Goal: Task Accomplishment & Management: Manage account settings

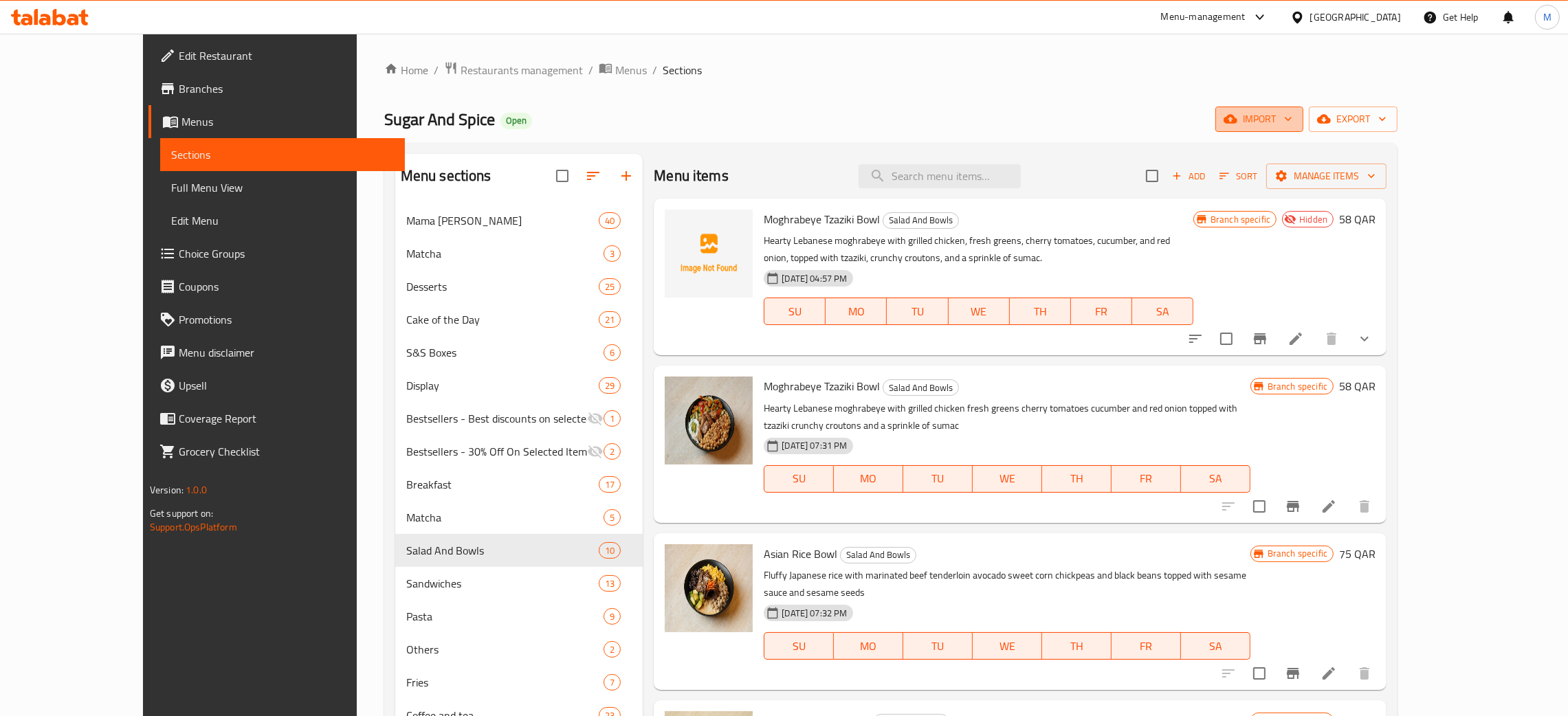
click at [1293, 123] on span "import" at bounding box center [1259, 119] width 66 height 17
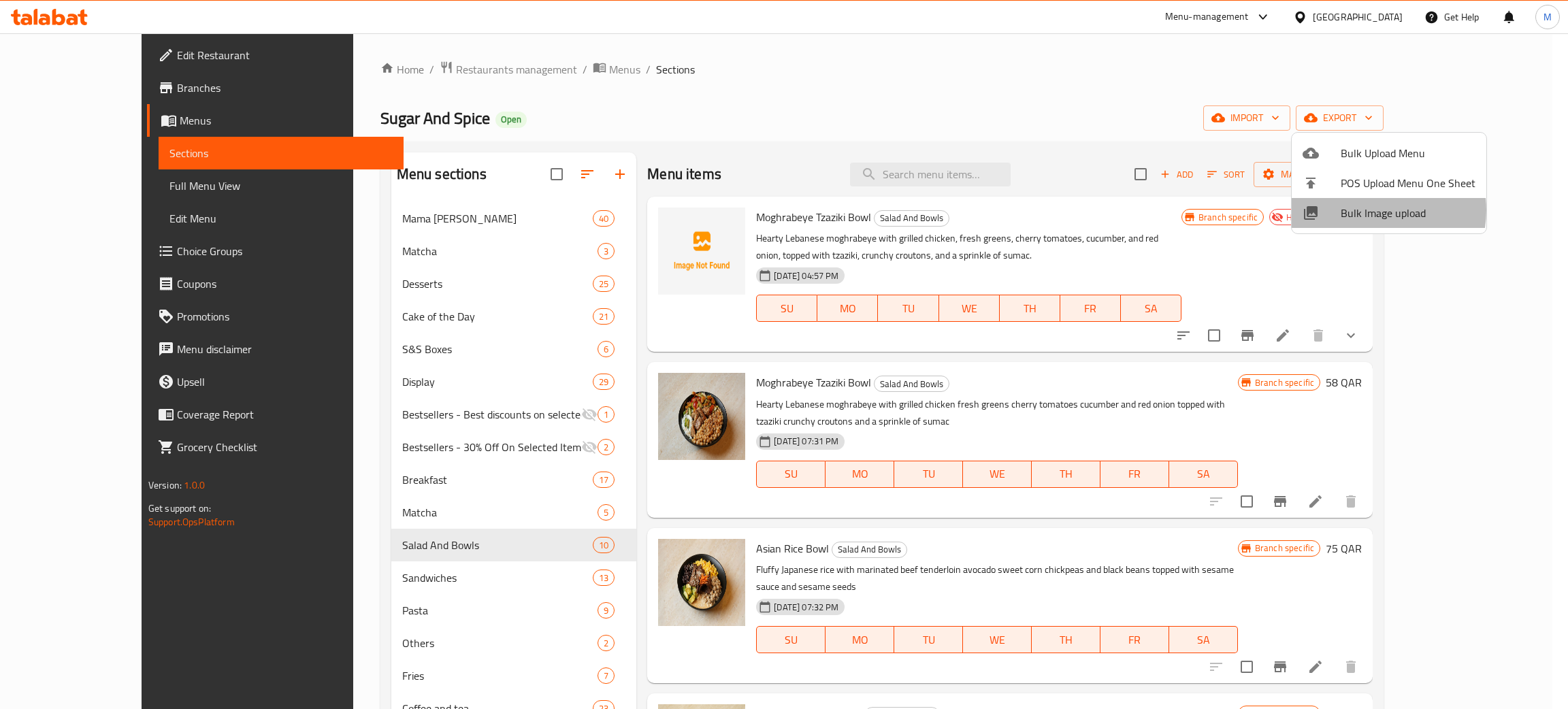
click at [1370, 210] on span "Bulk Image upload" at bounding box center [1408, 212] width 135 height 16
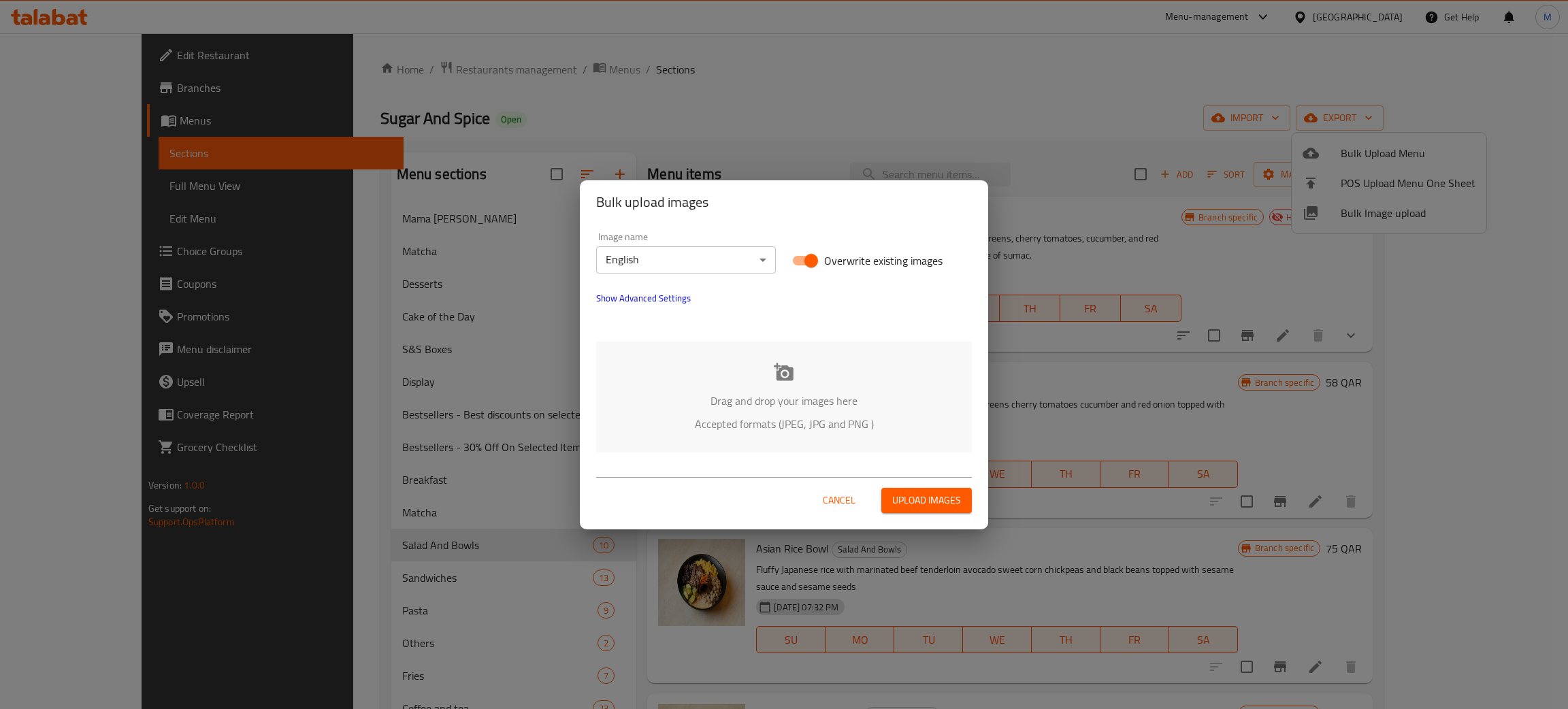
click at [790, 384] on div "Drag and drop your images here Accepted formats (JPEG, JPG and PNG )" at bounding box center [784, 397] width 375 height 111
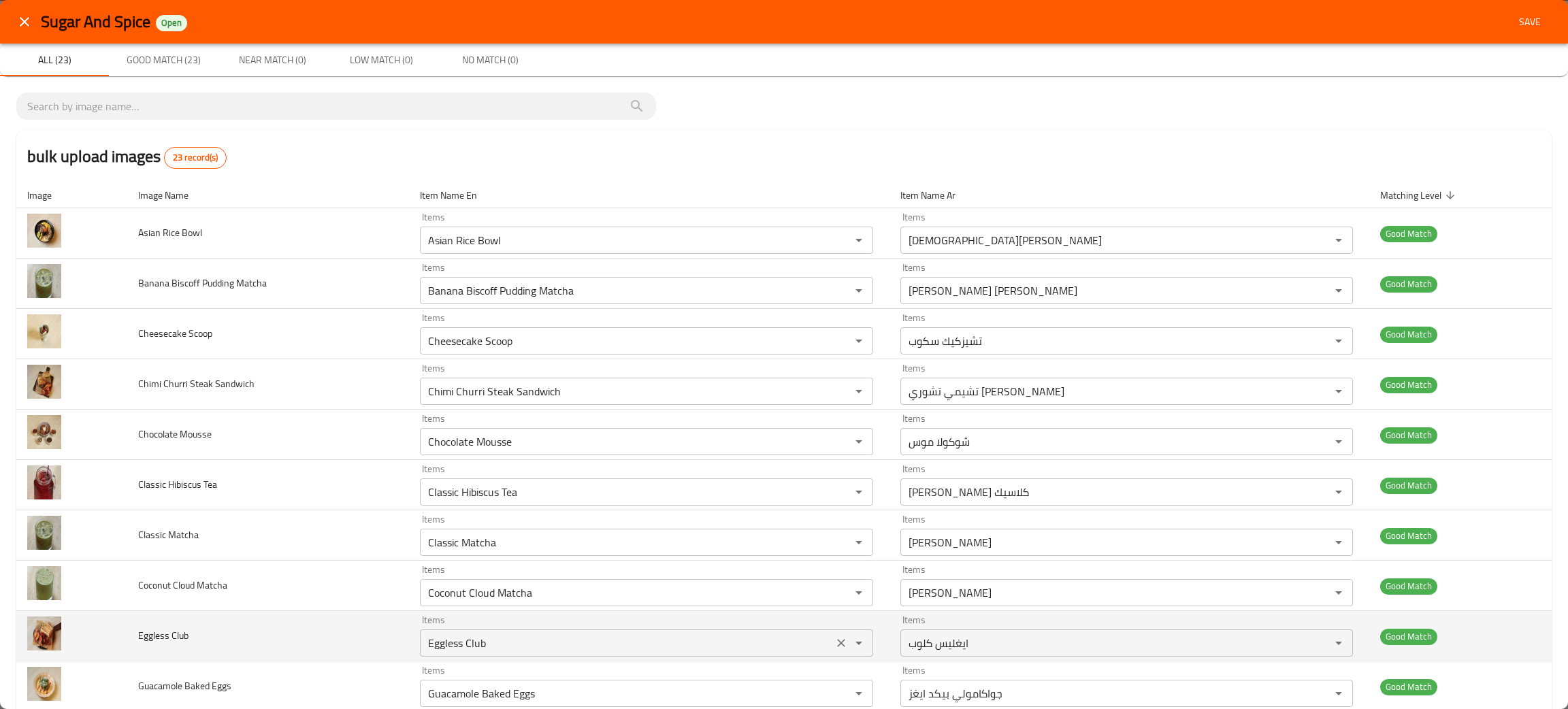
click at [820, 626] on div "Items Eggless Club Items" at bounding box center [646, 636] width 453 height 41
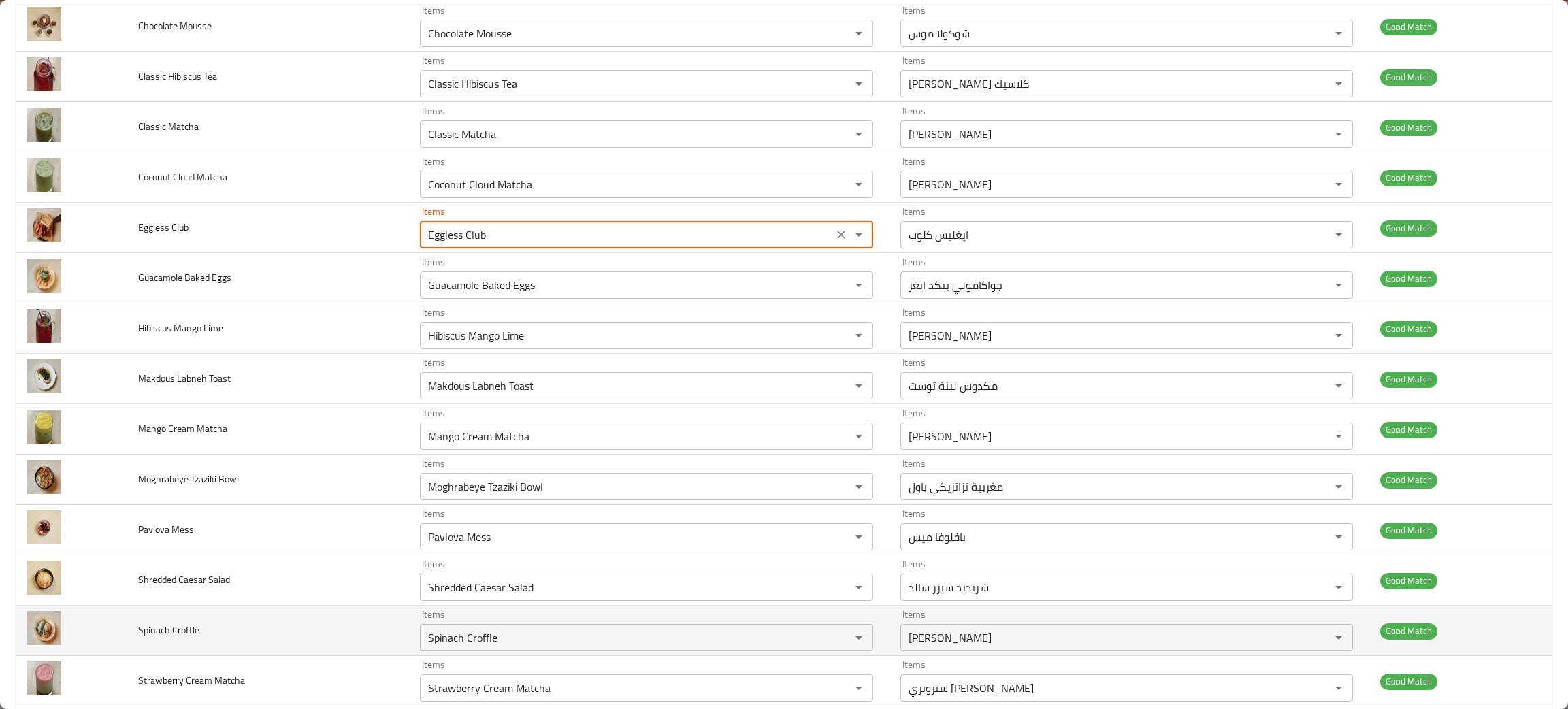
scroll to position [510, 0]
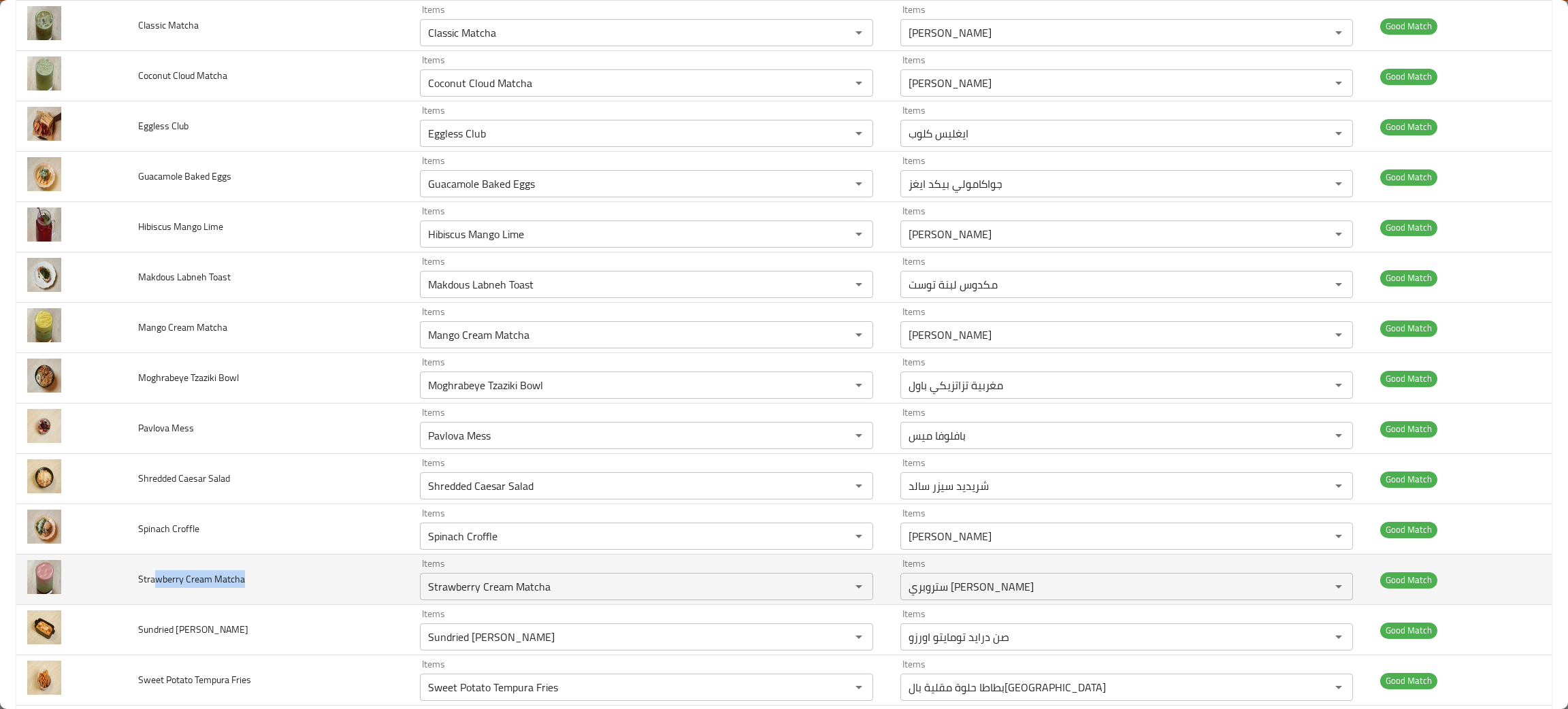
drag, startPoint x: 154, startPoint y: 584, endPoint x: 250, endPoint y: 591, distance: 96.3
click at [250, 591] on td "Strawberry Cream Matcha" at bounding box center [268, 580] width 282 height 50
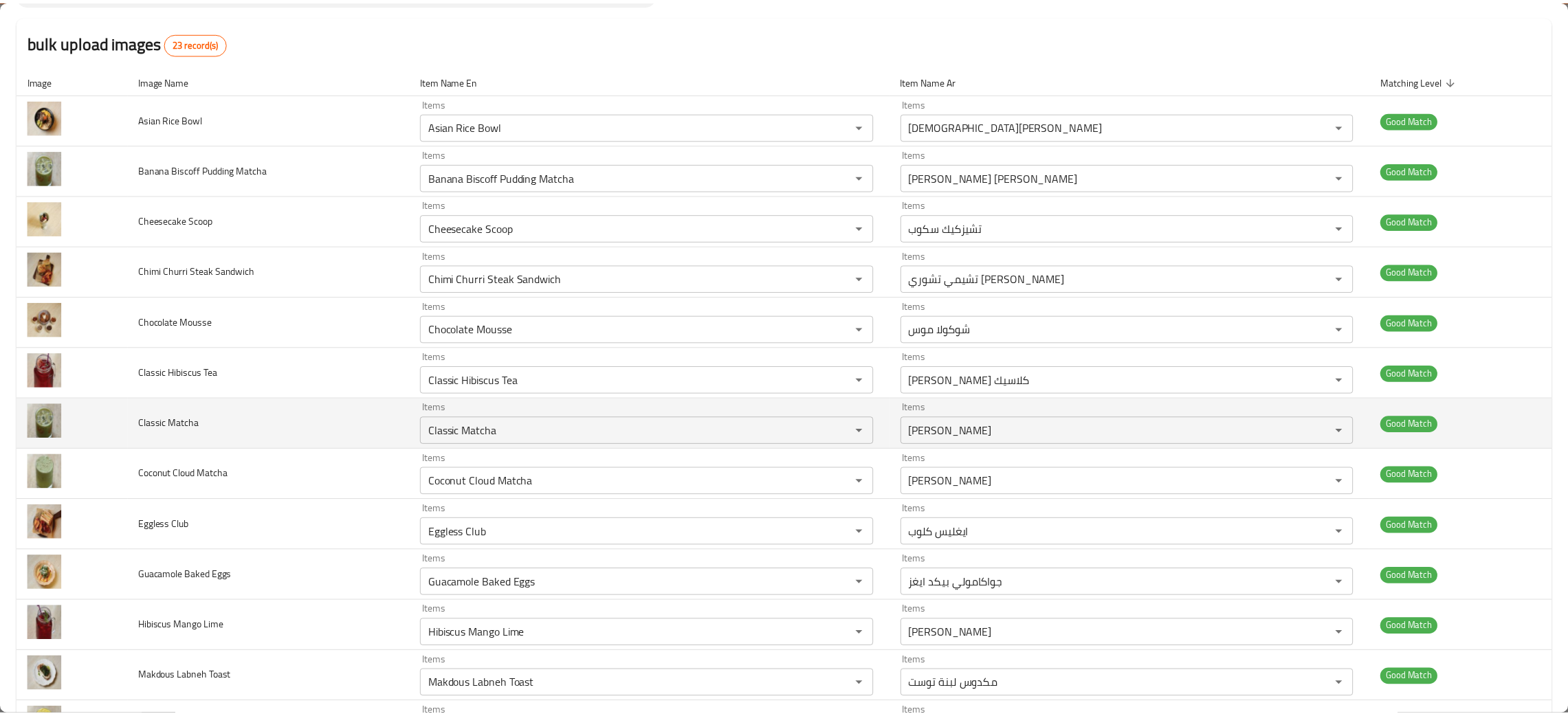
scroll to position [0, 0]
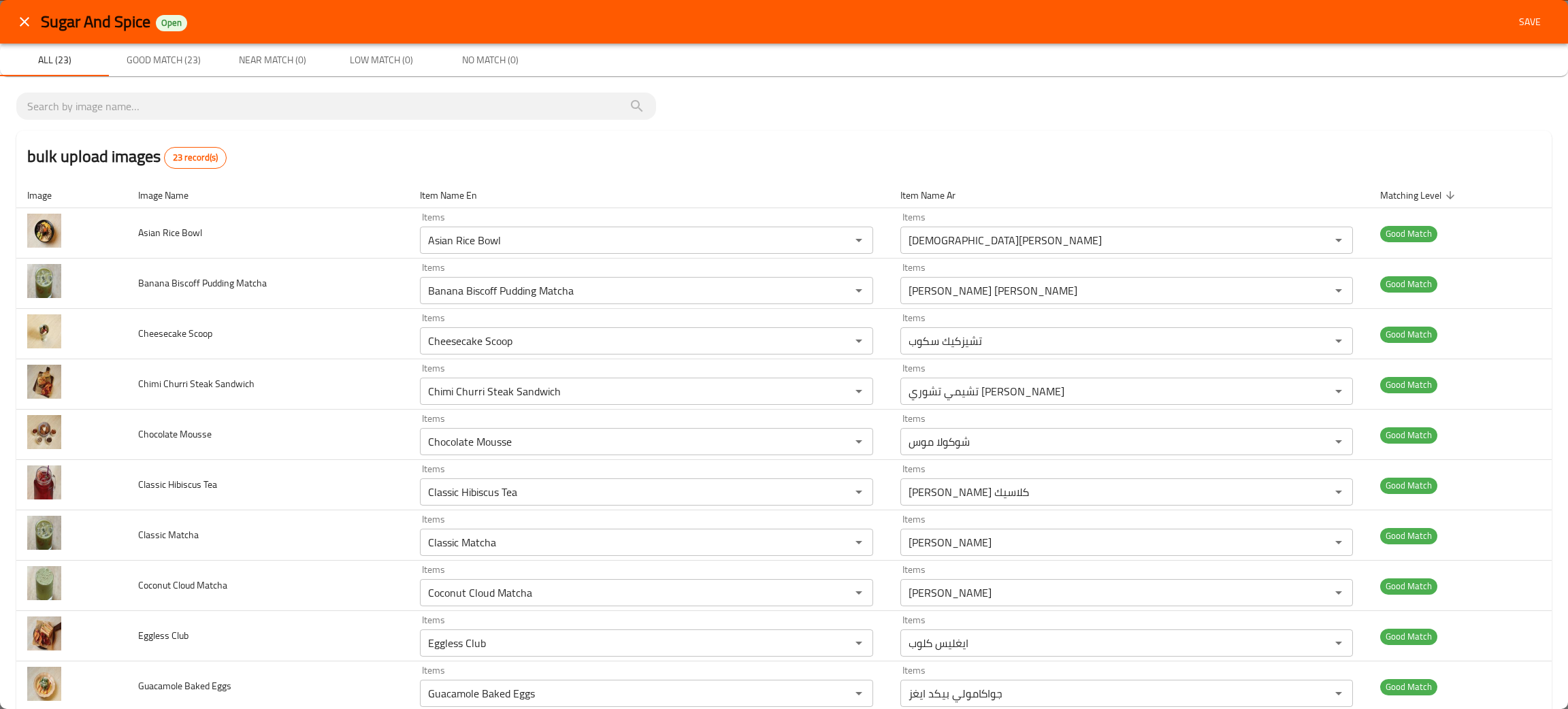
click at [1521, 21] on span "Save" at bounding box center [1530, 22] width 33 height 17
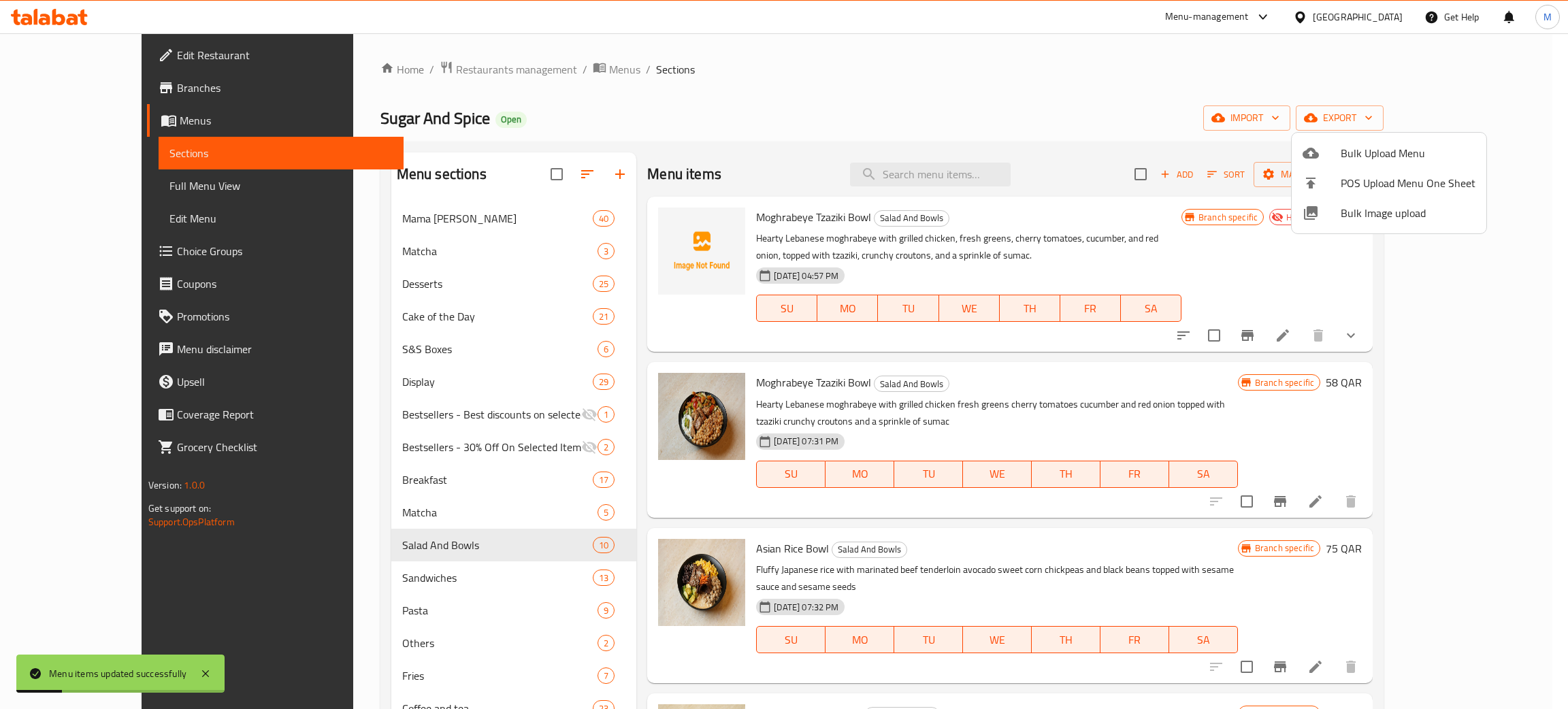
click at [695, 66] on div at bounding box center [784, 354] width 1568 height 709
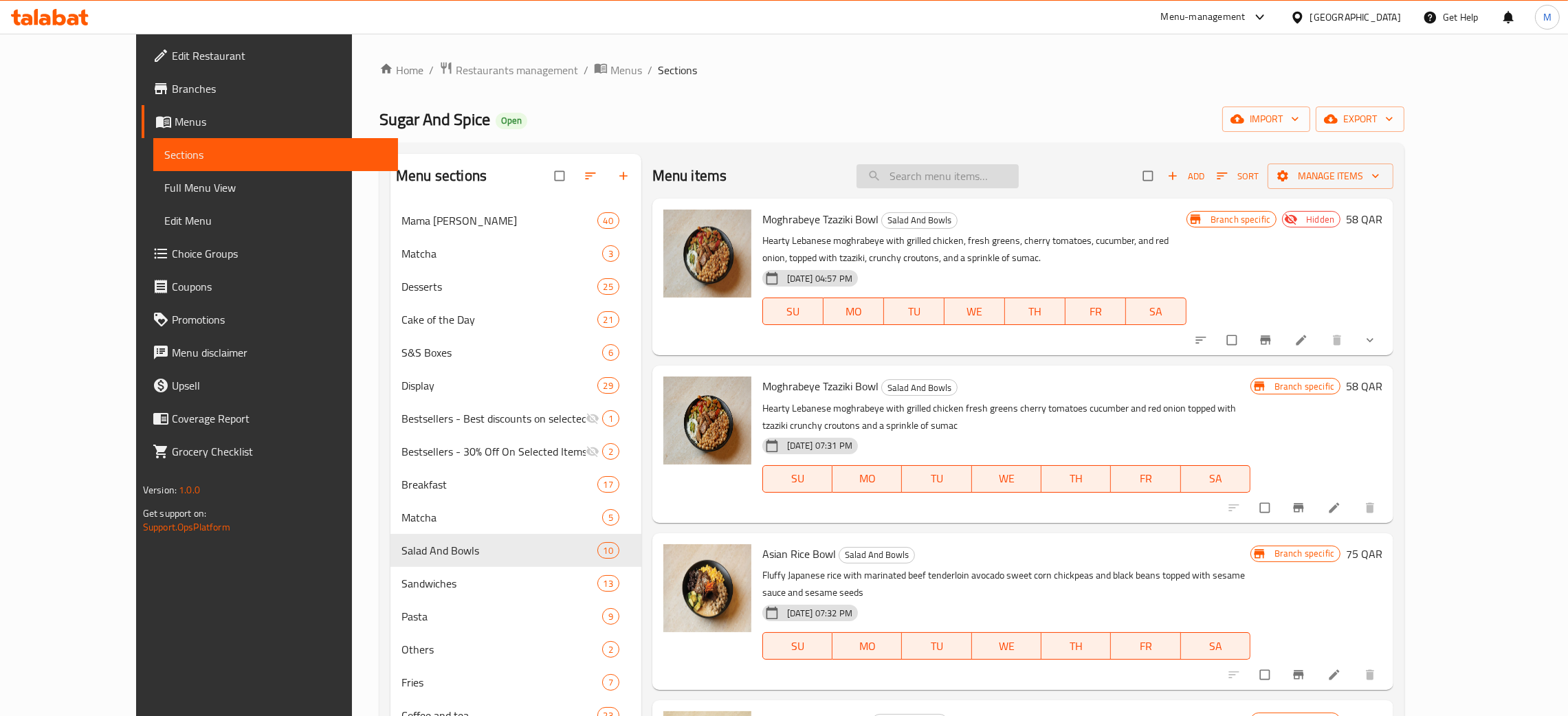
click at [954, 179] on input "search" at bounding box center [938, 176] width 162 height 24
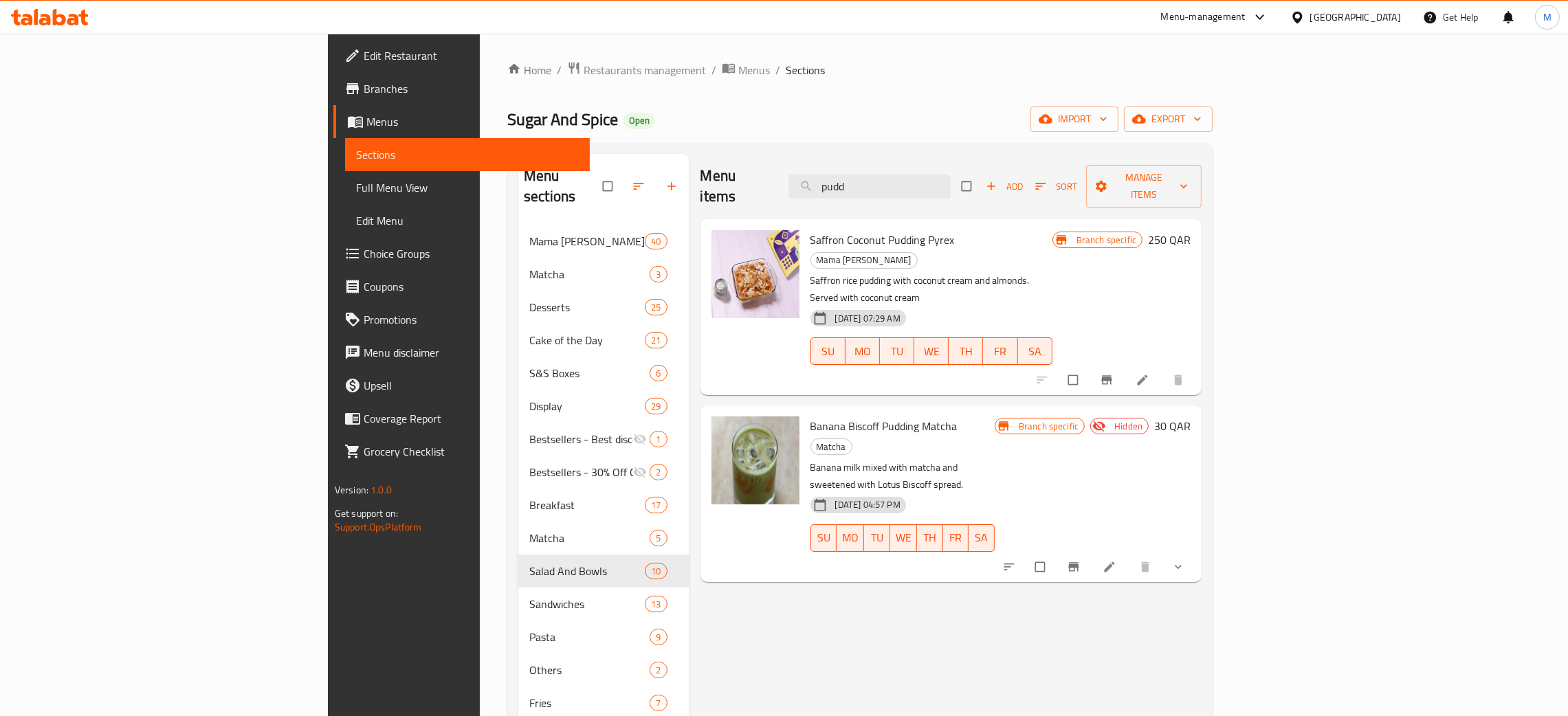
type input "pudd"
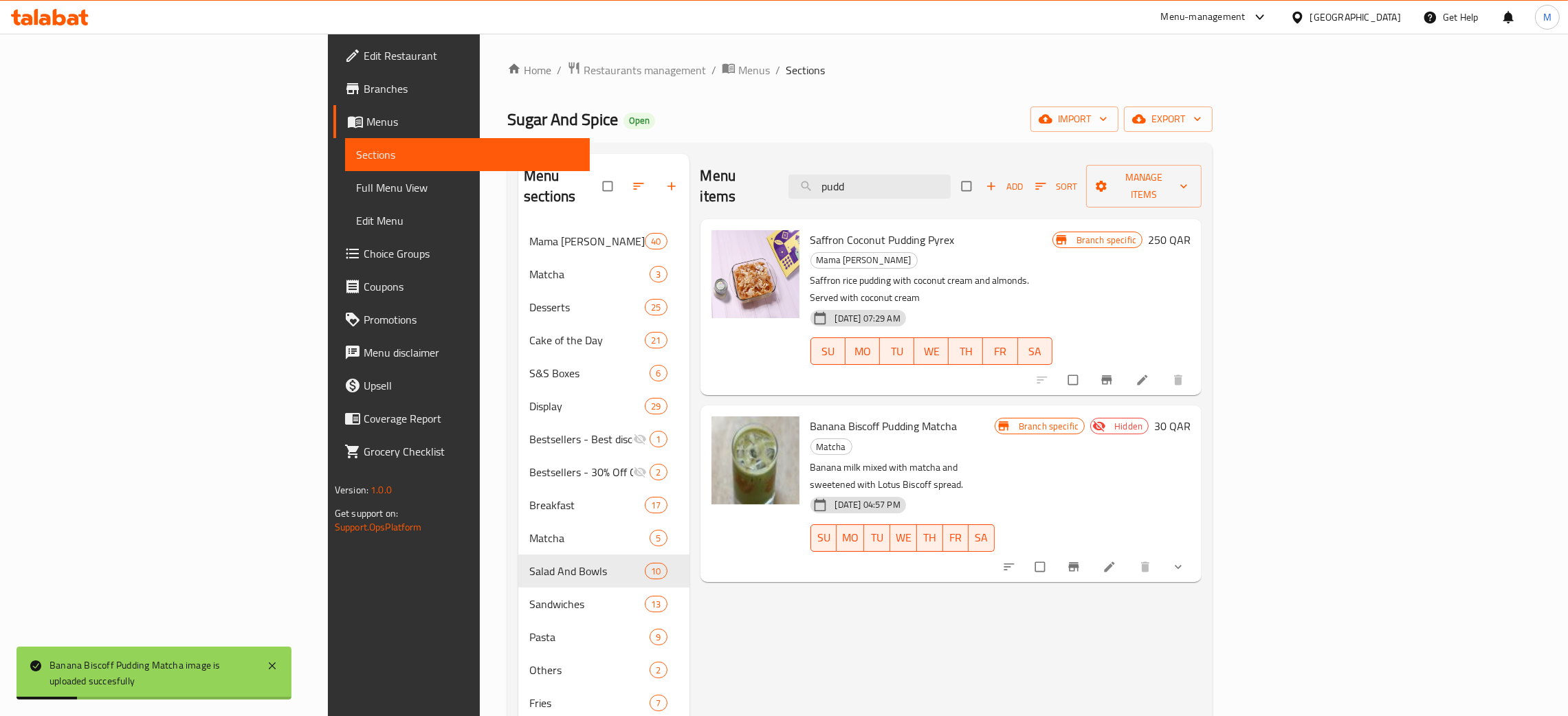
drag, startPoint x: 974, startPoint y: 174, endPoint x: 828, endPoint y: 146, distance: 148.7
click at [834, 154] on div "Menu sections Mama Zahra 40 Matcha 3 Desserts 25 Cake of the Day 21 S&S Boxes 6…" at bounding box center [859, 555] width 705 height 824
click at [951, 179] on input "pudd" at bounding box center [870, 186] width 162 height 24
click at [951, 177] on input "pudd" at bounding box center [870, 186] width 162 height 24
click at [951, 174] on input "pudd" at bounding box center [870, 186] width 162 height 24
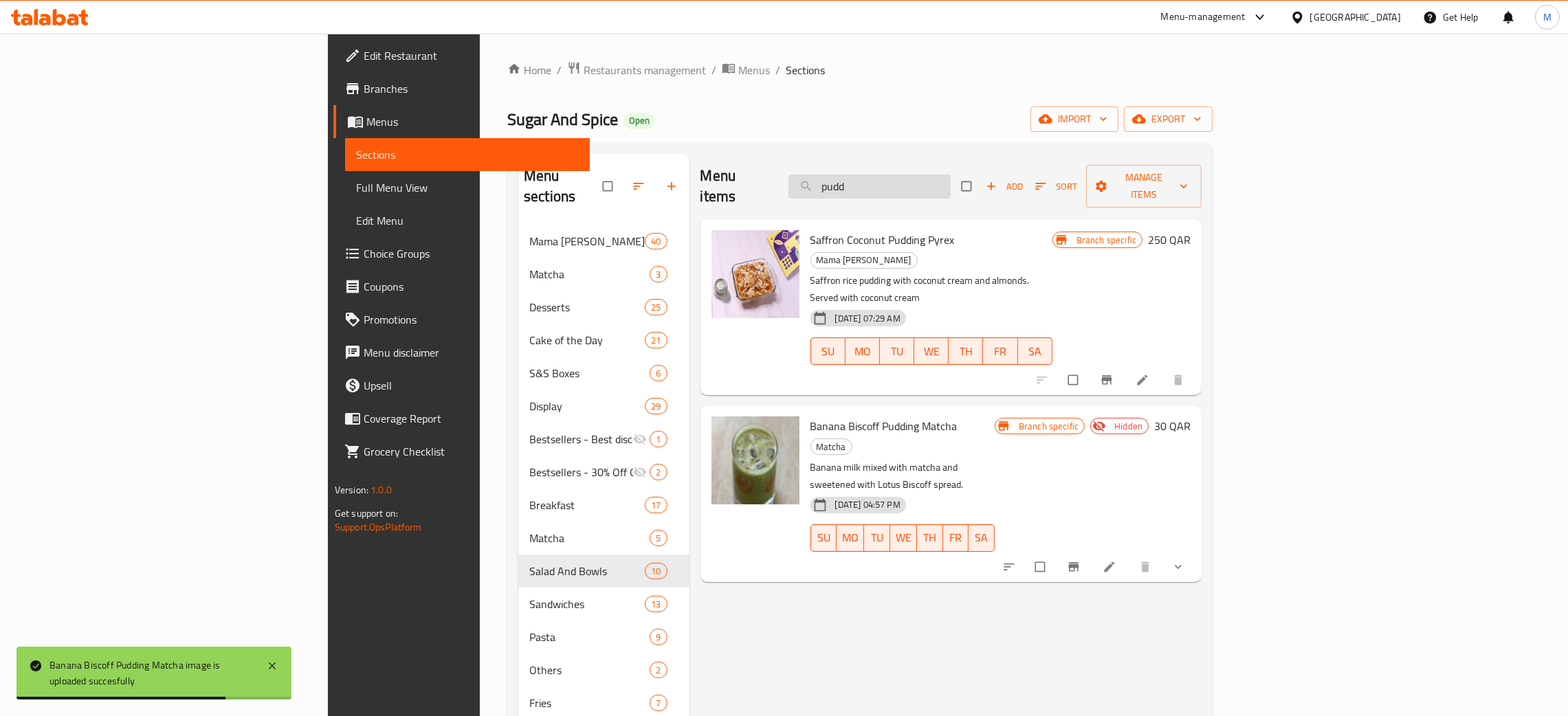
click at [951, 174] on input "pudd" at bounding box center [870, 186] width 162 height 24
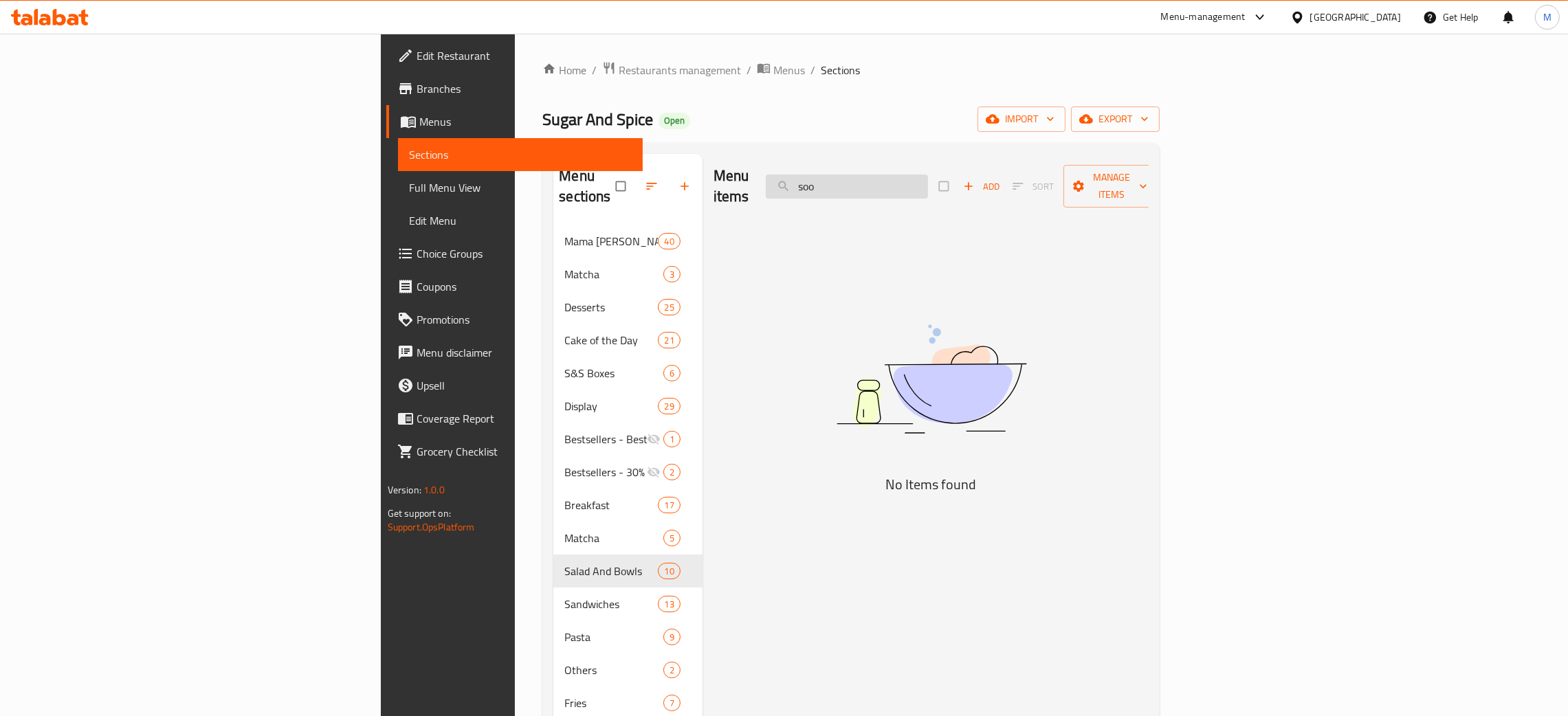
drag, startPoint x: 941, startPoint y: 173, endPoint x: 956, endPoint y: 179, distance: 16.2
click at [928, 174] on input "soo" at bounding box center [847, 186] width 162 height 24
click at [928, 180] on input "soo" at bounding box center [847, 186] width 162 height 24
click at [928, 175] on input "soo" at bounding box center [847, 186] width 162 height 24
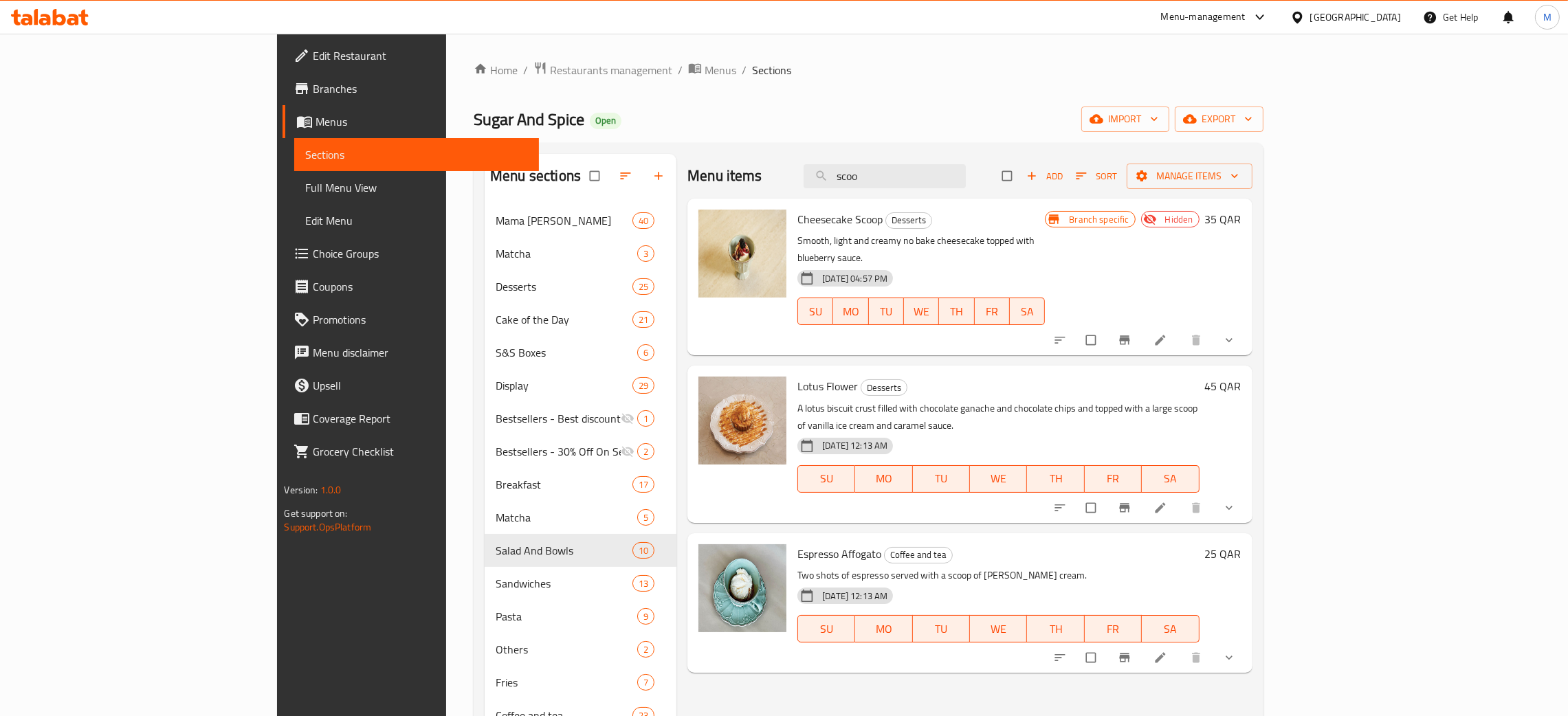
type input "scoo"
click at [947, 151] on div "Menu sections Mama Zahra 40 Matcha 3 Desserts 25 Cake of the Day 21 S&S Boxes 6…" at bounding box center [867, 544] width 789 height 803
drag, startPoint x: 982, startPoint y: 171, endPoint x: 865, endPoint y: 166, distance: 117.1
click at [865, 166] on div "Menu items scoo Add Sort Manage items" at bounding box center [969, 176] width 564 height 44
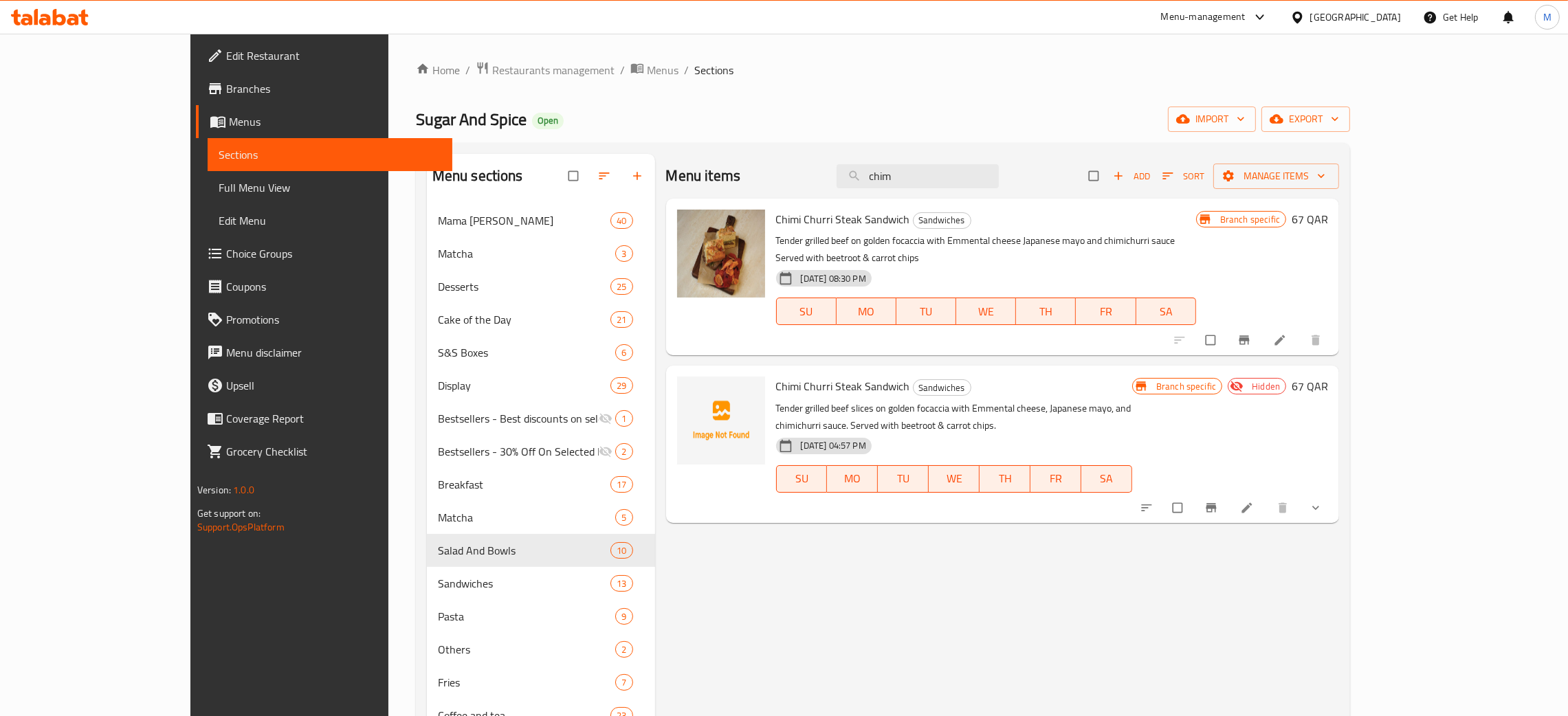
type input "chim"
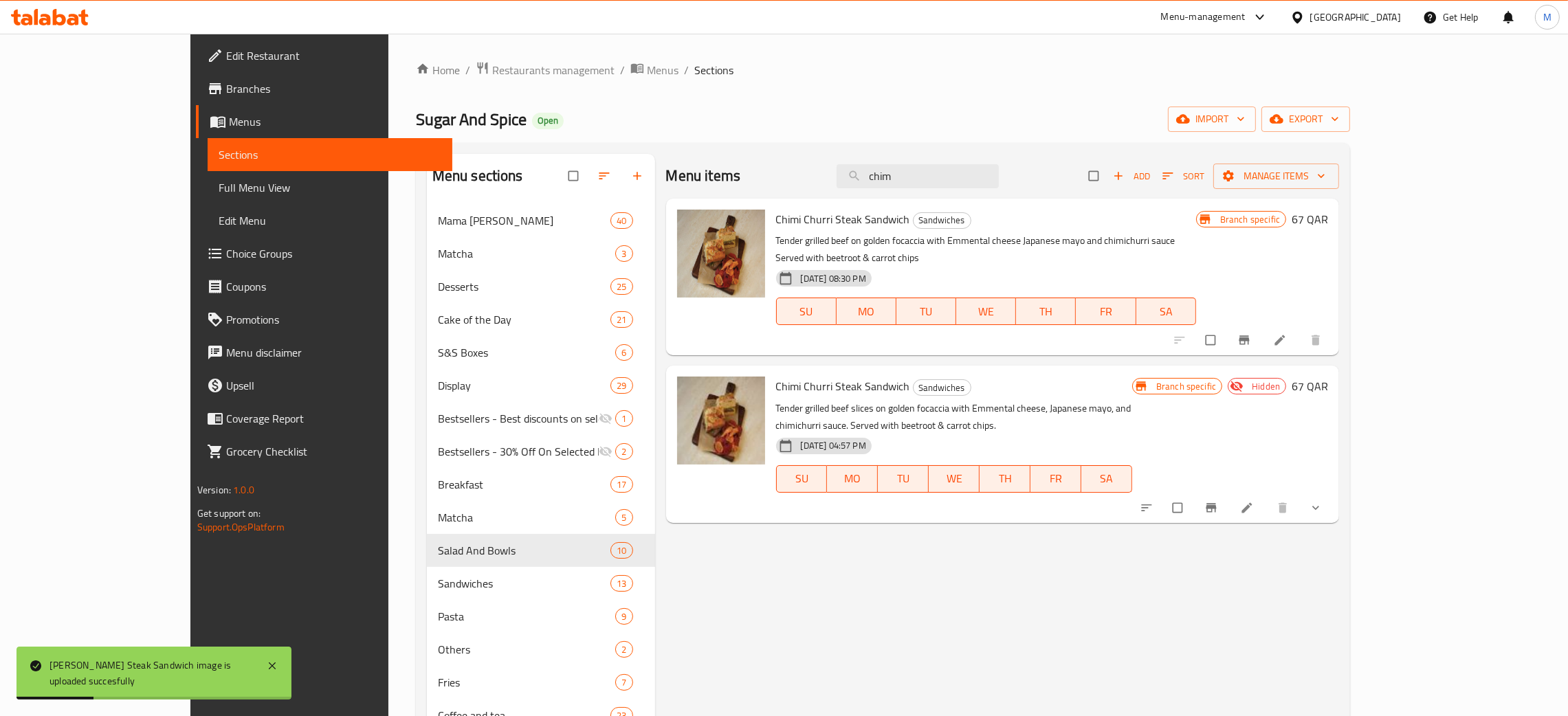
click at [977, 157] on div "Menu items chim Add Sort Manage items" at bounding box center [1002, 176] width 674 height 44
drag, startPoint x: 981, startPoint y: 179, endPoint x: 911, endPoint y: 172, distance: 70.3
click at [911, 172] on input "chim" at bounding box center [918, 176] width 162 height 24
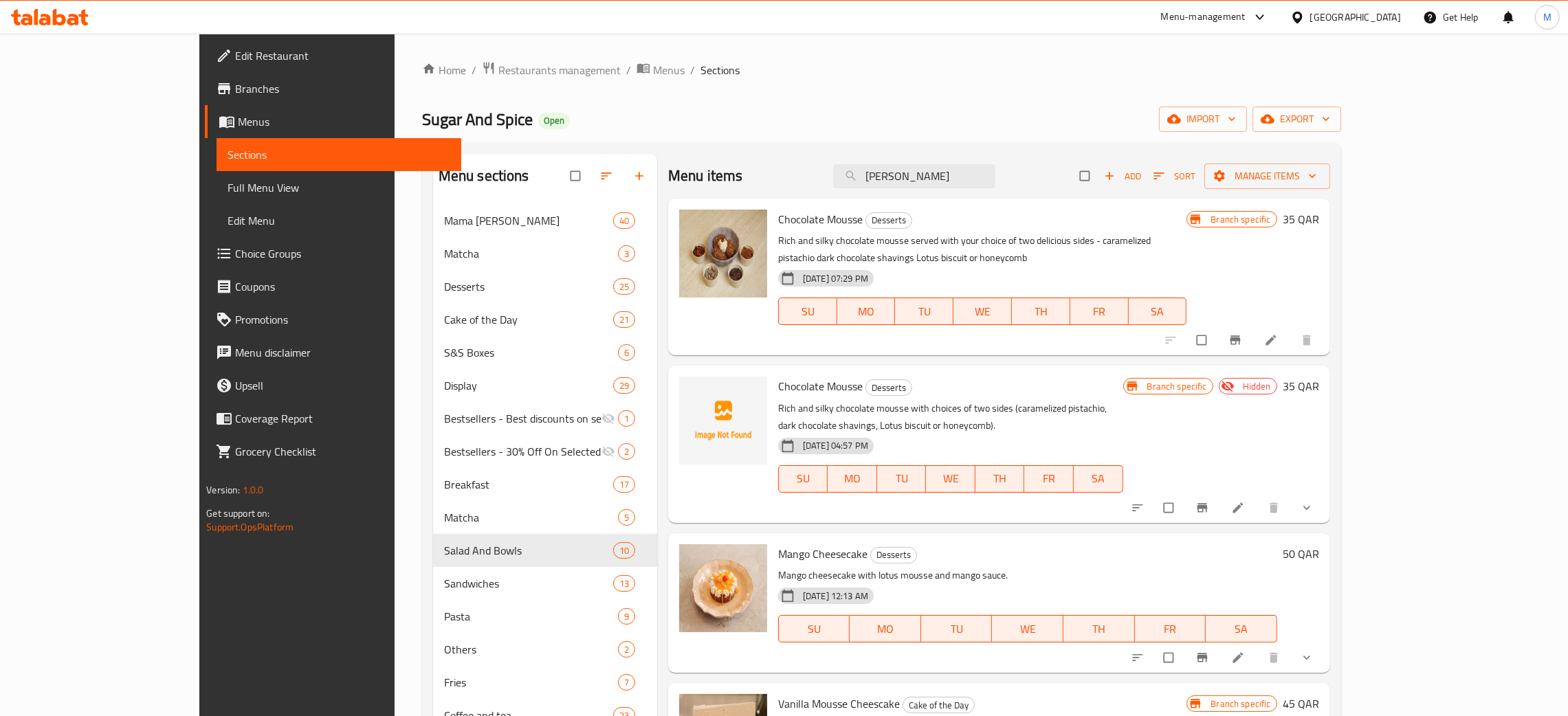
type input "mouss"
drag, startPoint x: 982, startPoint y: 168, endPoint x: 861, endPoint y: 148, distance: 122.6
click at [861, 148] on div "Menu sections Mama Zahra 40 Matcha 3 Desserts 25 Cake of the Day 21 S&S Boxes 6…" at bounding box center [881, 544] width 919 height 803
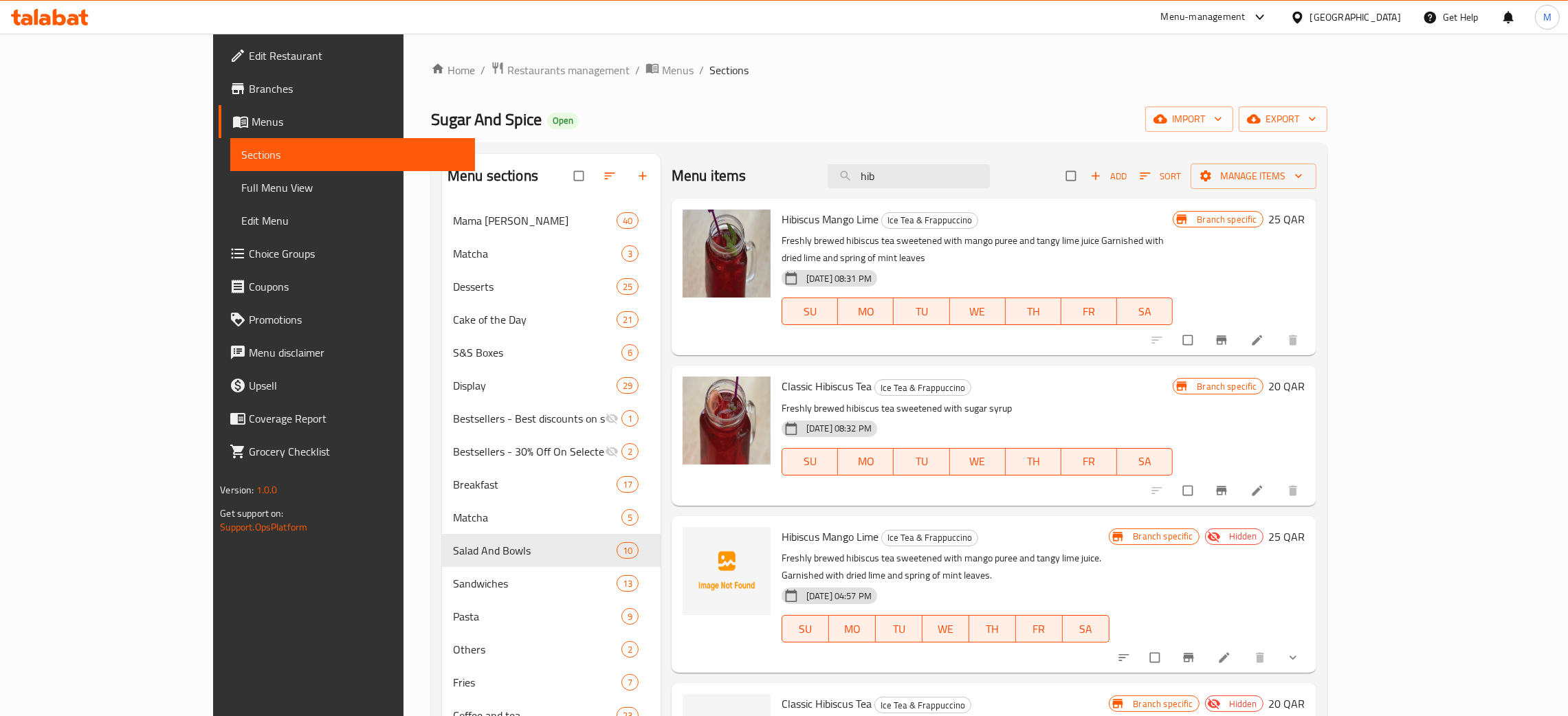
type input "hib"
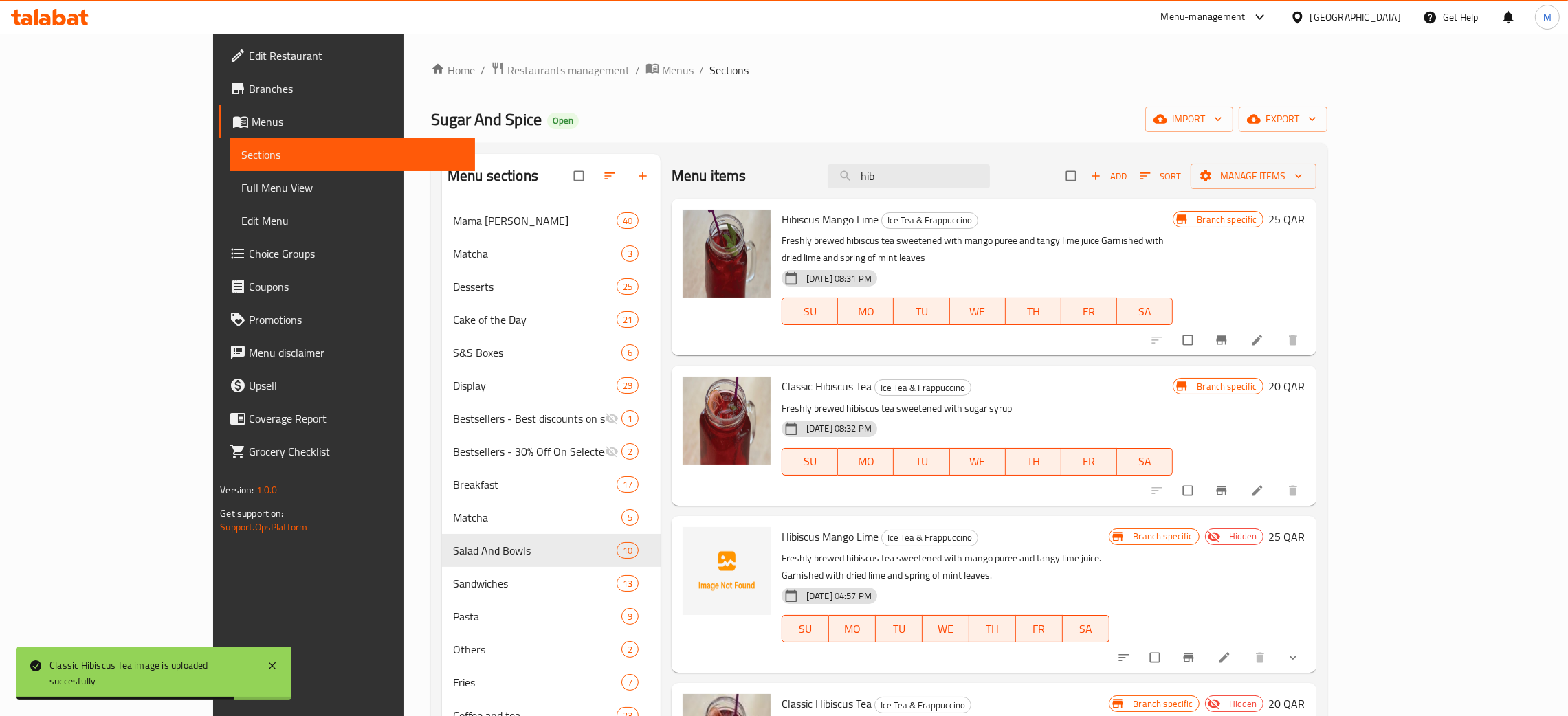
drag, startPoint x: 971, startPoint y: 177, endPoint x: 859, endPoint y: 186, distance: 112.4
click at [865, 185] on div "Menu items hib Add Sort Manage items" at bounding box center [994, 176] width 645 height 44
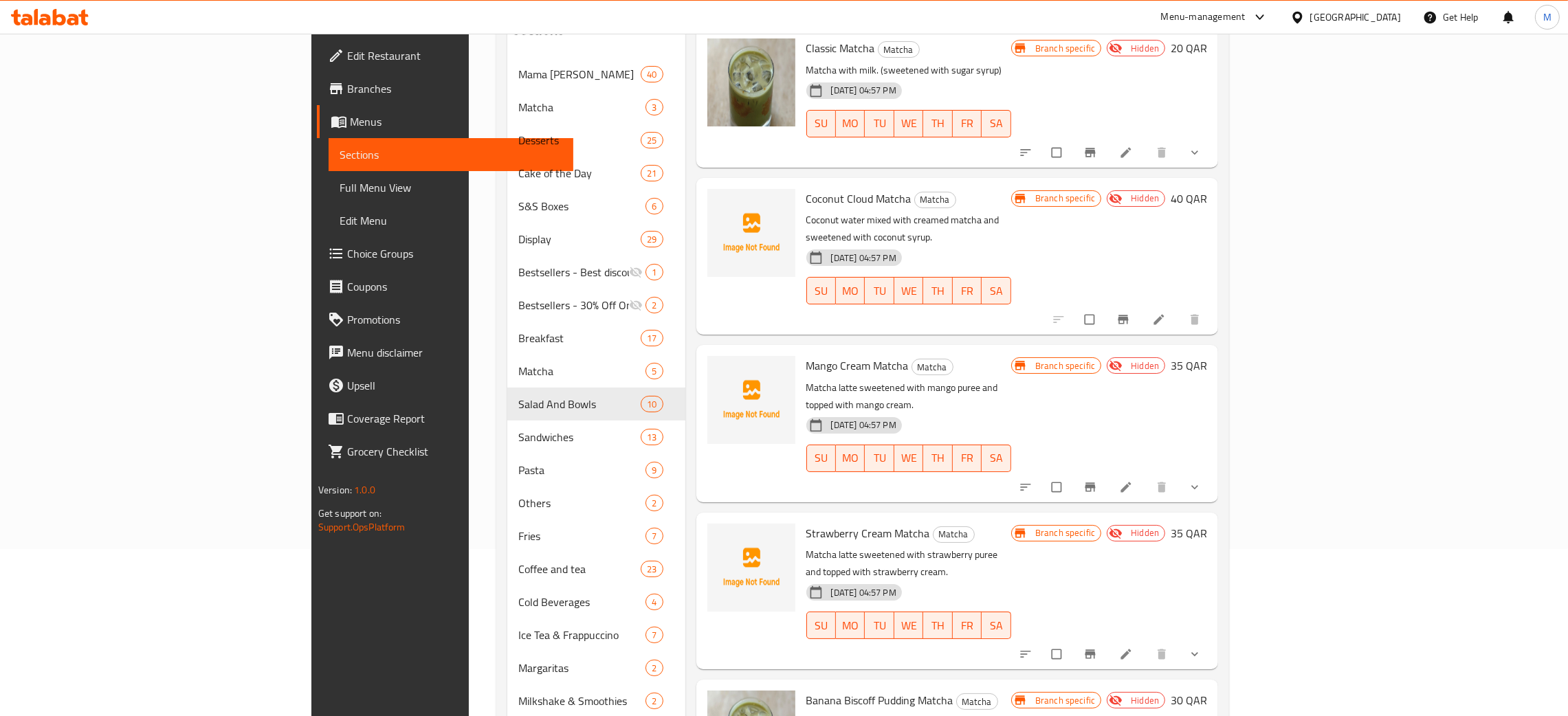
scroll to position [206, 0]
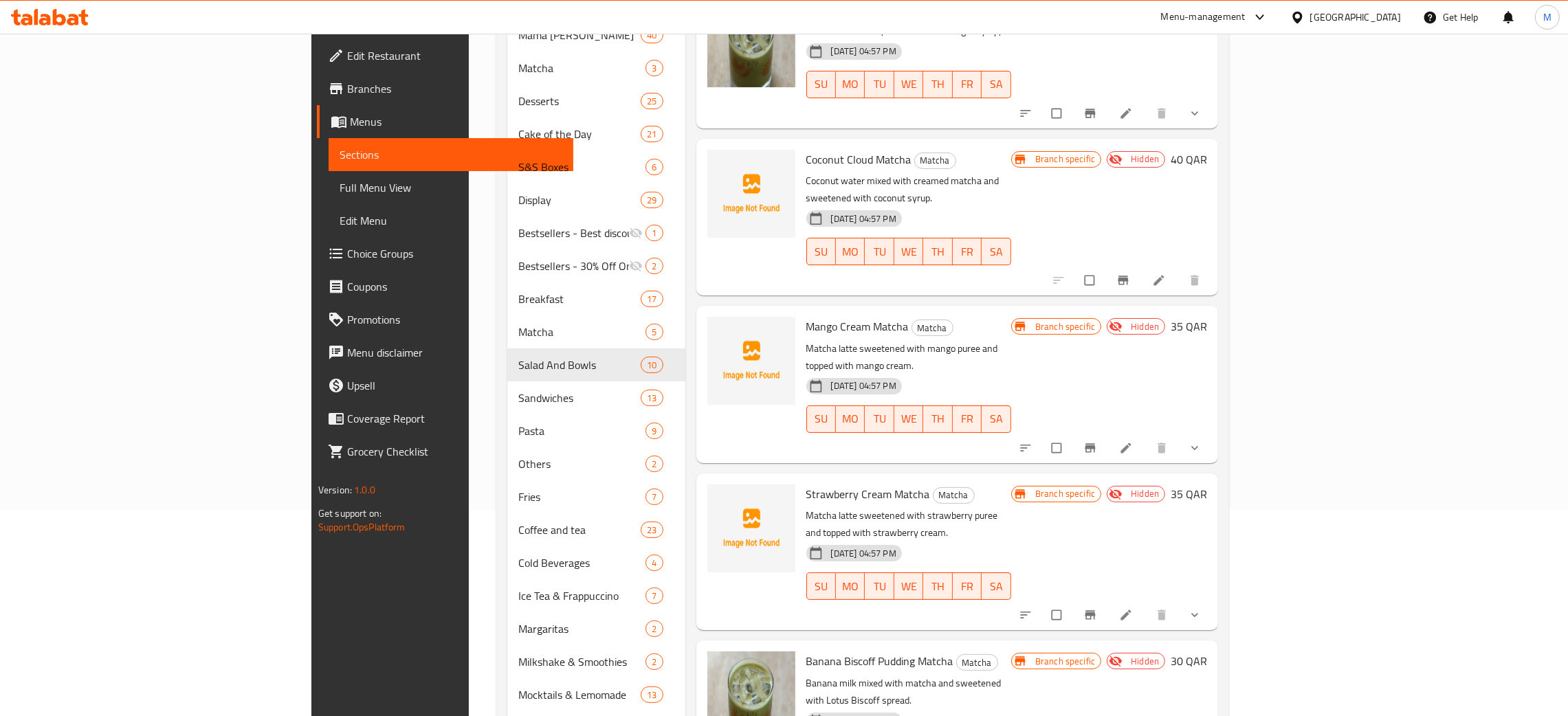
type input "matc"
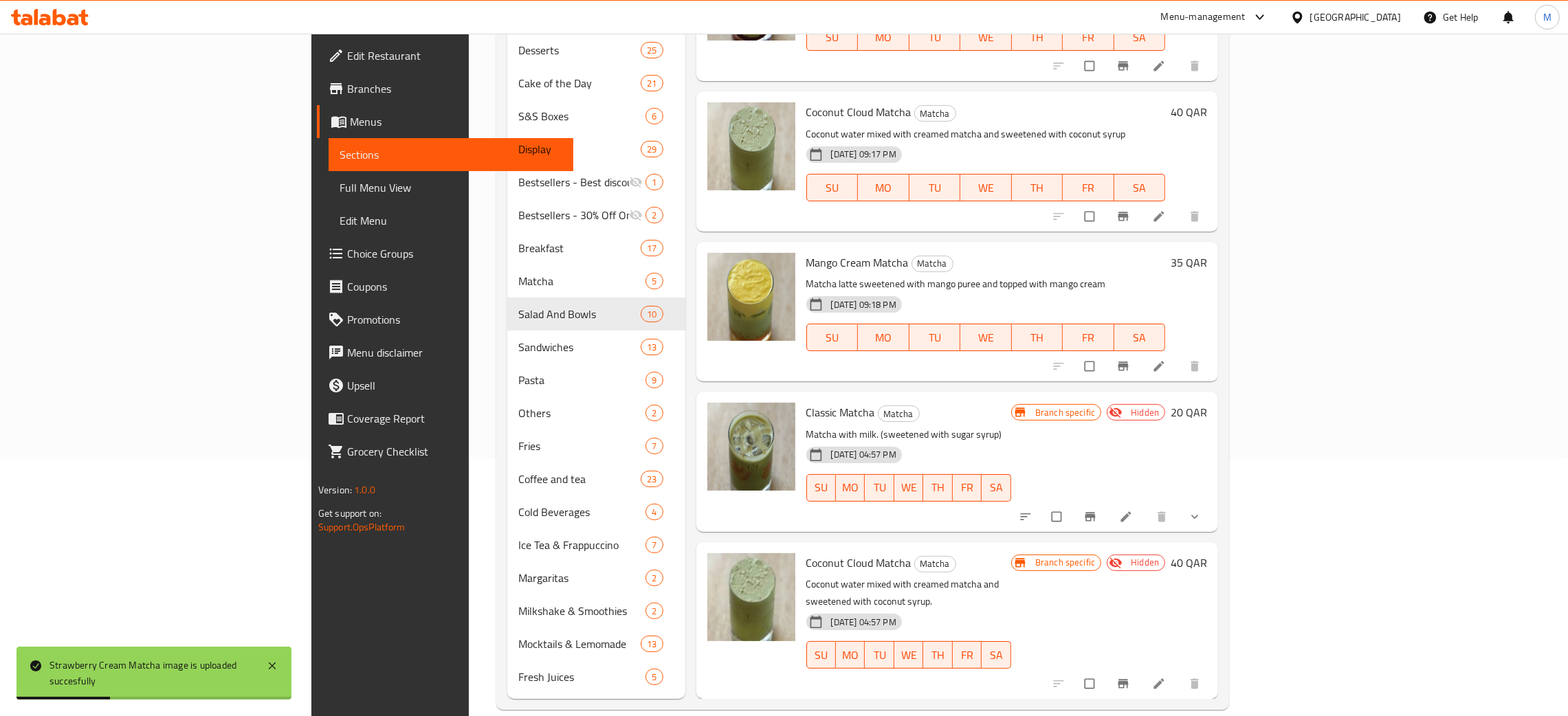
scroll to position [0, 0]
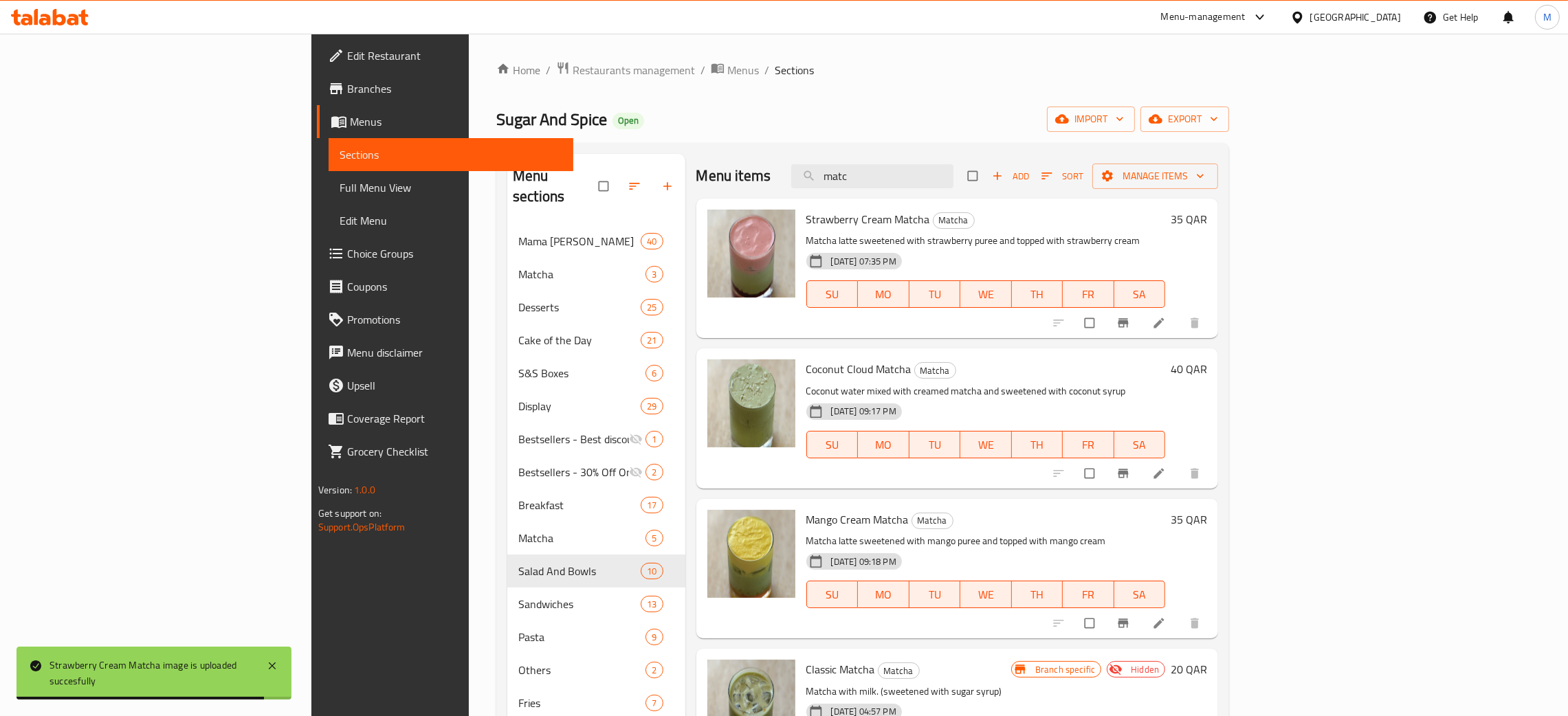
drag, startPoint x: 964, startPoint y: 183, endPoint x: 842, endPoint y: 180, distance: 122.0
click at [842, 180] on div "Menu items matc Add Sort Manage items" at bounding box center [957, 176] width 522 height 44
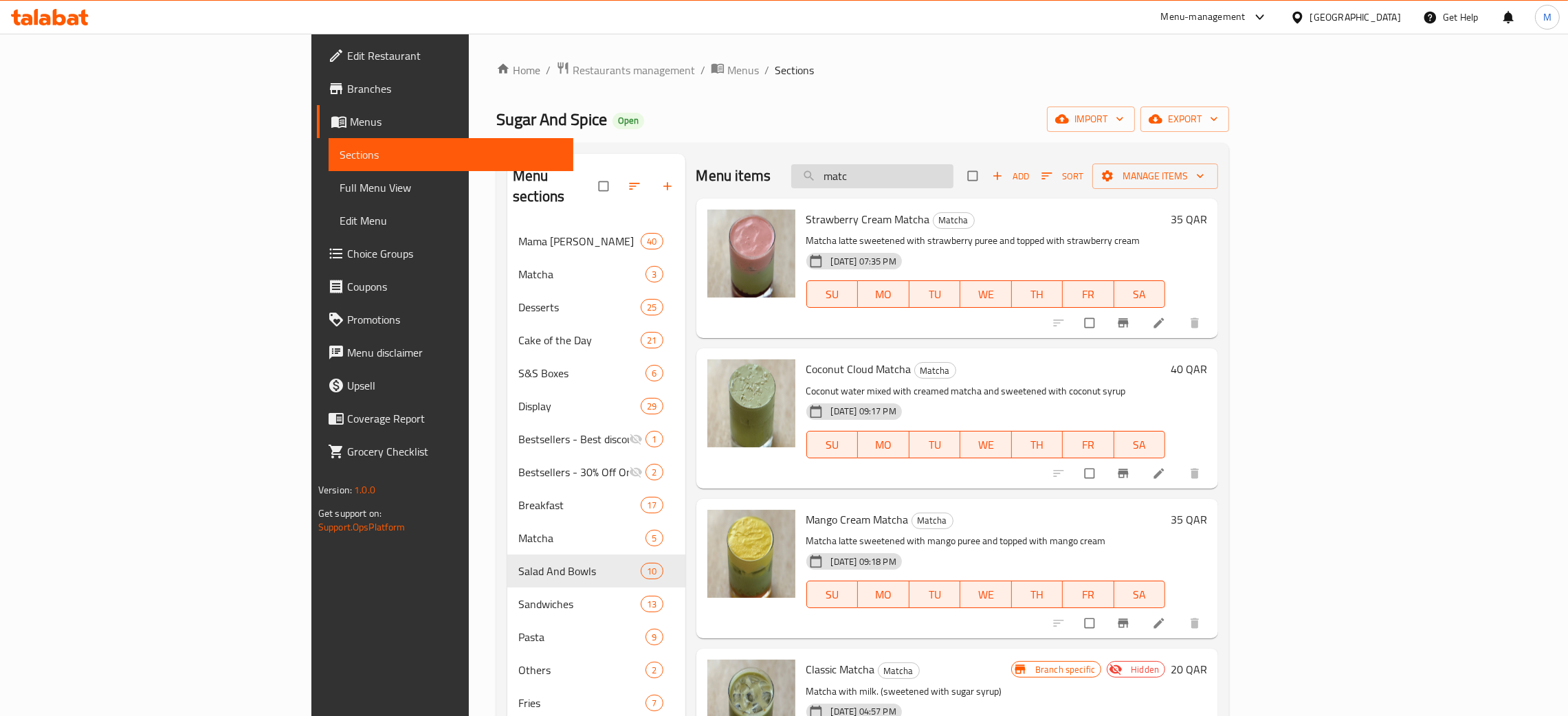
click at [954, 171] on input "matc" at bounding box center [872, 176] width 162 height 24
click at [954, 179] on input "matc" at bounding box center [872, 176] width 162 height 24
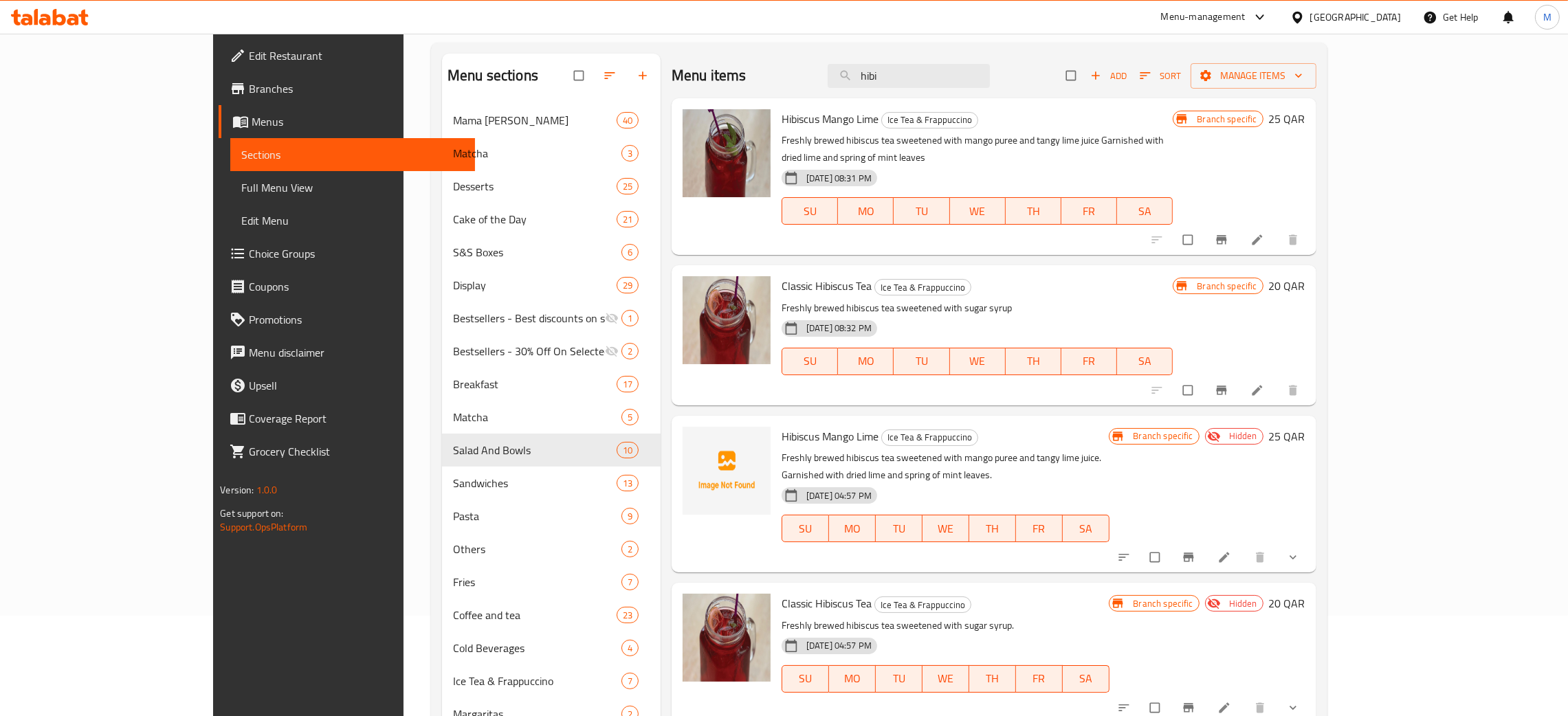
scroll to position [206, 0]
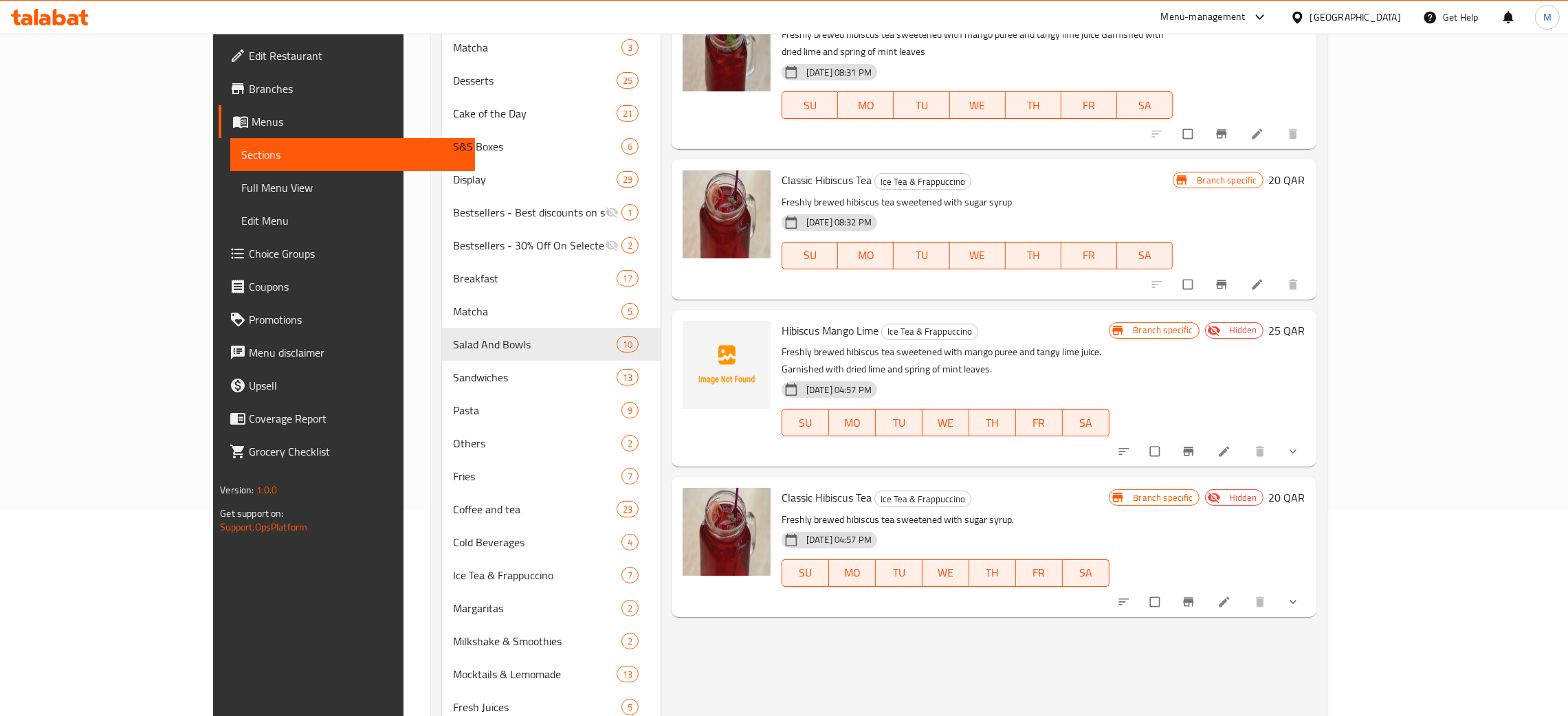
type input "hibi"
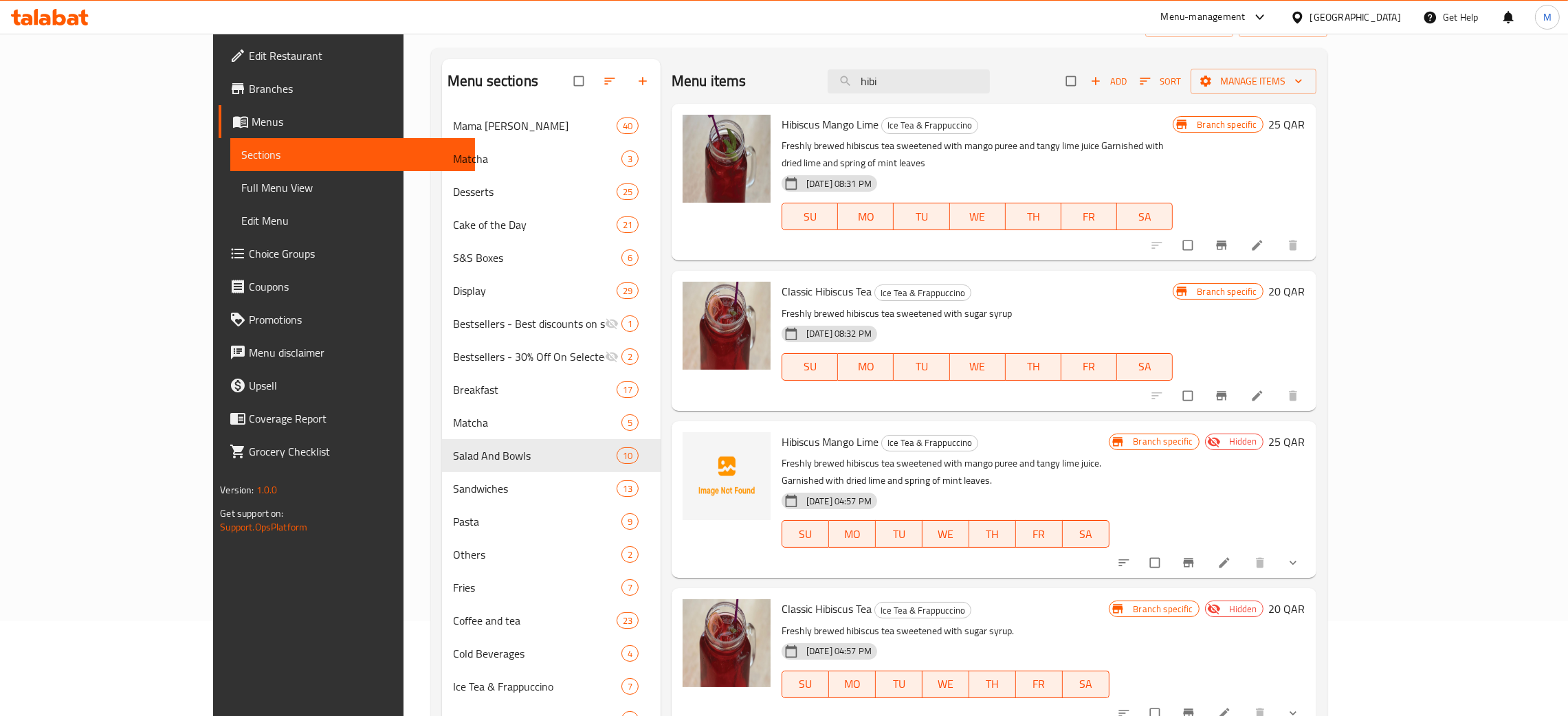
scroll to position [0, 0]
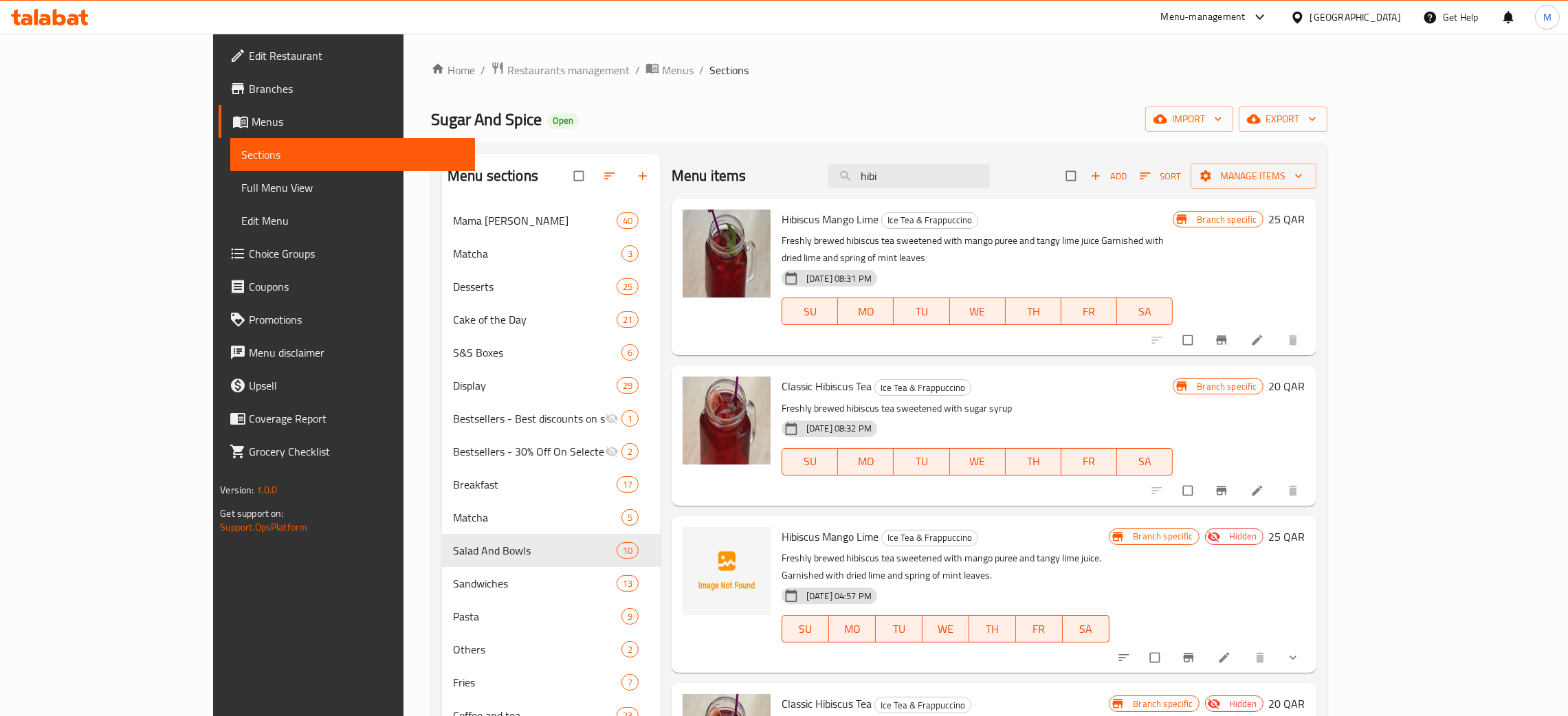
drag, startPoint x: 968, startPoint y: 175, endPoint x: 887, endPoint y: 158, distance: 82.8
click at [887, 158] on div "Menu items hibi Add Sort Manage items" at bounding box center [994, 176] width 645 height 44
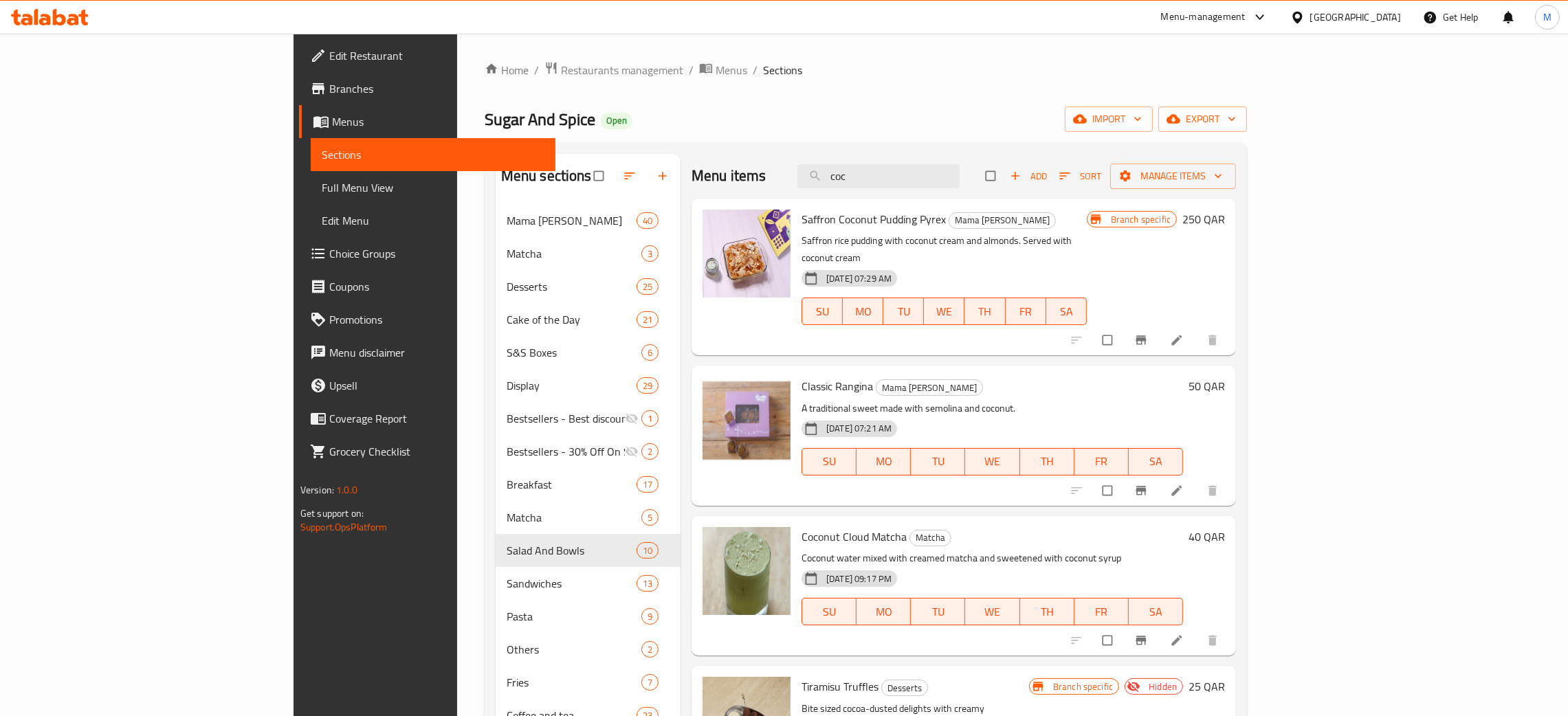
type input "coc"
drag, startPoint x: 972, startPoint y: 180, endPoint x: 903, endPoint y: 164, distance: 70.8
click at [903, 164] on input "coc" at bounding box center [879, 176] width 162 height 24
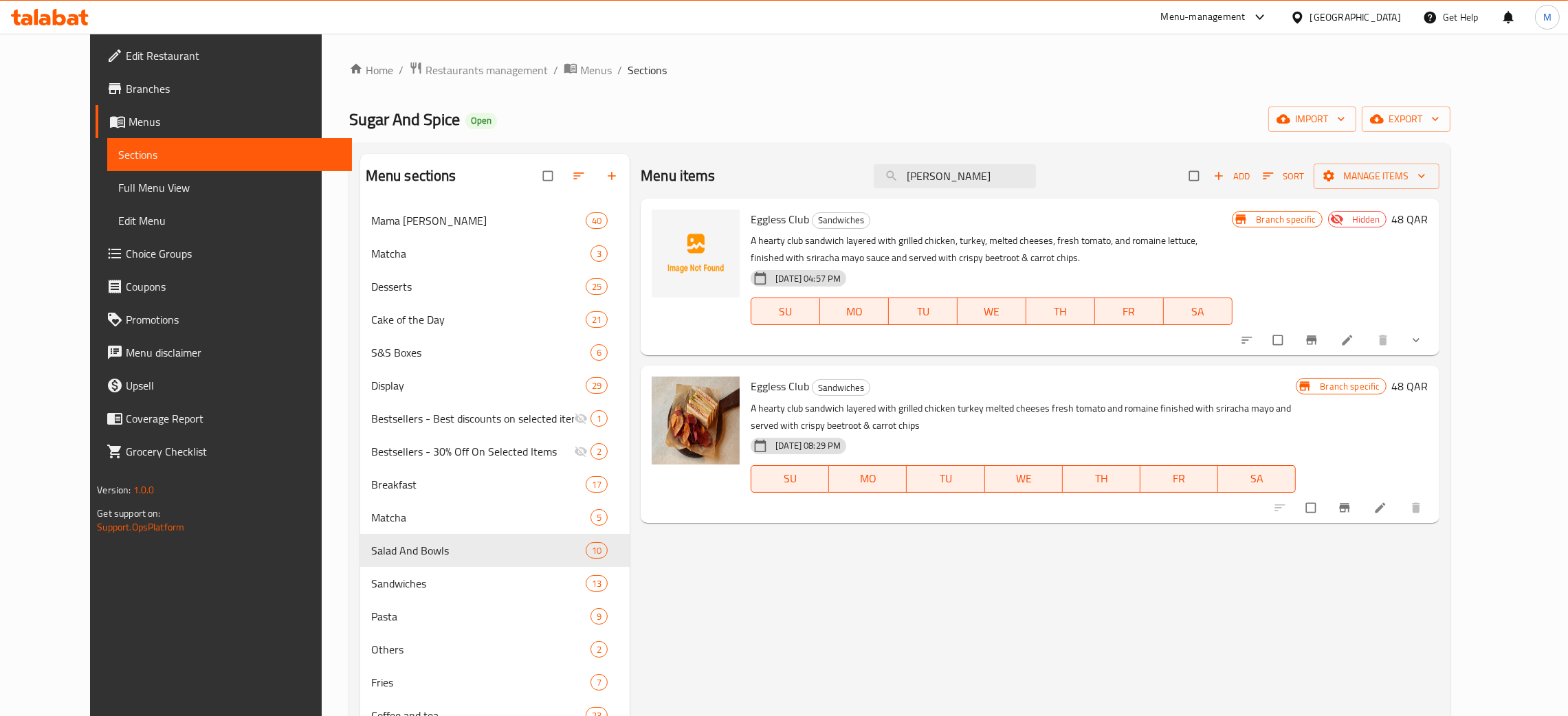
type input "eggl"
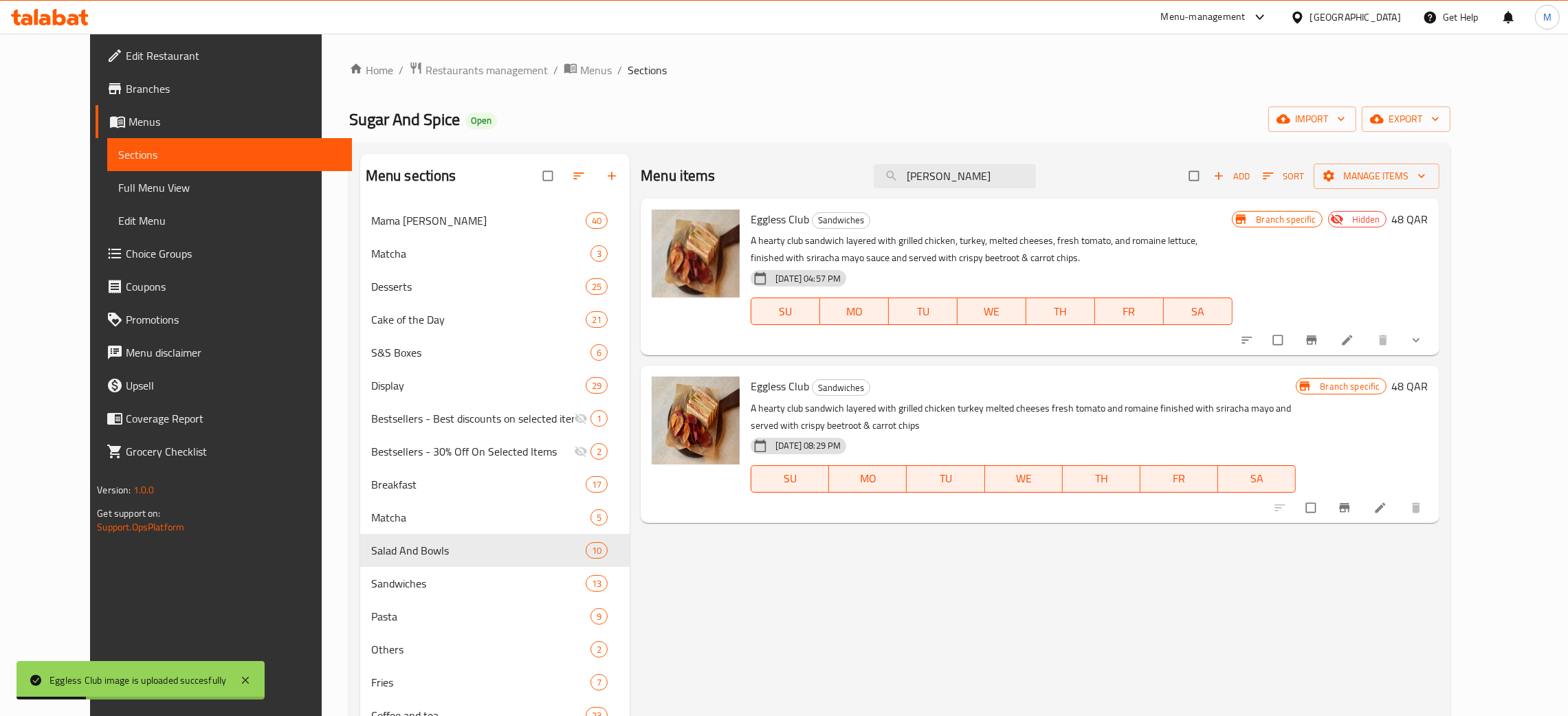
drag, startPoint x: 985, startPoint y: 172, endPoint x: 899, endPoint y: 165, distance: 86.3
click at [898, 165] on div "Menu items eggl Add Sort Manage items" at bounding box center [1040, 176] width 798 height 44
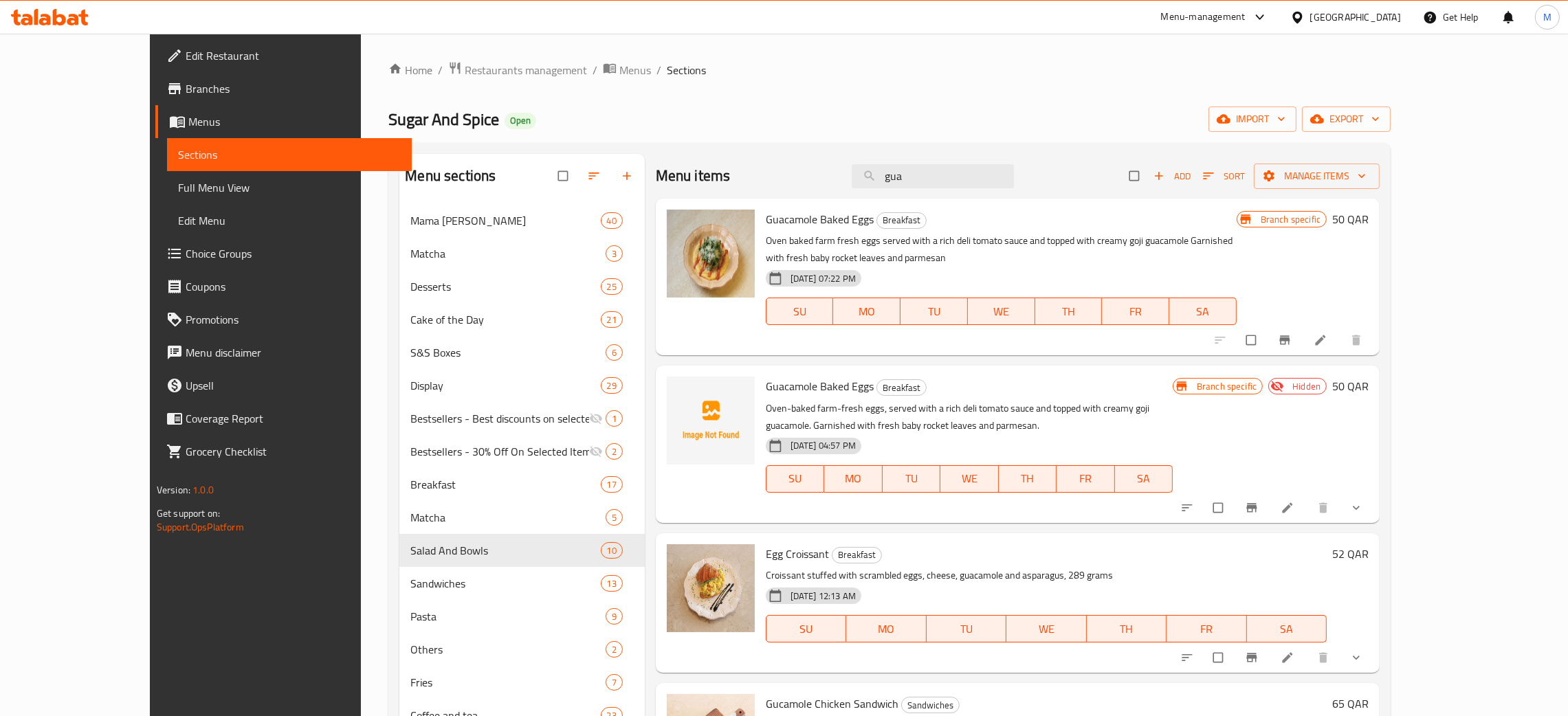
type input "gua"
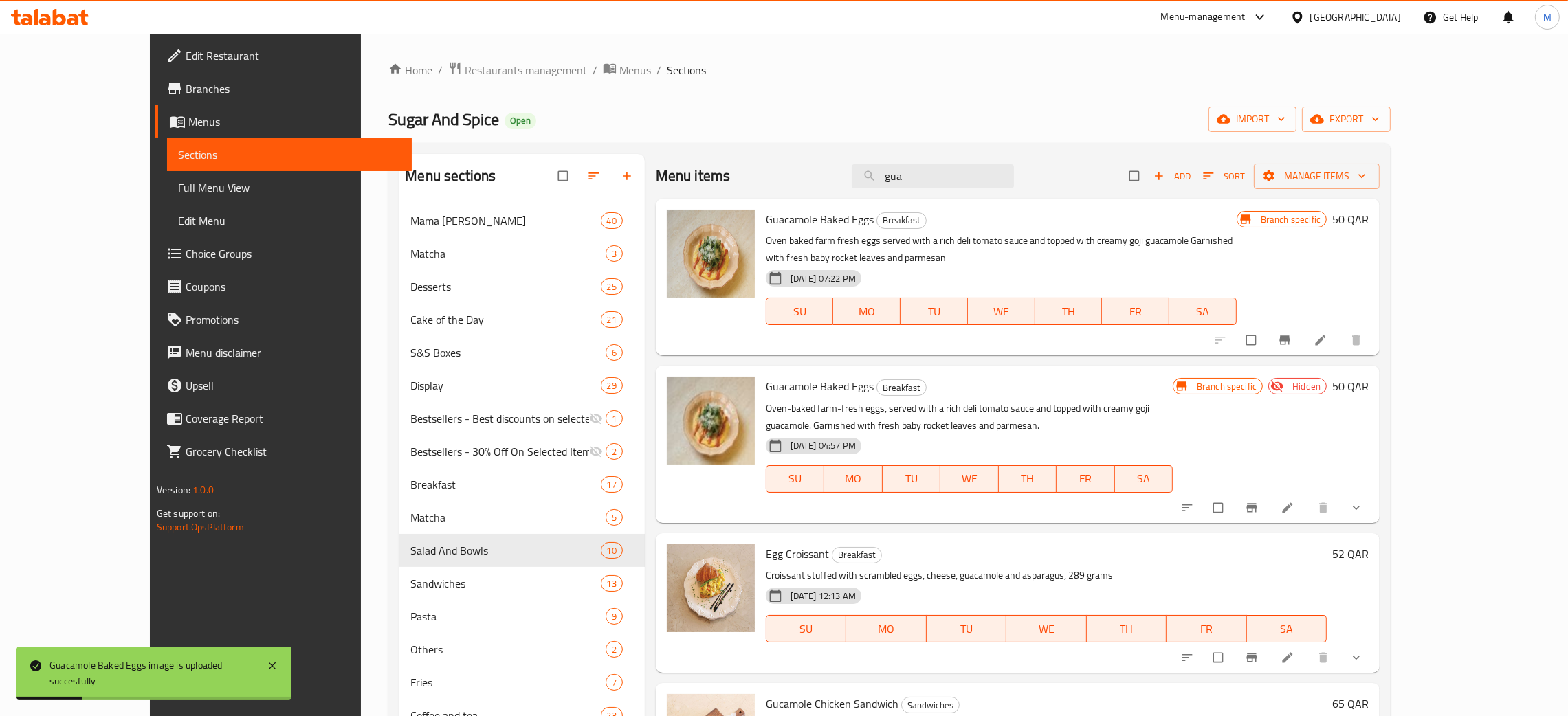
drag, startPoint x: 966, startPoint y: 175, endPoint x: 897, endPoint y: 172, distance: 69.1
click at [897, 172] on div "Menu items gua Add Sort Manage items" at bounding box center [1017, 176] width 723 height 44
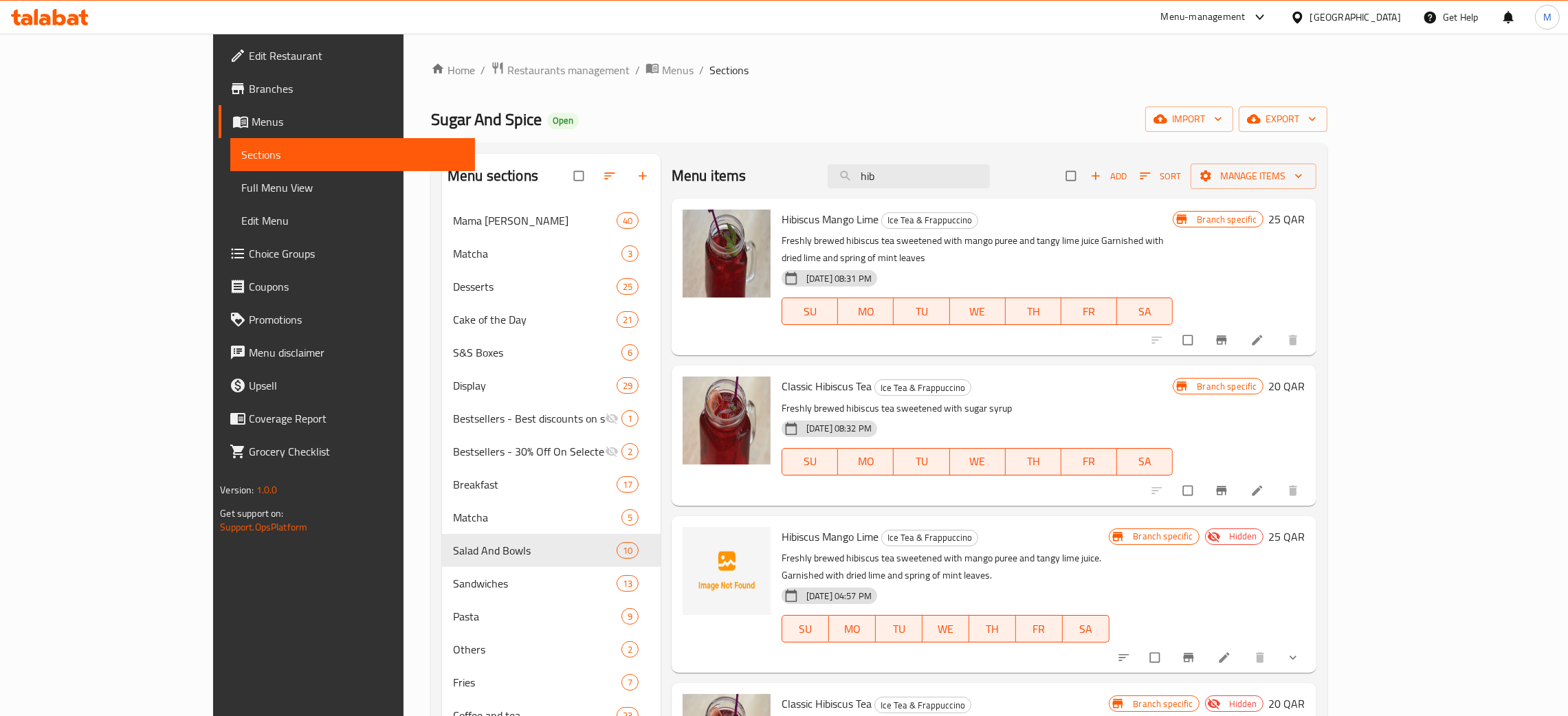
type input "hib"
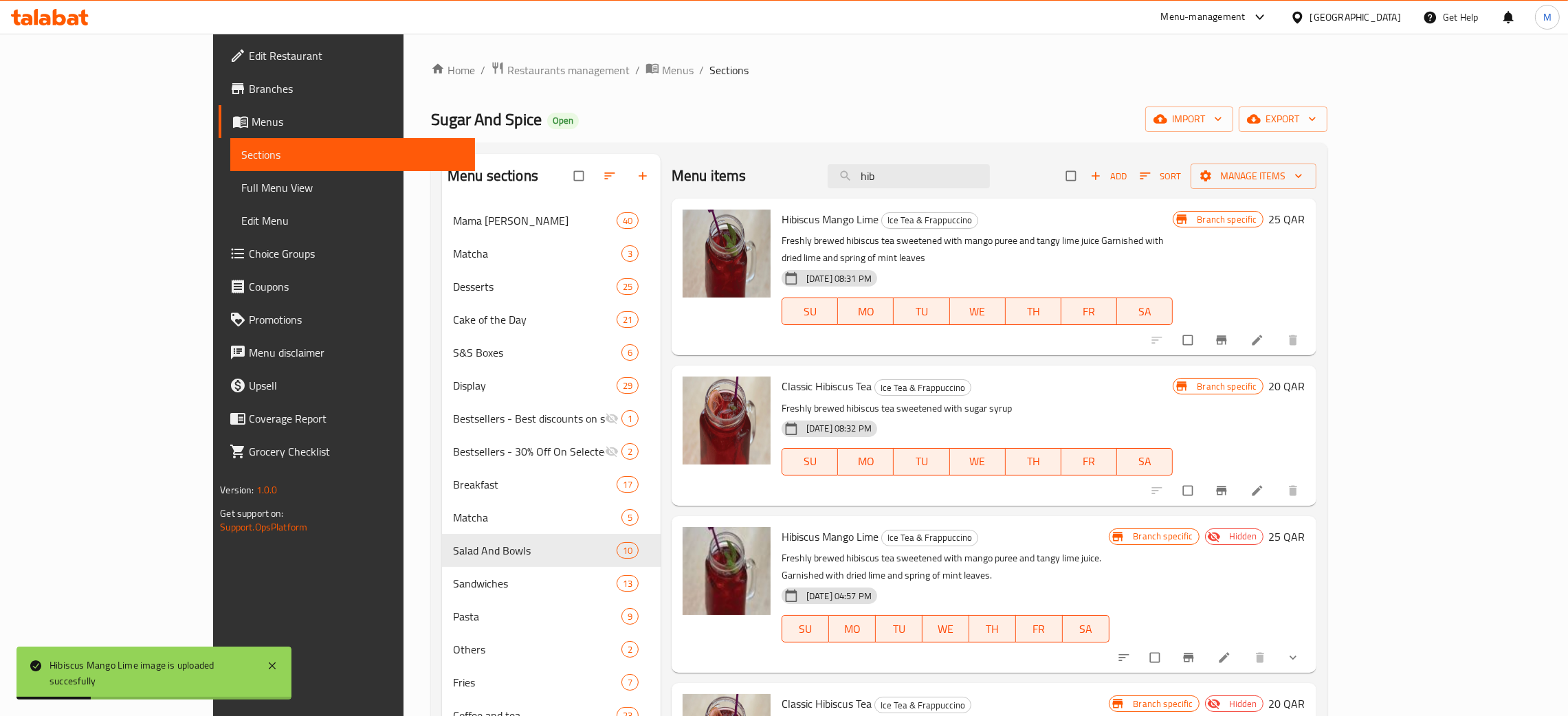
drag, startPoint x: 964, startPoint y: 172, endPoint x: 900, endPoint y: 168, distance: 64.1
click at [900, 168] on div "Menu items hib Add Sort Manage items" at bounding box center [994, 176] width 645 height 44
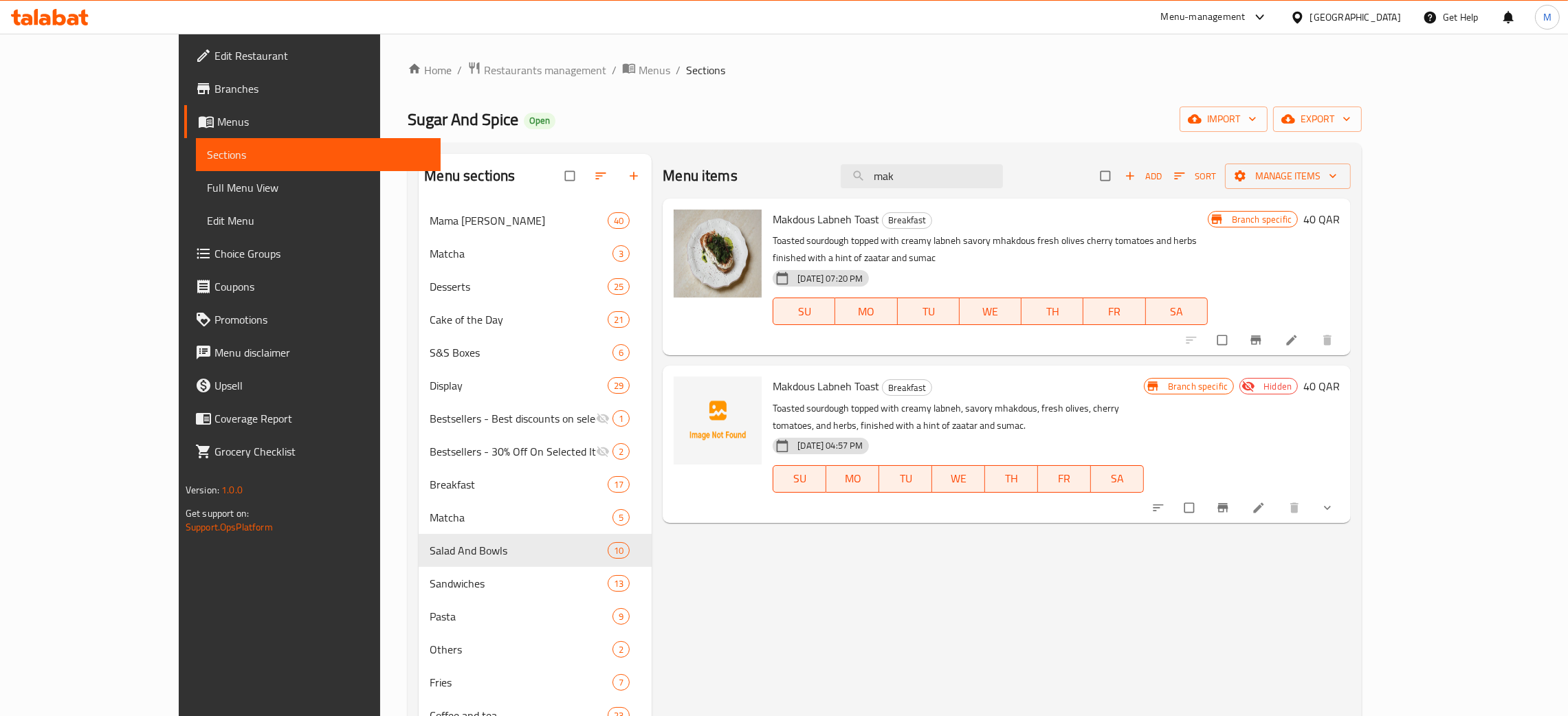
type input "mak"
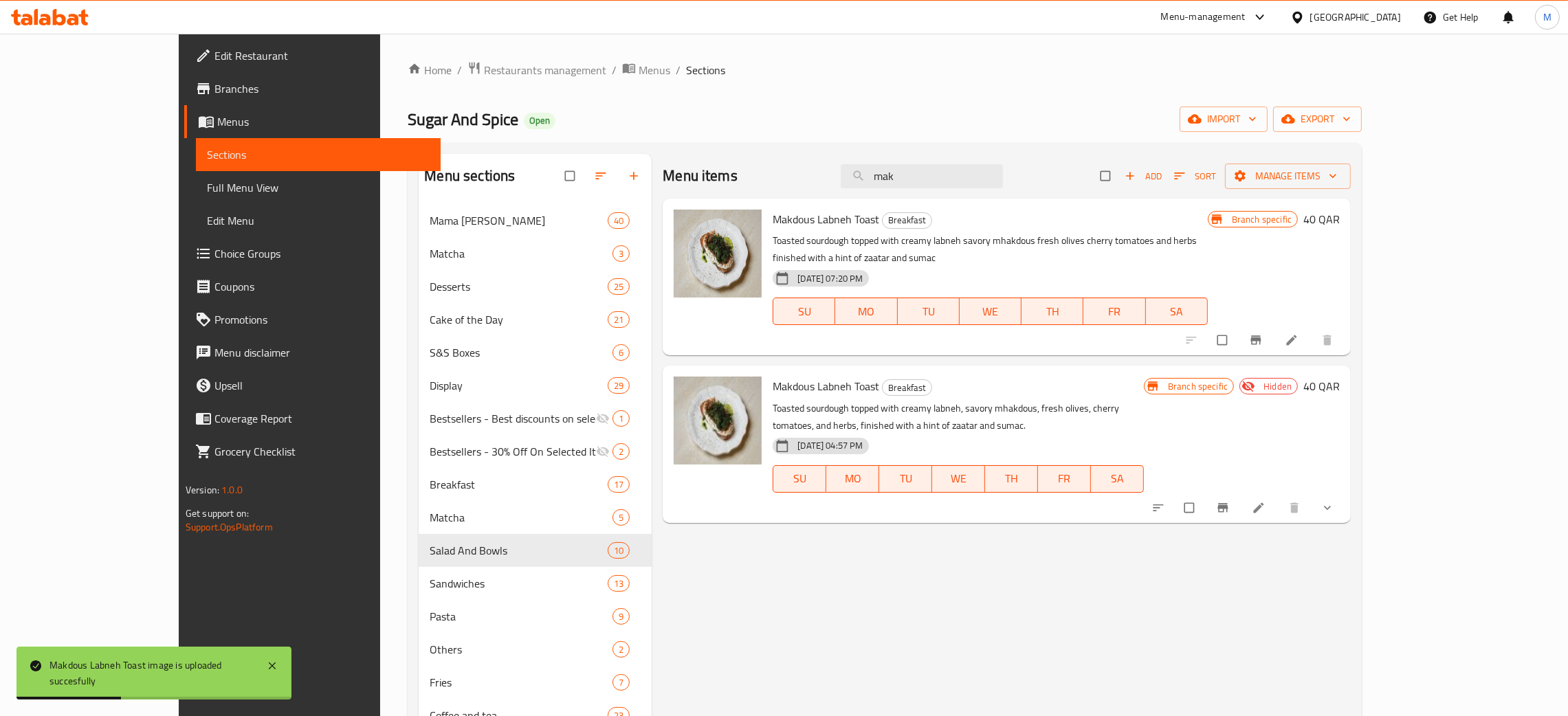
drag, startPoint x: 994, startPoint y: 172, endPoint x: 875, endPoint y: 175, distance: 119.0
click at [875, 175] on div "Menu items mak Add Sort Manage items" at bounding box center [1006, 176] width 688 height 44
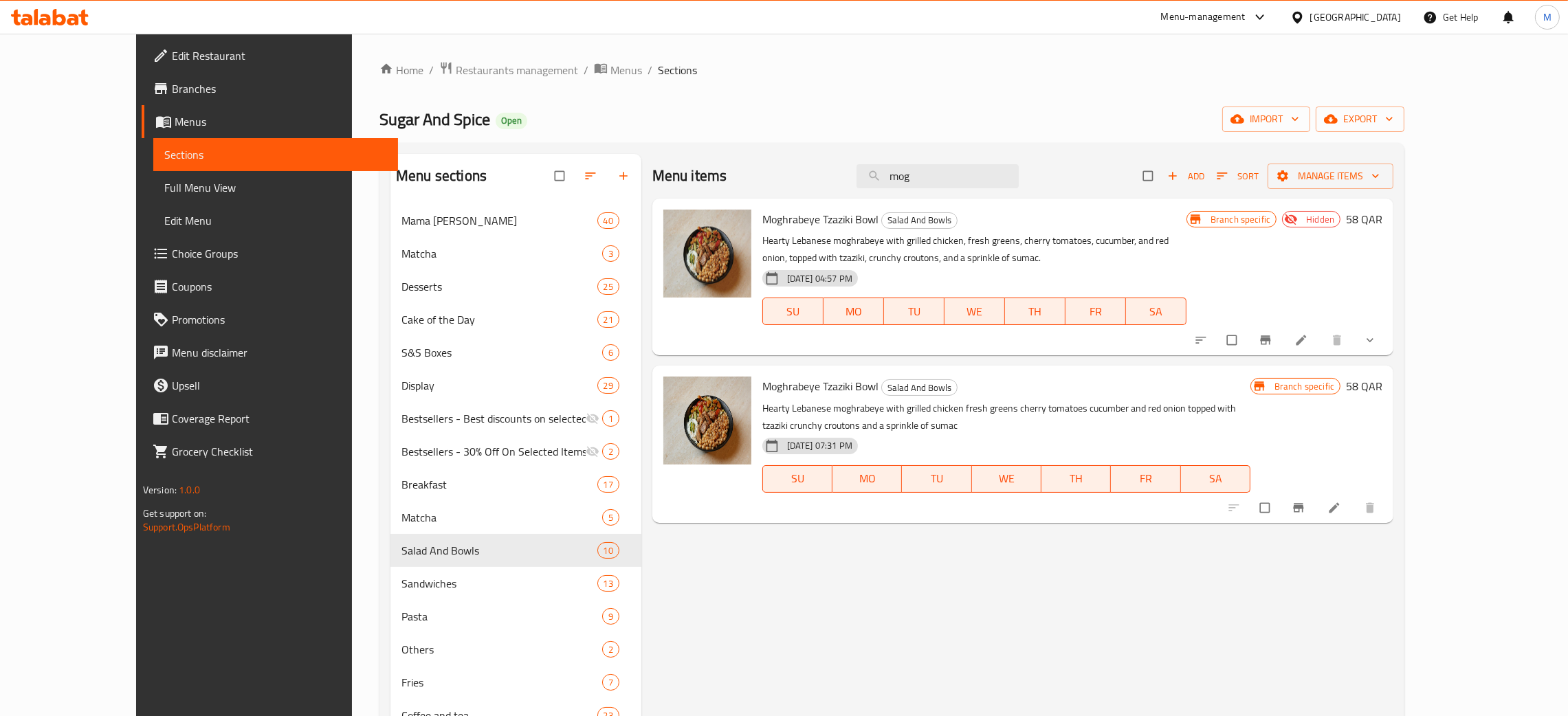
type input "mog"
drag, startPoint x: 978, startPoint y: 180, endPoint x: 809, endPoint y: 159, distance: 170.3
click at [809, 159] on div "Menu items mog Add Sort Manage items" at bounding box center [1022, 176] width 741 height 44
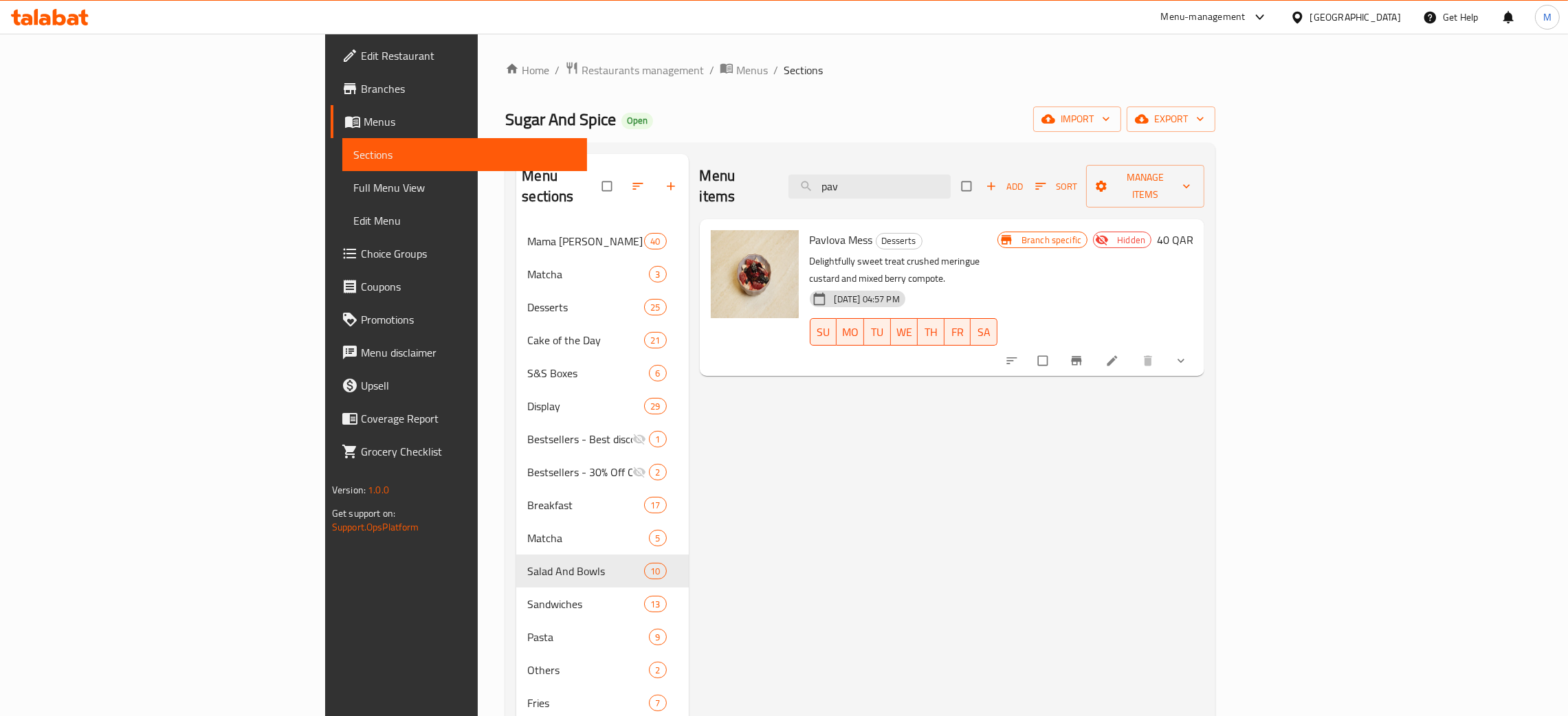
type input "pav"
drag, startPoint x: 985, startPoint y: 179, endPoint x: 831, endPoint y: 164, distance: 154.7
click at [831, 164] on div "Menu items pav Add Sort Manage items" at bounding box center [953, 186] width 506 height 65
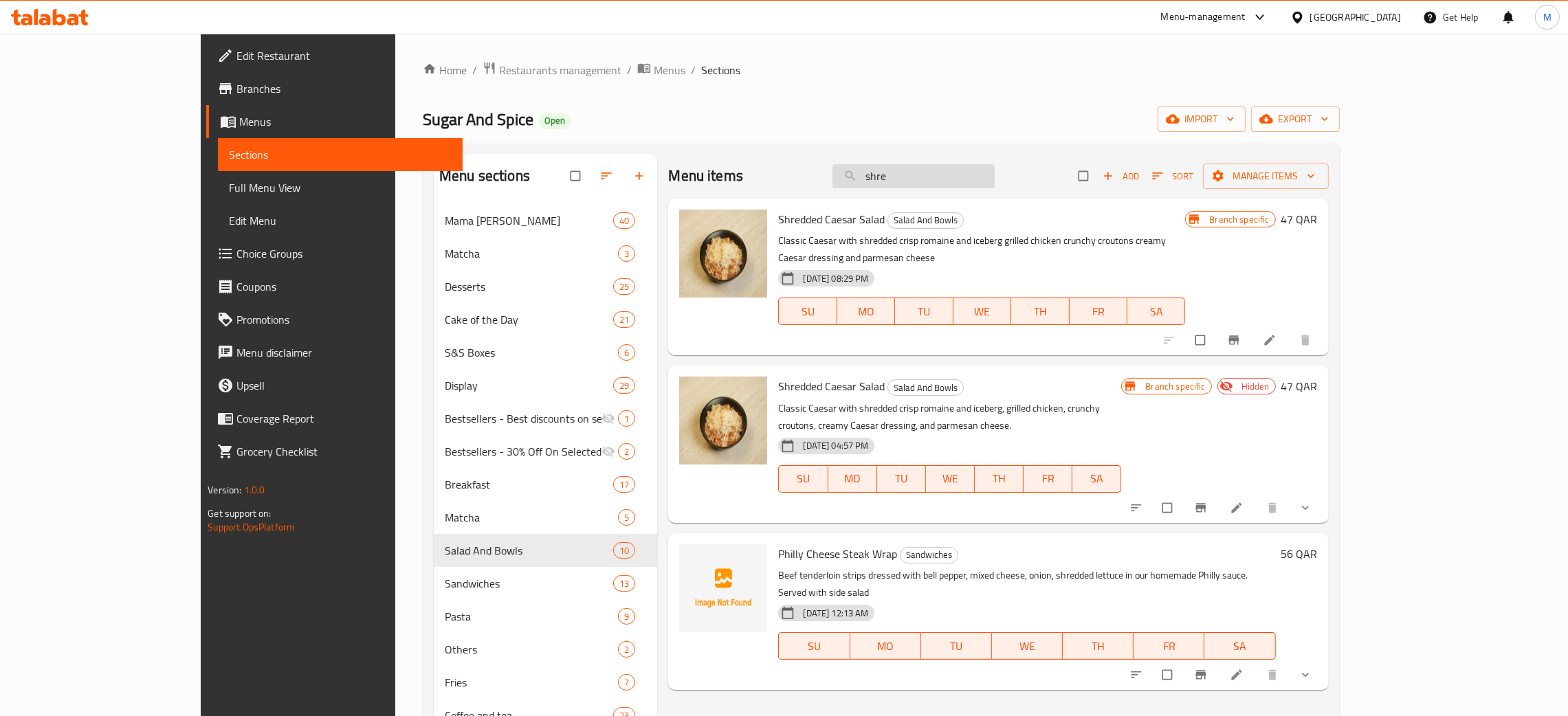
drag, startPoint x: 988, startPoint y: 176, endPoint x: 945, endPoint y: 180, distance: 43.2
click at [945, 180] on input "shre" at bounding box center [913, 176] width 162 height 24
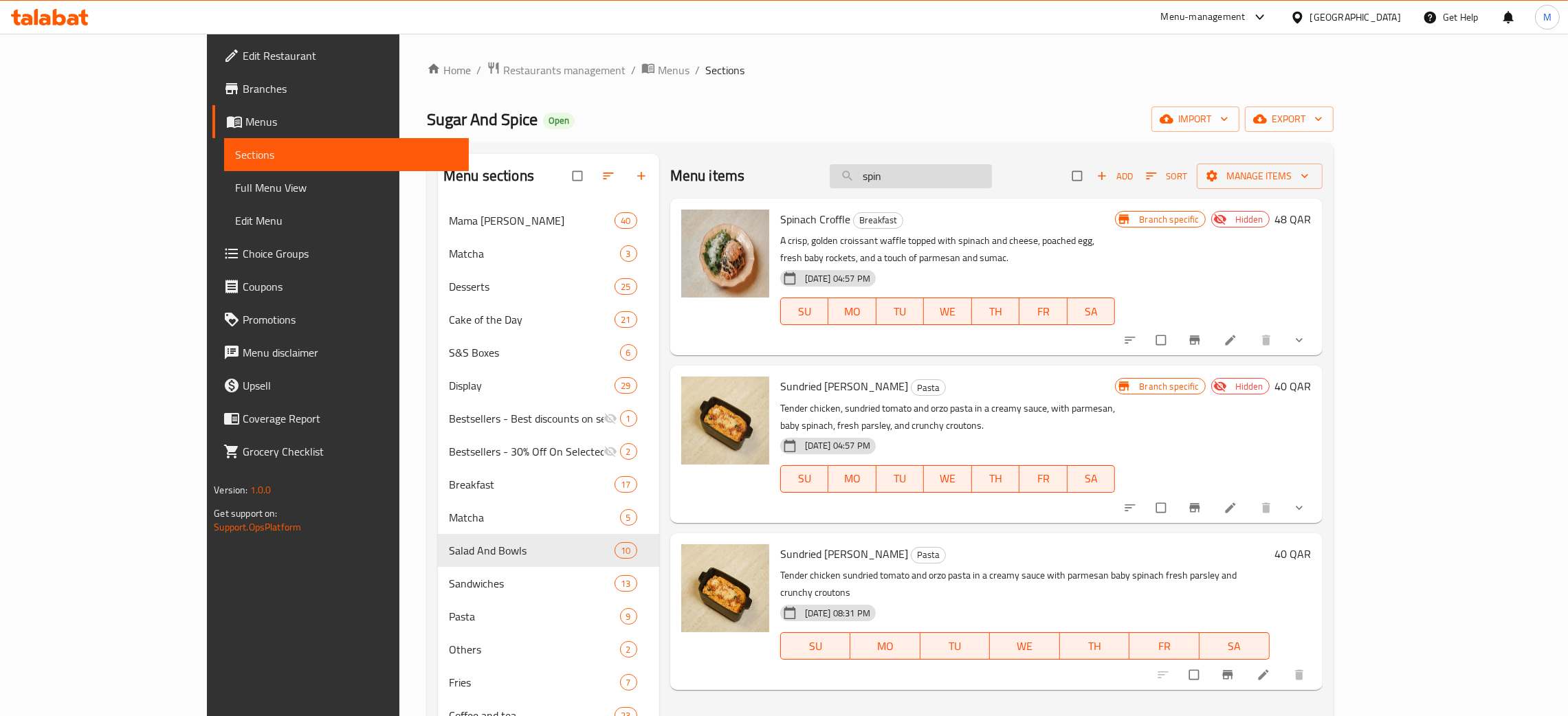
type input "spin"
drag, startPoint x: 974, startPoint y: 174, endPoint x: 884, endPoint y: 177, distance: 90.0
click at [884, 177] on div "Menu items spin Add Sort Manage items" at bounding box center [996, 176] width 652 height 44
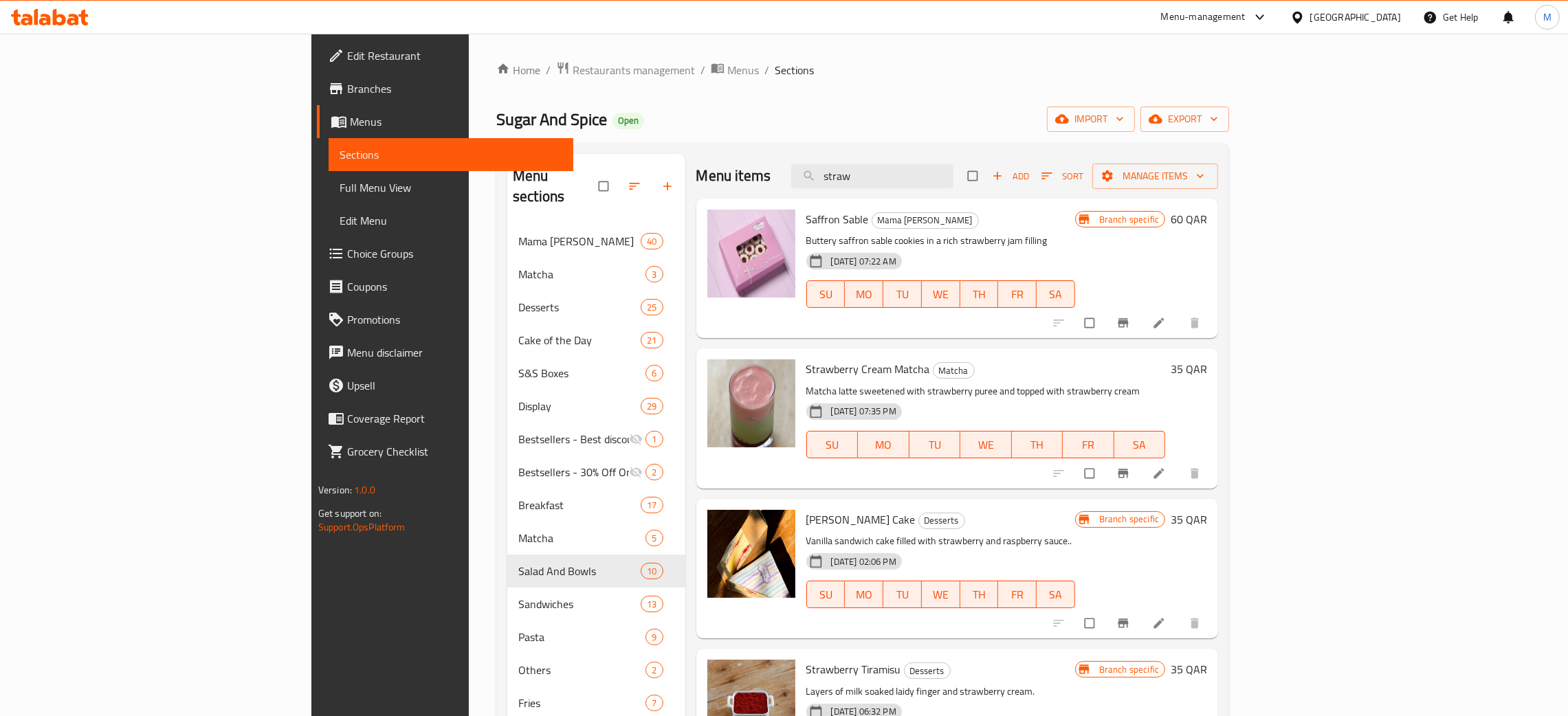
type input "straw"
drag, startPoint x: 968, startPoint y: 179, endPoint x: 877, endPoint y: 164, distance: 92.2
click at [877, 164] on div "Menu items straw Add Sort Manage items" at bounding box center [957, 176] width 522 height 44
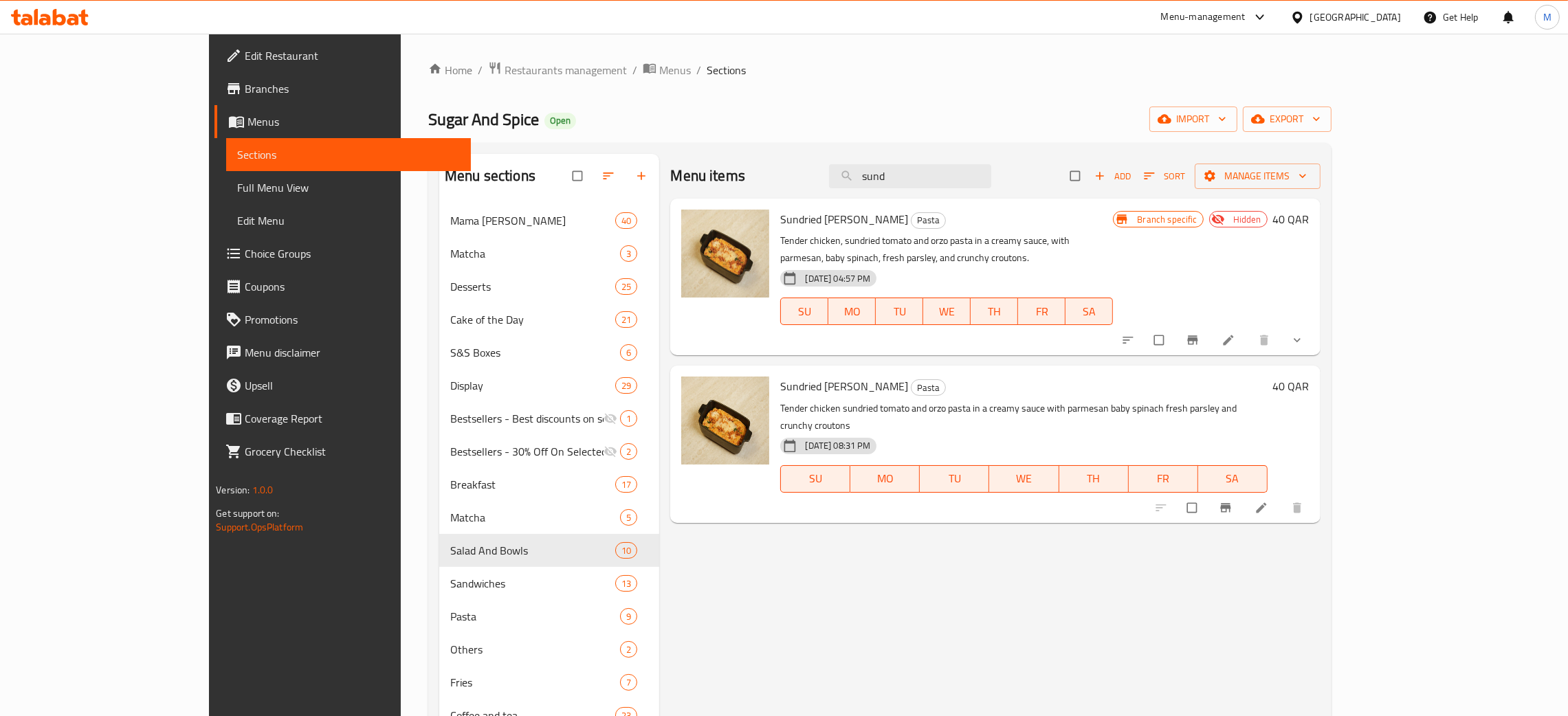
type input "sund"
drag, startPoint x: 994, startPoint y: 187, endPoint x: 901, endPoint y: 166, distance: 95.3
click at [901, 166] on div "Menu items sund Add Sort Manage items" at bounding box center [994, 176] width 649 height 44
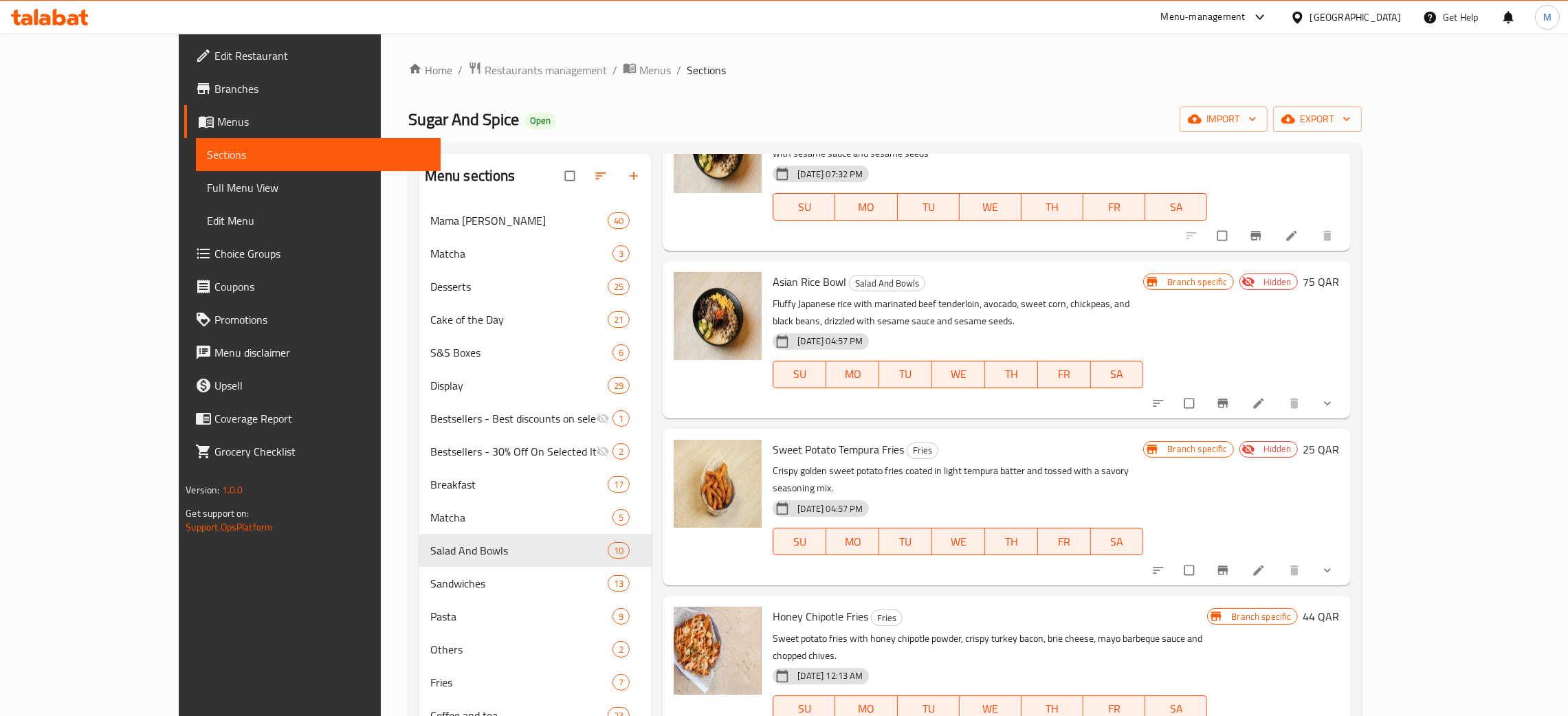
scroll to position [2678, 0]
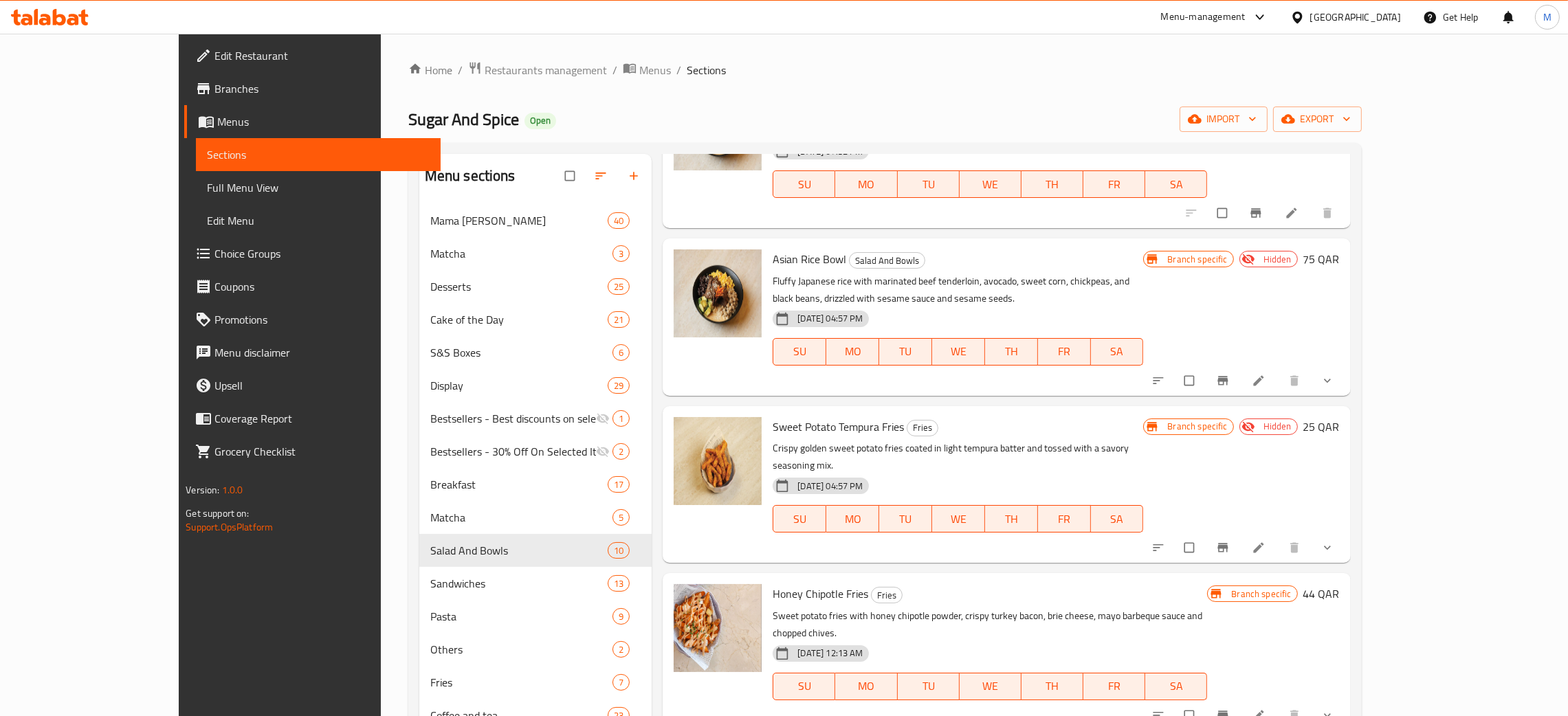
type input "sweet"
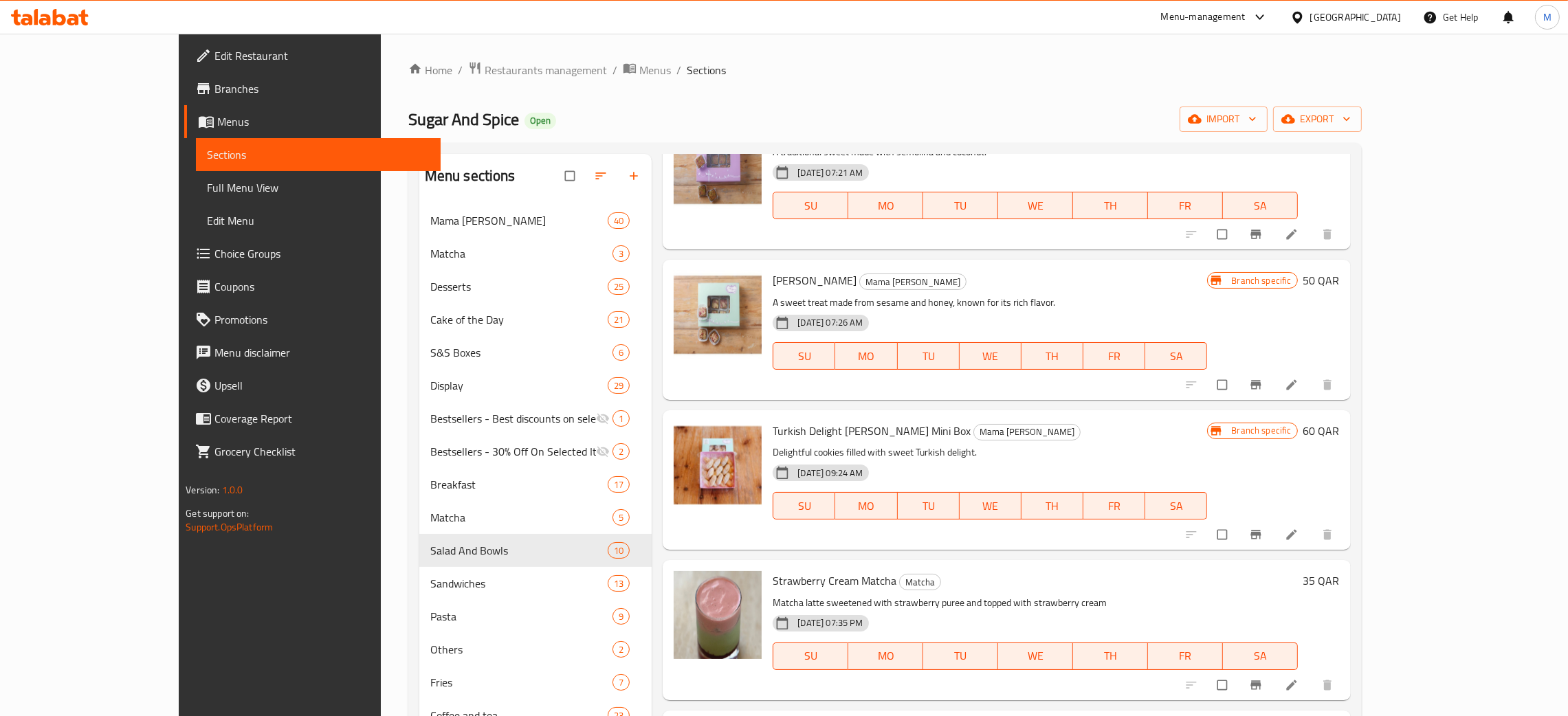
scroll to position [0, 0]
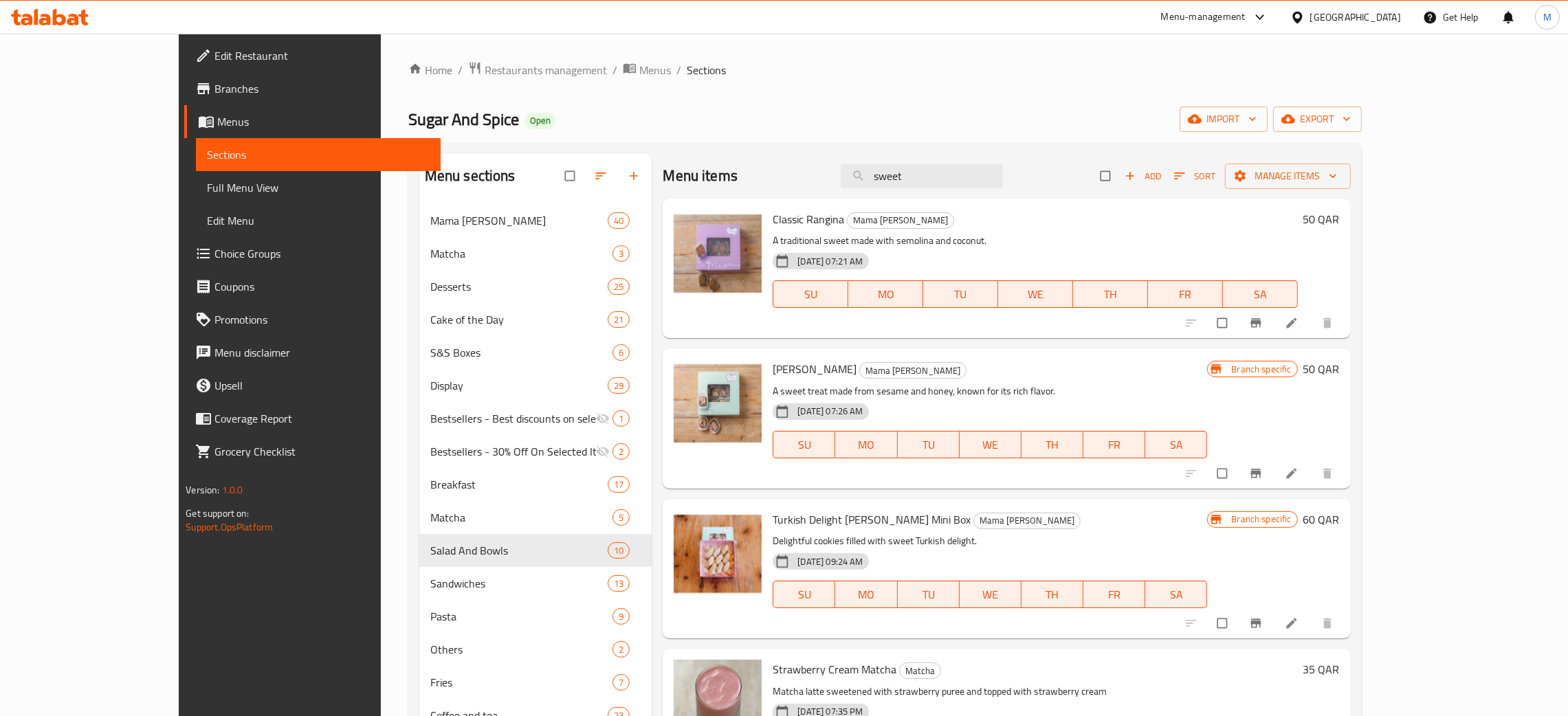
drag, startPoint x: 995, startPoint y: 174, endPoint x: 851, endPoint y: 165, distance: 144.3
click at [848, 167] on div "Menu items sweet Add Sort Manage items" at bounding box center [1006, 176] width 688 height 44
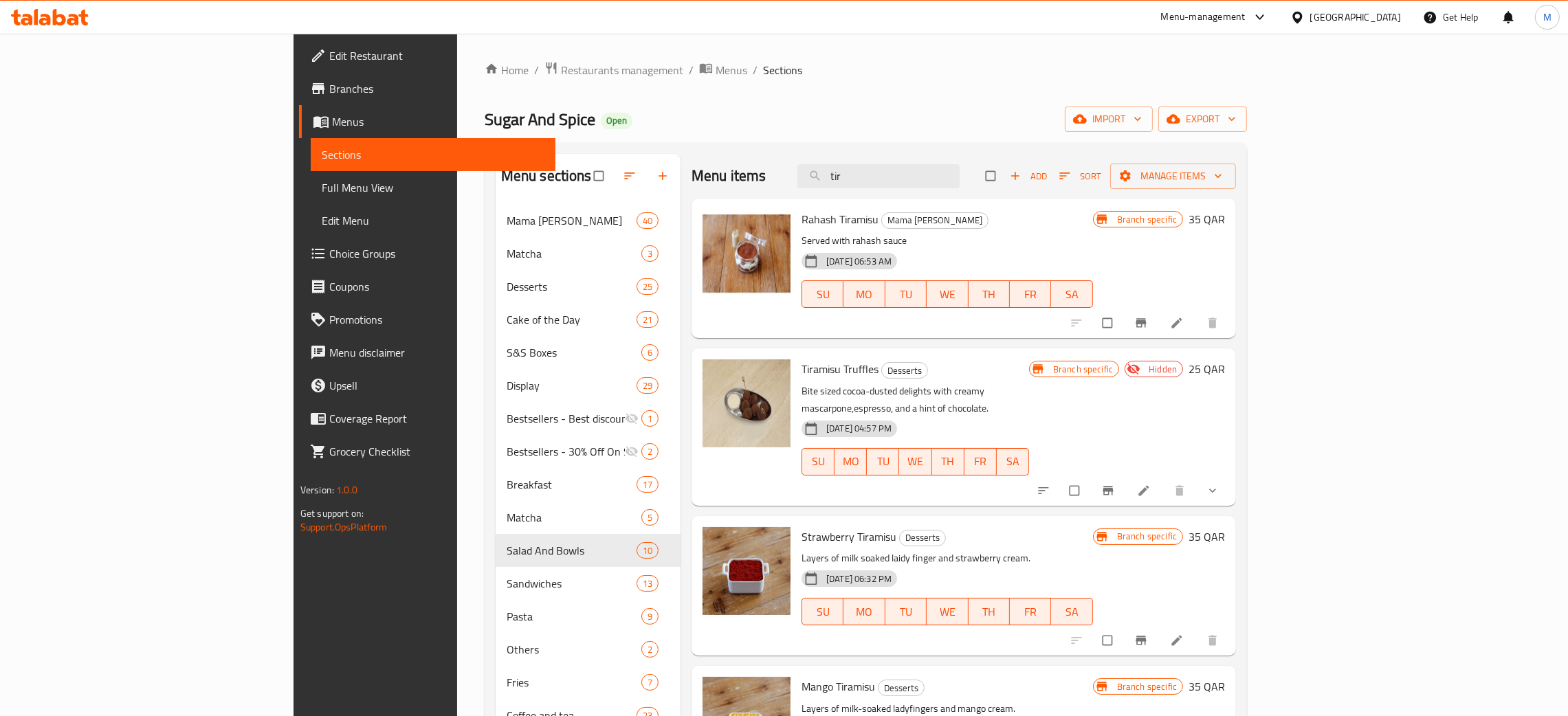
type input "tir"
drag, startPoint x: 964, startPoint y: 180, endPoint x: 855, endPoint y: 172, distance: 109.3
click at [855, 172] on div "Menu items tir Add Sort Manage items" at bounding box center [963, 176] width 545 height 44
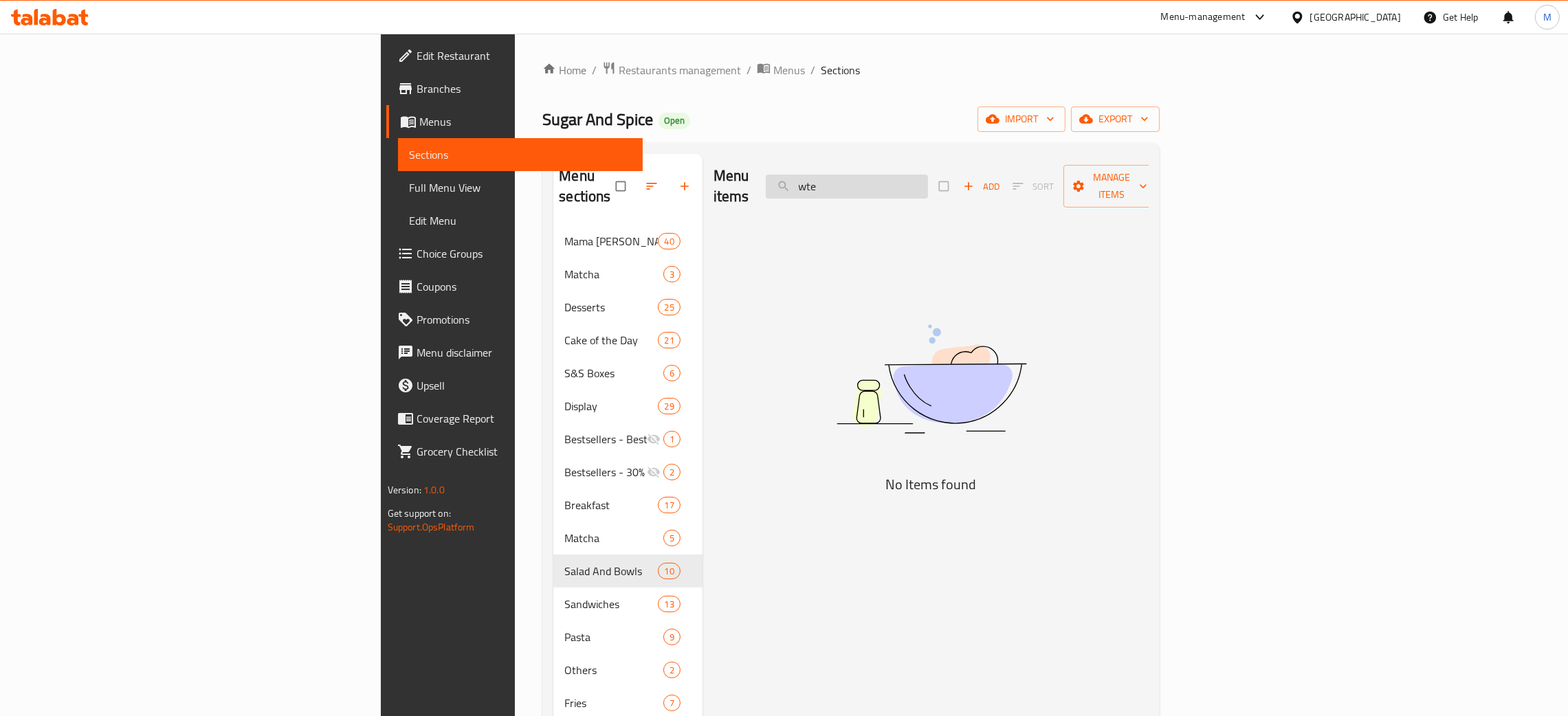
click at [928, 180] on input "wte" at bounding box center [847, 186] width 162 height 24
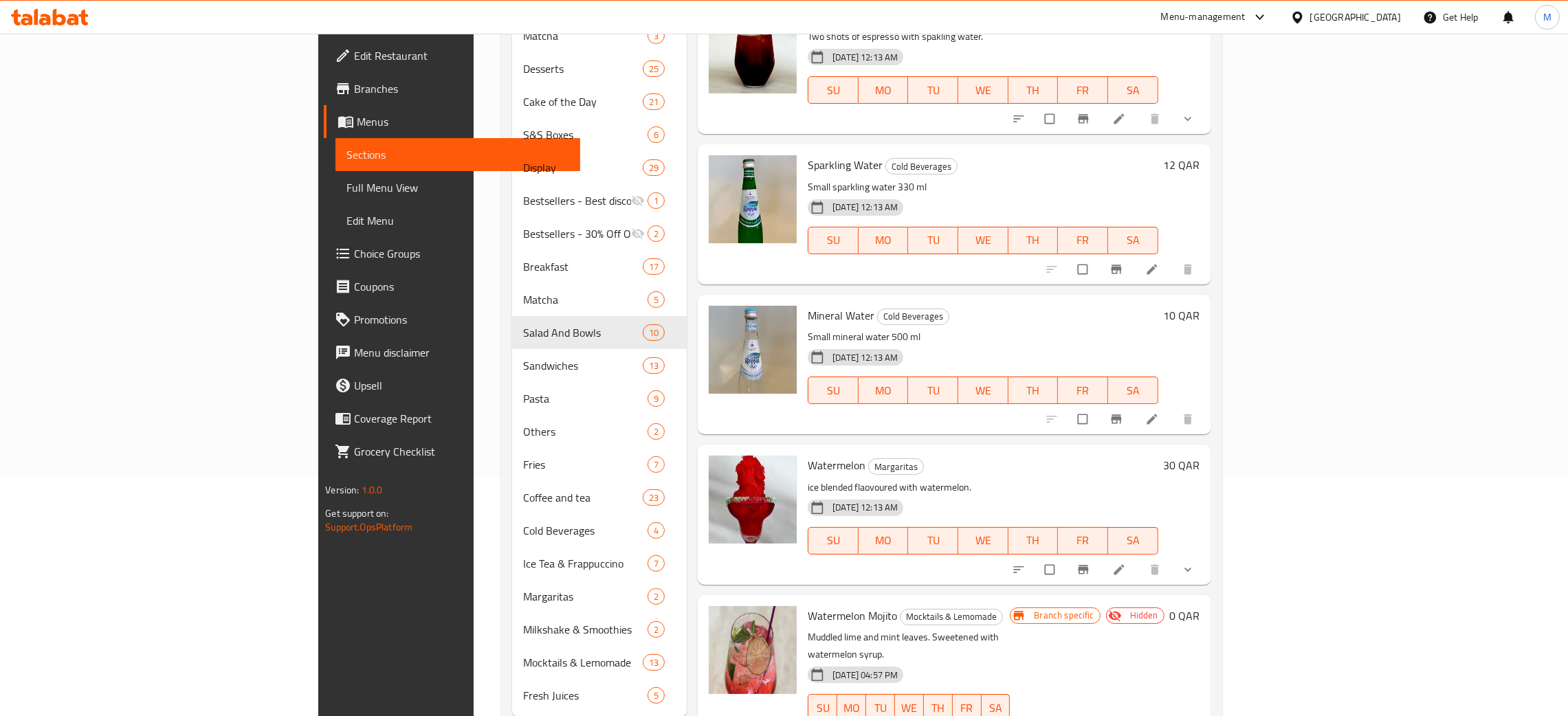
scroll to position [257, 0]
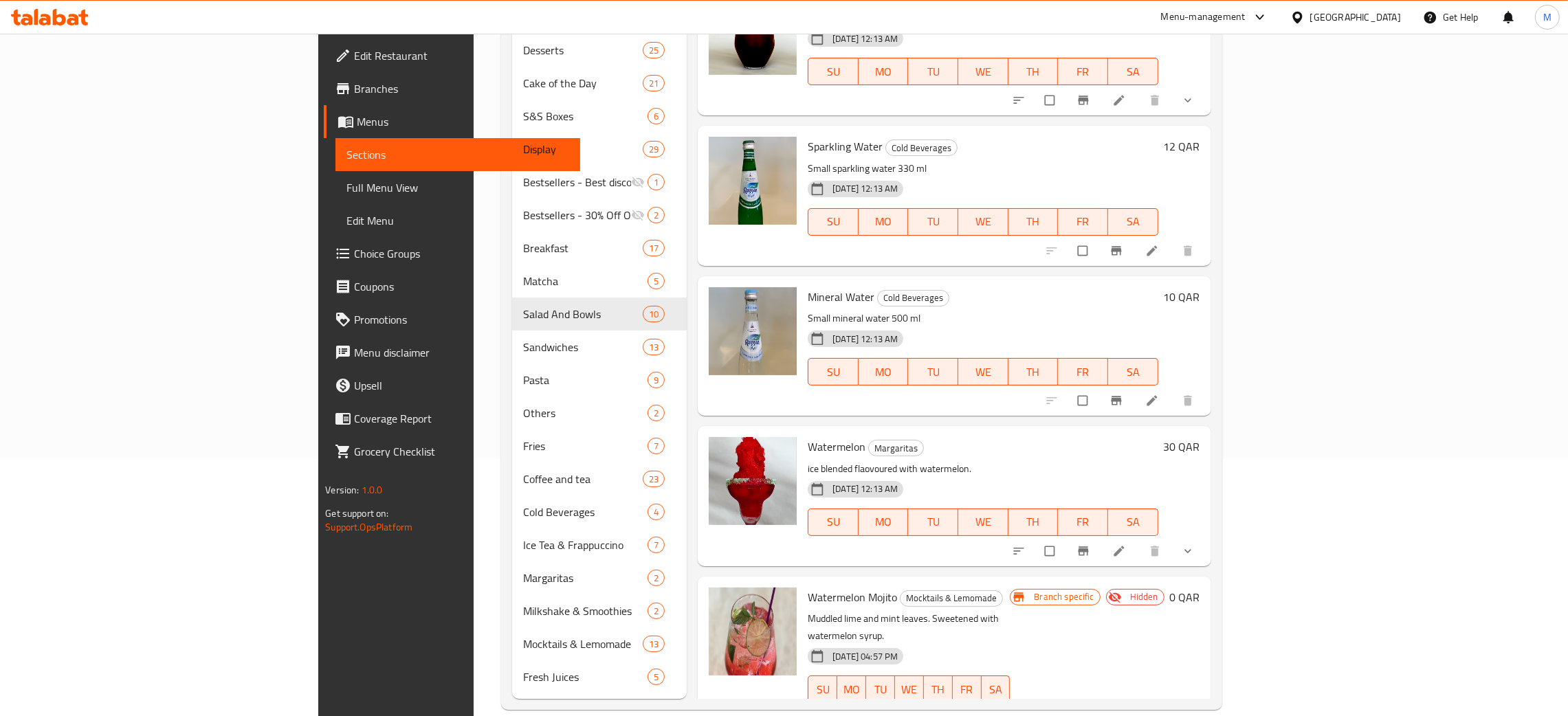
type input "wate"
click at [346, 184] on span "Full Menu View" at bounding box center [458, 187] width 223 height 17
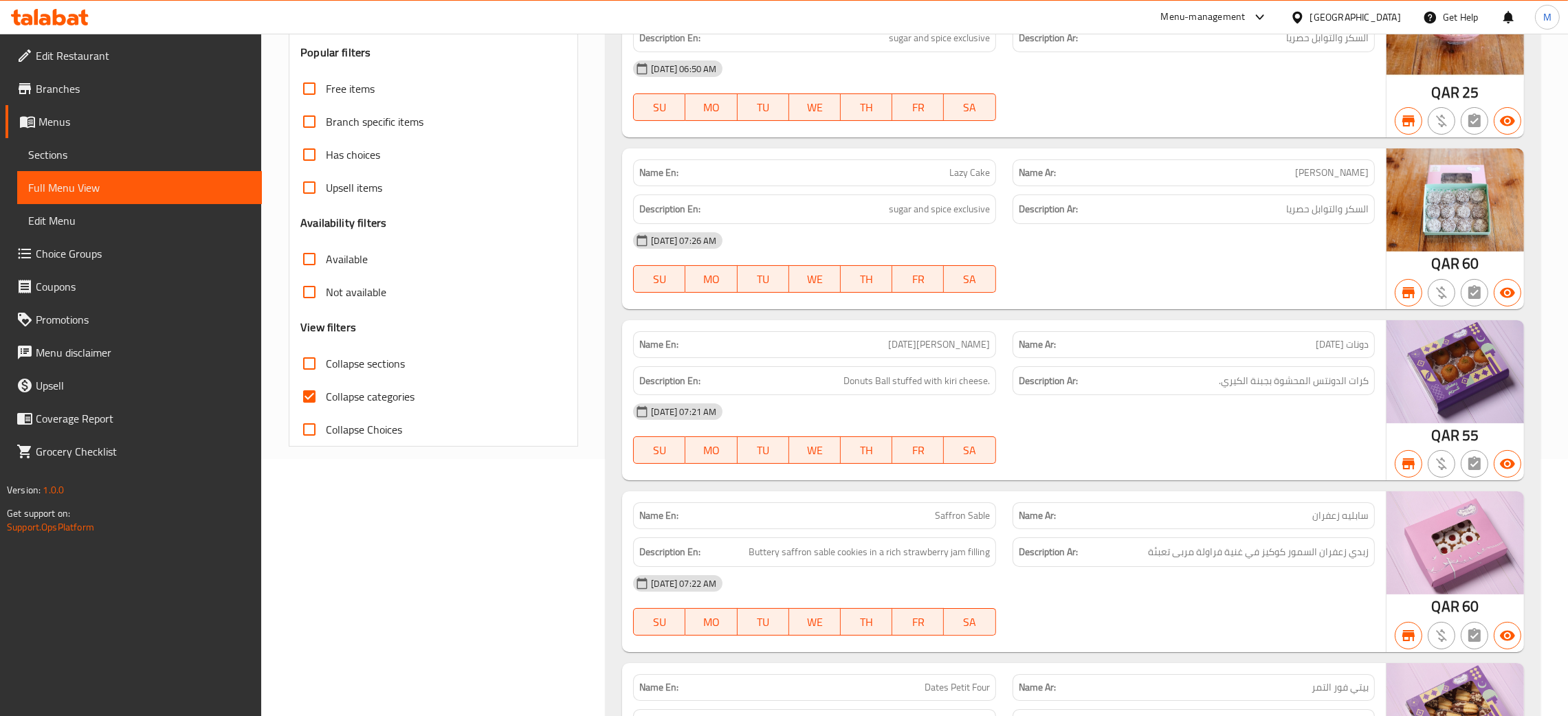
click at [90, 186] on span "Full Menu View" at bounding box center [139, 187] width 223 height 17
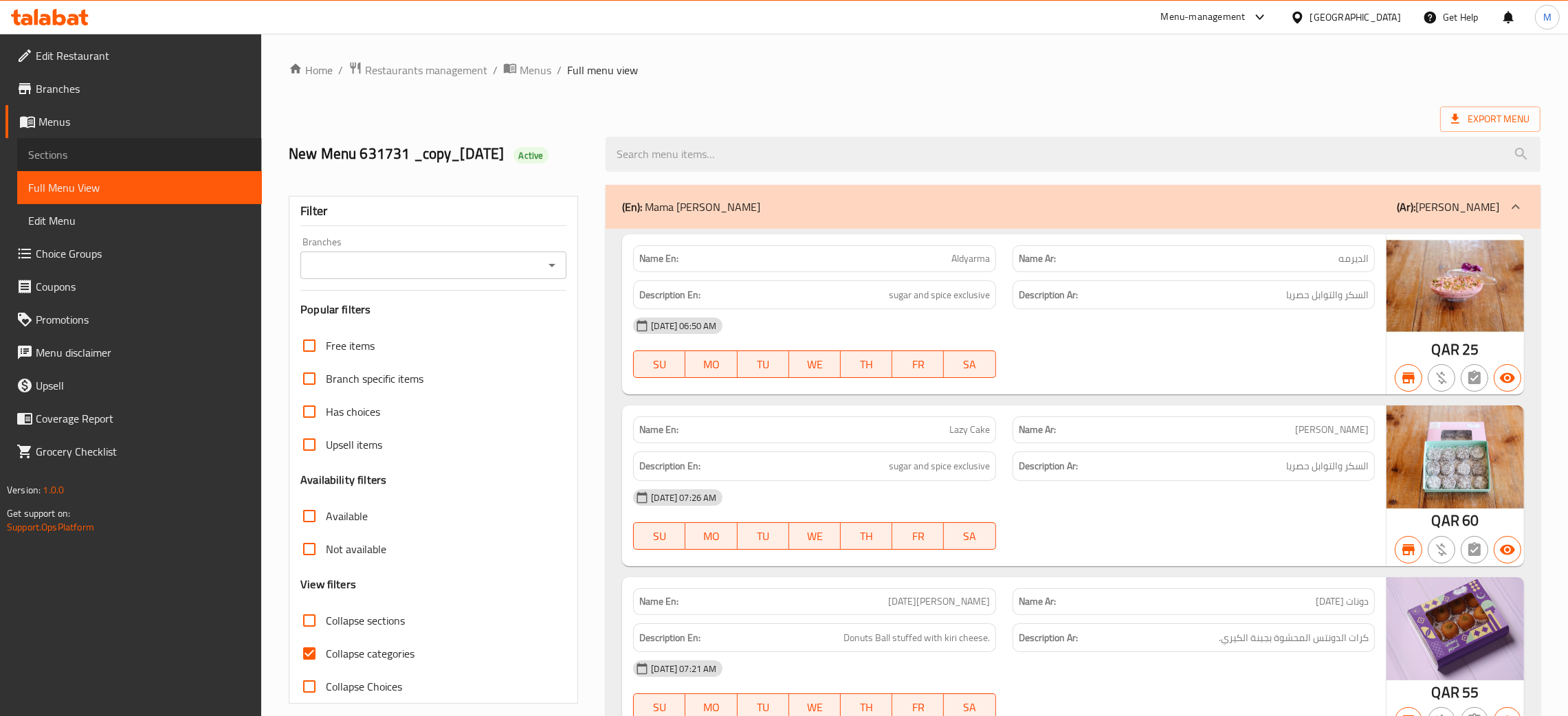
click at [57, 151] on span "Sections" at bounding box center [139, 154] width 223 height 17
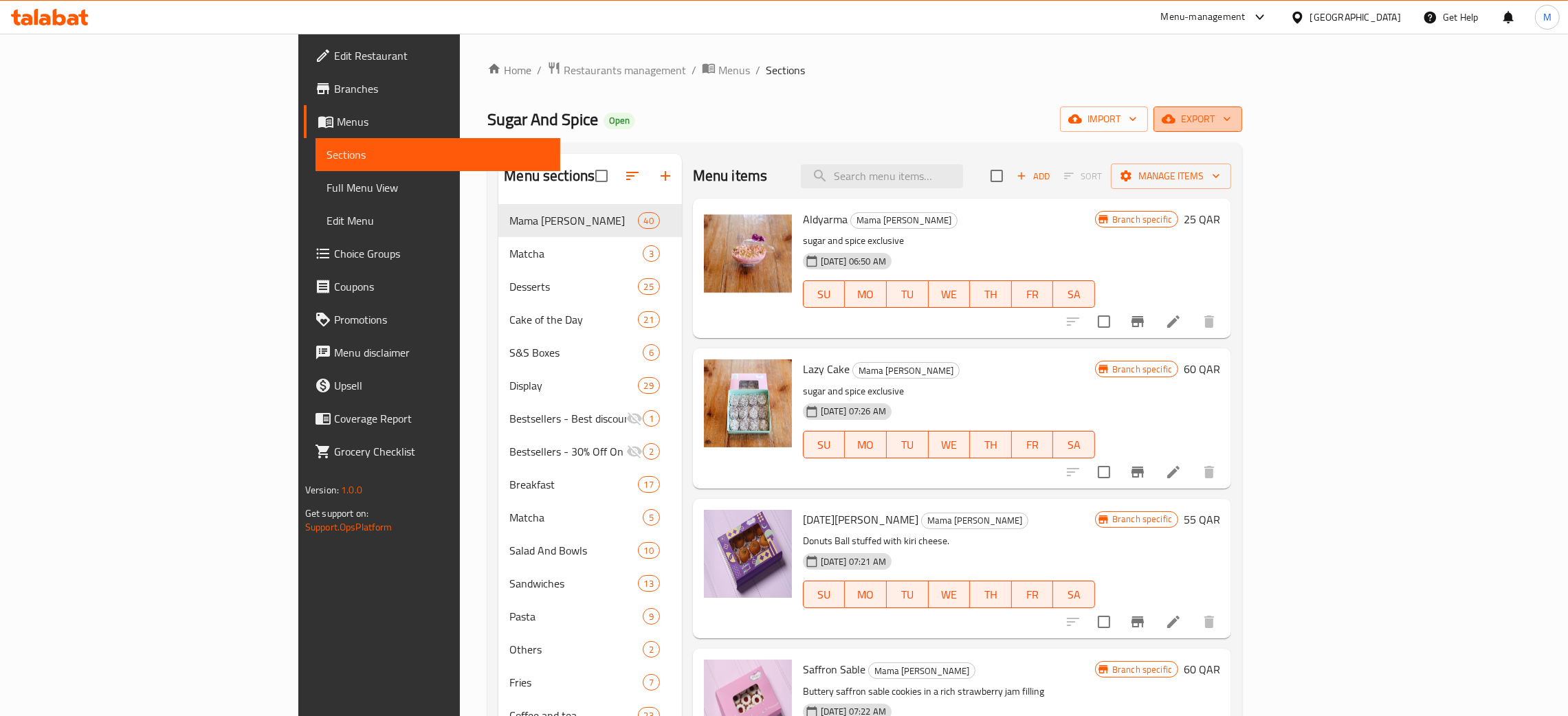
click at [1176, 118] on icon "button" at bounding box center [1169, 119] width 14 height 9
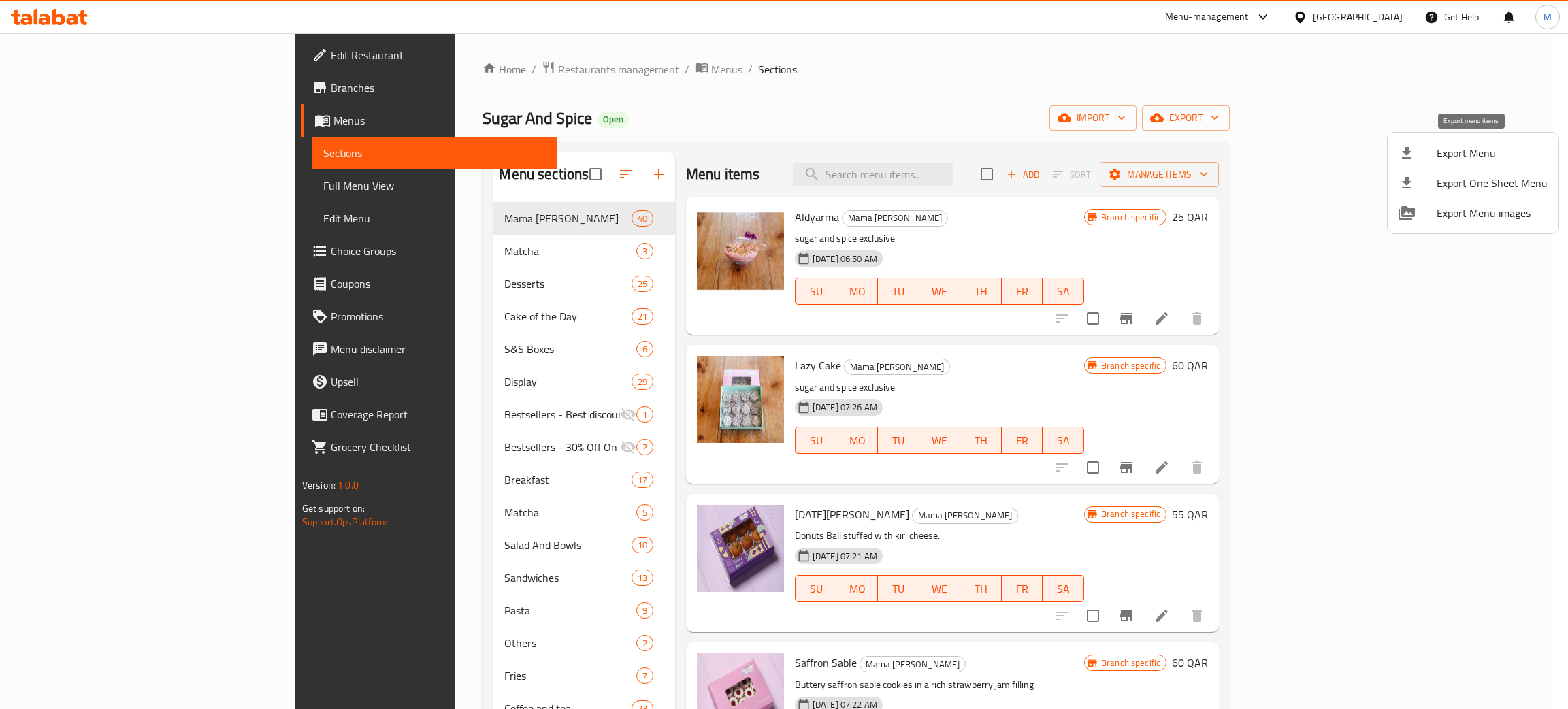
click at [1445, 153] on span "Export Menu" at bounding box center [1492, 153] width 111 height 16
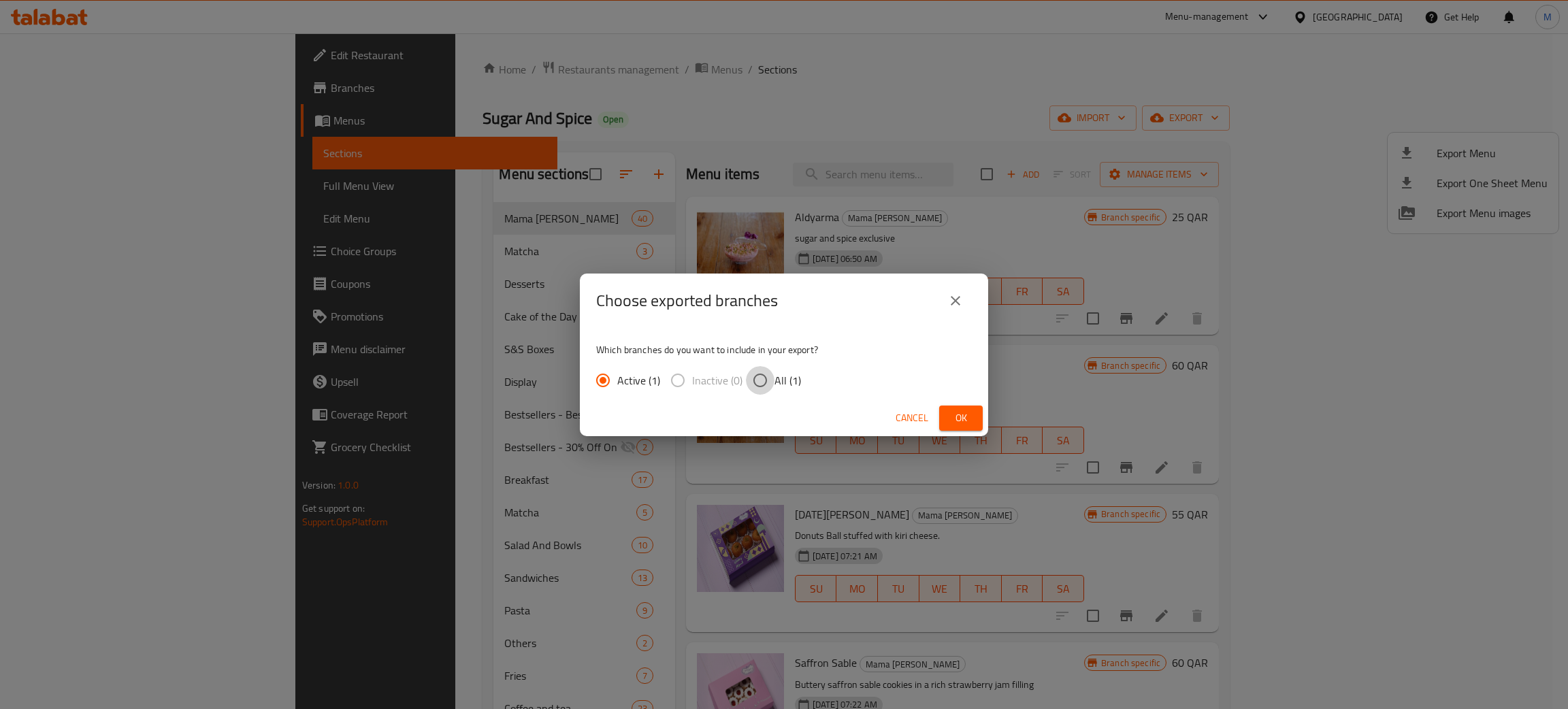
click at [755, 378] on input "All (1)" at bounding box center [759, 380] width 28 height 28
radio input "true"
click at [965, 412] on span "Ok" at bounding box center [960, 418] width 22 height 17
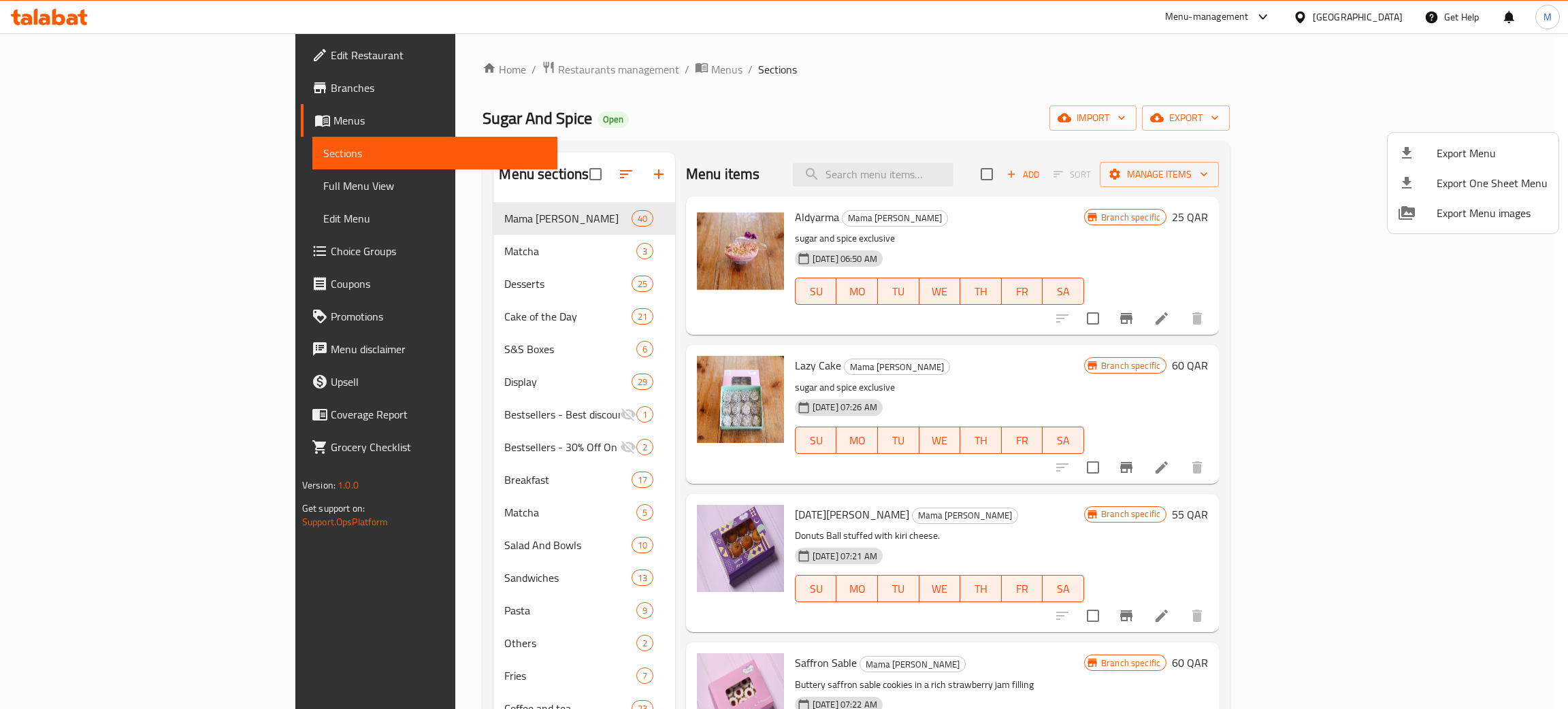
click at [414, 67] on div at bounding box center [784, 354] width 1568 height 709
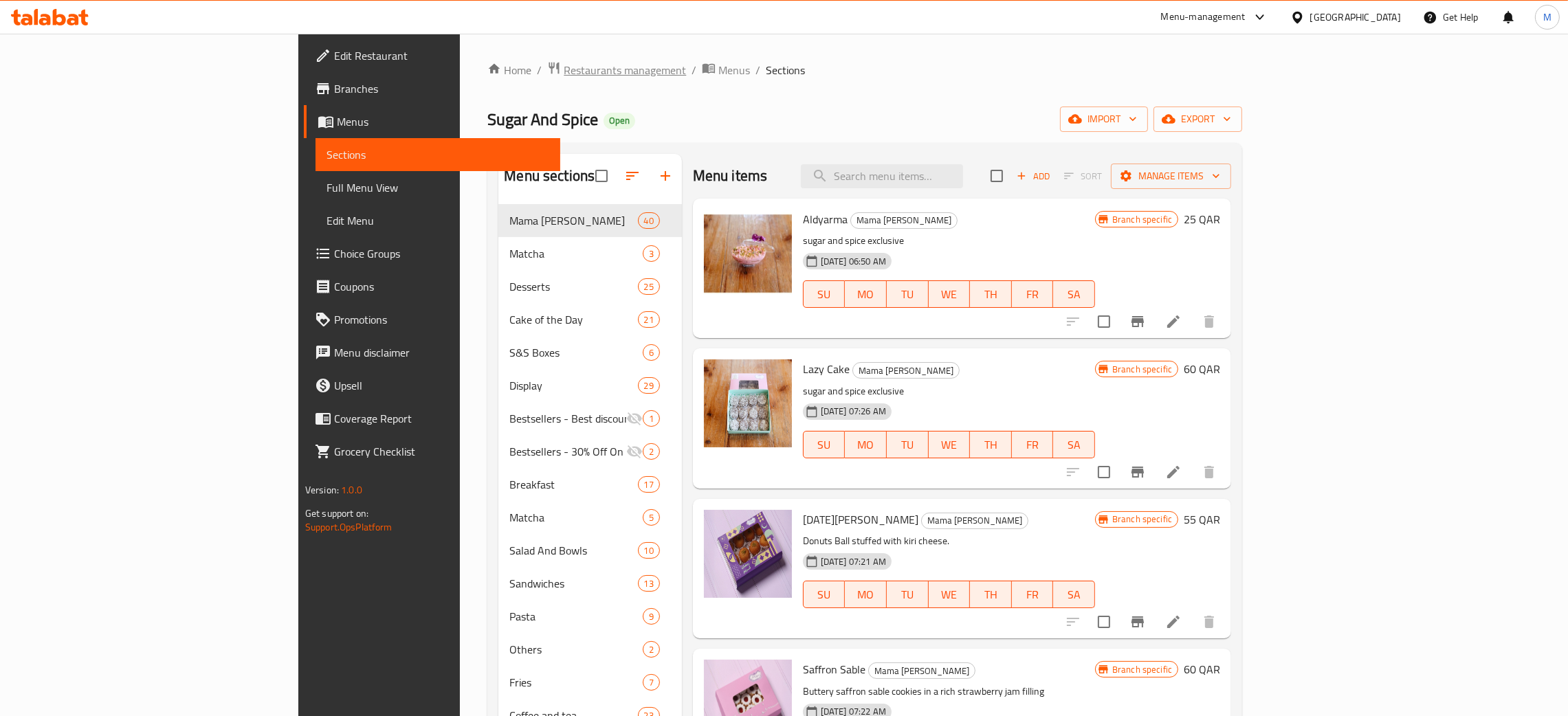
click at [564, 70] on span "Restaurants management" at bounding box center [625, 70] width 122 height 17
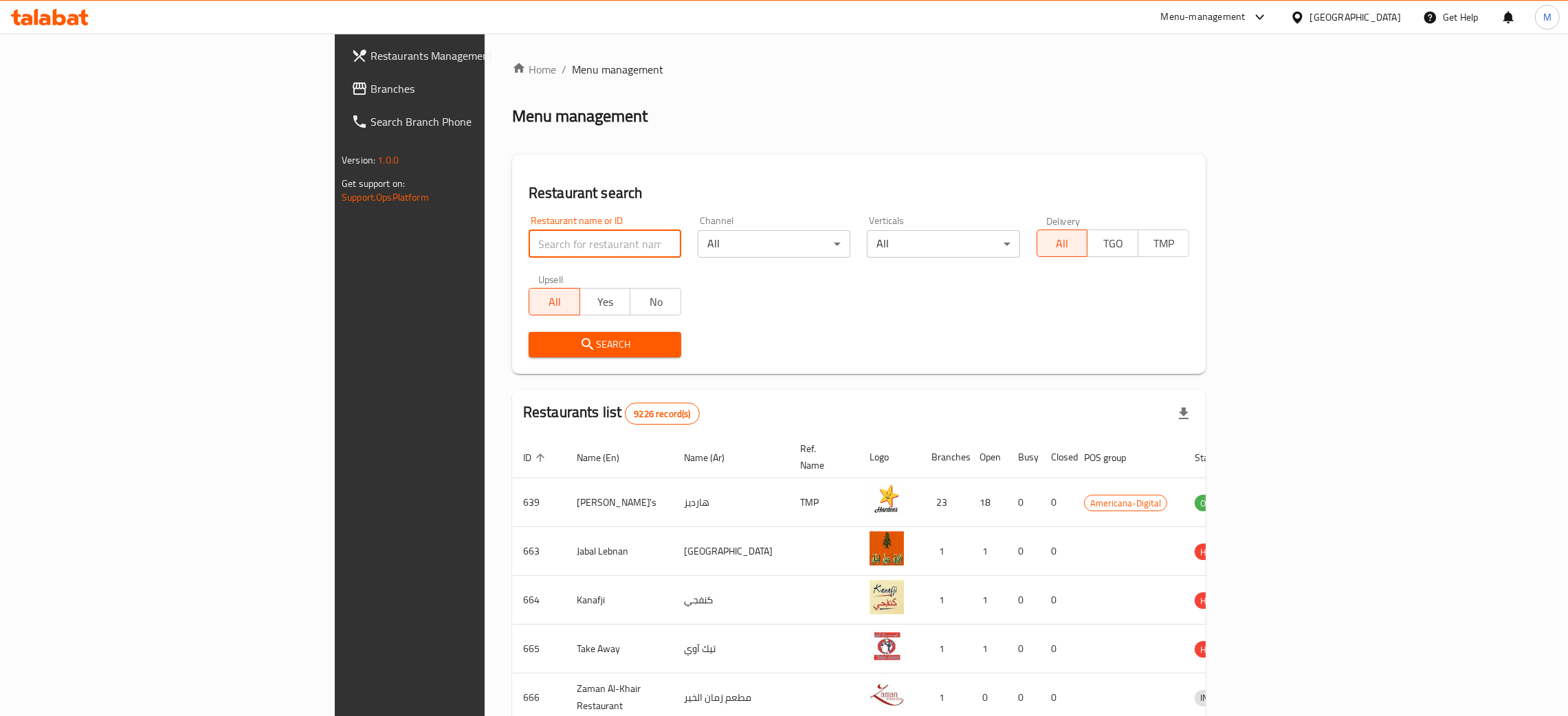
click at [528, 238] on input "search" at bounding box center [604, 244] width 153 height 28
paste input "631736"
type input "631736"
click button "Search" at bounding box center [604, 344] width 153 height 25
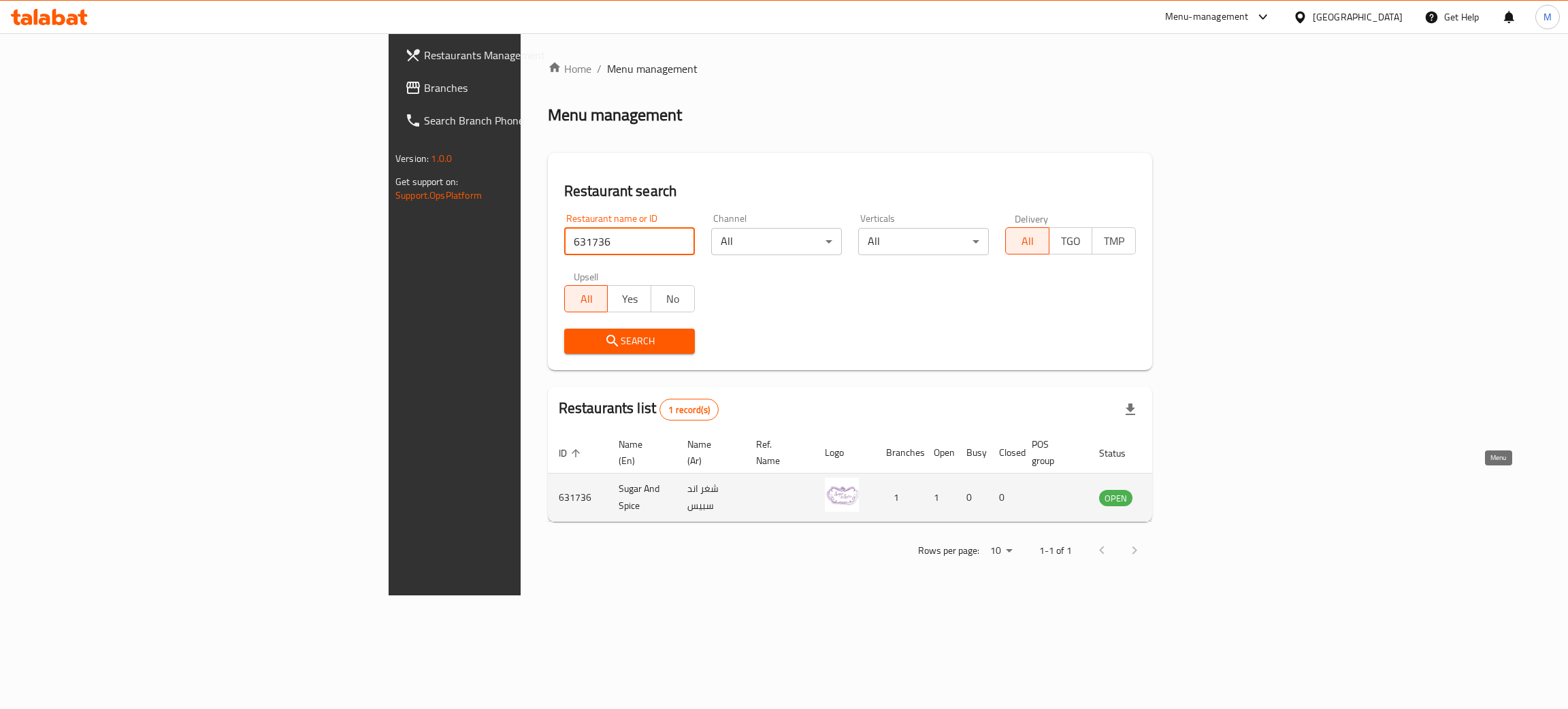
click at [1187, 493] on icon "enhanced table" at bounding box center [1178, 498] width 15 height 11
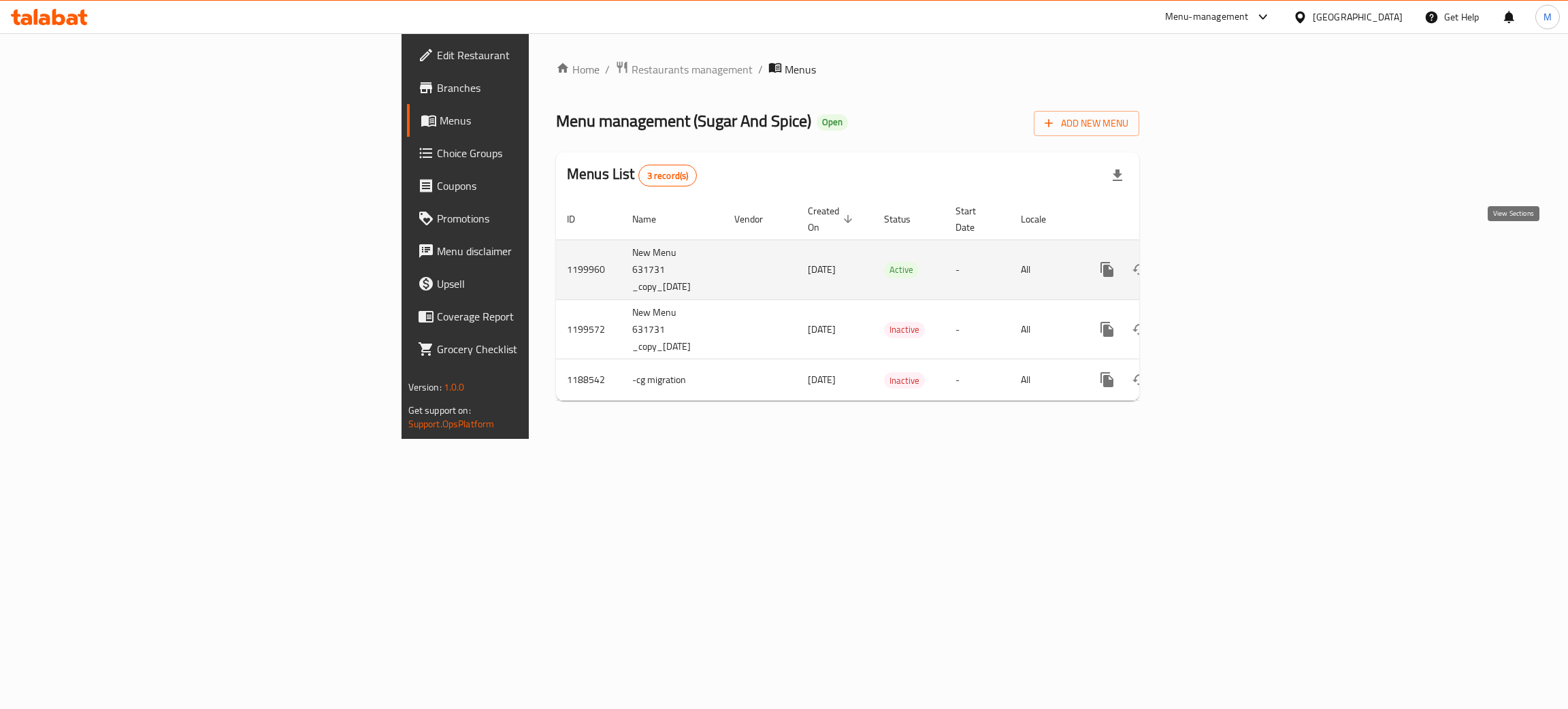
click at [1212, 263] on icon "enhanced table" at bounding box center [1206, 269] width 12 height 12
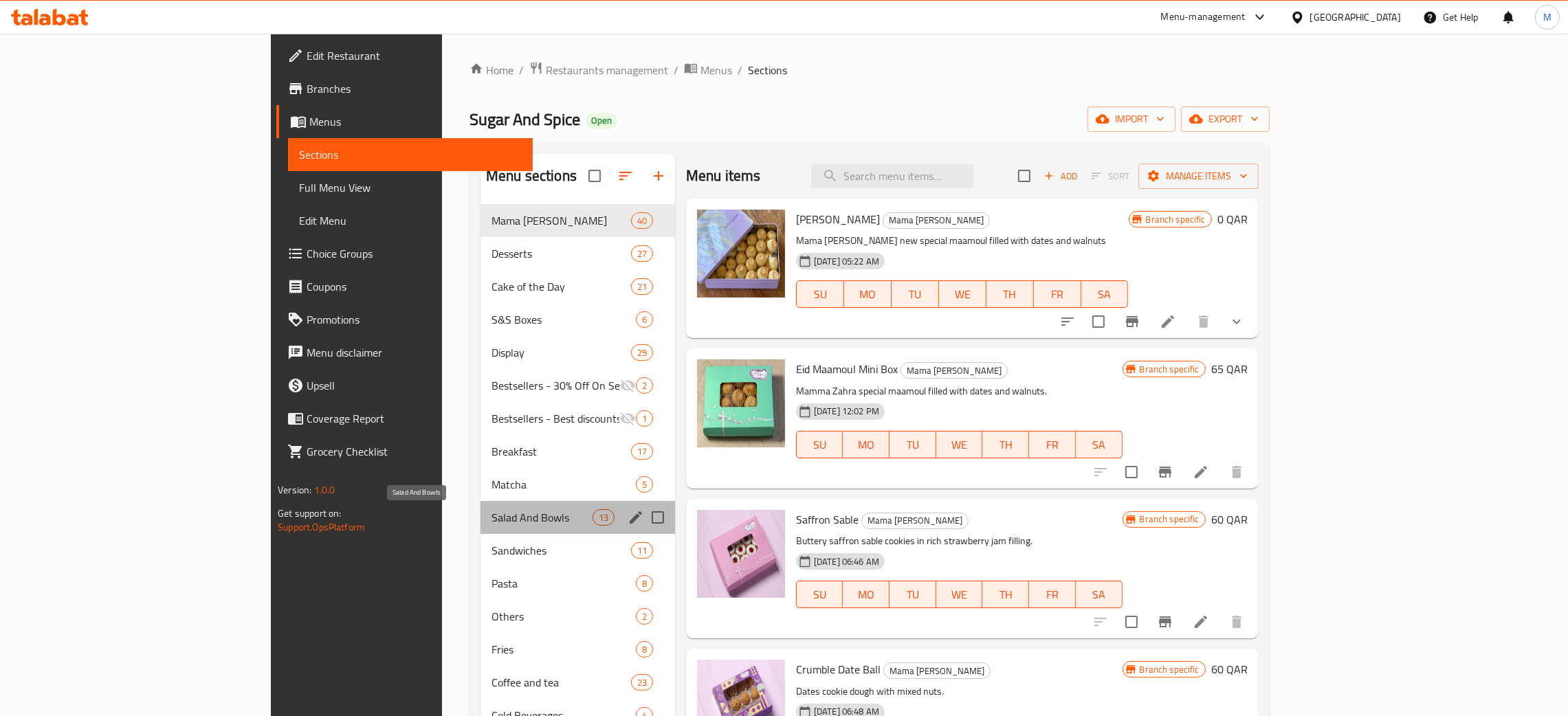
click at [492, 510] on span "Salad And Bowls" at bounding box center [542, 517] width 101 height 17
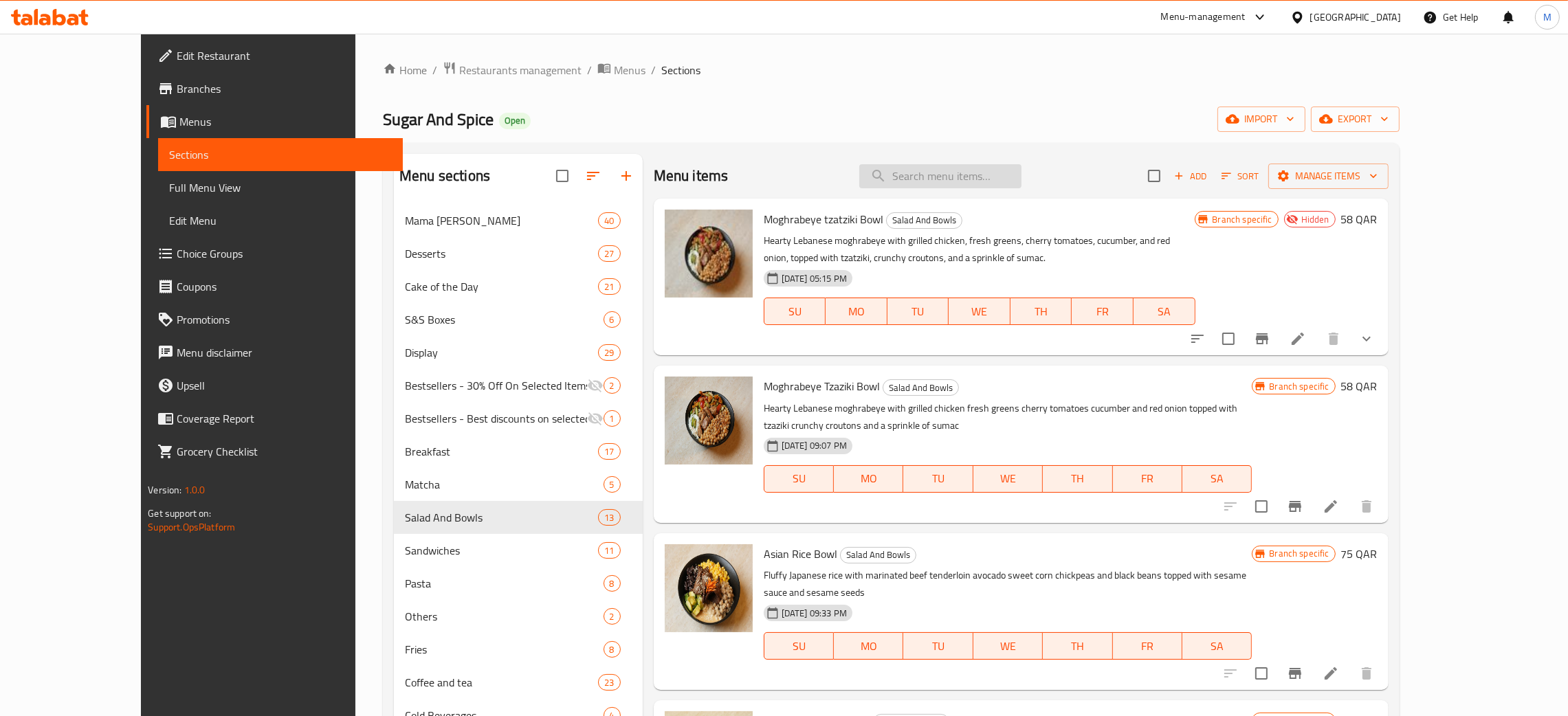
click at [972, 179] on input "search" at bounding box center [940, 176] width 162 height 24
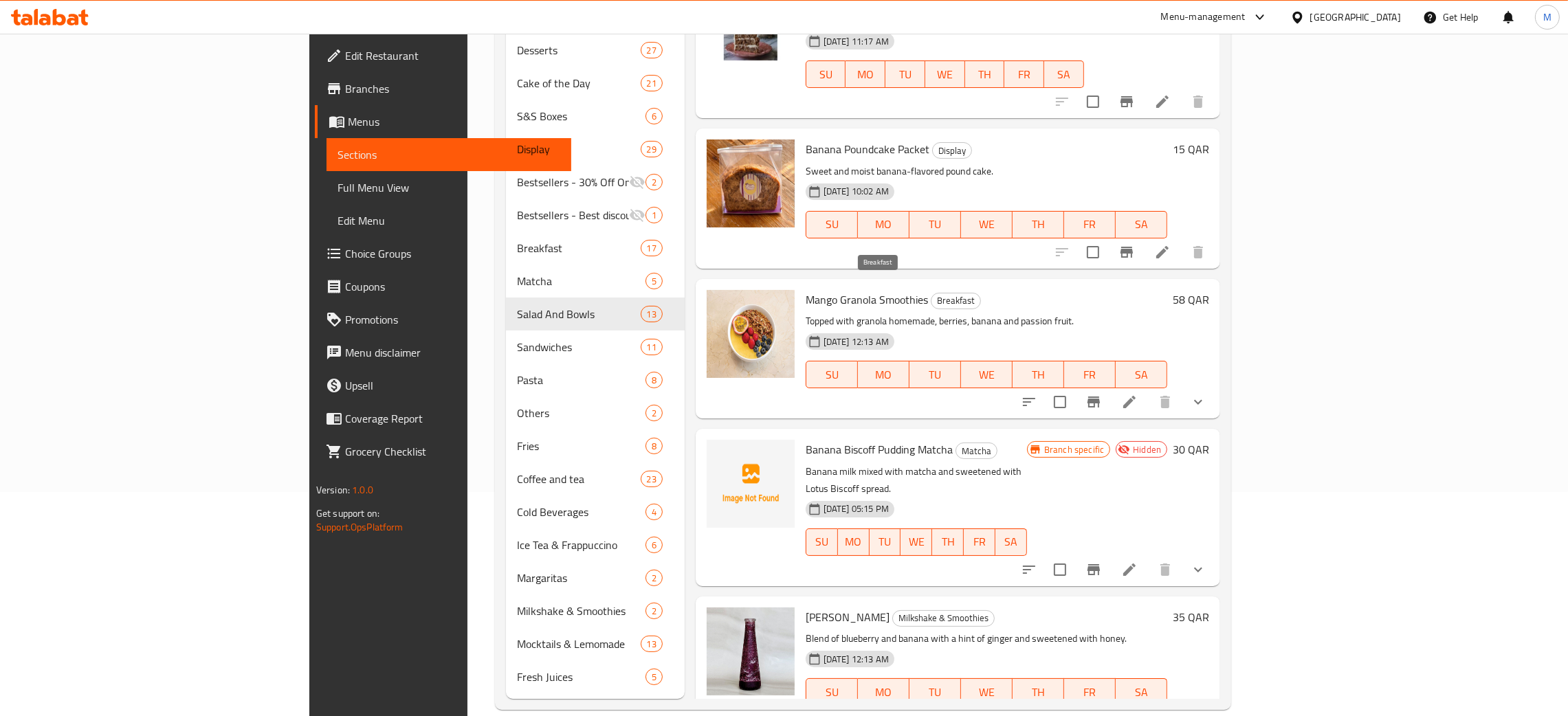
scroll to position [336, 0]
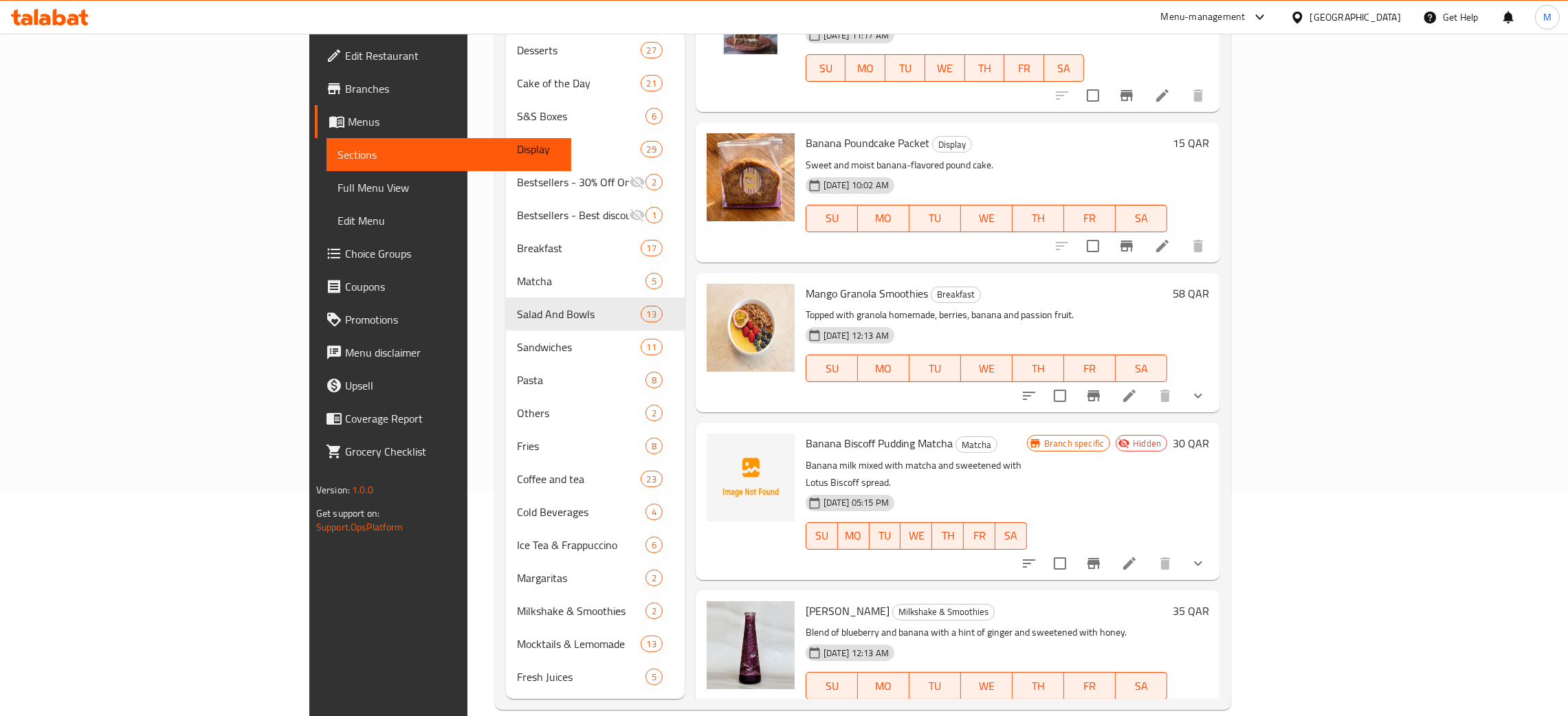
type input "bana"
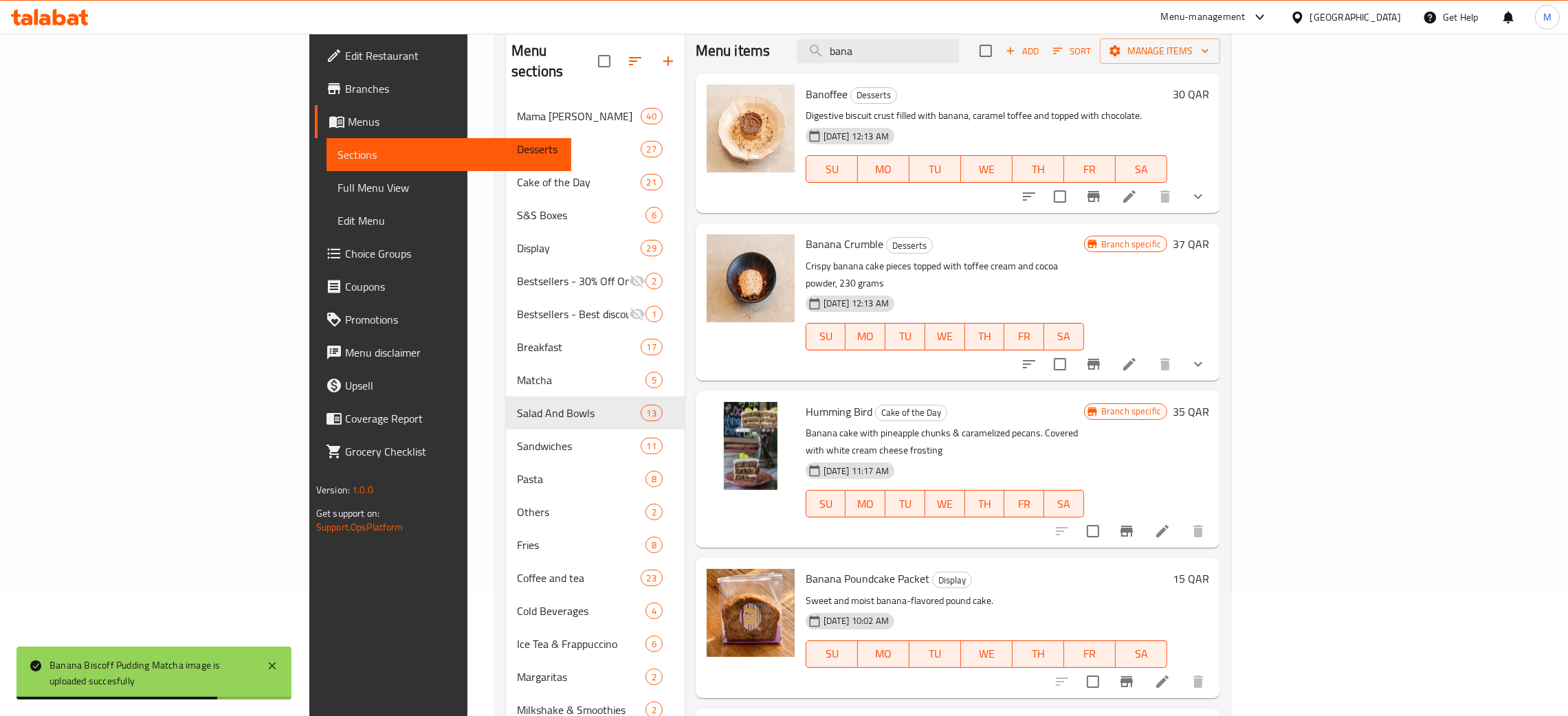
scroll to position [0, 0]
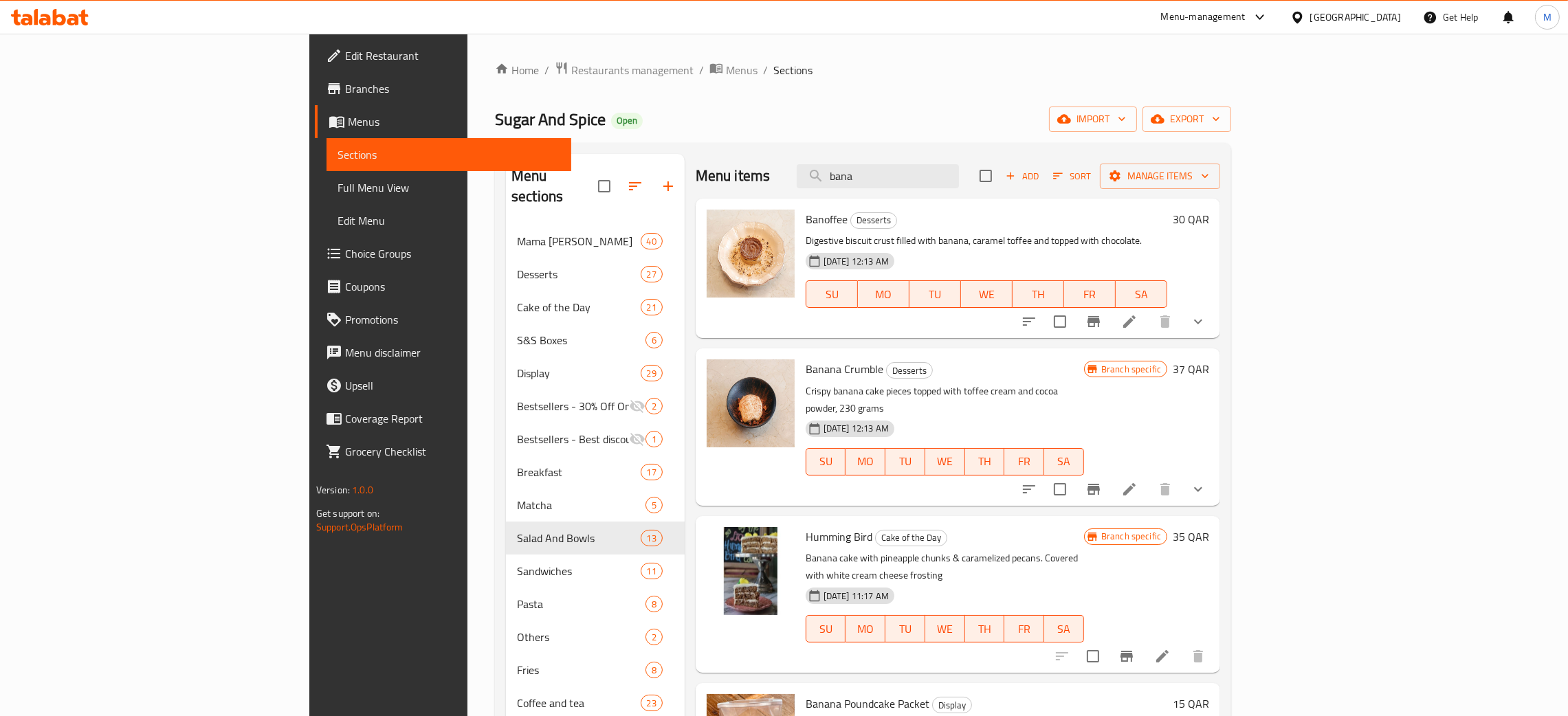
drag, startPoint x: 971, startPoint y: 165, endPoint x: 848, endPoint y: 132, distance: 127.3
click at [848, 132] on div "Home / Restaurants management / Menus / Sections Sugar And Spice Open import ex…" at bounding box center [863, 497] width 736 height 873
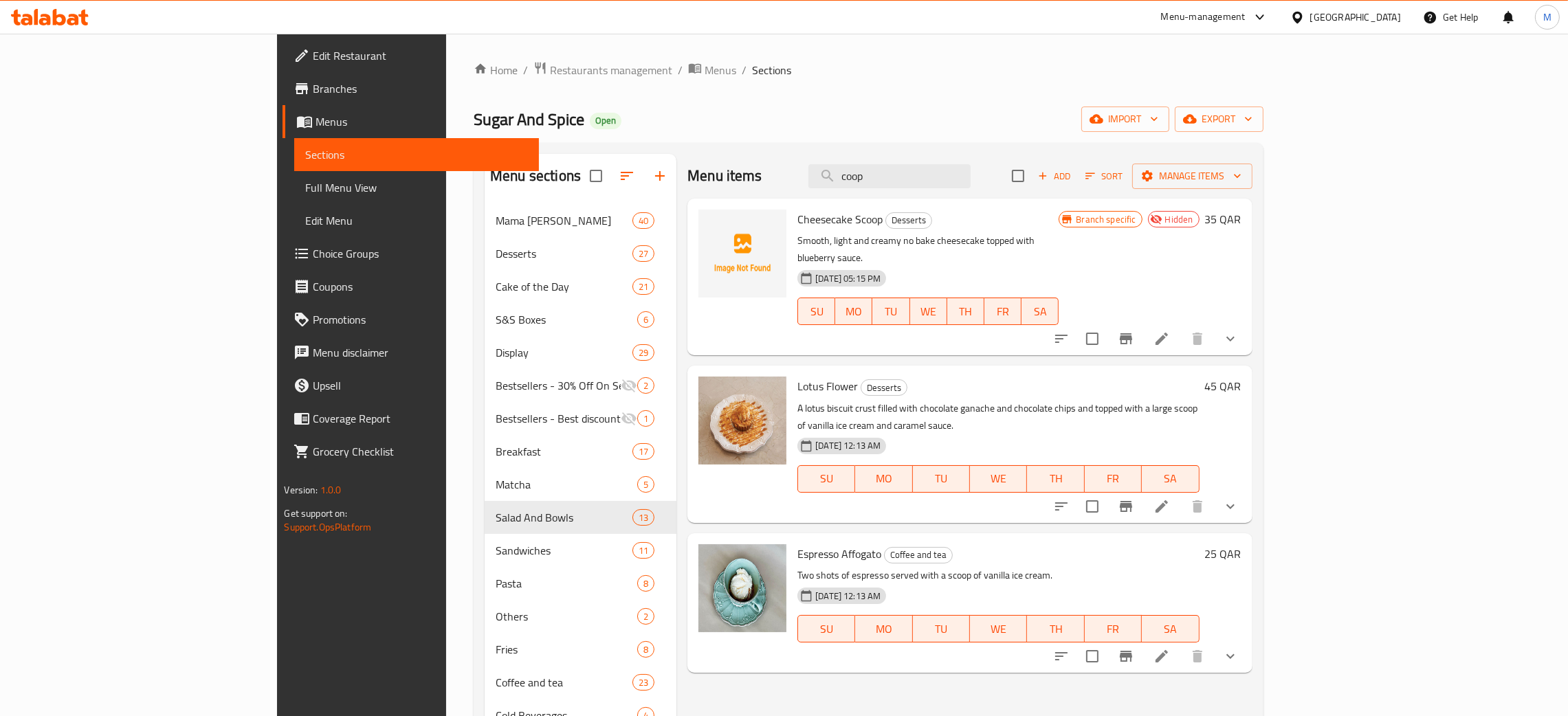
type input "coop"
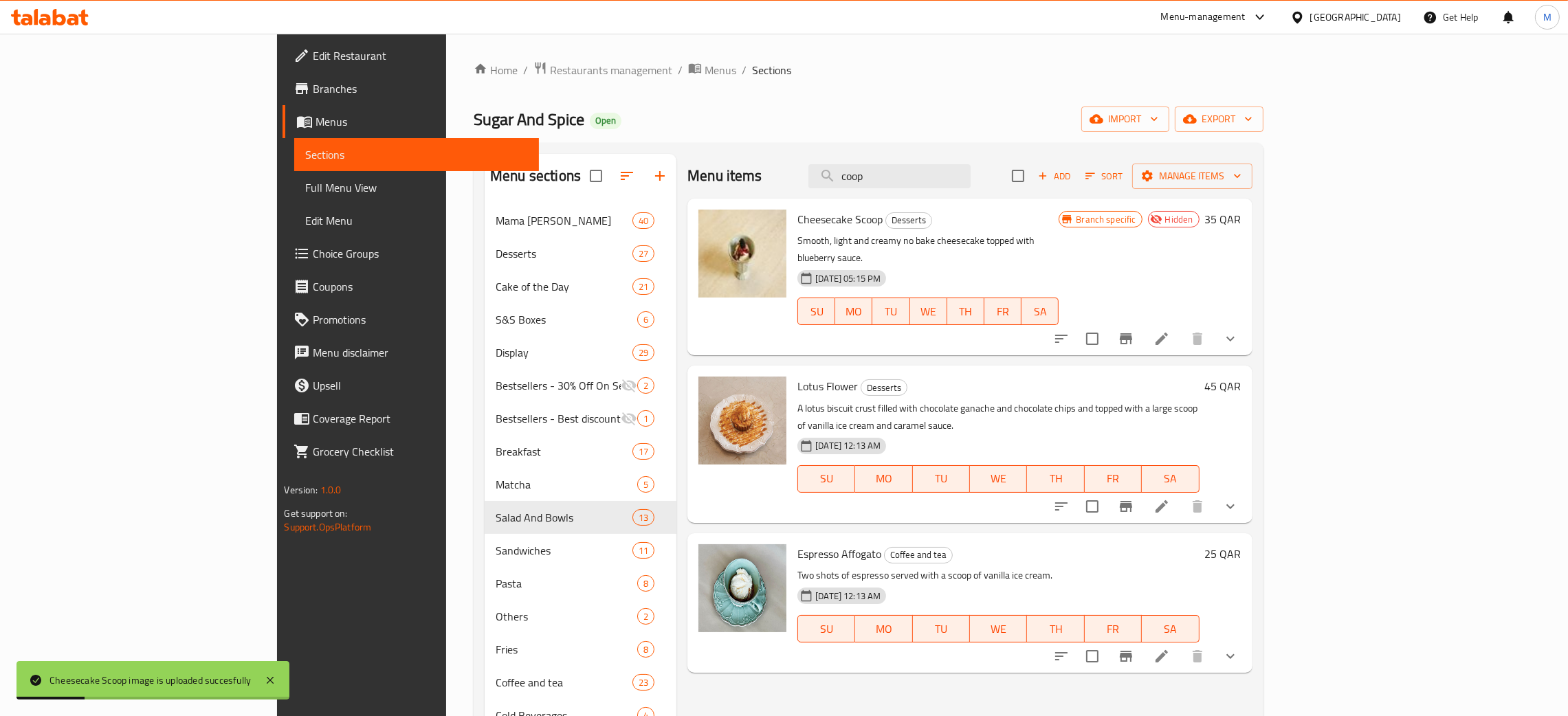
drag, startPoint x: 913, startPoint y: 183, endPoint x: 903, endPoint y: 183, distance: 10.0
click at [903, 183] on div "Menu items coop Add Sort Manage items" at bounding box center [969, 176] width 564 height 44
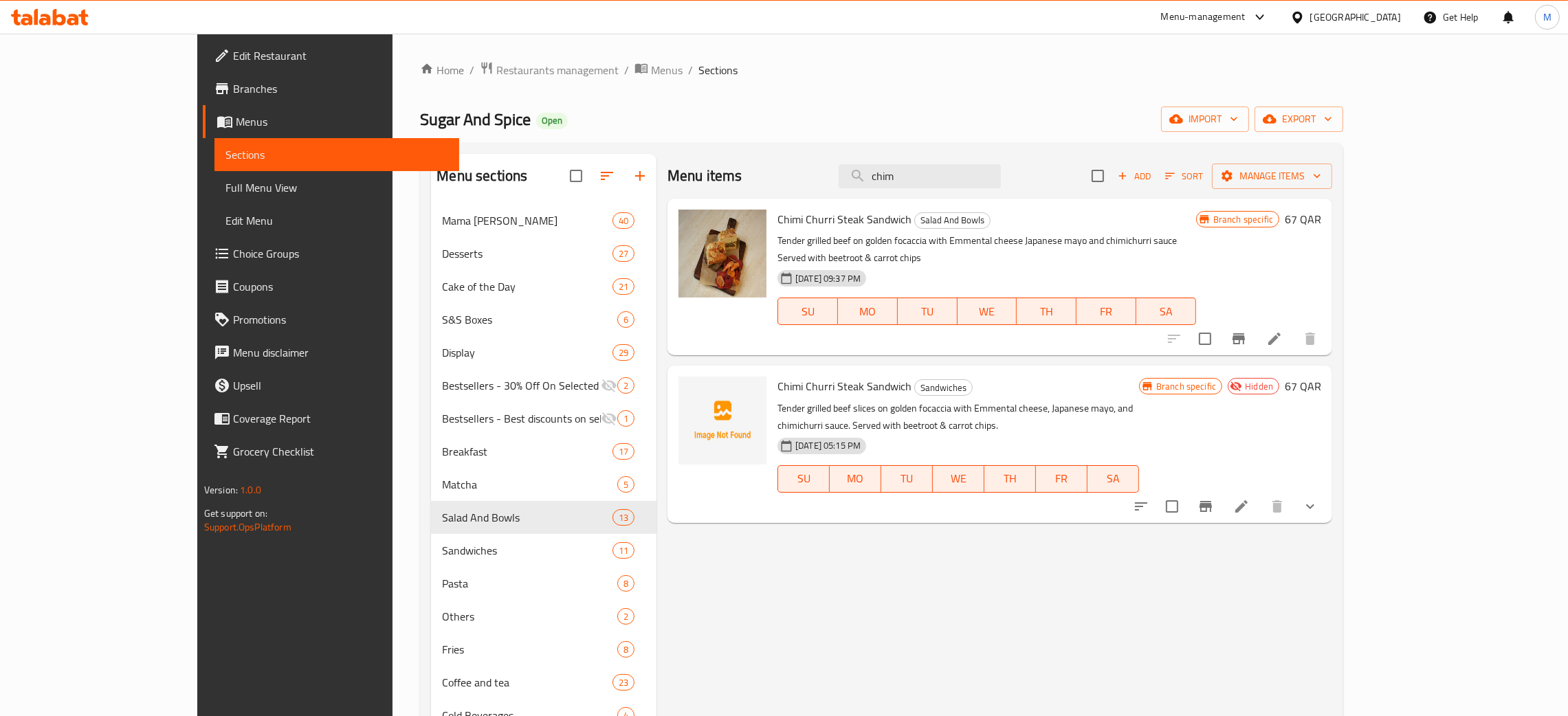
type input "chim"
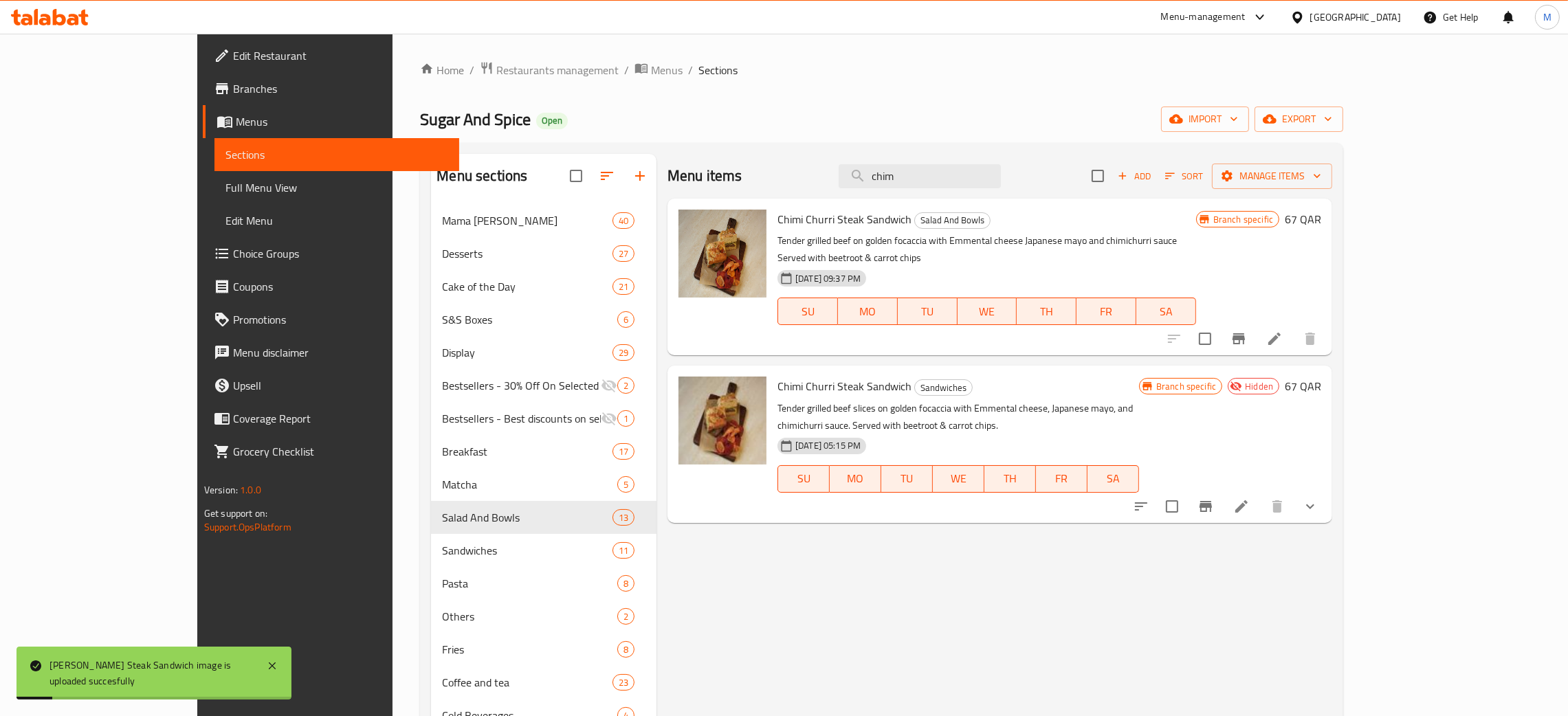
drag, startPoint x: 1007, startPoint y: 180, endPoint x: 844, endPoint y: 138, distance: 168.3
click at [844, 138] on div "Home / Restaurants management / Menus / Sections Sugar And Spice Open import ex…" at bounding box center [881, 487] width 923 height 852
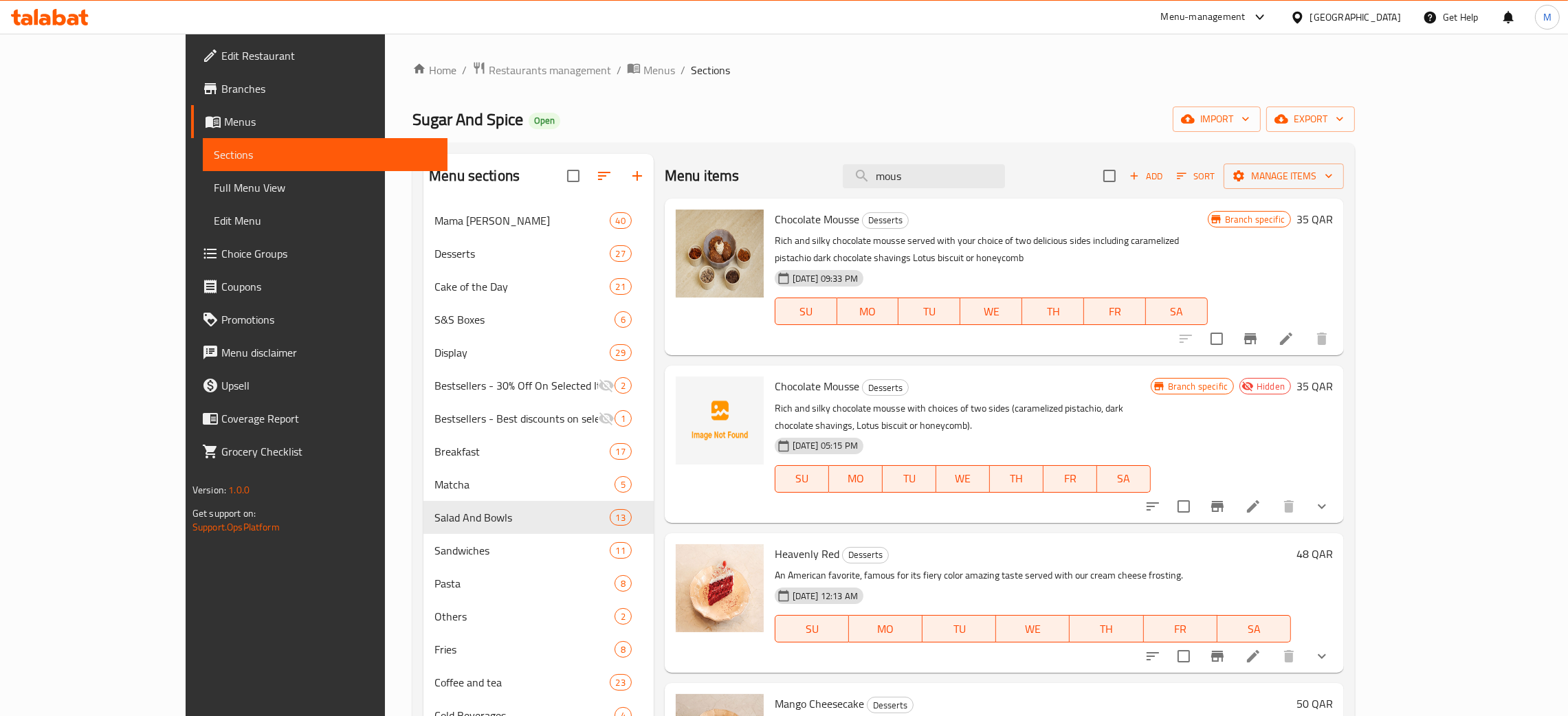
type input "mous"
drag, startPoint x: 993, startPoint y: 180, endPoint x: 896, endPoint y: 138, distance: 105.7
click at [896, 138] on div "Home / Restaurants management / Menus / Sections Sugar And Spice Open import ex…" at bounding box center [883, 487] width 942 height 852
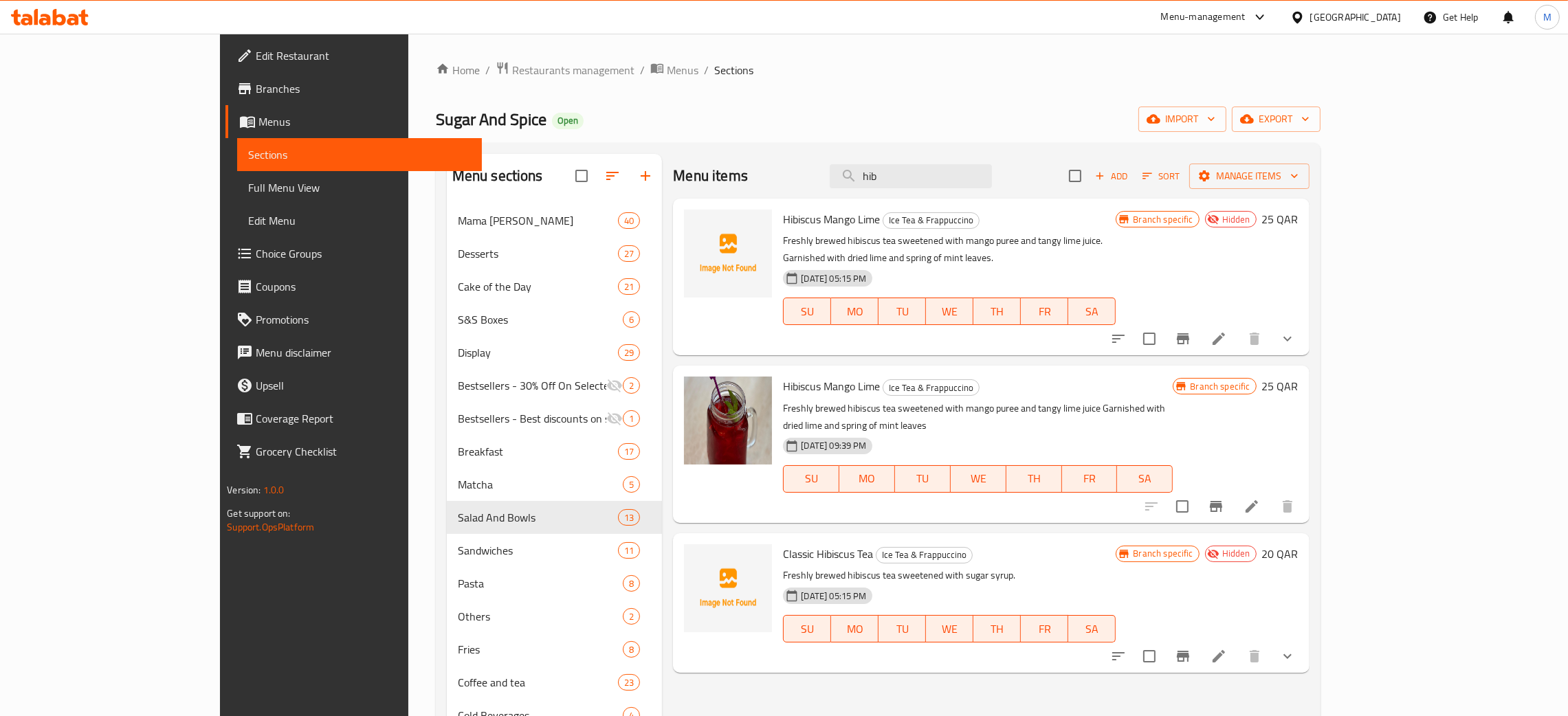
type input "hib"
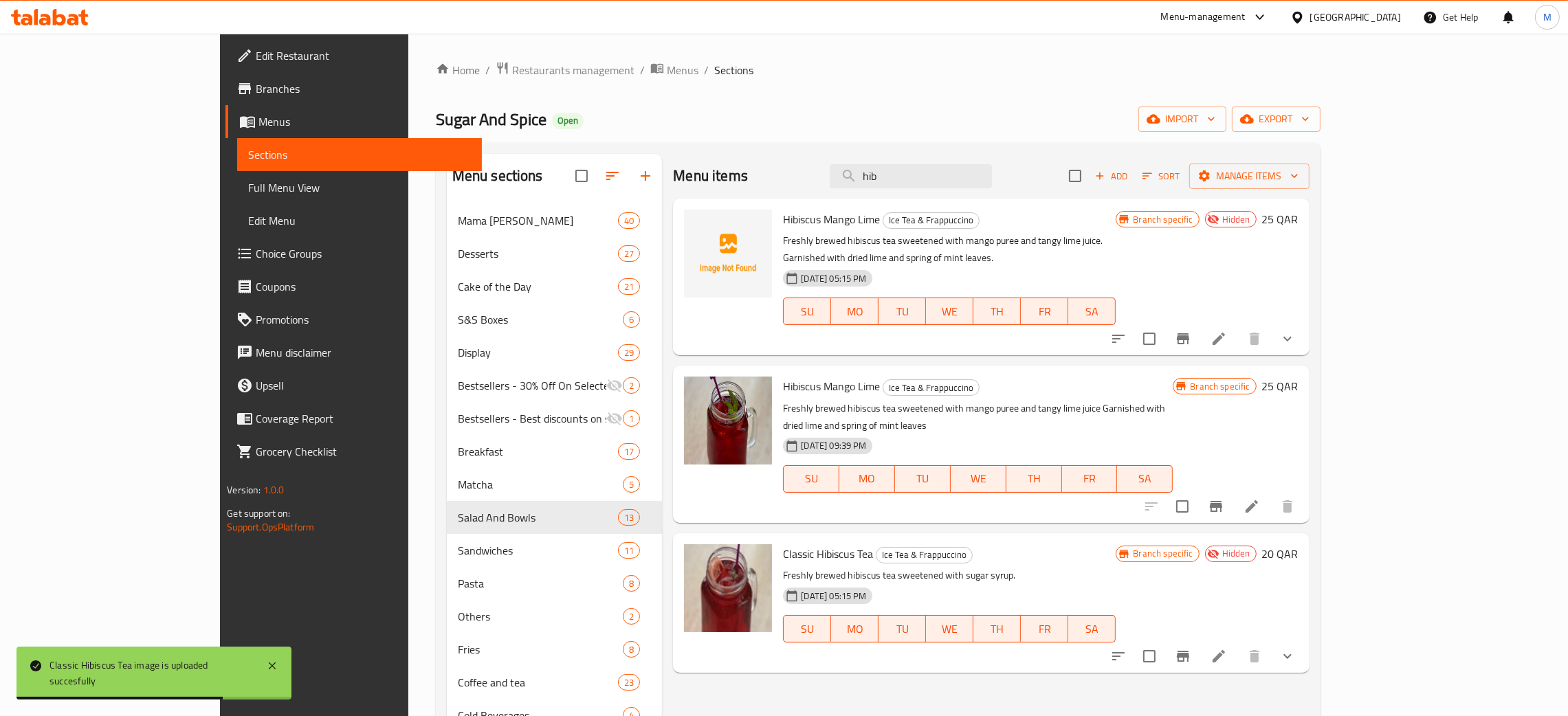
drag, startPoint x: 991, startPoint y: 167, endPoint x: 900, endPoint y: 152, distance: 92.2
click at [901, 152] on div "Menu sections Mama Zahra 40 Desserts 27 Cake of the Day 21 S&S Boxes 6 Display …" at bounding box center [878, 528] width 885 height 770
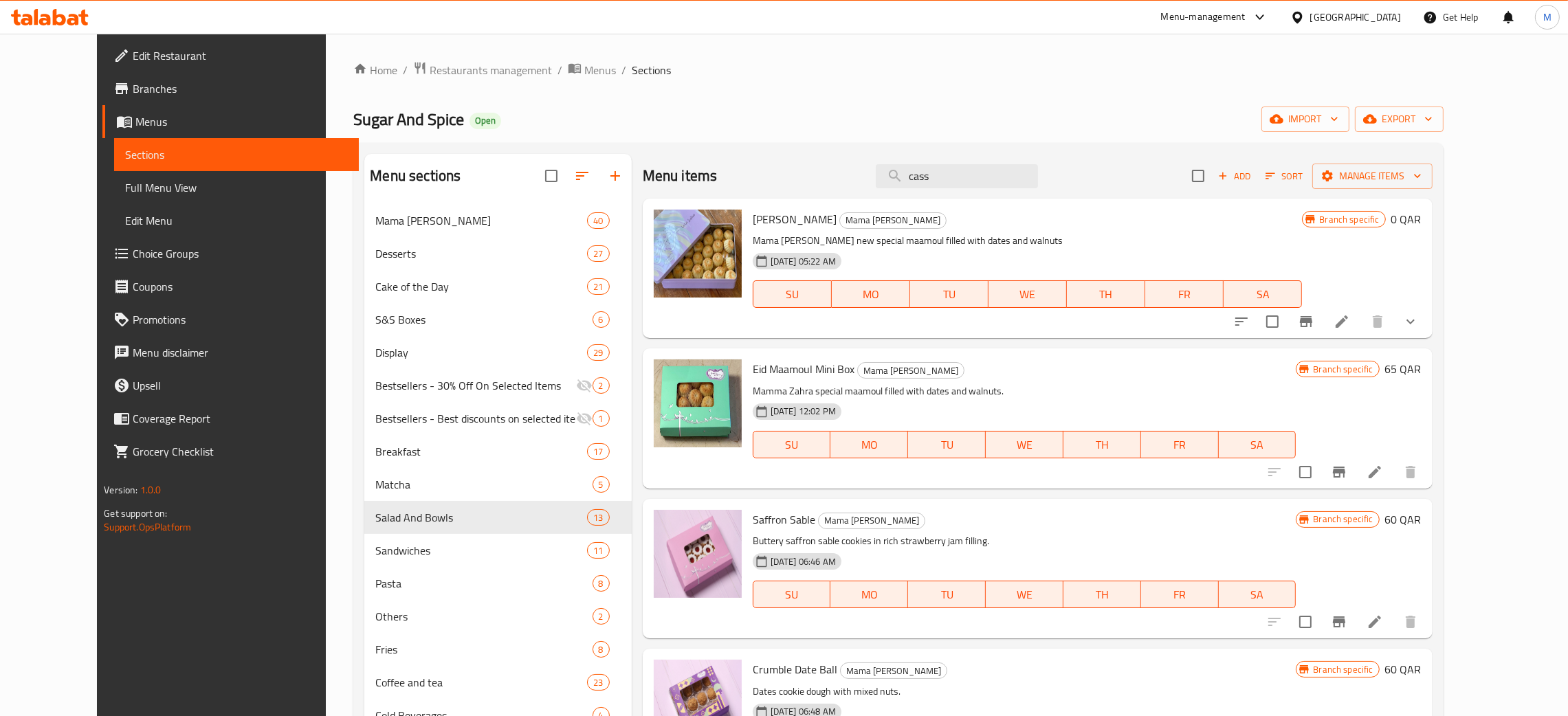
click at [958, 177] on input "cass" at bounding box center [957, 176] width 162 height 24
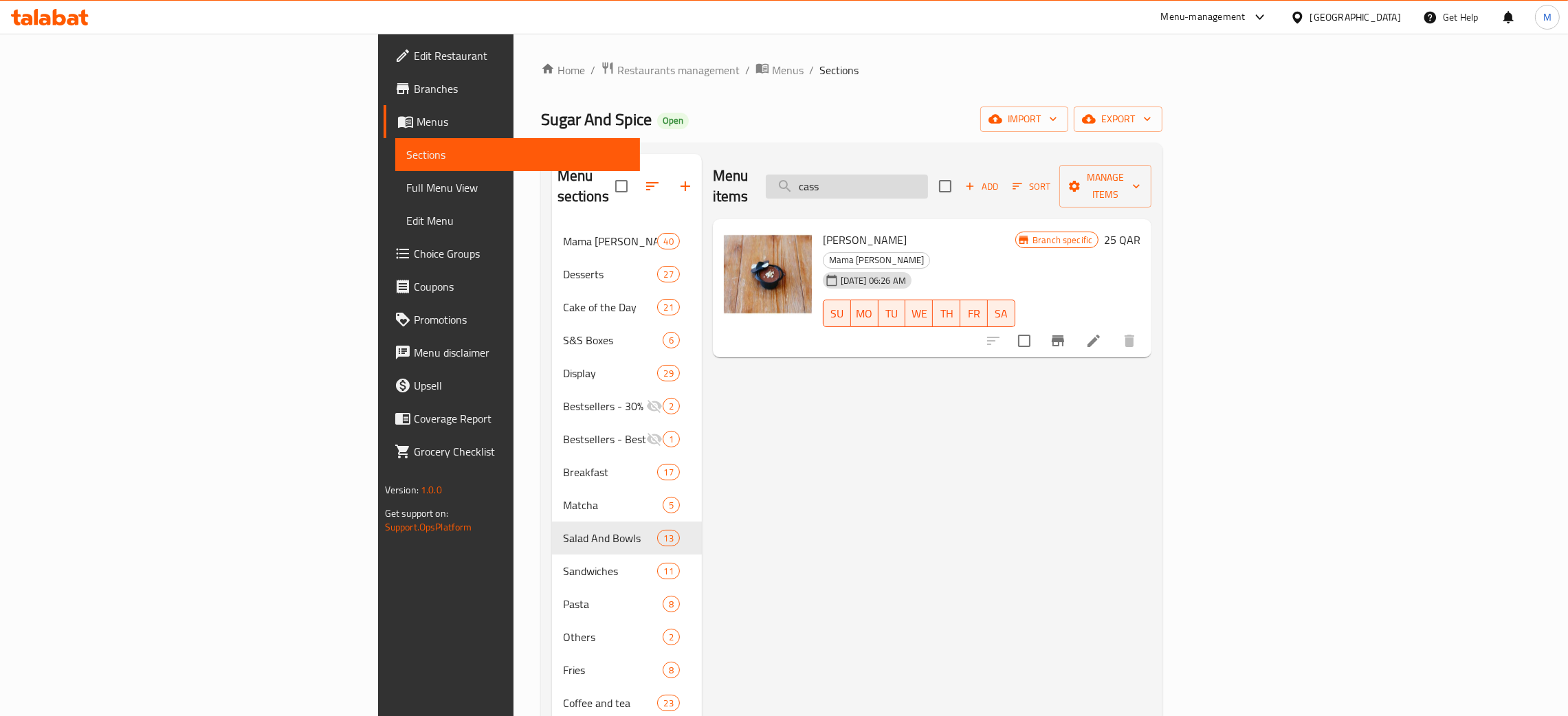
drag, startPoint x: 973, startPoint y: 168, endPoint x: 950, endPoint y: 171, distance: 23.2
click at [928, 174] on input "cass" at bounding box center [847, 186] width 162 height 24
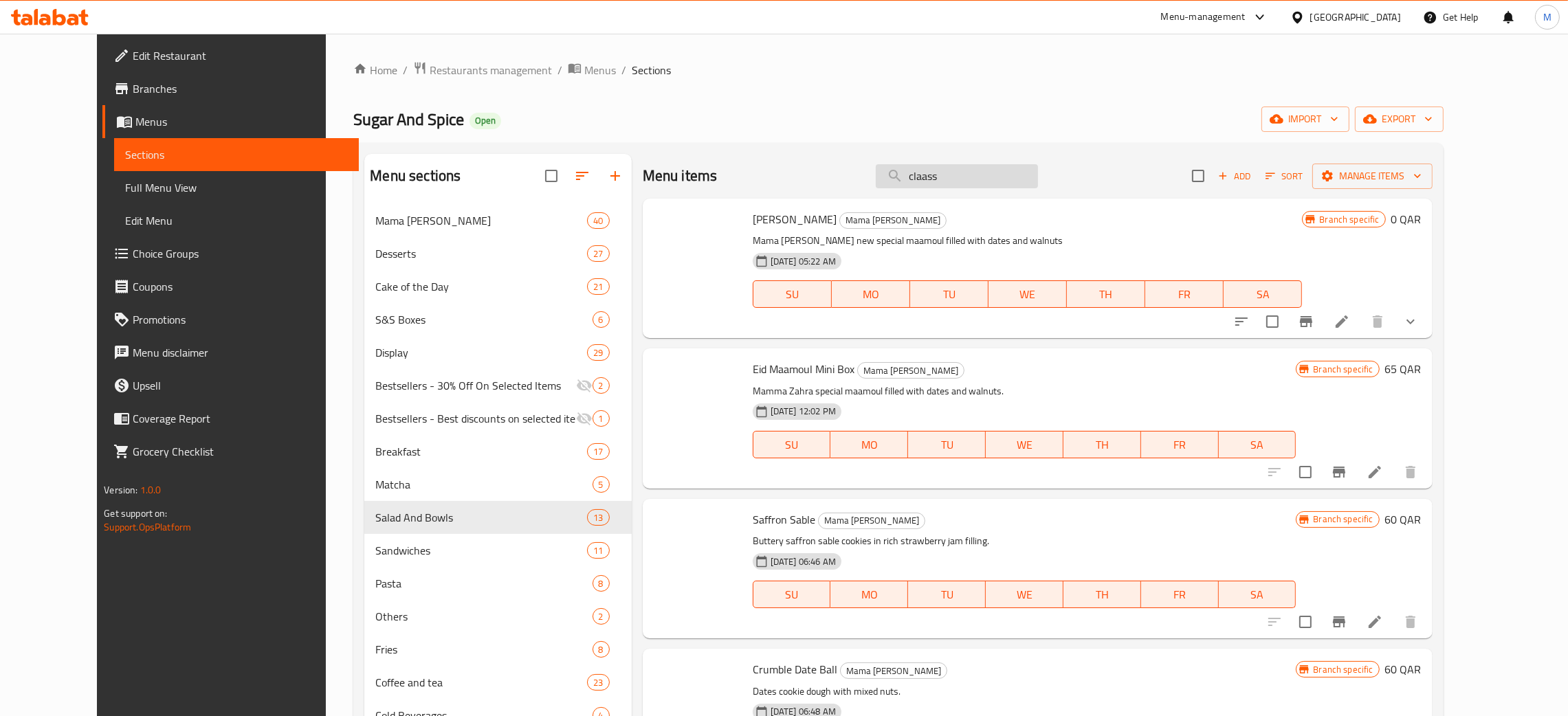
click at [983, 184] on input "claass" at bounding box center [957, 176] width 162 height 24
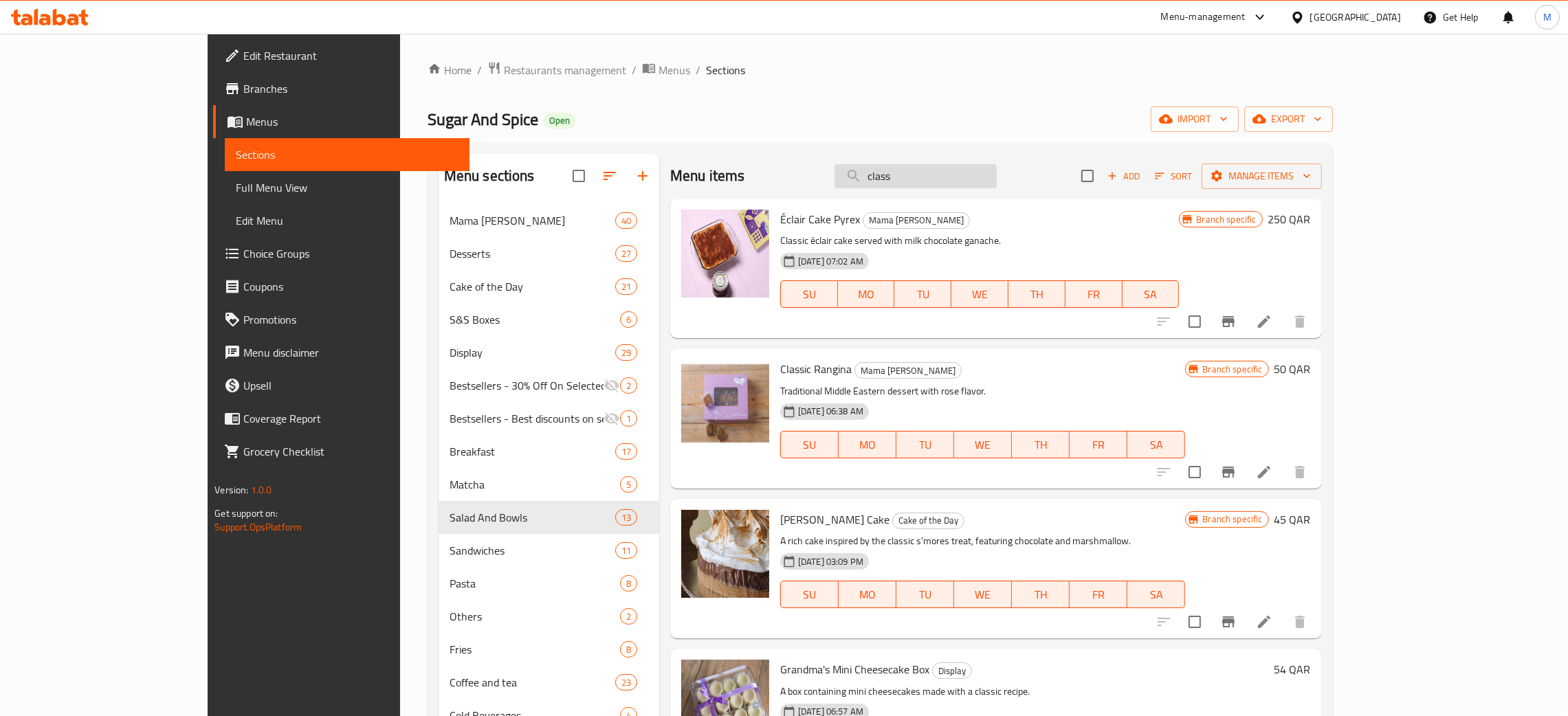
drag, startPoint x: 973, startPoint y: 172, endPoint x: 941, endPoint y: 172, distance: 32.0
click at [941, 172] on input "class" at bounding box center [915, 176] width 162 height 24
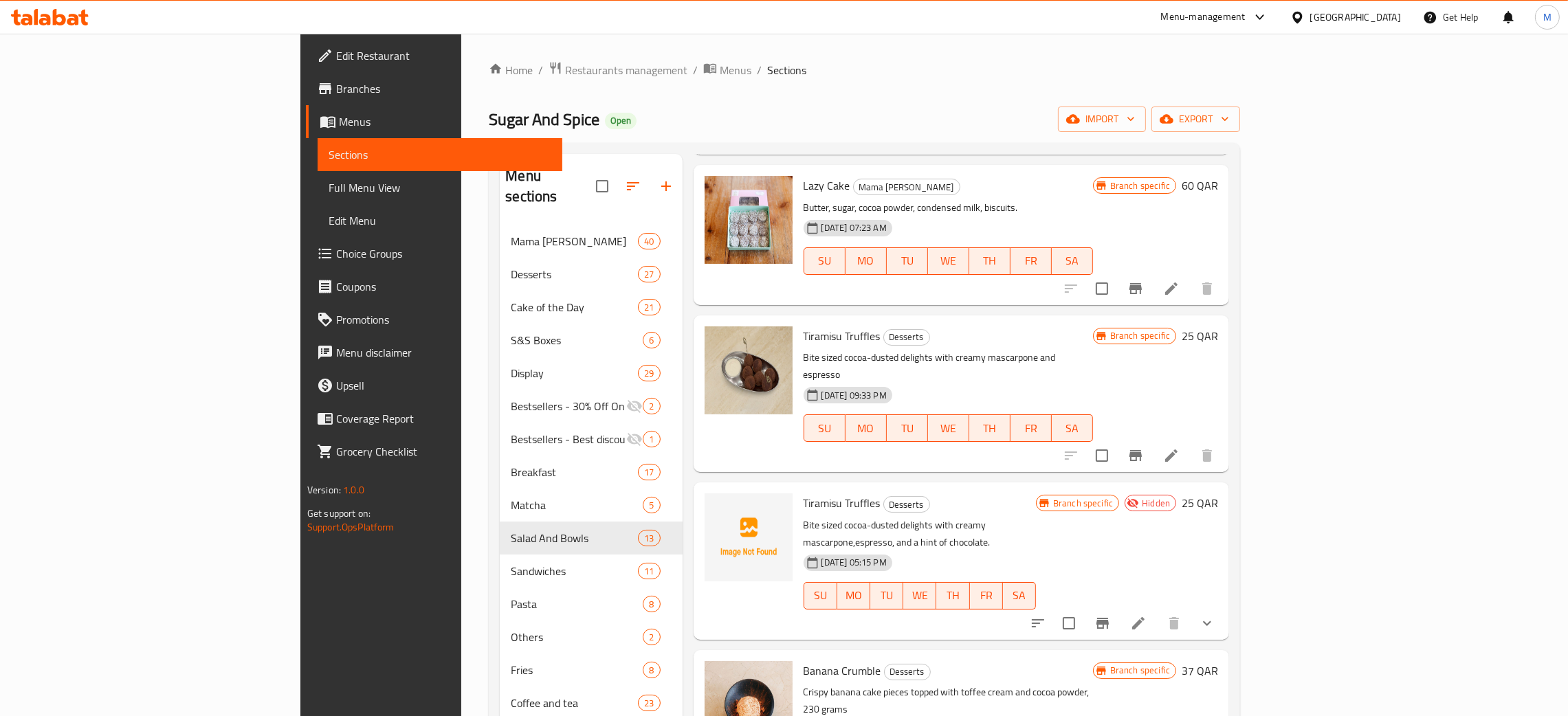
scroll to position [206, 0]
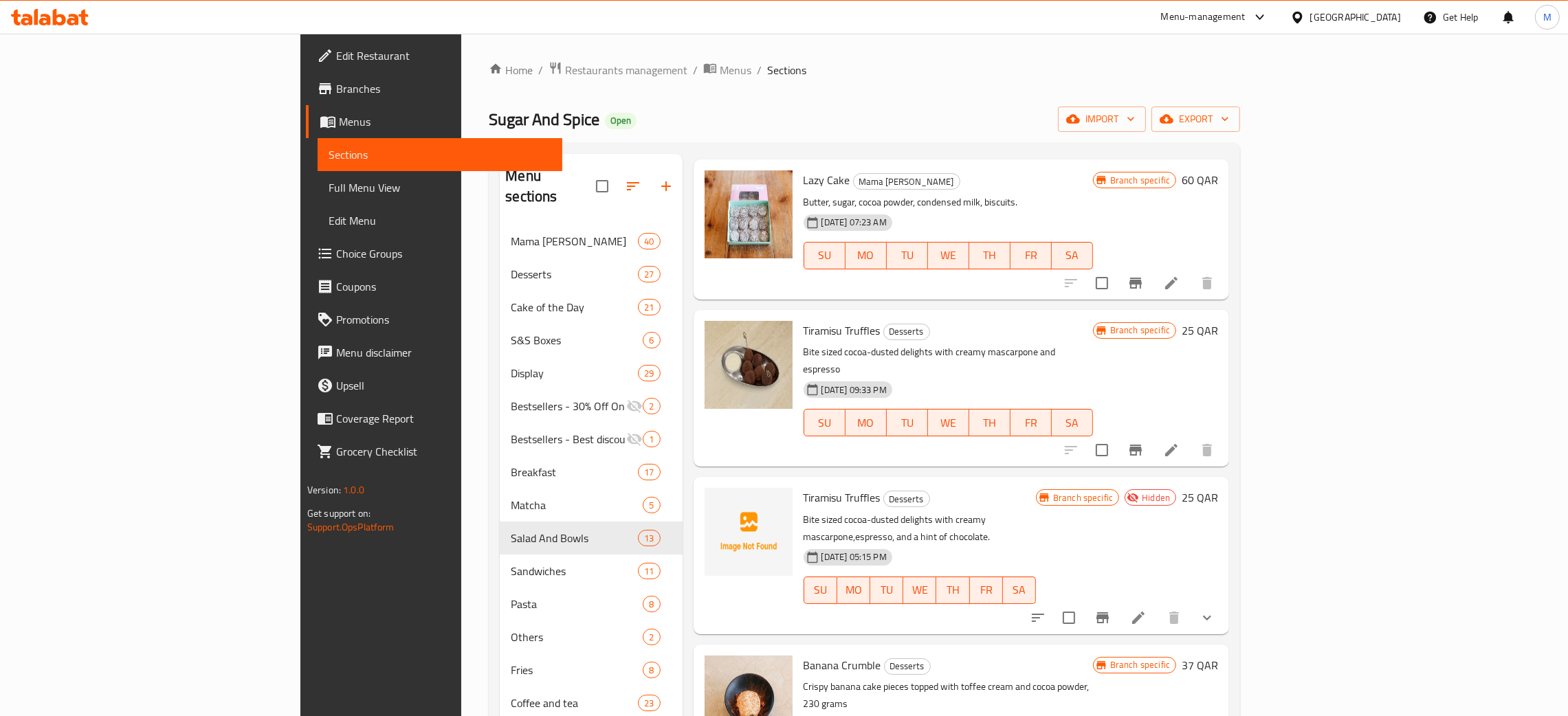
type input "coco"
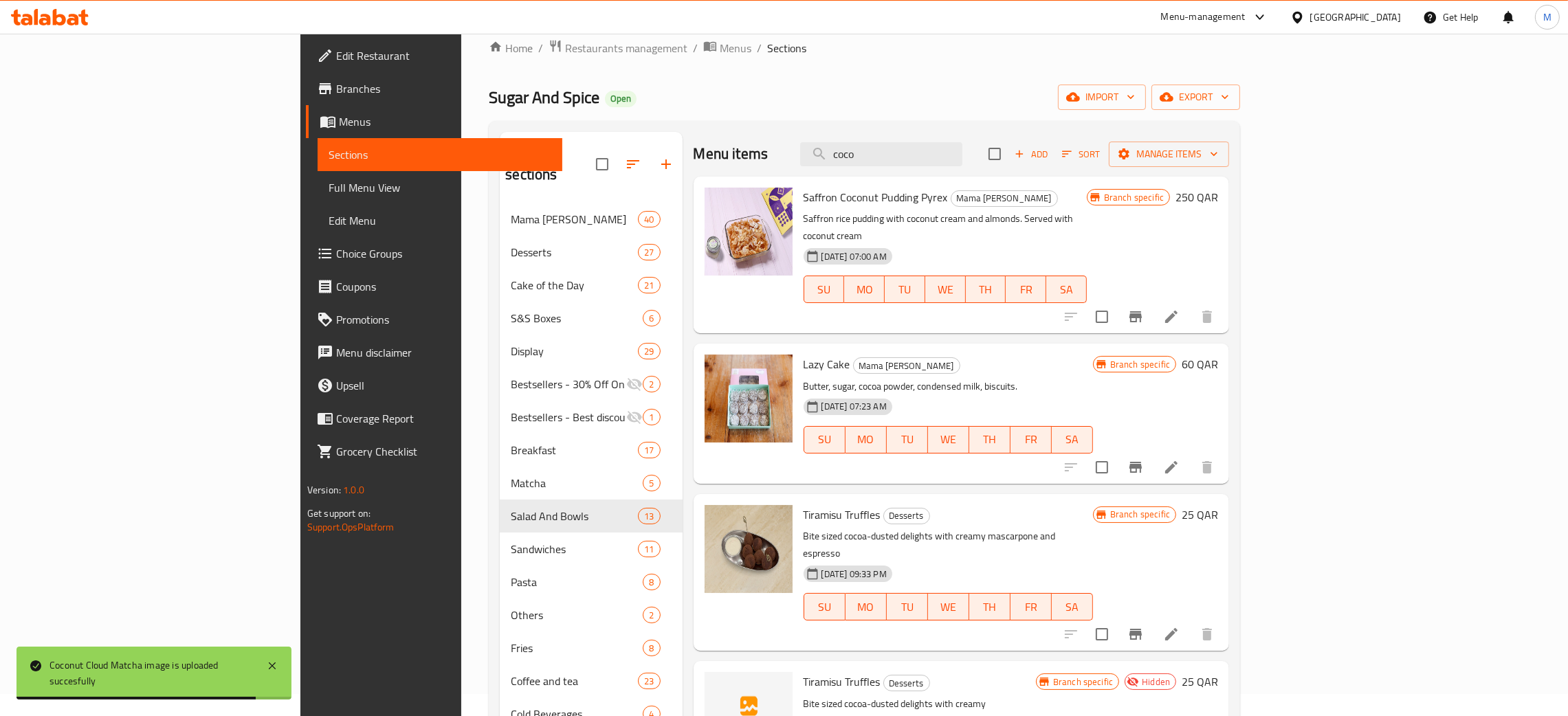
scroll to position [0, 0]
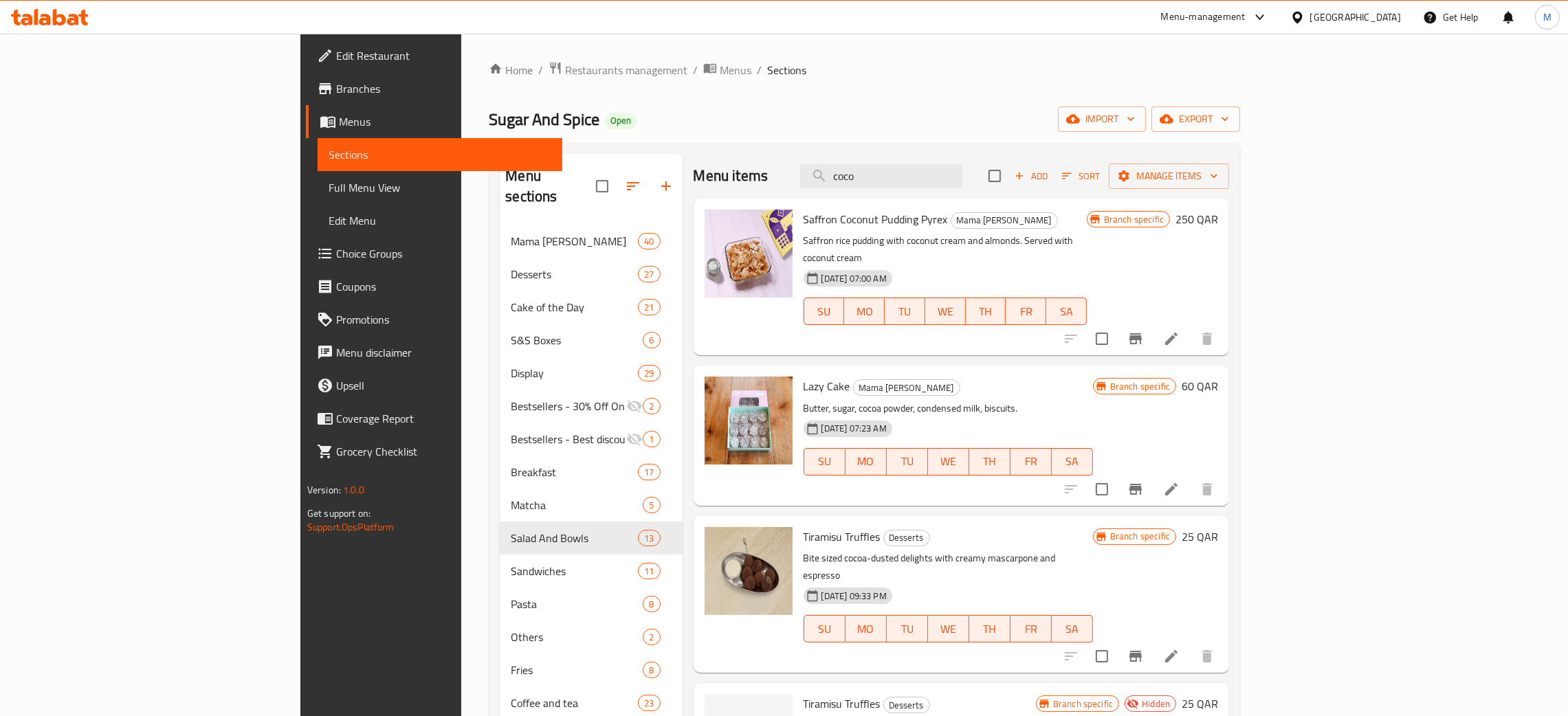
drag, startPoint x: 976, startPoint y: 186, endPoint x: 902, endPoint y: 167, distance: 76.4
click at [902, 167] on div "Menu items coco Add Sort Manage items" at bounding box center [961, 176] width 536 height 44
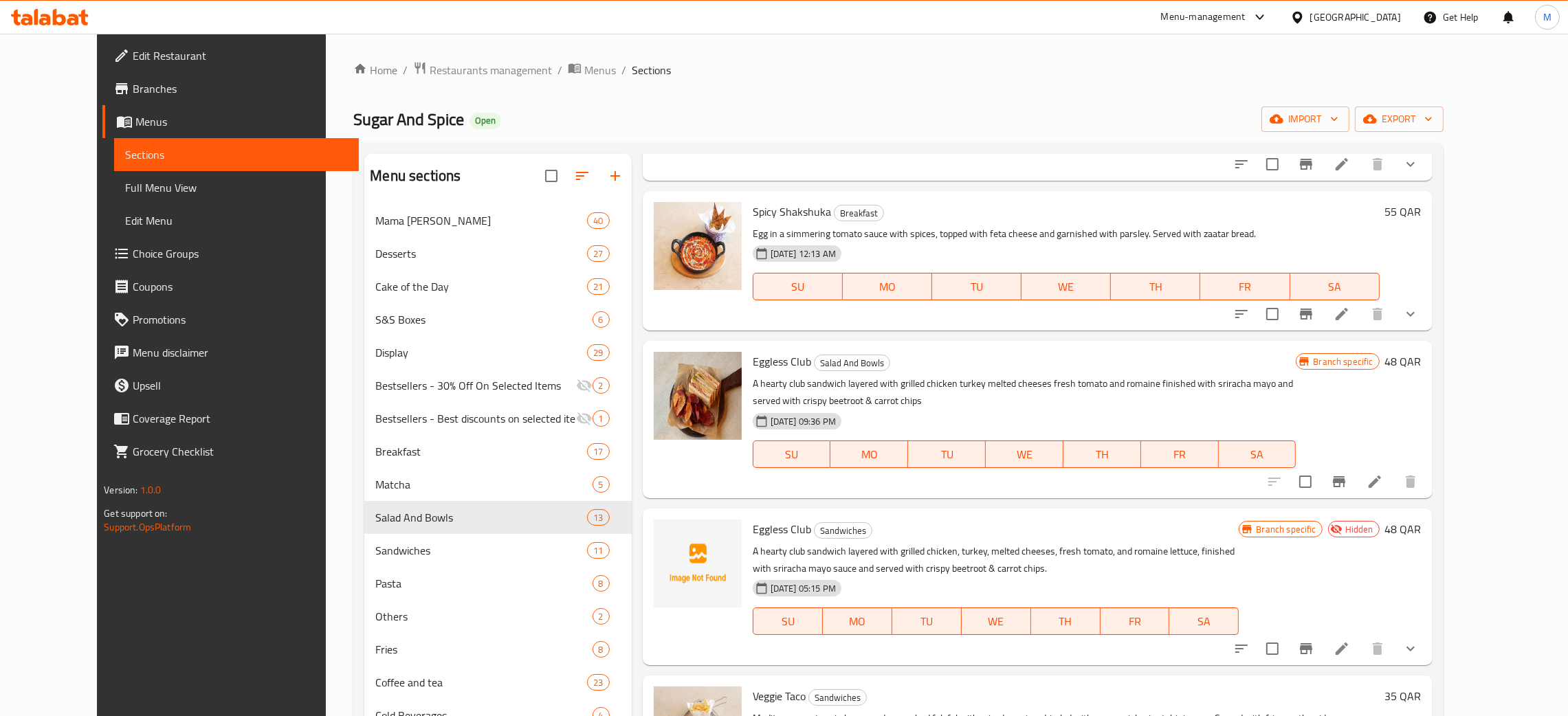
scroll to position [1439, 0]
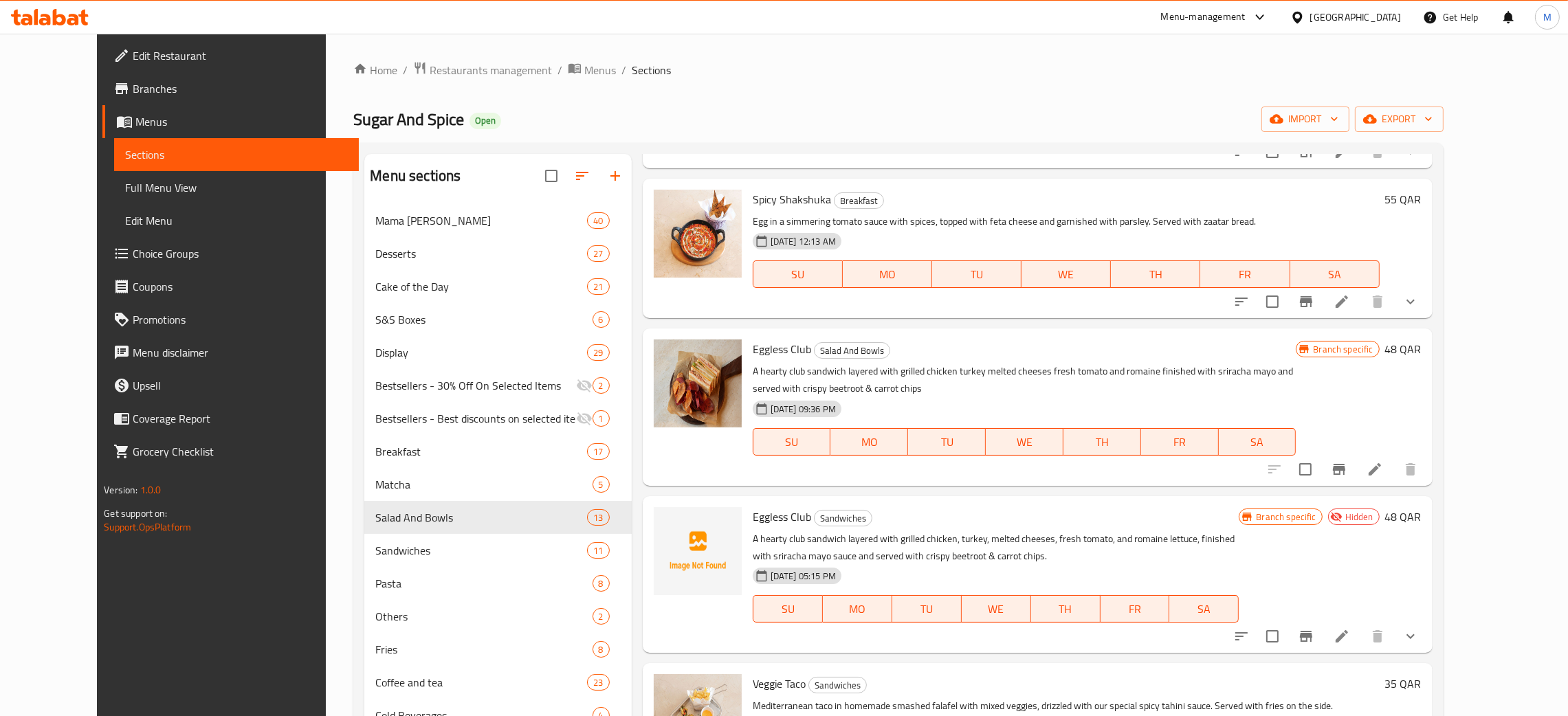
type input "egg"
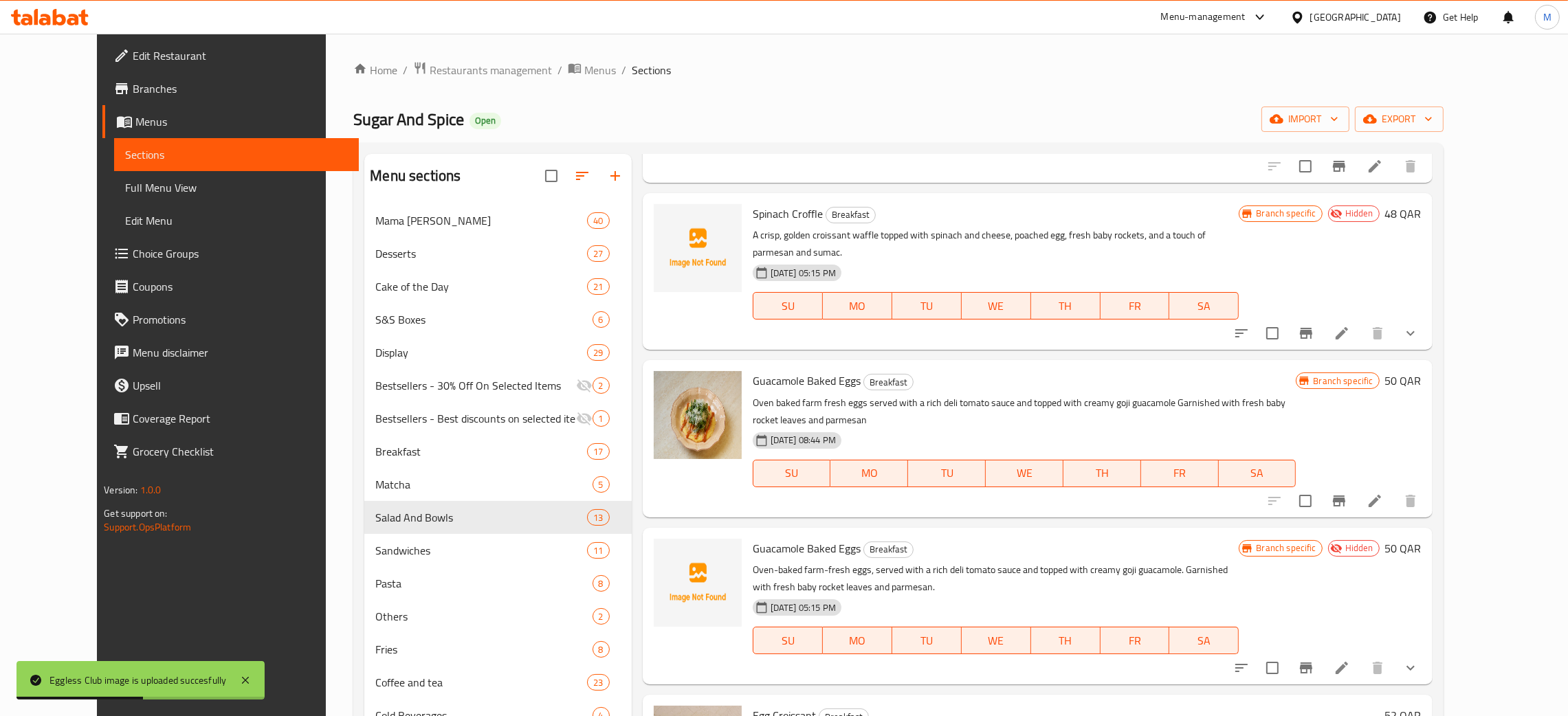
scroll to position [0, 0]
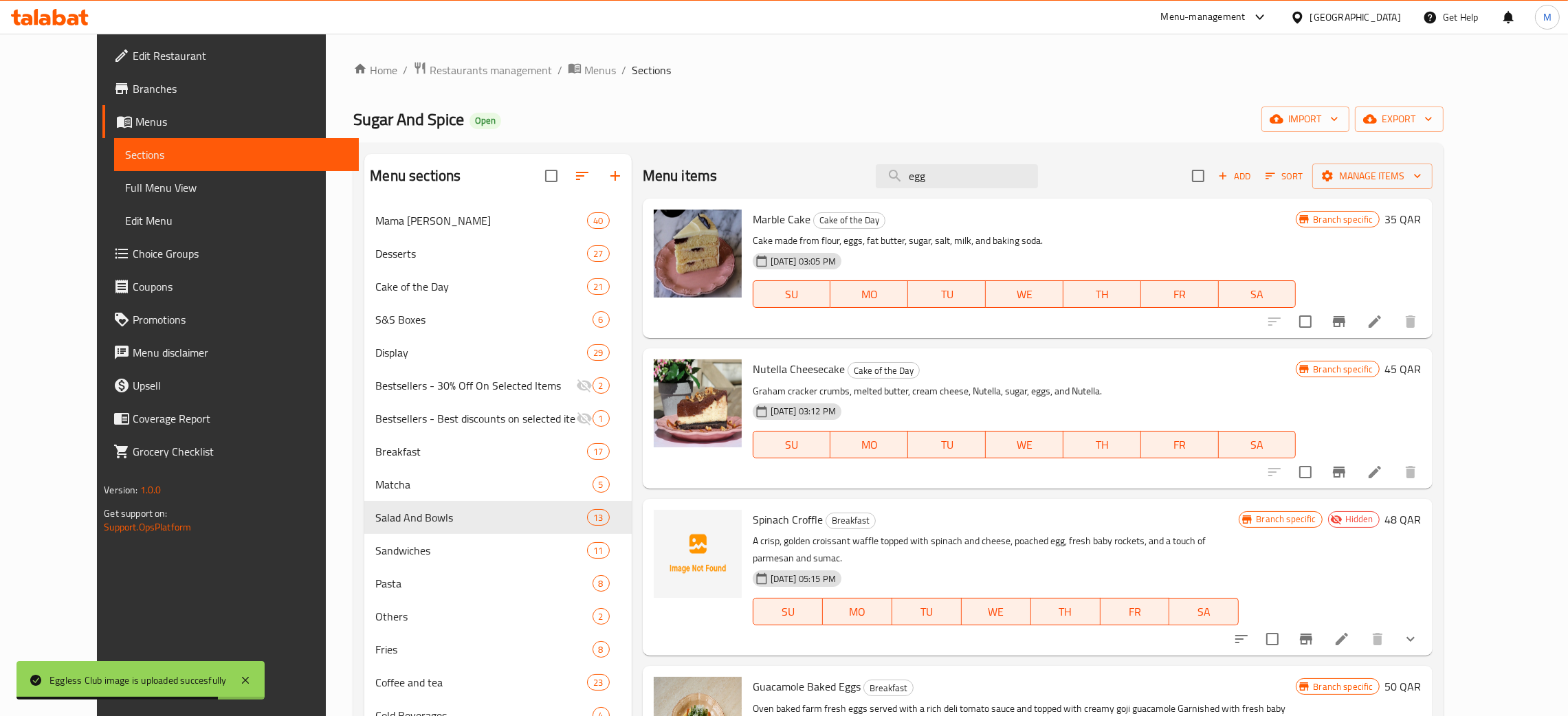
drag, startPoint x: 973, startPoint y: 175, endPoint x: 909, endPoint y: 154, distance: 67.4
click at [909, 154] on div "Menu sections Mama Zahra 40 Desserts 27 Cake of the Day 21 S&S Boxes 6 Display …" at bounding box center [898, 528] width 1089 height 770
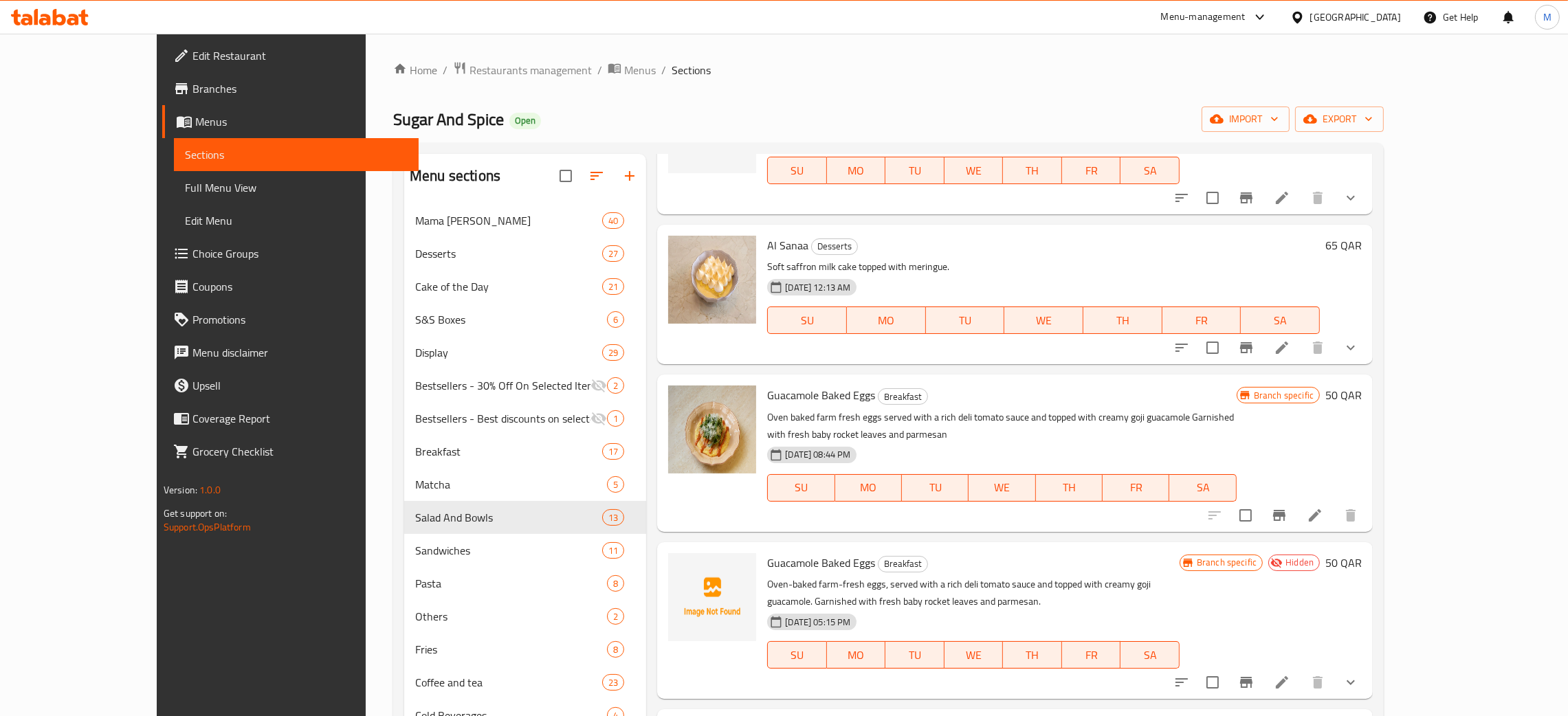
scroll to position [308, 0]
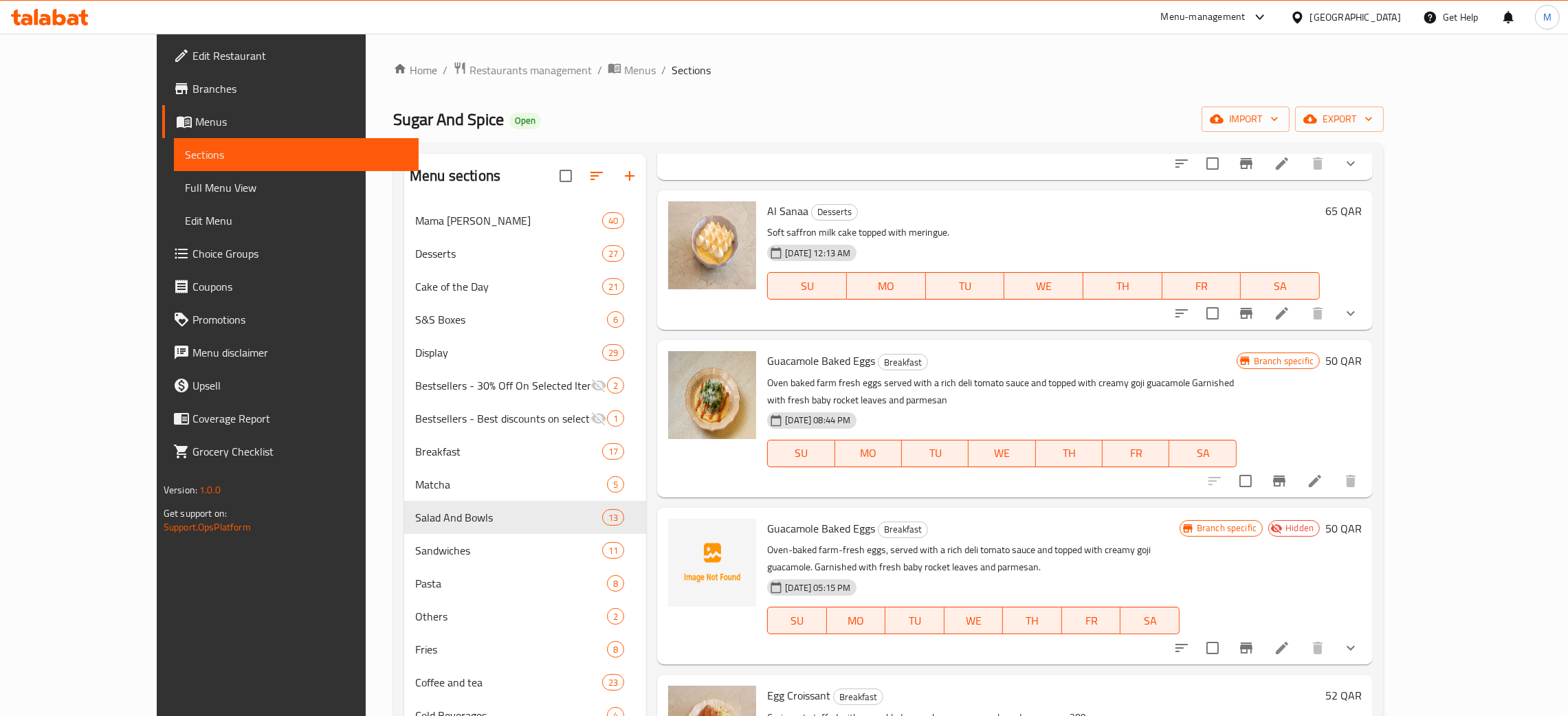
type input "gu"
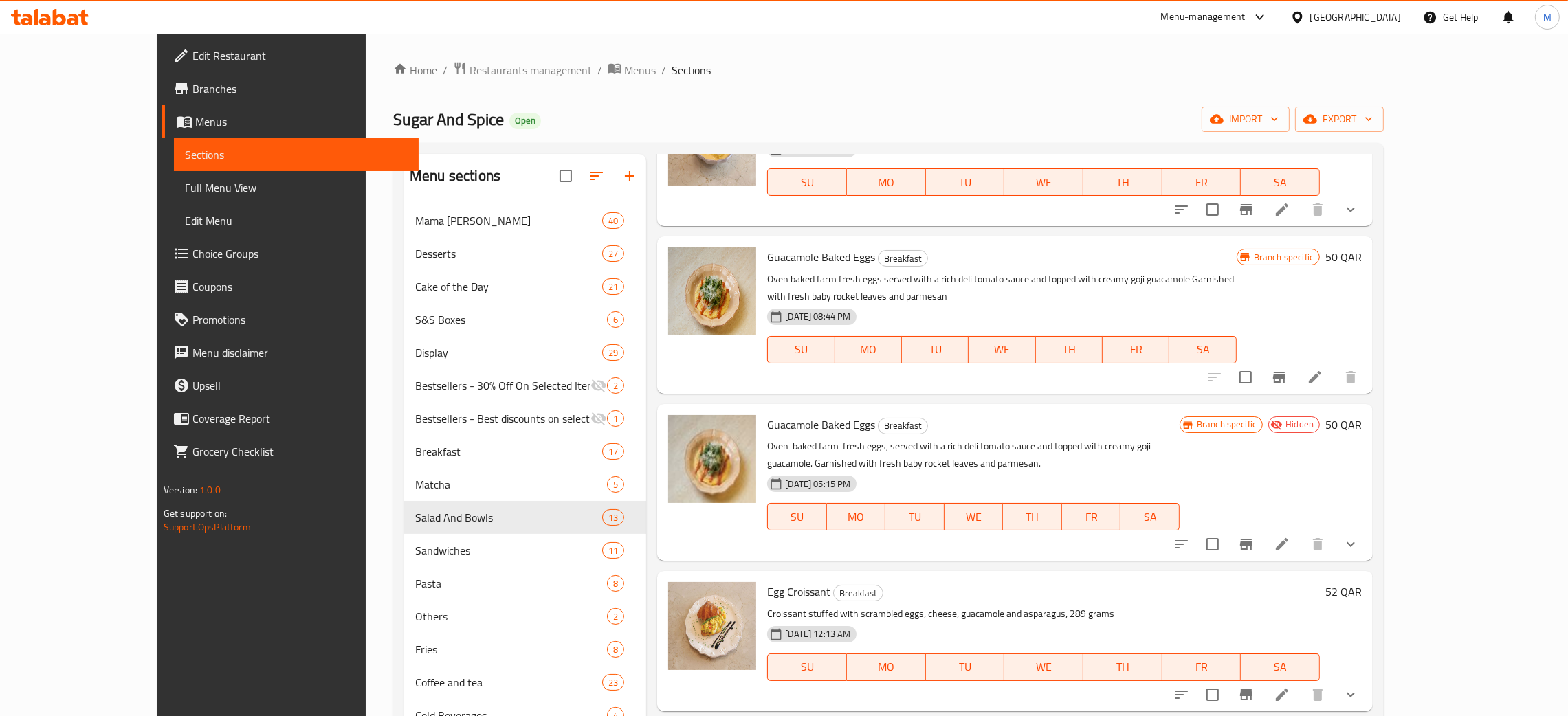
scroll to position [0, 0]
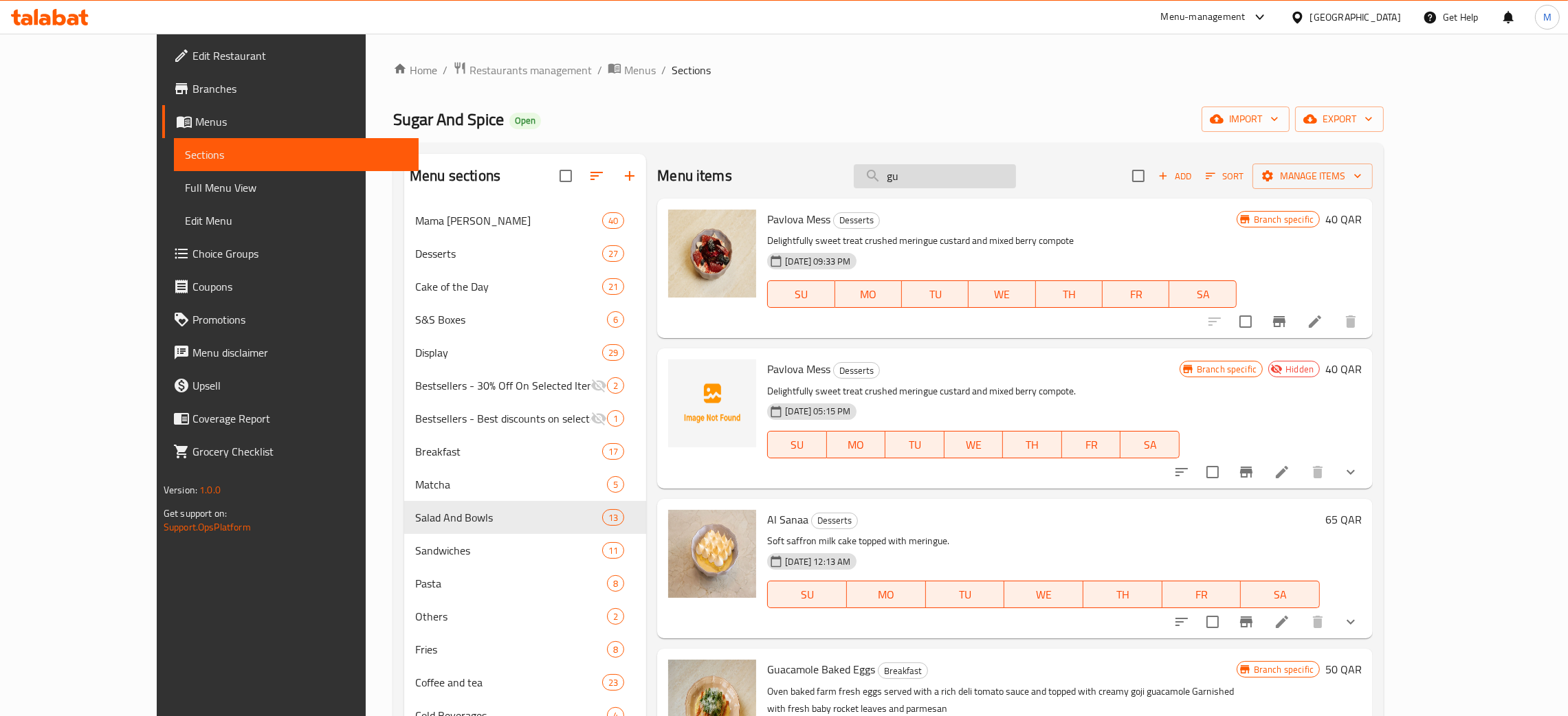
drag, startPoint x: 968, startPoint y: 172, endPoint x: 906, endPoint y: 177, distance: 62.2
click at [906, 177] on input "gu" at bounding box center [935, 176] width 162 height 24
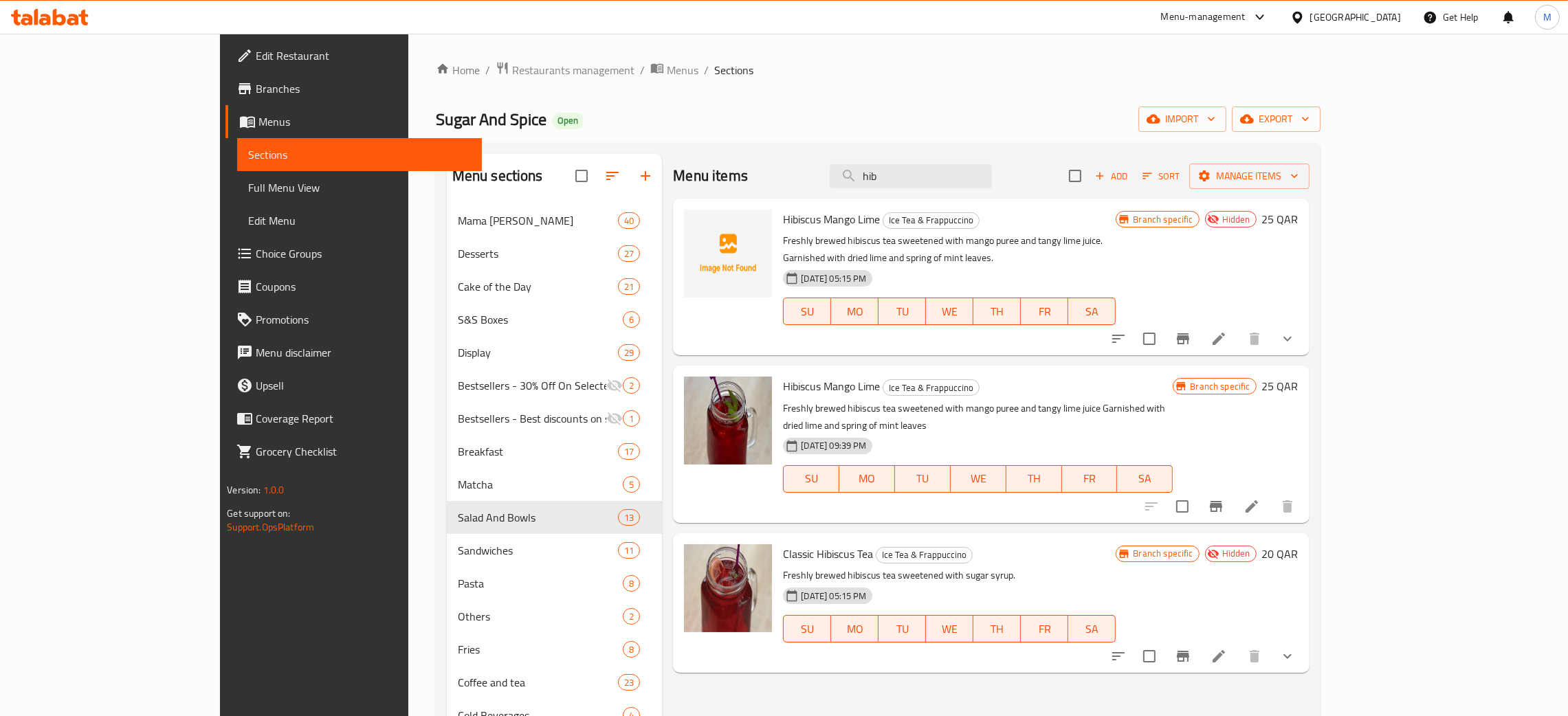
type input "hib"
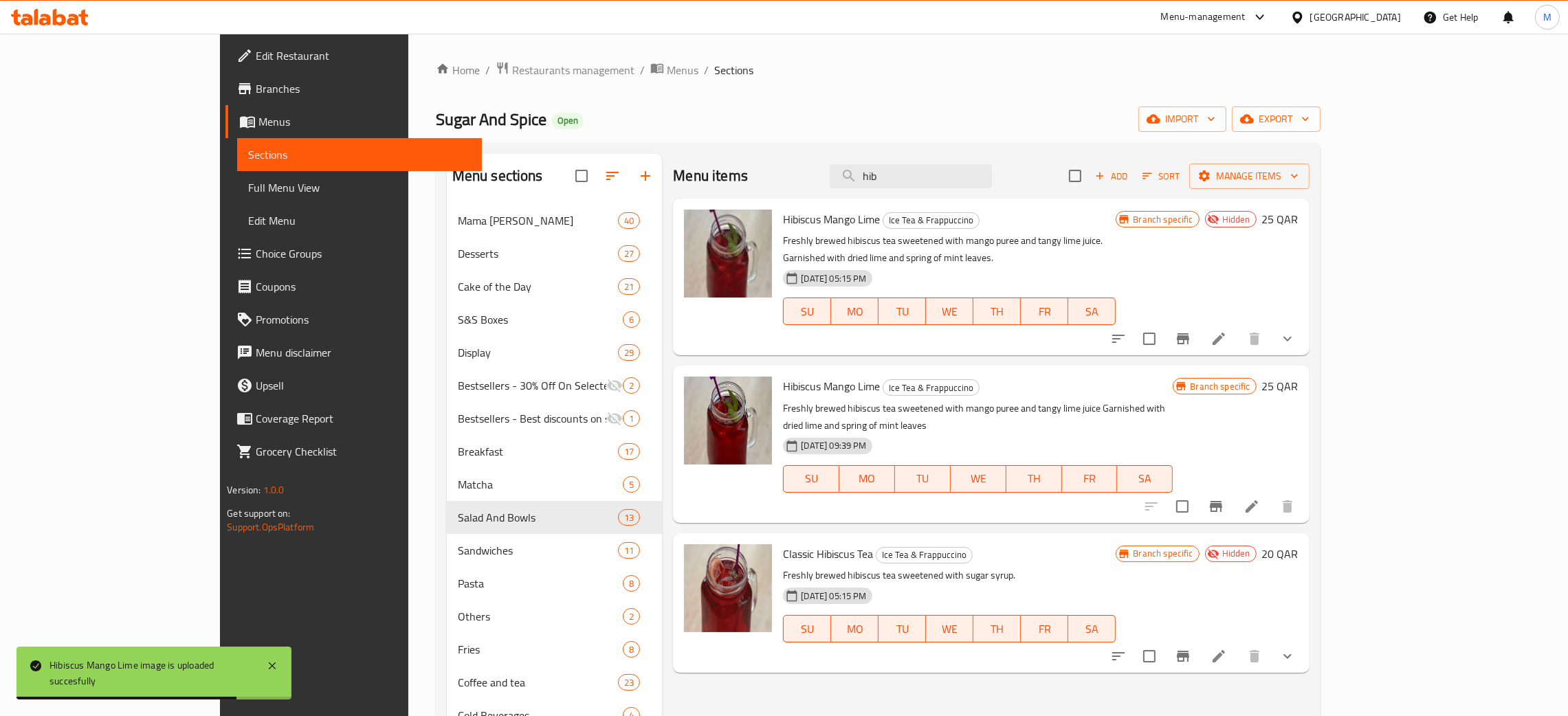
drag, startPoint x: 995, startPoint y: 177, endPoint x: 902, endPoint y: 175, distance: 93.0
click at [902, 175] on div "Menu items hib Add Sort Manage items" at bounding box center [991, 176] width 636 height 44
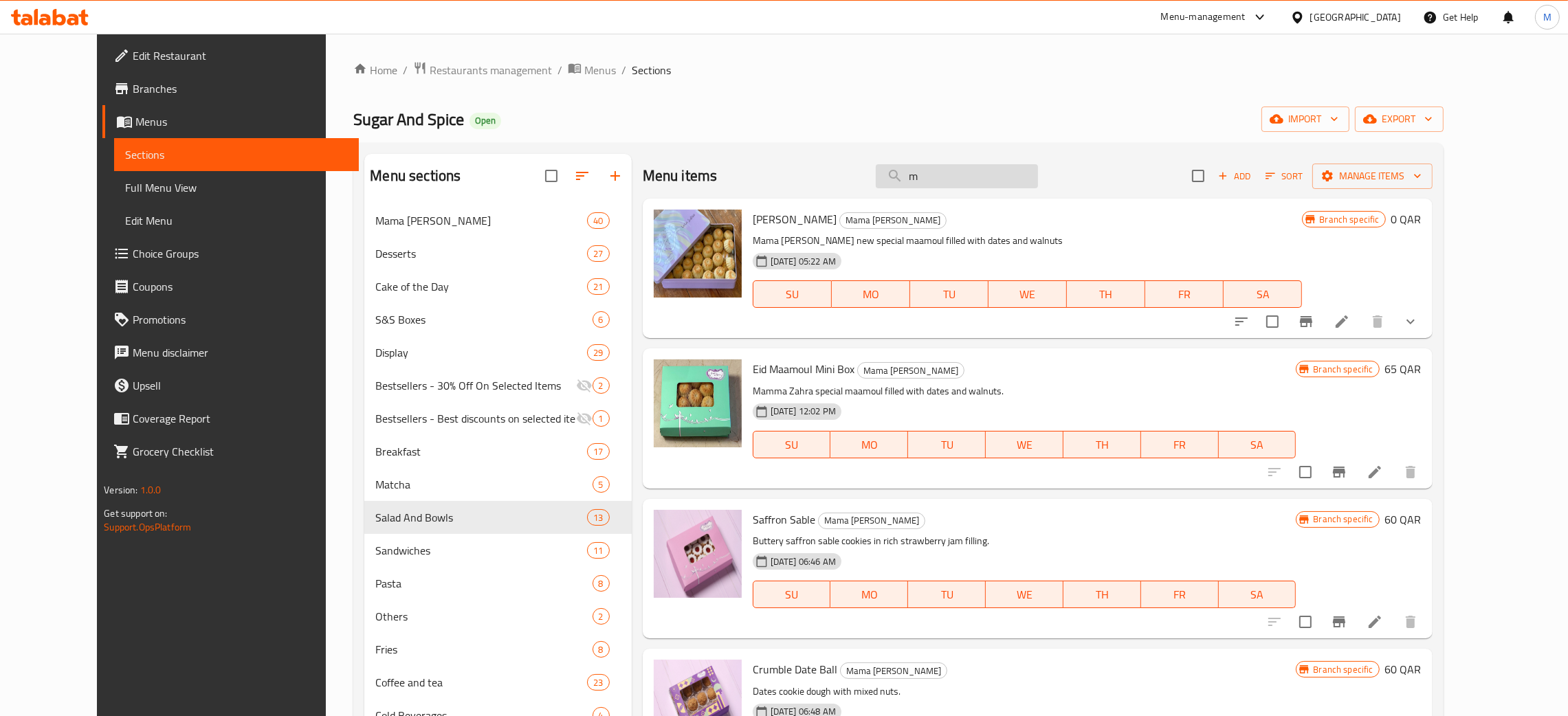
click at [968, 174] on input "m" at bounding box center [957, 176] width 162 height 24
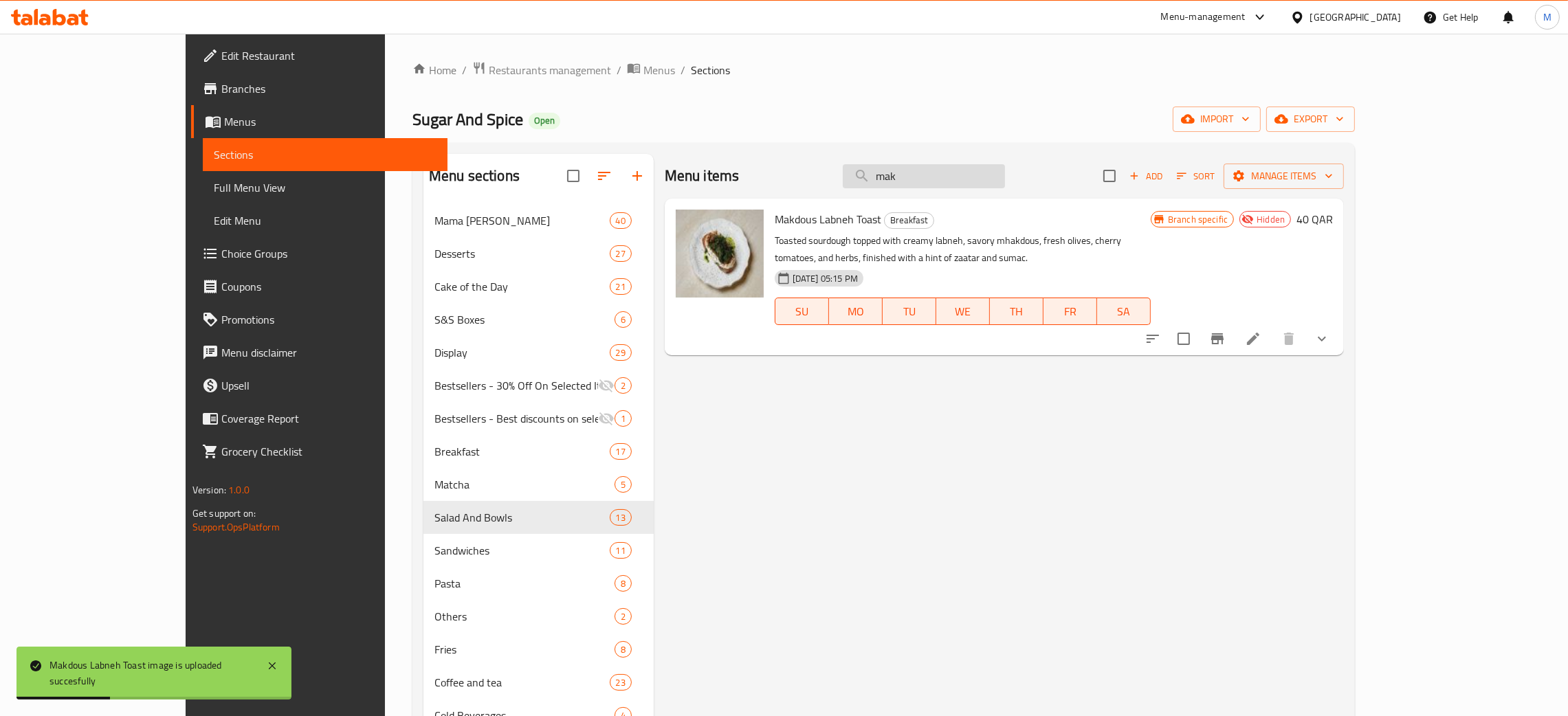
drag, startPoint x: 985, startPoint y: 175, endPoint x: 929, endPoint y: 173, distance: 56.0
click at [929, 173] on input "mak" at bounding box center [924, 176] width 162 height 24
click at [985, 179] on input "mak" at bounding box center [924, 176] width 162 height 24
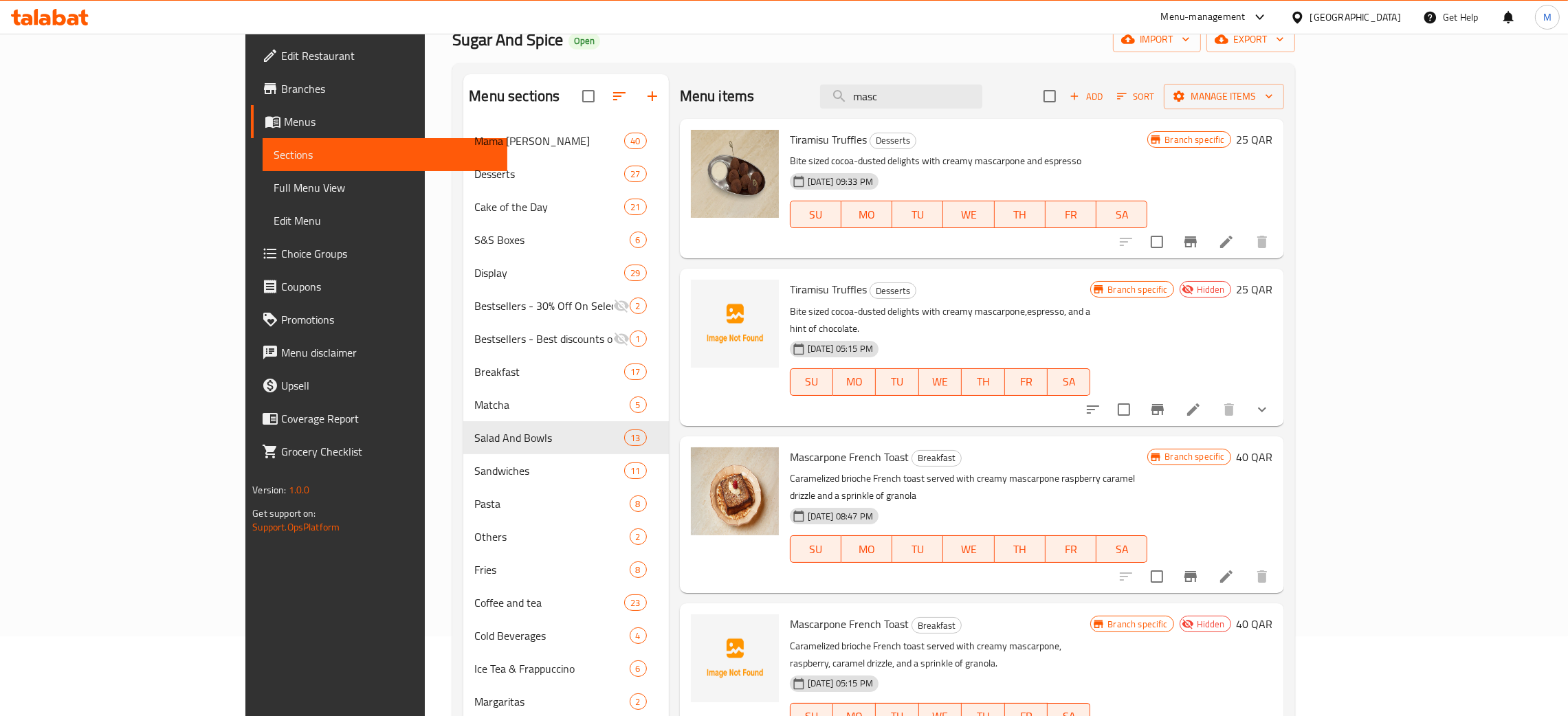
scroll to position [103, 0]
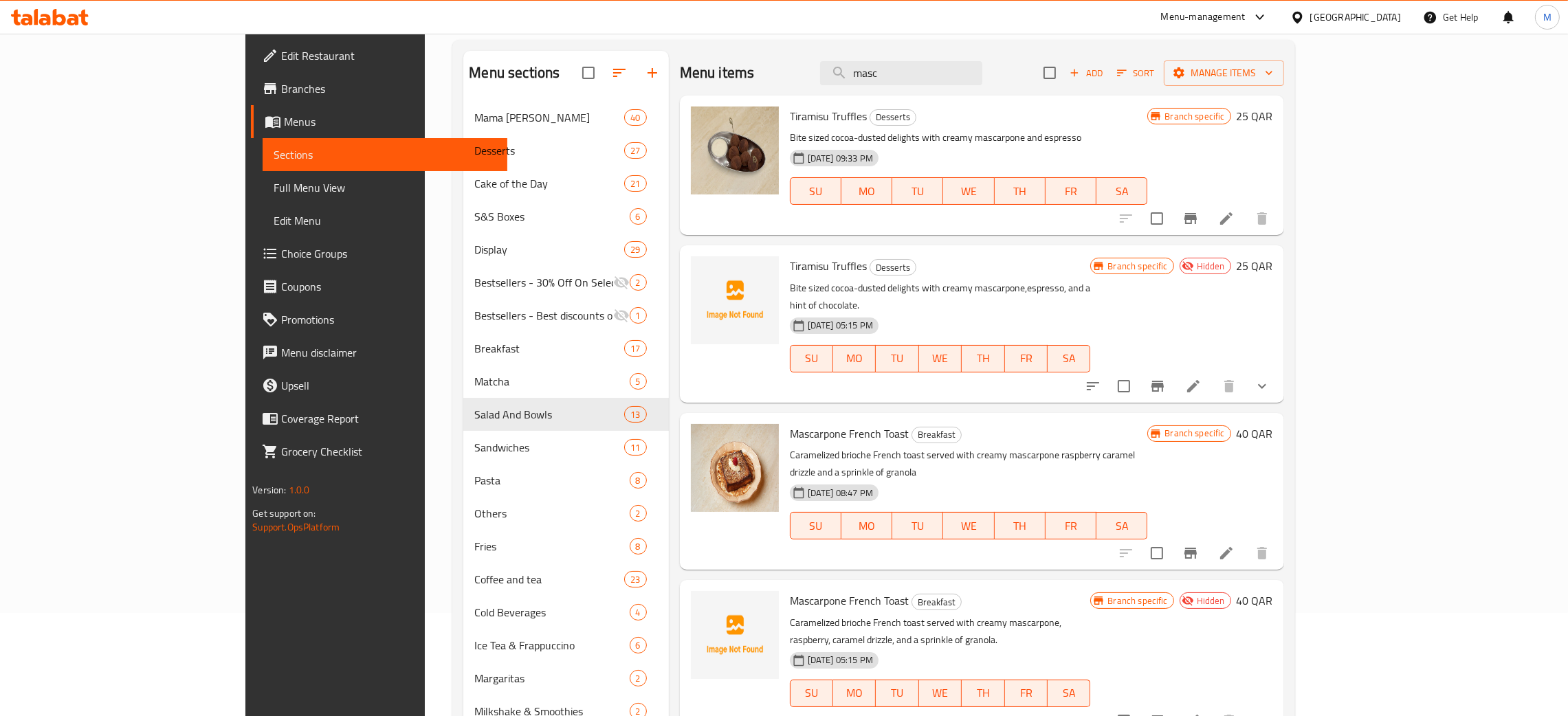
type input "masc"
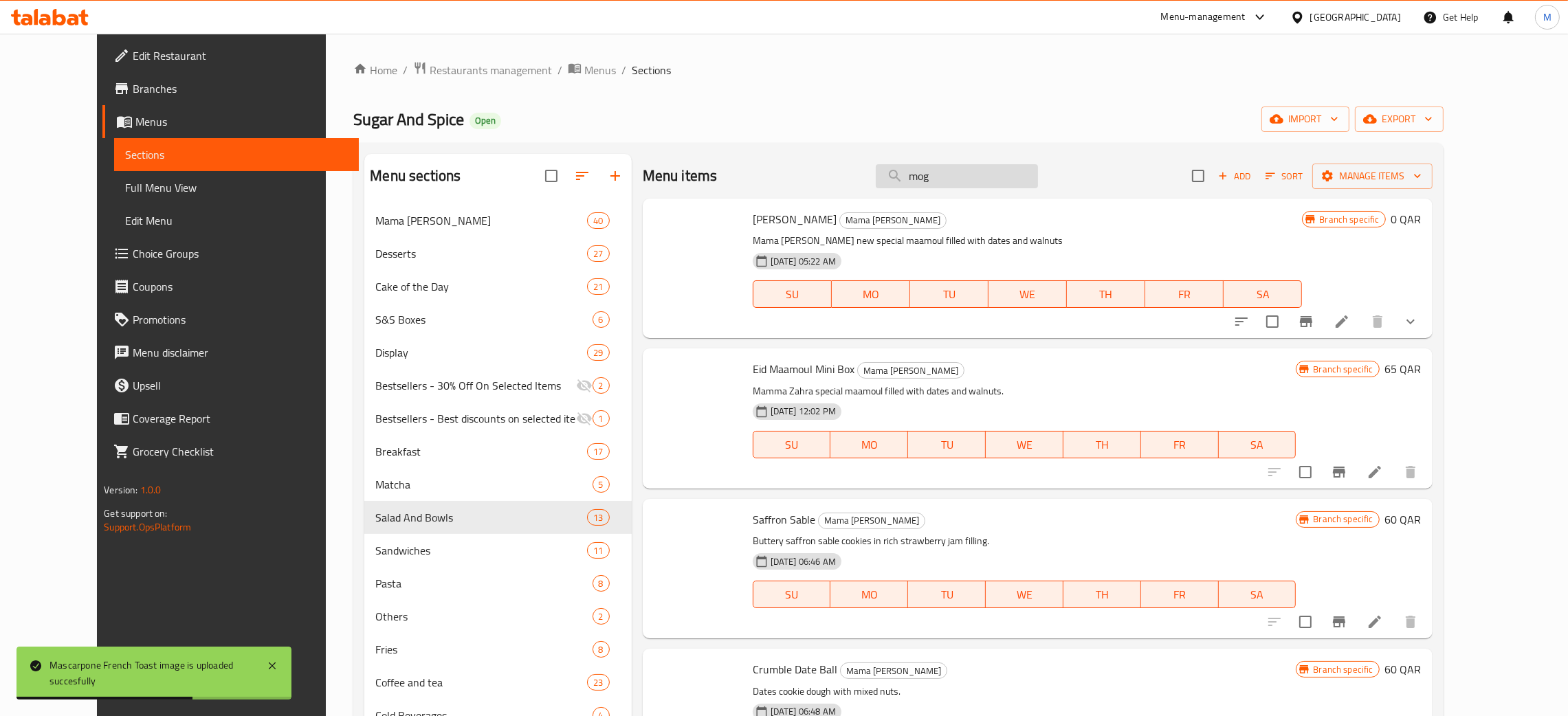
click at [988, 180] on input "mog" at bounding box center [957, 176] width 162 height 24
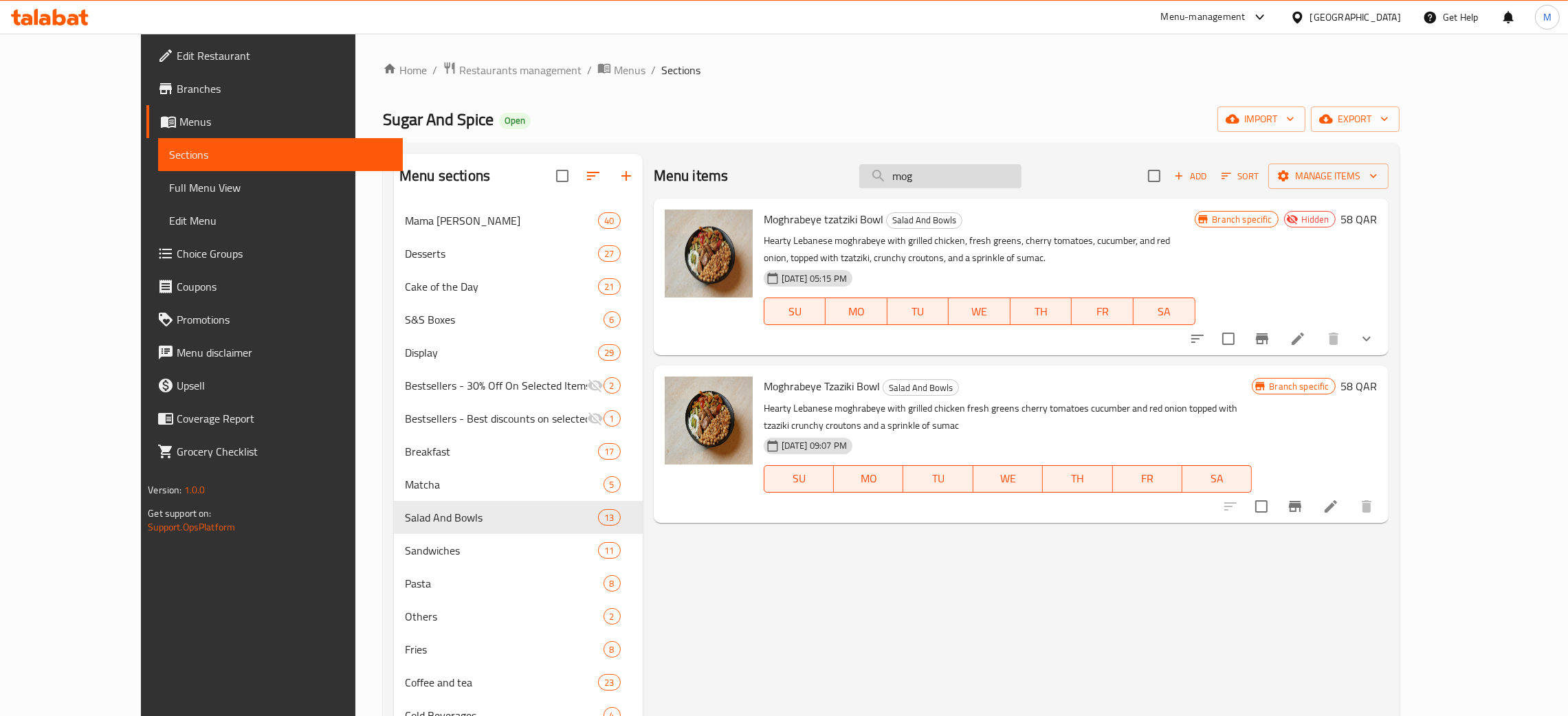
type input "mog"
drag, startPoint x: 981, startPoint y: 175, endPoint x: 885, endPoint y: 159, distance: 97.3
click at [885, 159] on div "Menu items mog Add Sort Manage items" at bounding box center [1021, 176] width 735 height 44
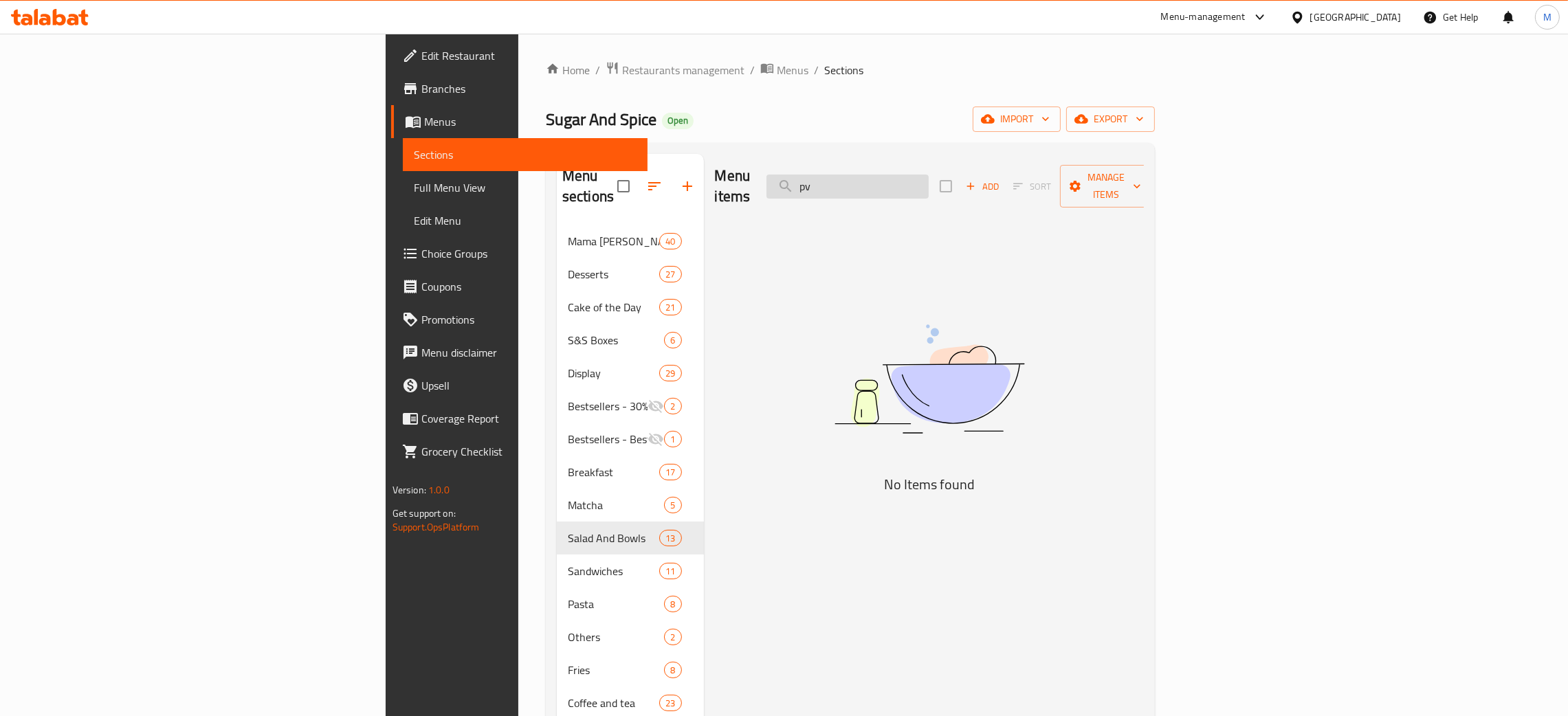
click at [928, 174] on input "pv" at bounding box center [847, 186] width 162 height 24
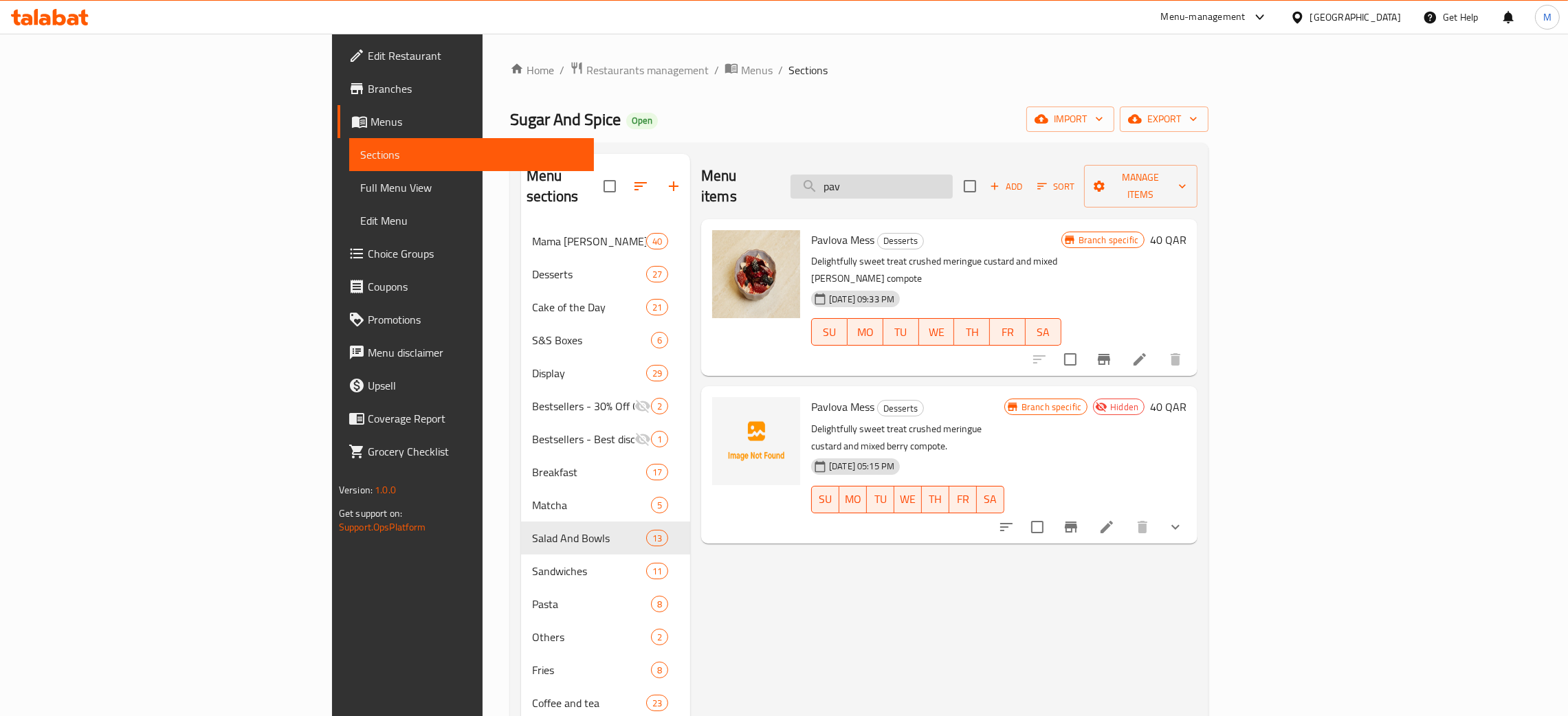
type input "pav"
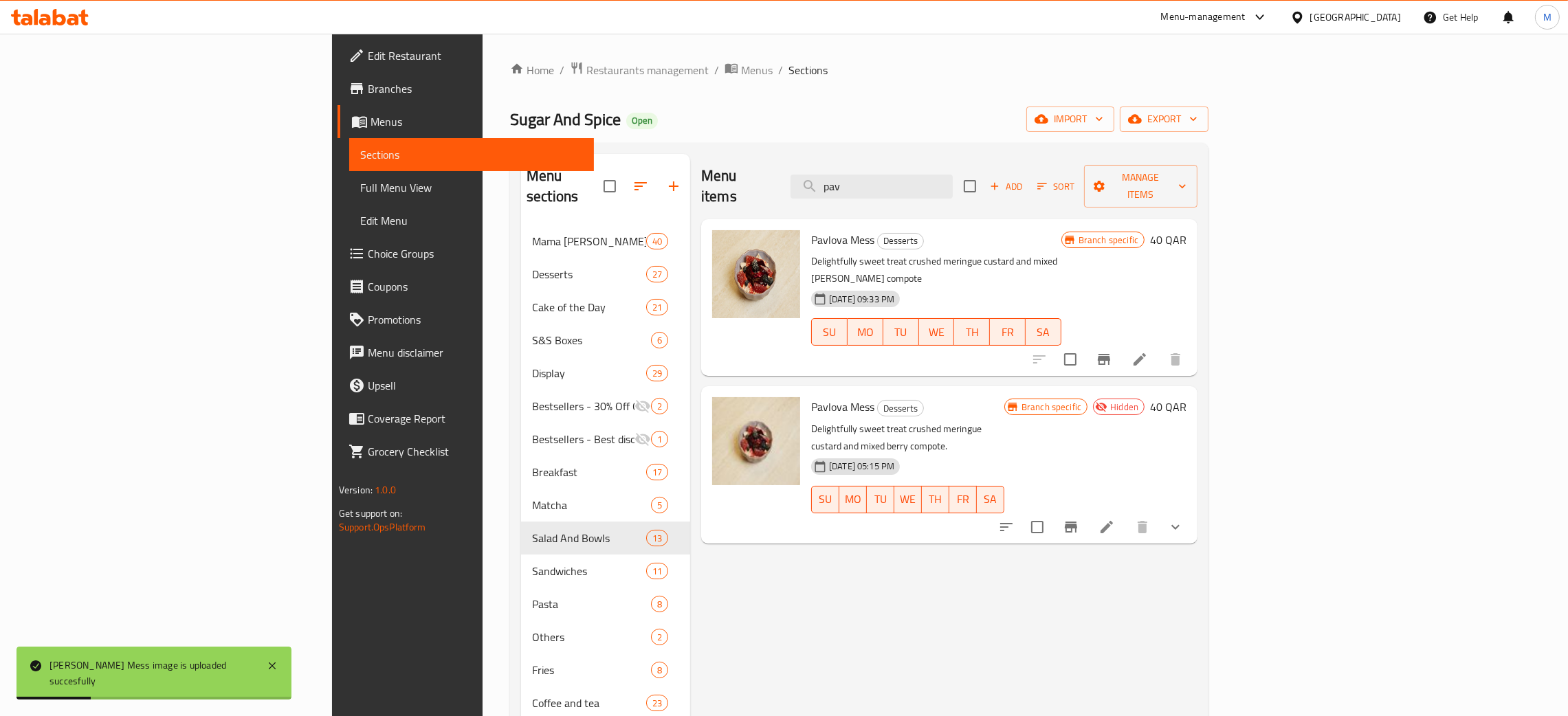
drag, startPoint x: 991, startPoint y: 171, endPoint x: 914, endPoint y: 164, distance: 77.3
click at [914, 164] on div "Menu items pav Add Sort Manage items" at bounding box center [948, 186] width 496 height 65
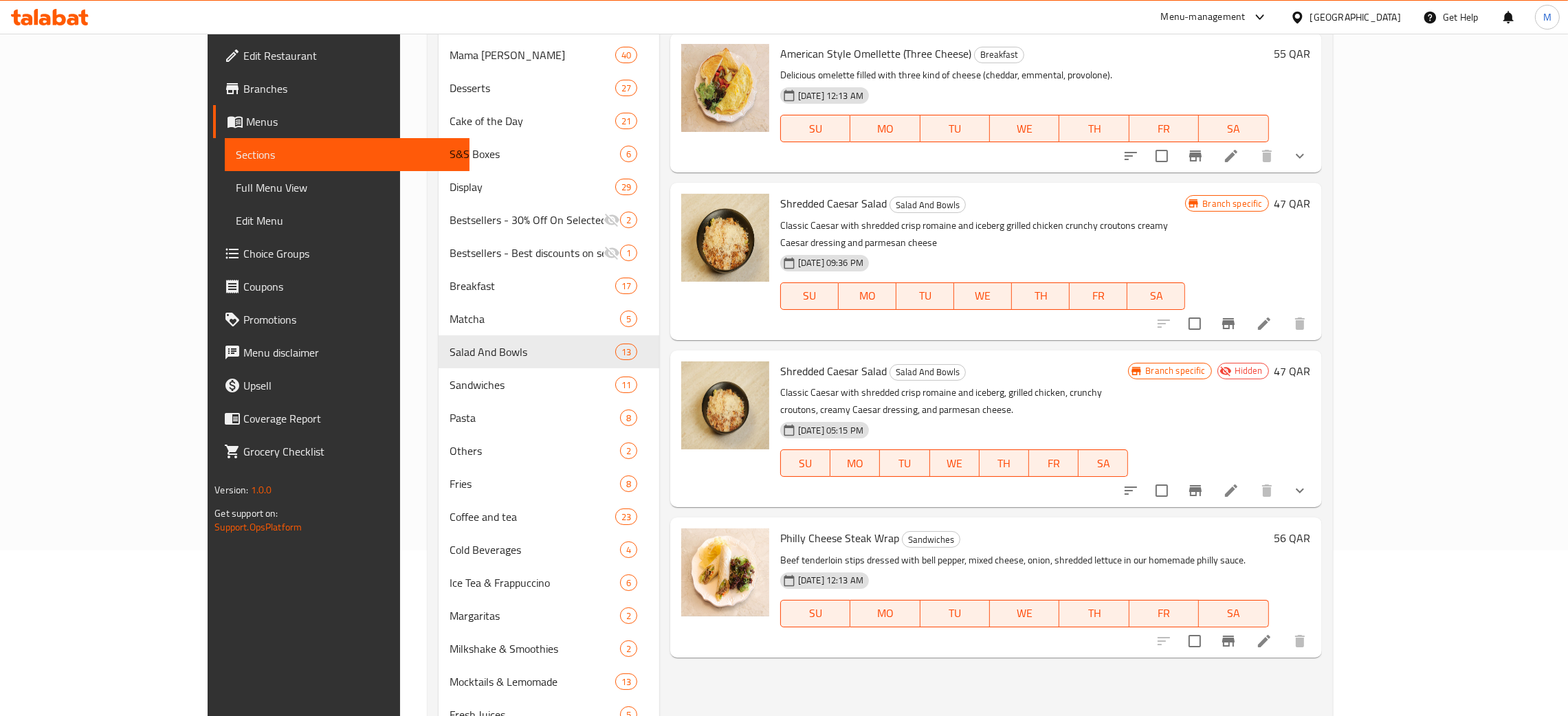
scroll to position [224, 0]
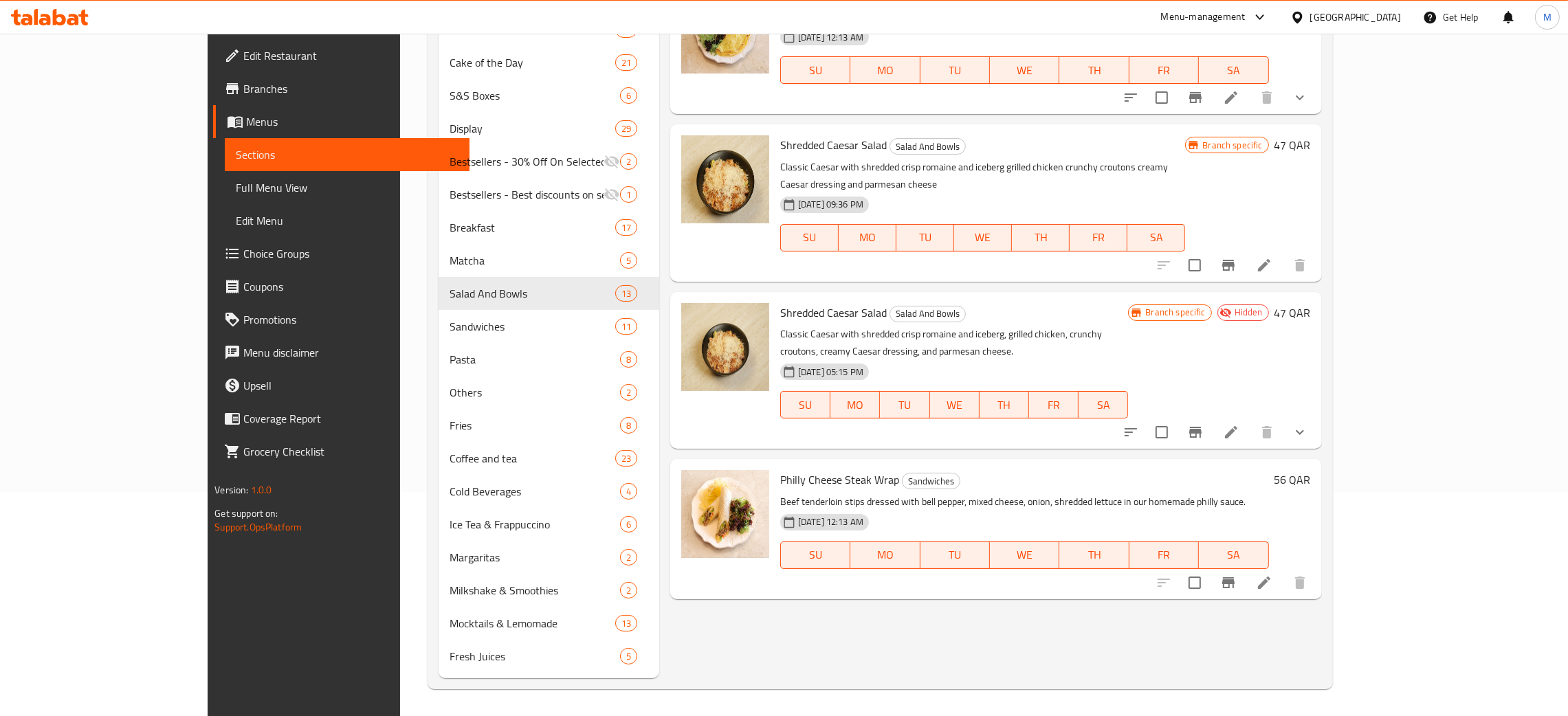
type input "hre"
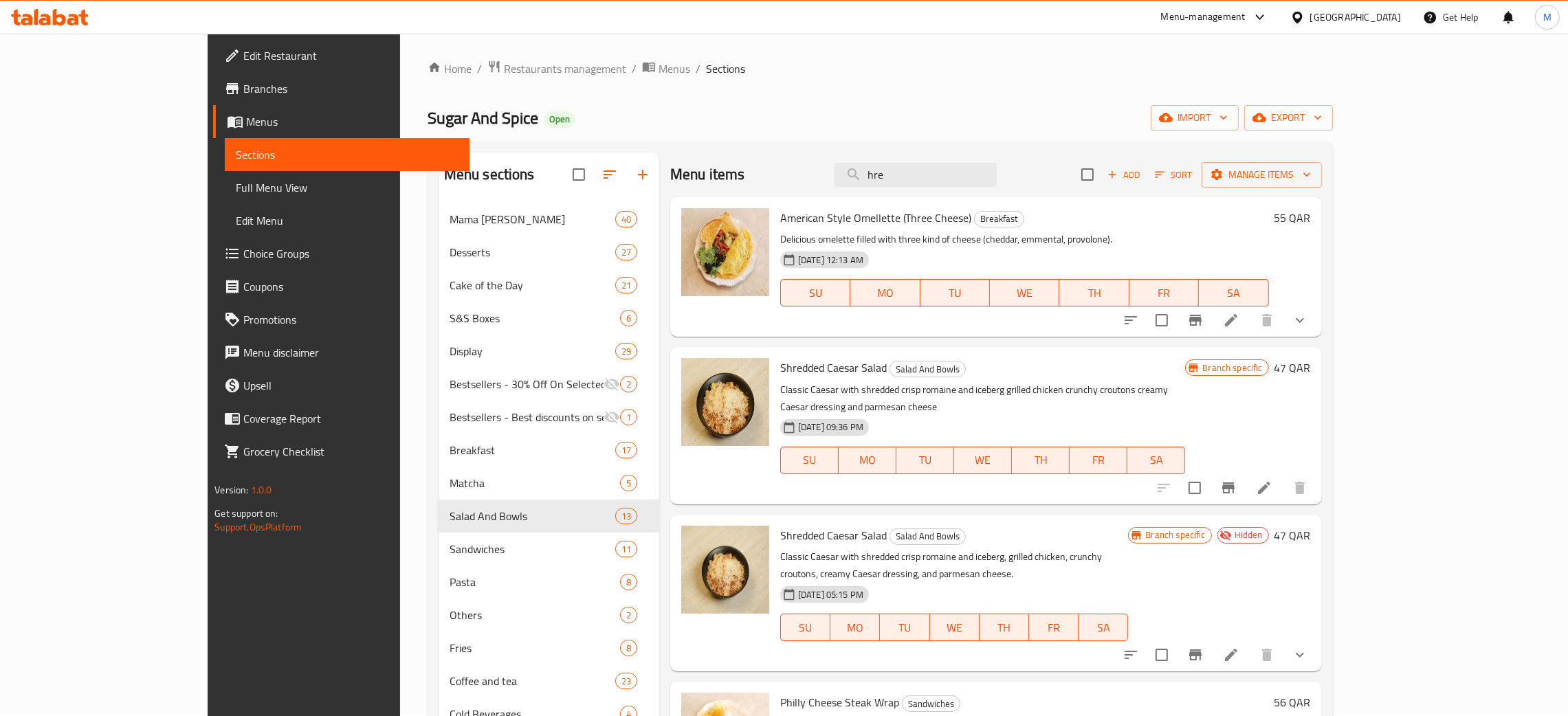
scroll to position [0, 0]
drag, startPoint x: 978, startPoint y: 172, endPoint x: 899, endPoint y: 172, distance: 79.0
click at [899, 172] on div "Menu items hre Add Sort Manage items" at bounding box center [996, 176] width 652 height 44
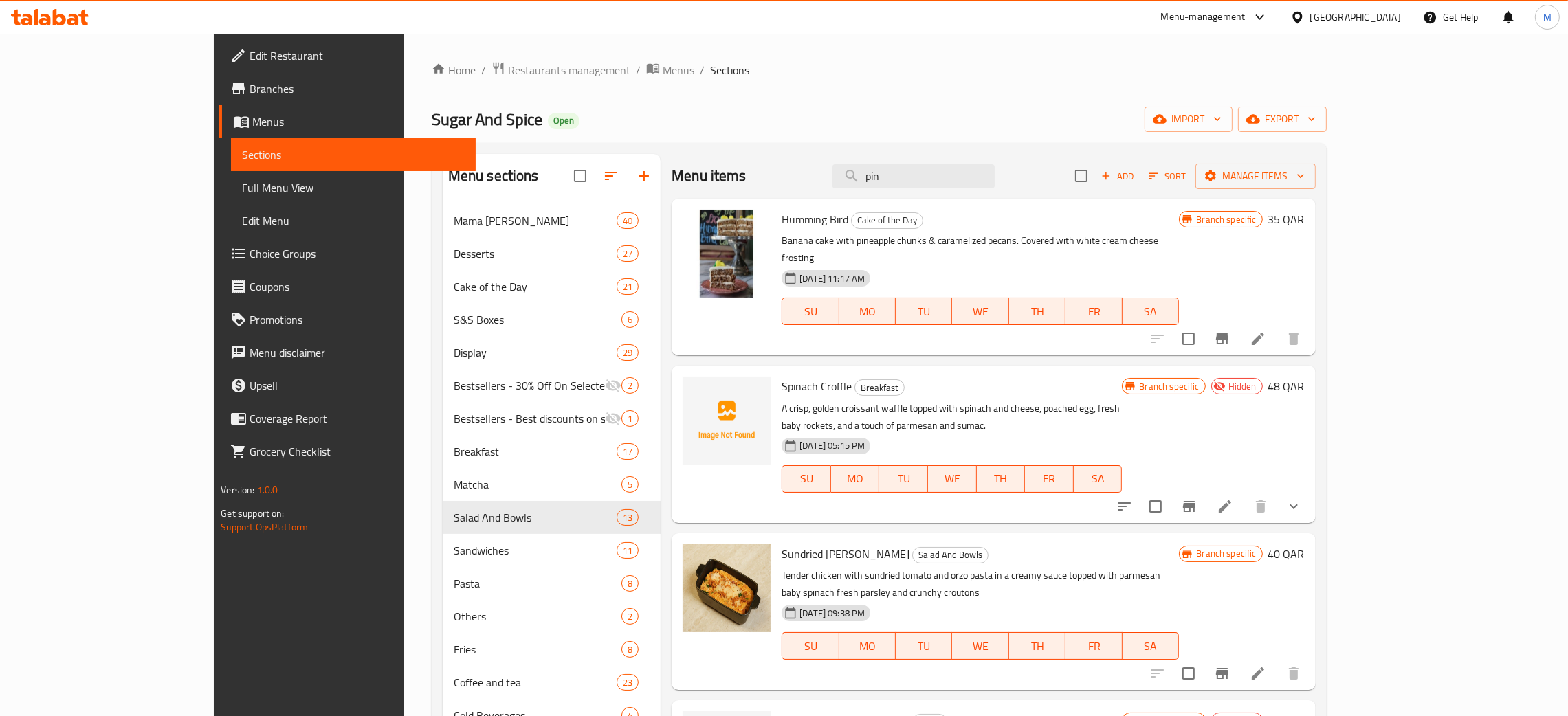
type input "pin"
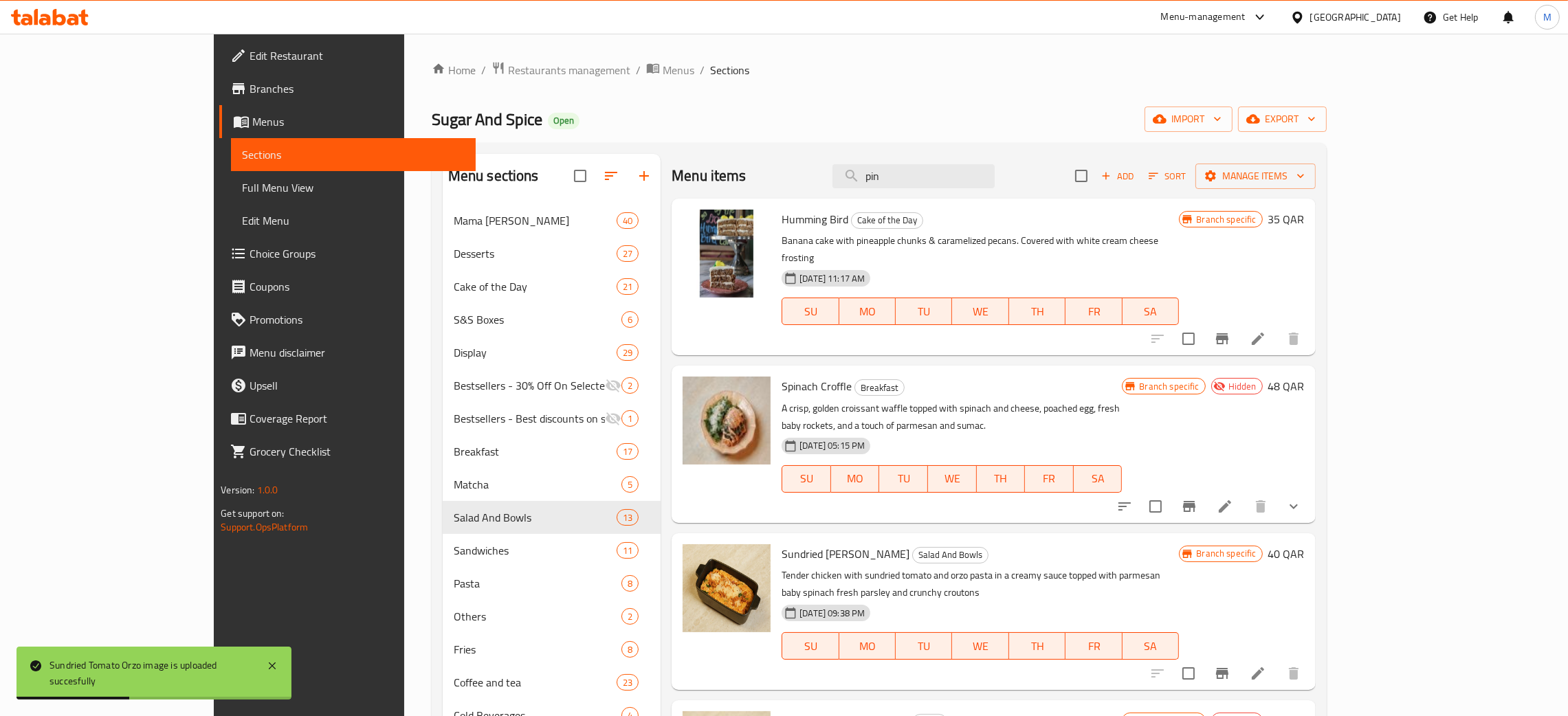
drag, startPoint x: 939, startPoint y: 172, endPoint x: 893, endPoint y: 180, distance: 46.7
click at [893, 180] on div "Menu items pin Add Sort Manage items" at bounding box center [994, 176] width 643 height 44
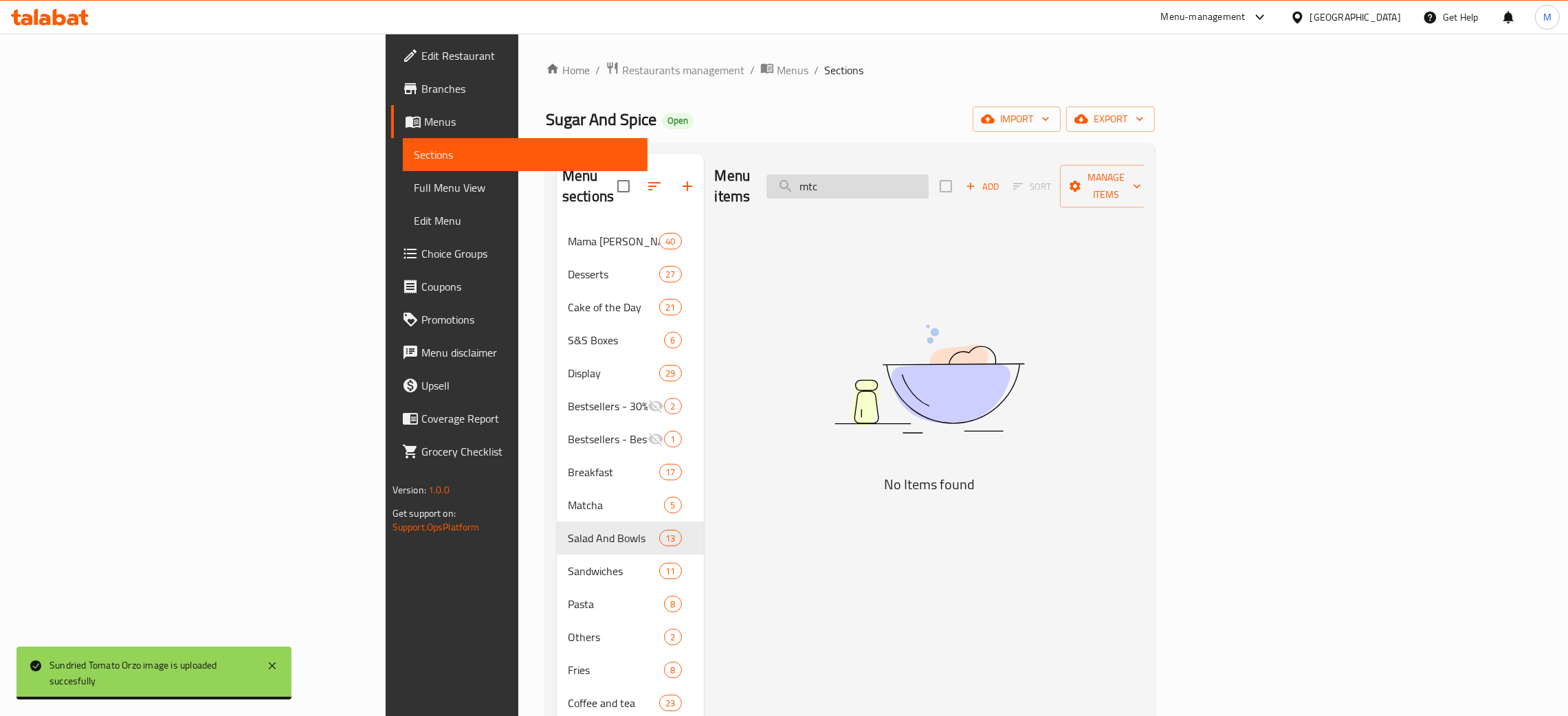
click at [928, 179] on input "mtc" at bounding box center [847, 186] width 162 height 24
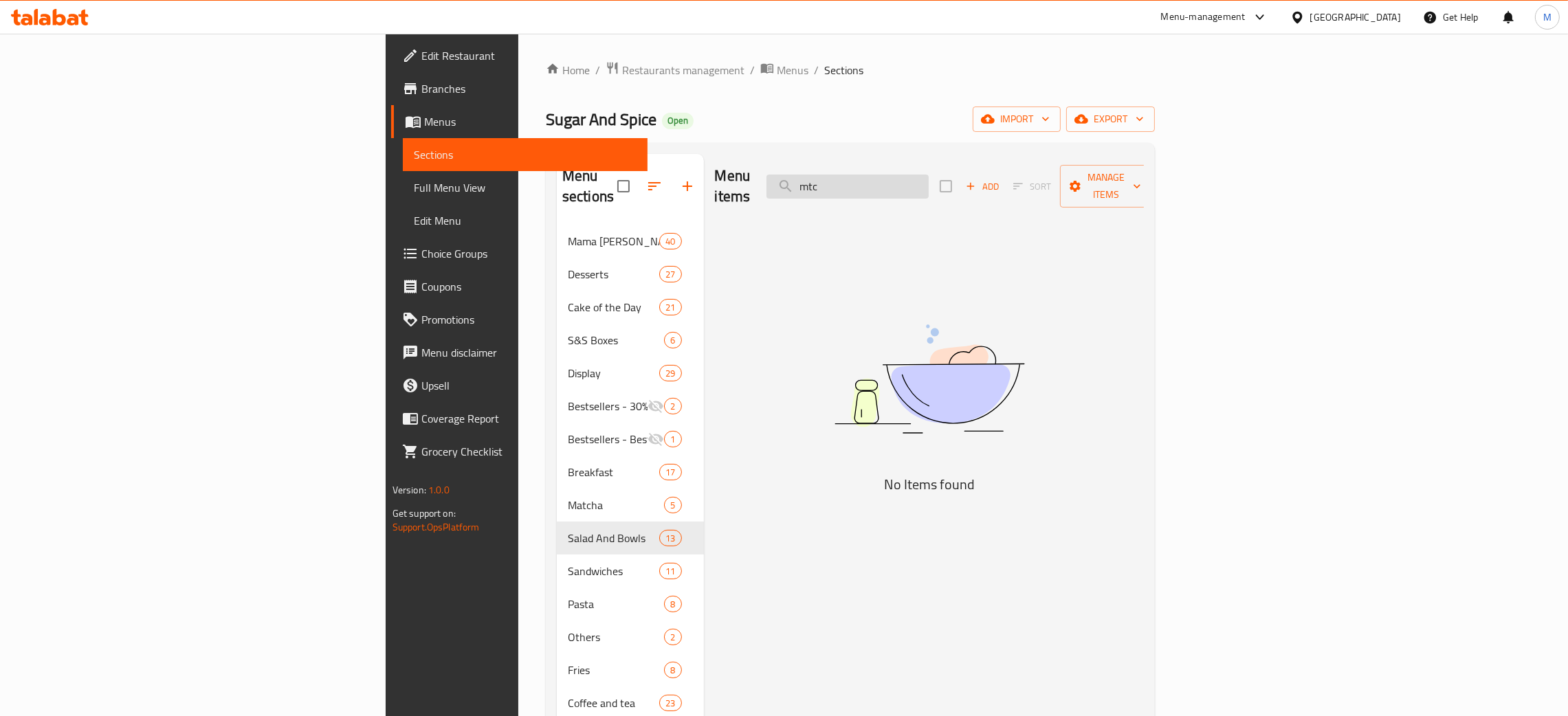
click at [928, 175] on input "mtc" at bounding box center [847, 186] width 162 height 24
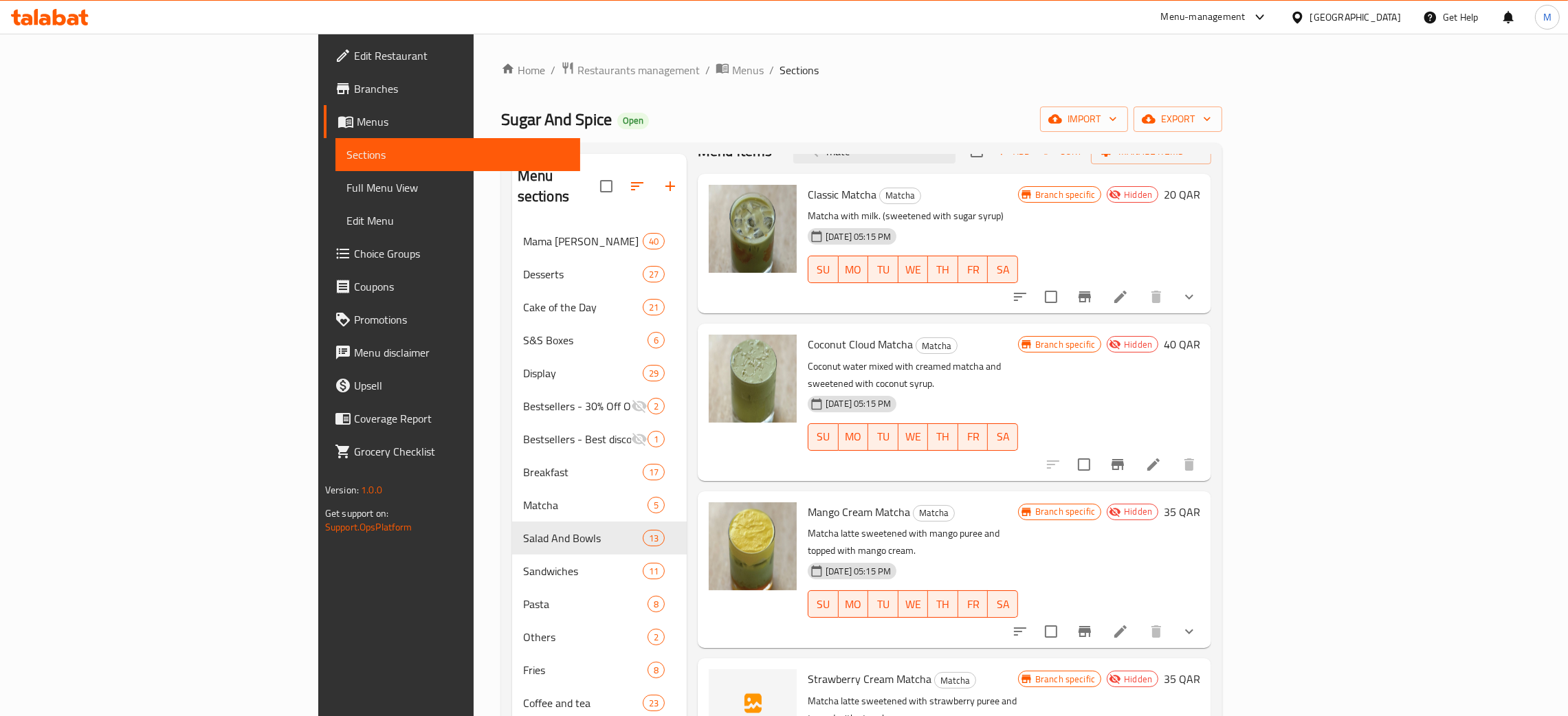
scroll to position [37, 0]
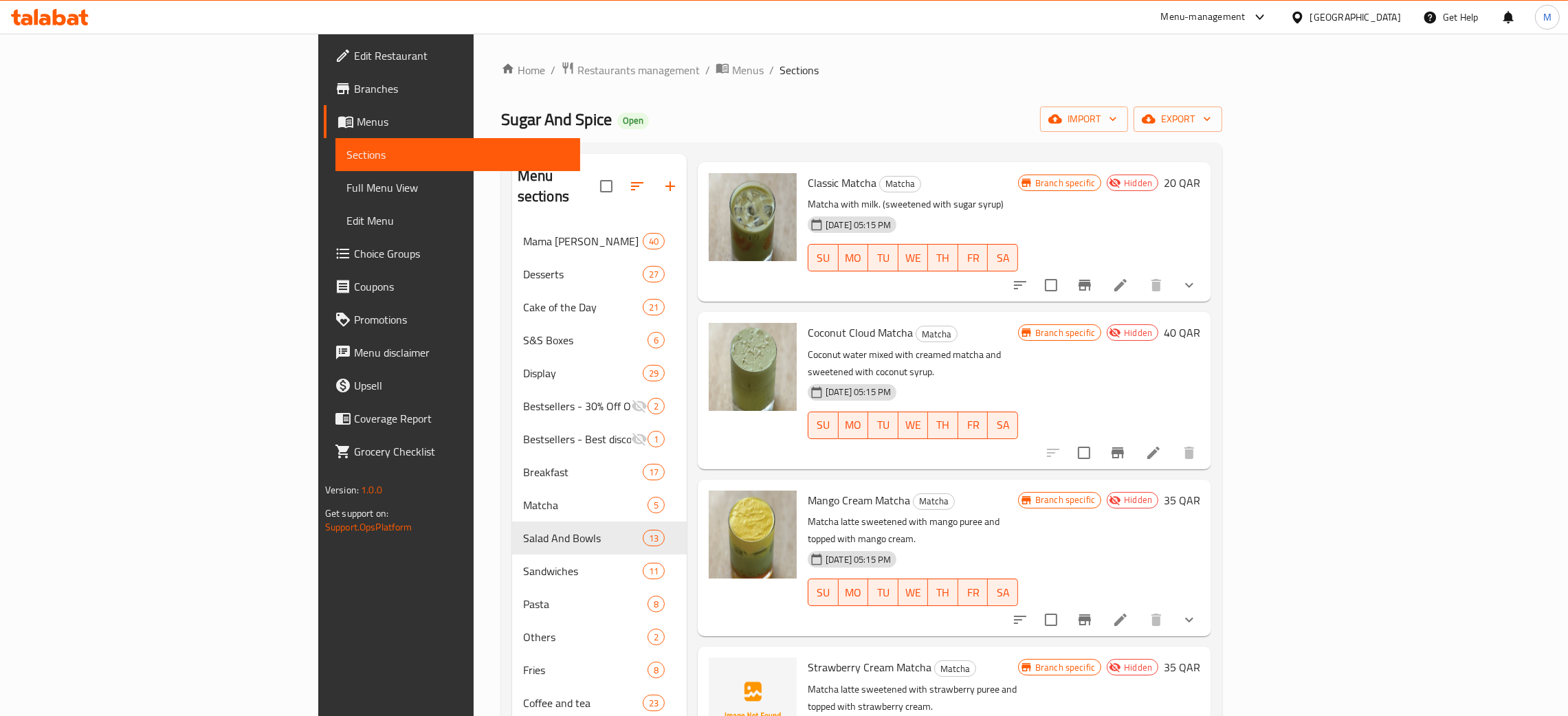
type input "matc"
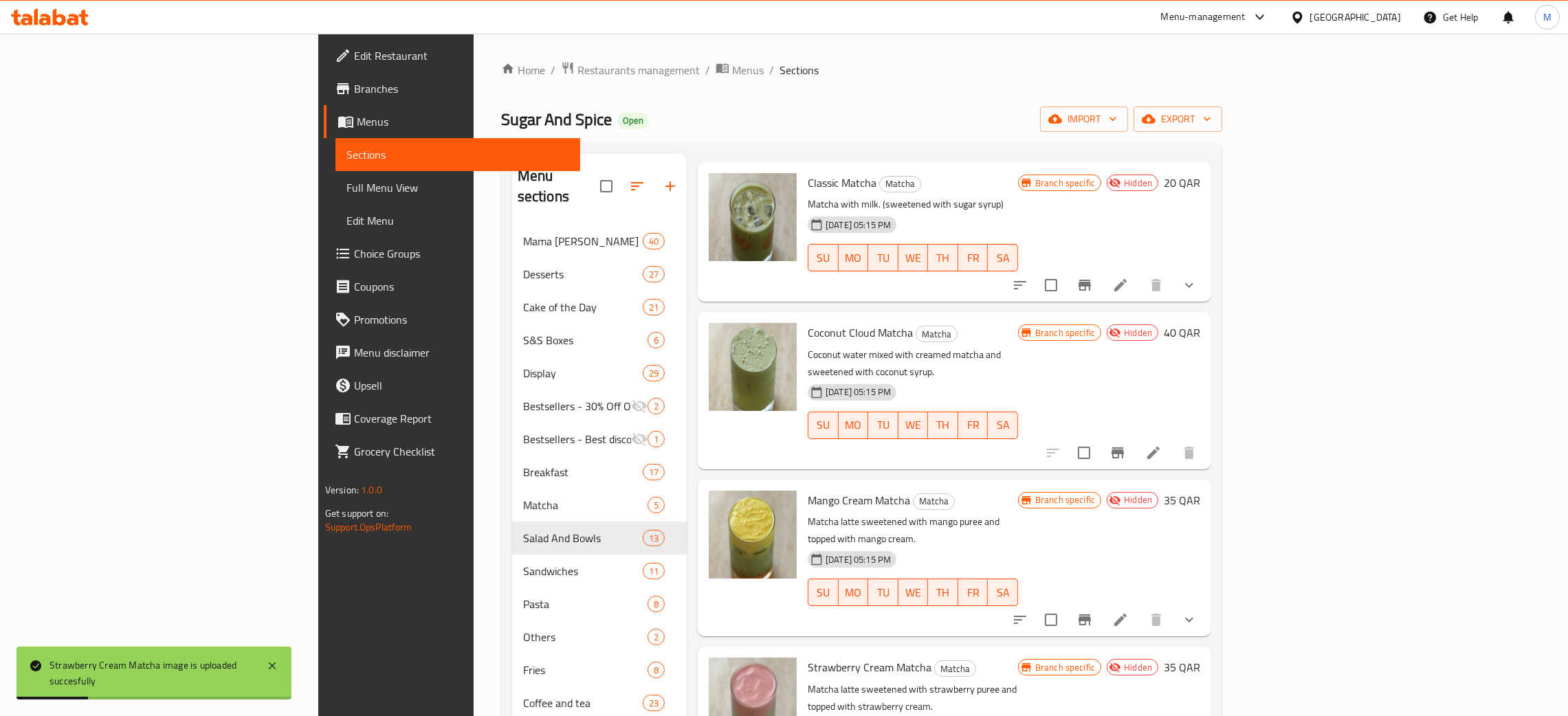
scroll to position [0, 0]
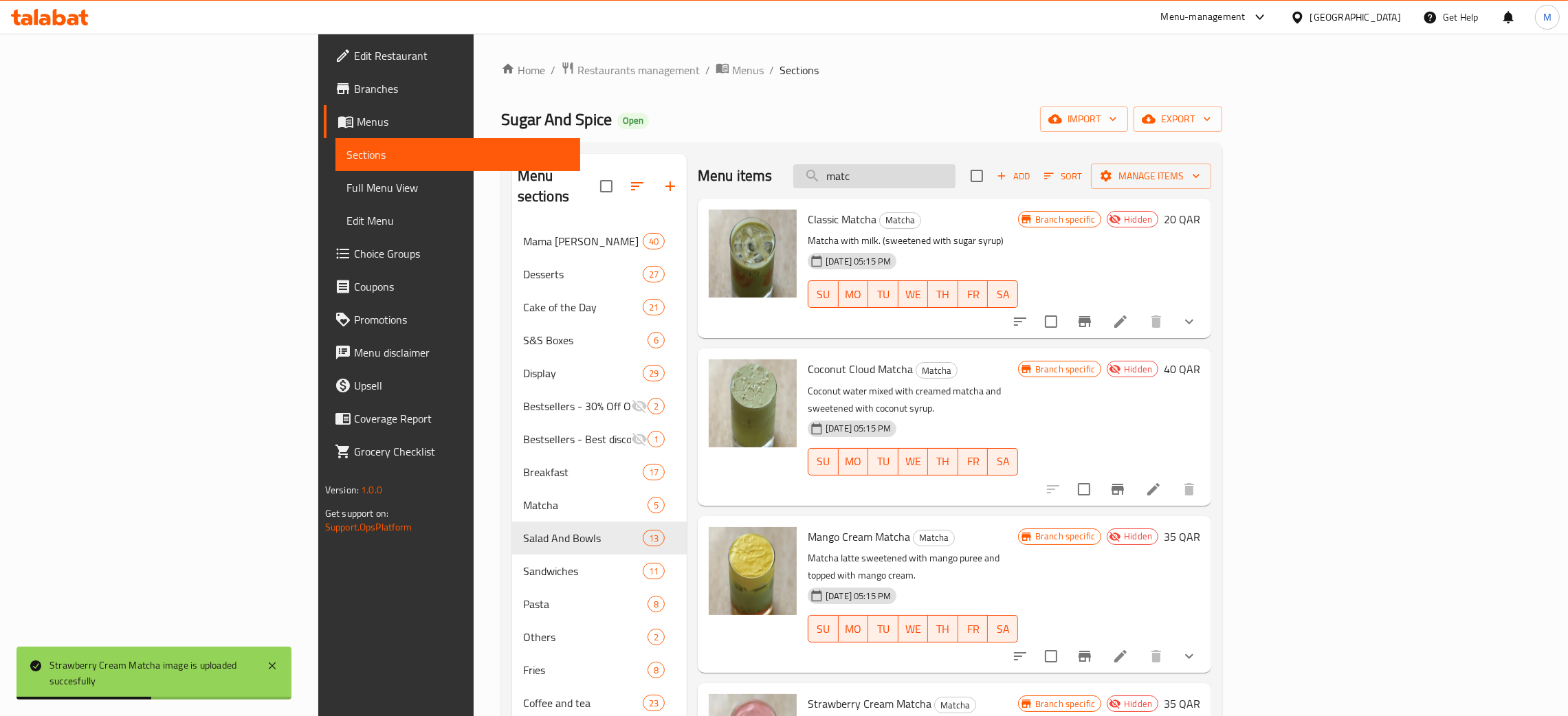
drag, startPoint x: 987, startPoint y: 171, endPoint x: 906, endPoint y: 174, distance: 81.1
click at [906, 174] on input "matc" at bounding box center [874, 176] width 162 height 24
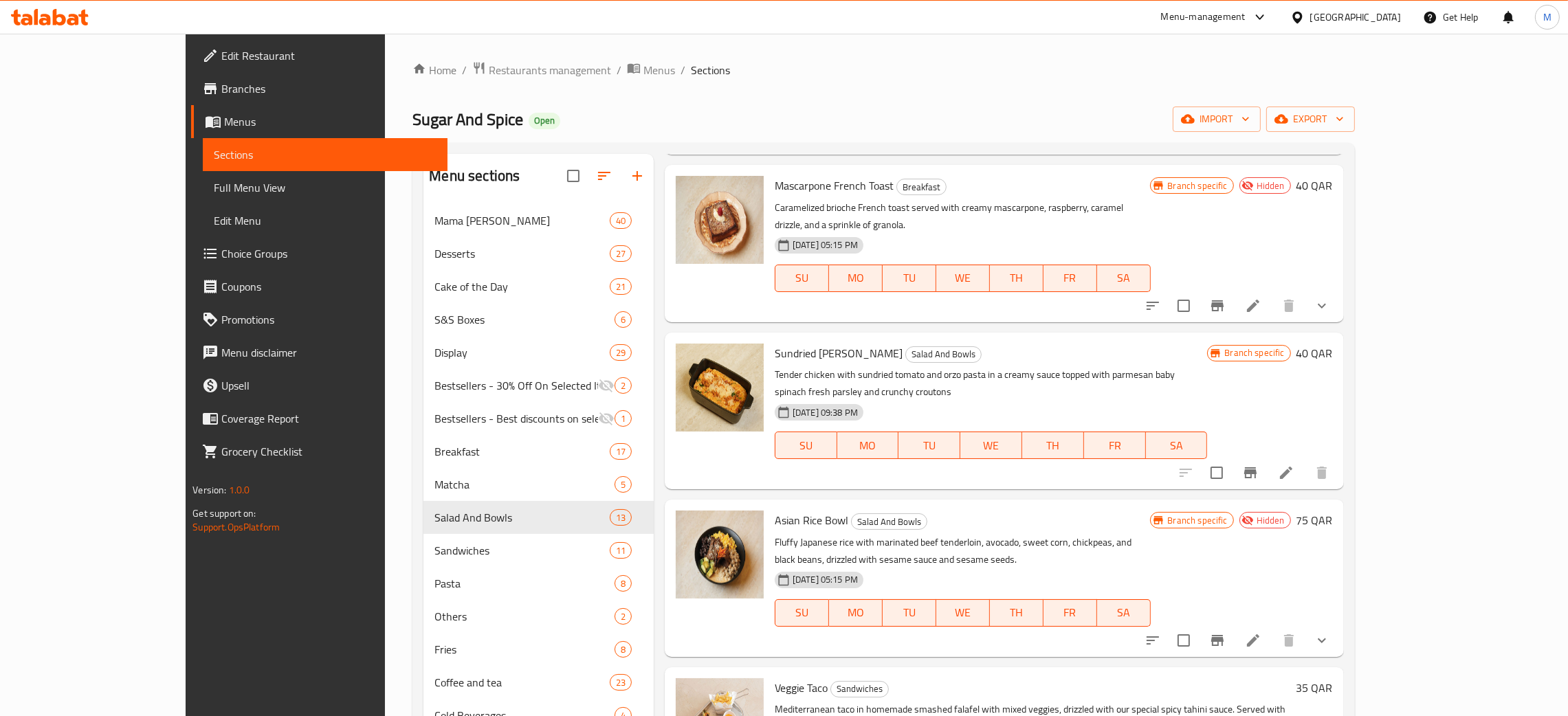
scroll to position [515, 0]
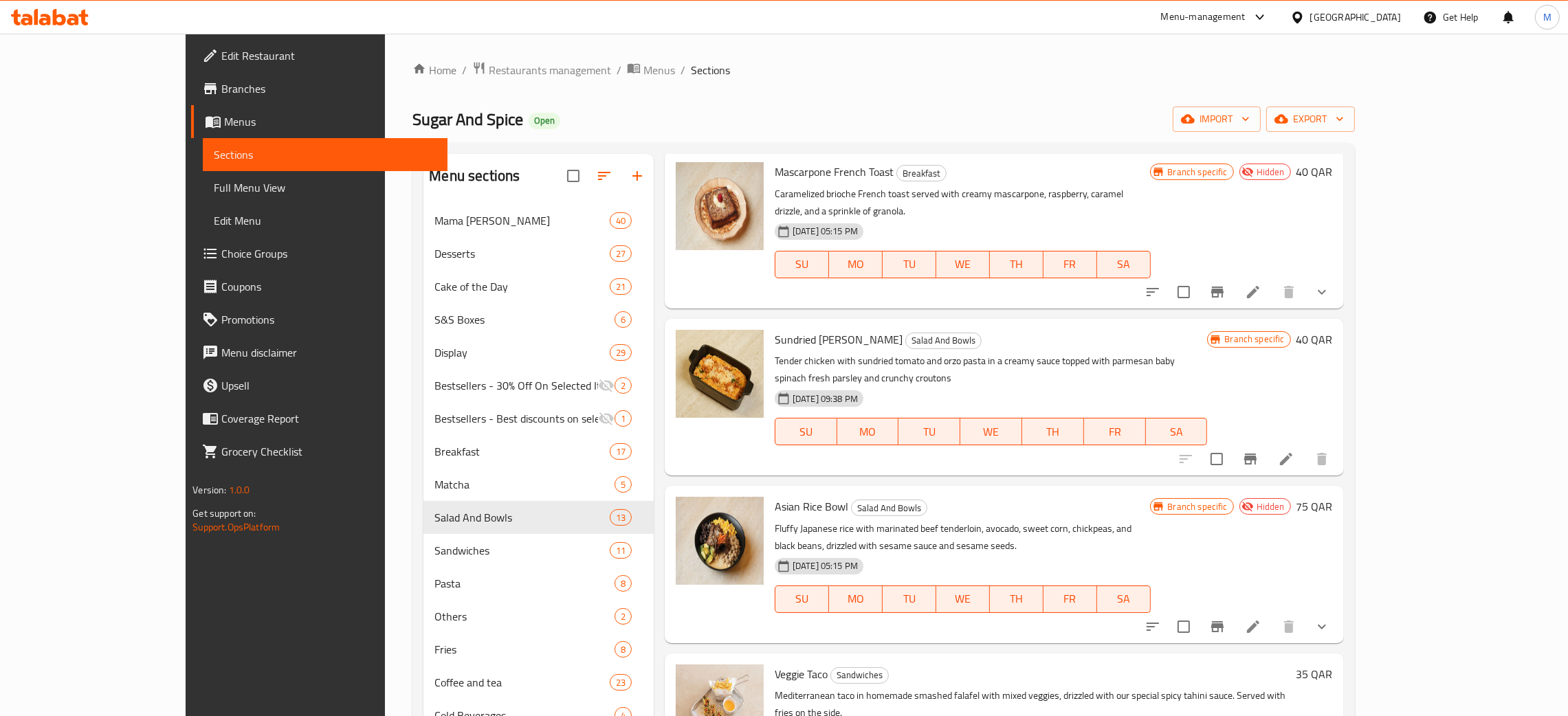
type input "dri"
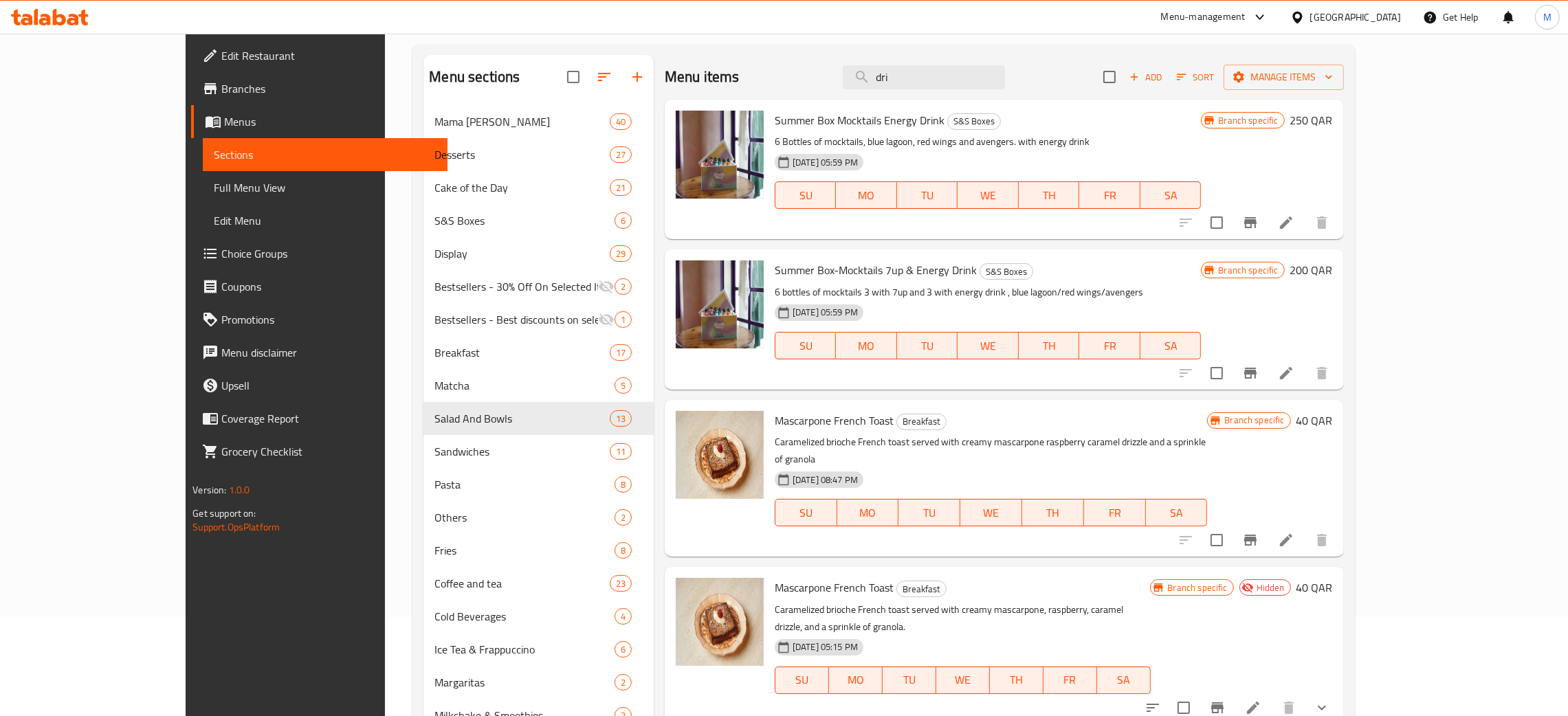
scroll to position [0, 0]
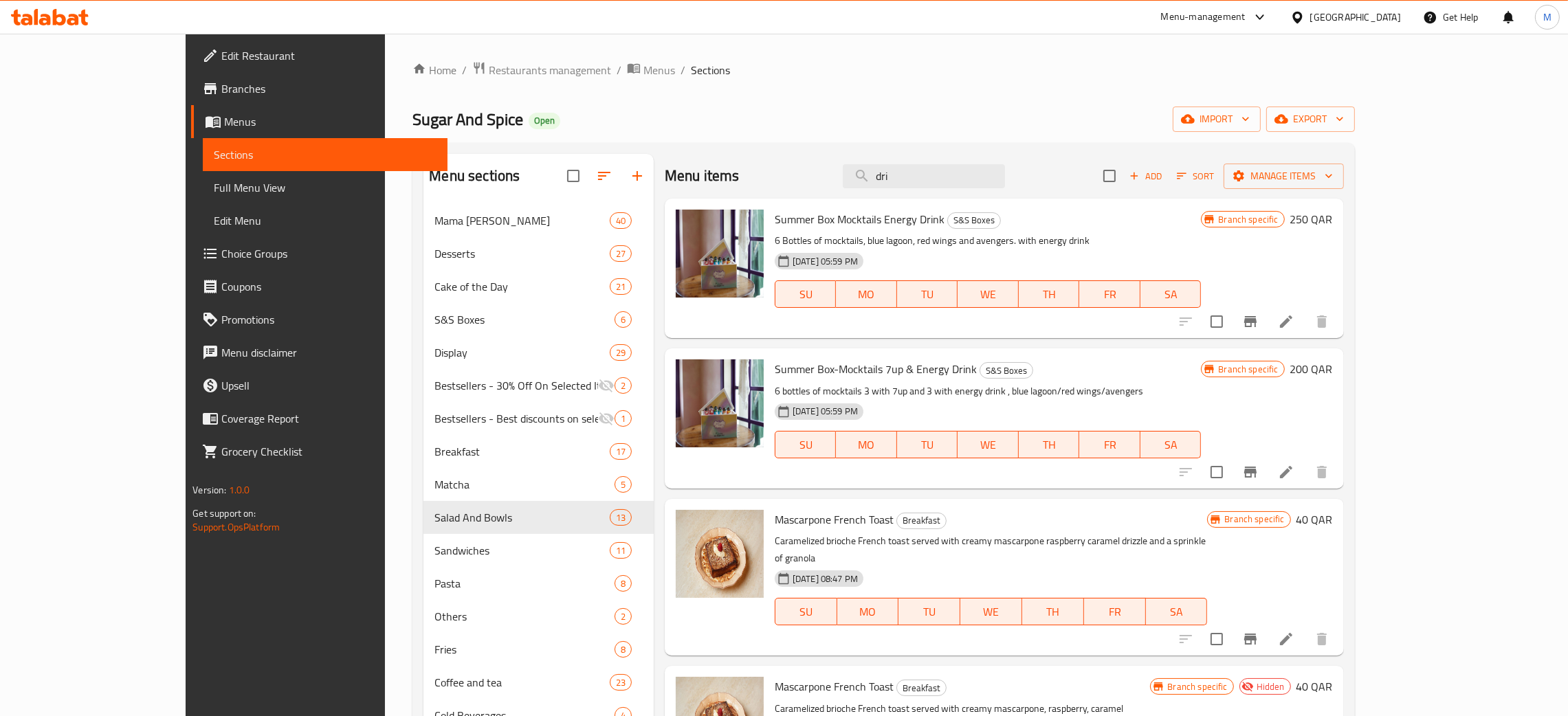
drag, startPoint x: 997, startPoint y: 179, endPoint x: 933, endPoint y: 164, distance: 65.7
click at [933, 164] on div "Menu items dri Add Sort Manage items" at bounding box center [1004, 176] width 679 height 44
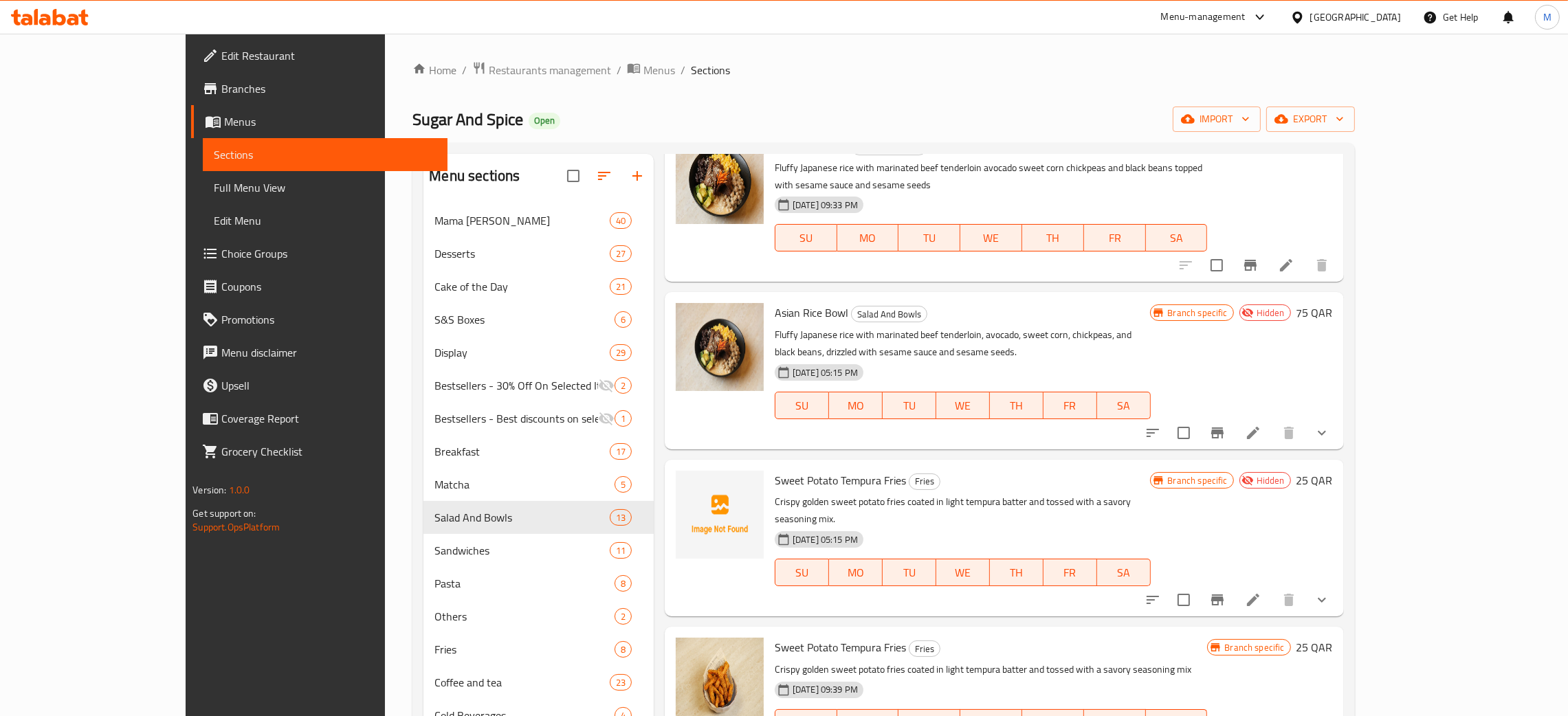
scroll to position [2060, 0]
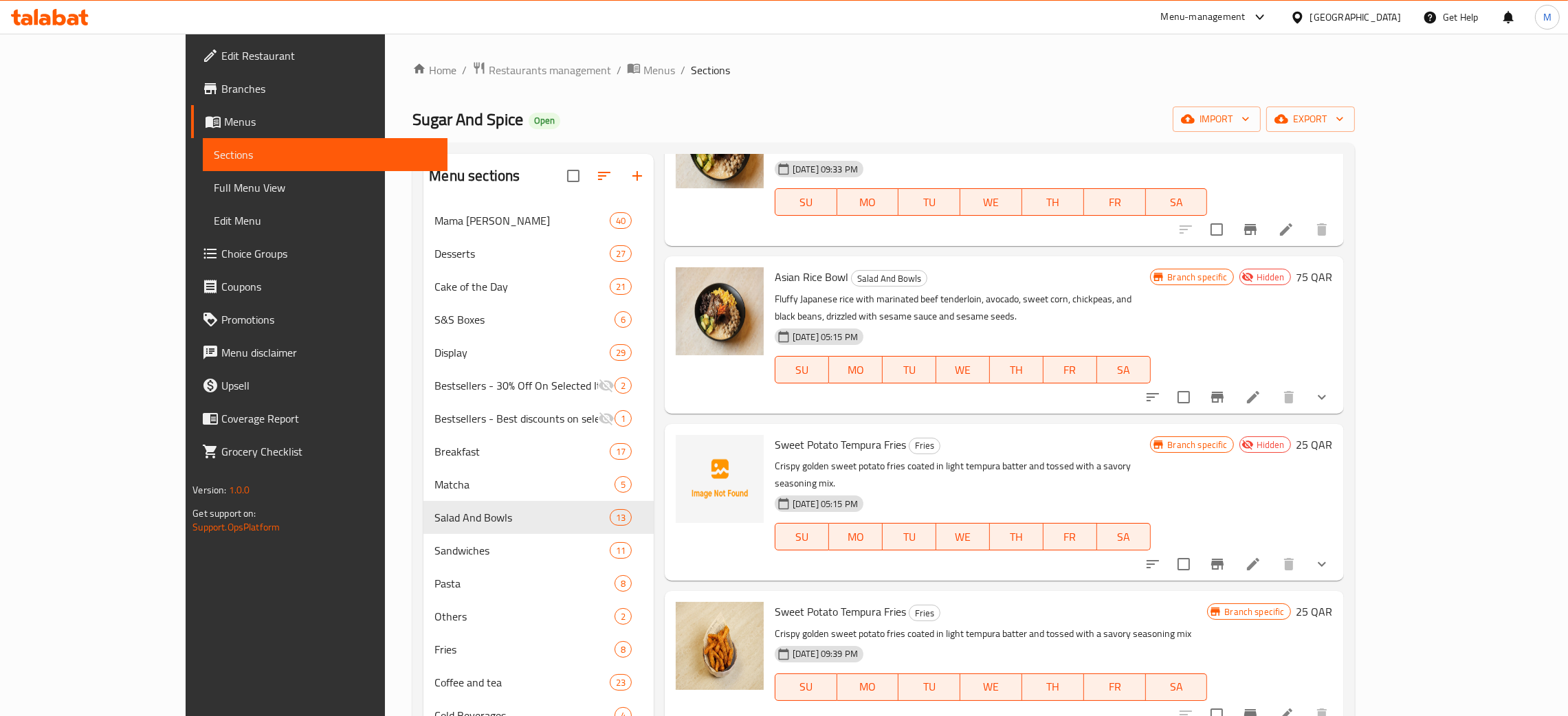
type input "swee"
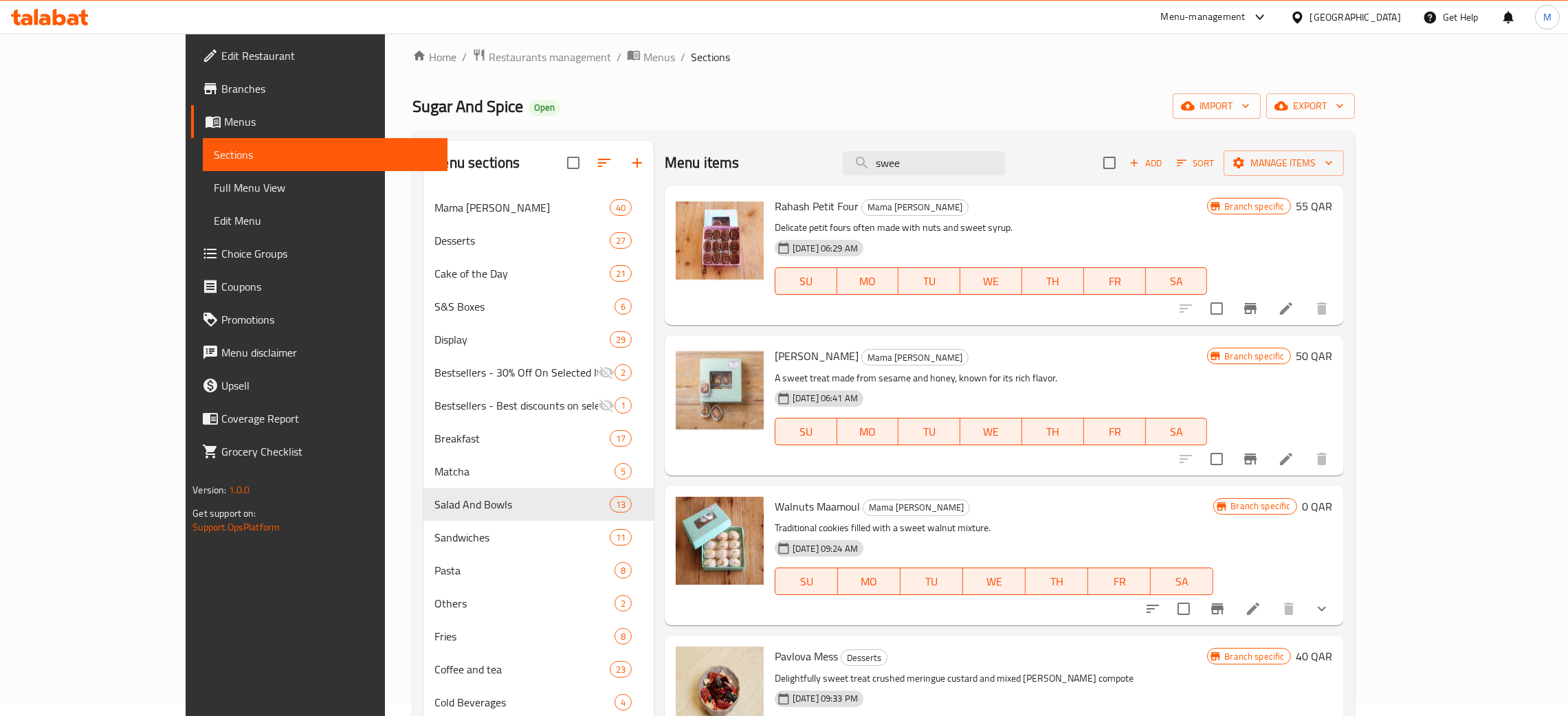
scroll to position [0, 0]
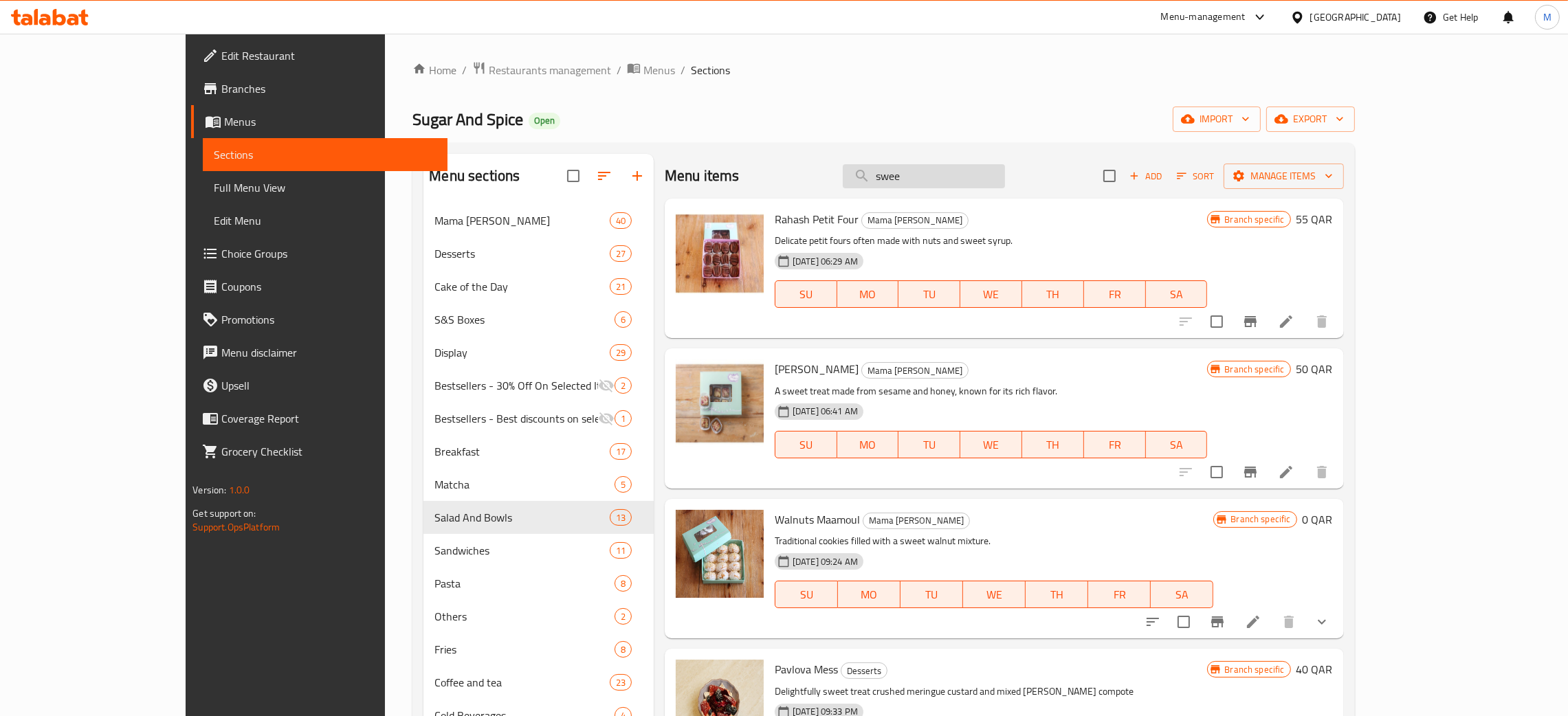
drag, startPoint x: 946, startPoint y: 172, endPoint x: 913, endPoint y: 171, distance: 33.0
click at [913, 171] on input "swee" at bounding box center [924, 176] width 162 height 24
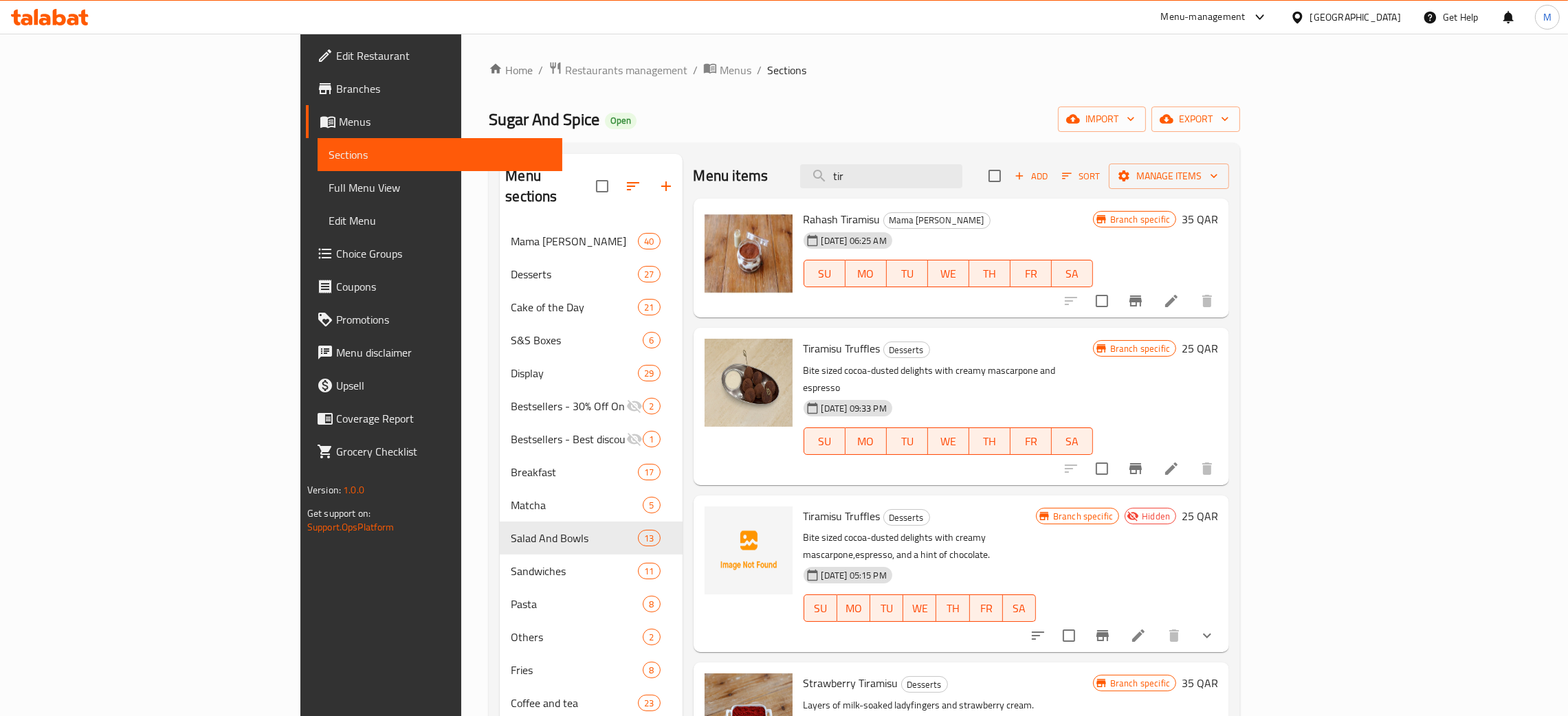
type input "tir"
click at [1240, 110] on button "export" at bounding box center [1196, 118] width 89 height 25
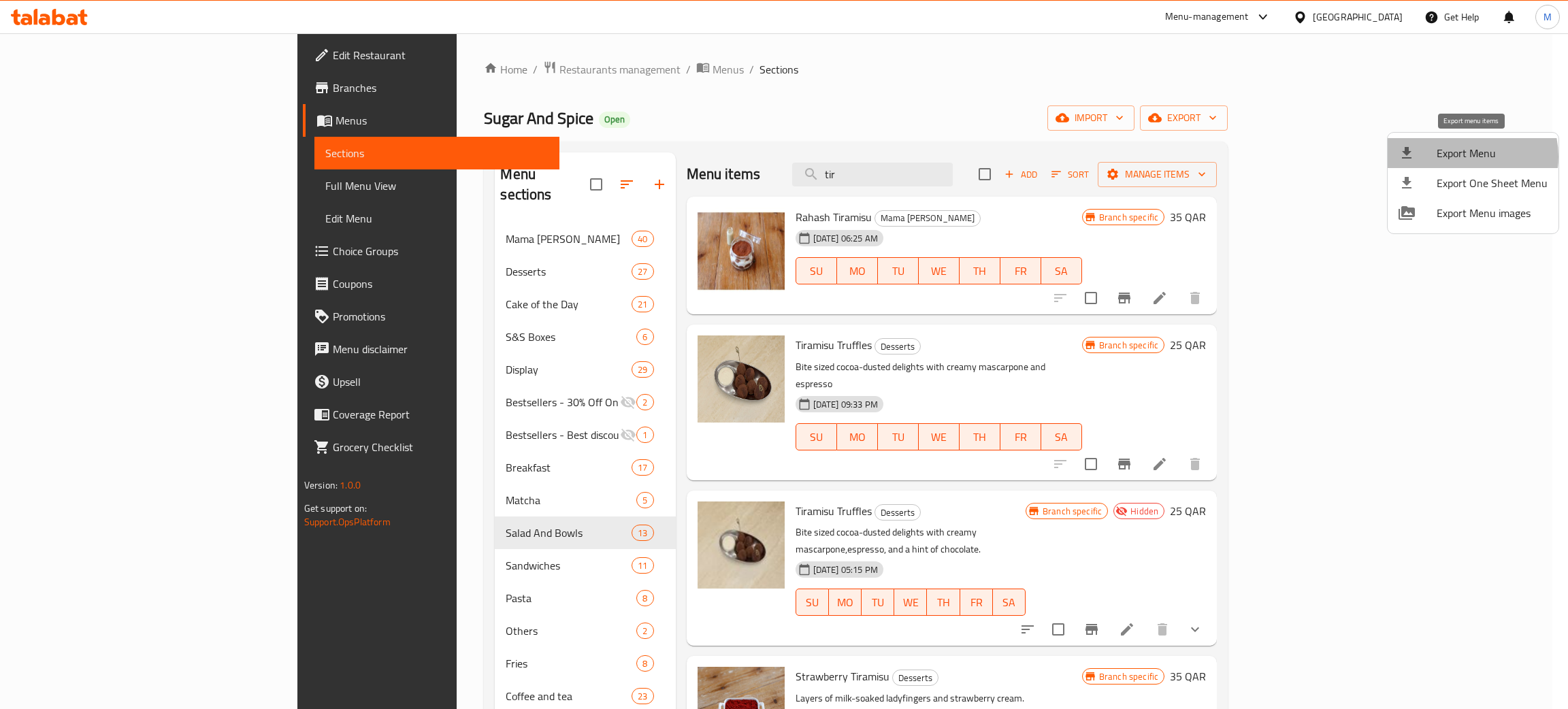
click at [1464, 156] on span "Export Menu" at bounding box center [1492, 153] width 111 height 16
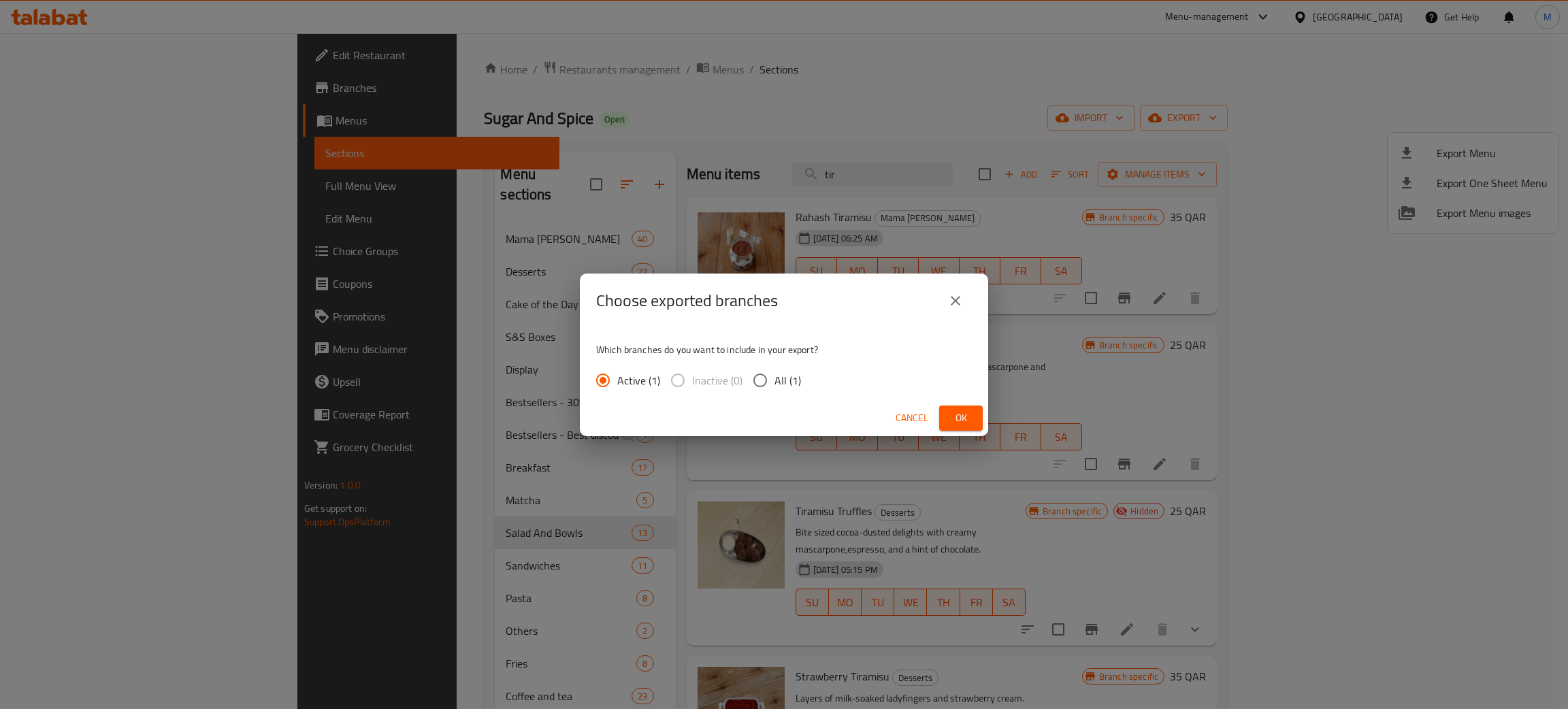
click at [761, 380] on input "All (1)" at bounding box center [759, 380] width 28 height 28
radio input "true"
click at [962, 416] on span "Ok" at bounding box center [960, 418] width 22 height 17
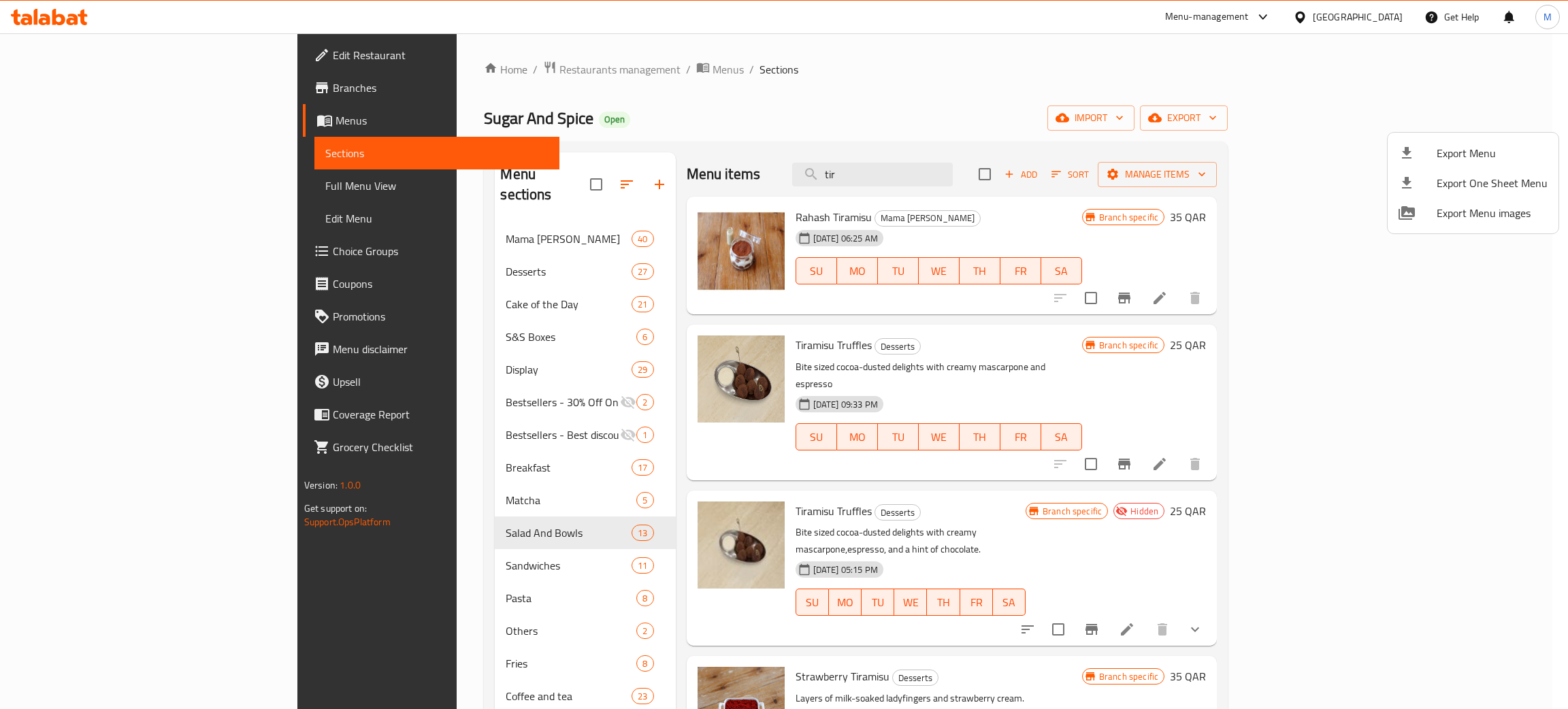
click at [419, 67] on div at bounding box center [784, 354] width 1568 height 709
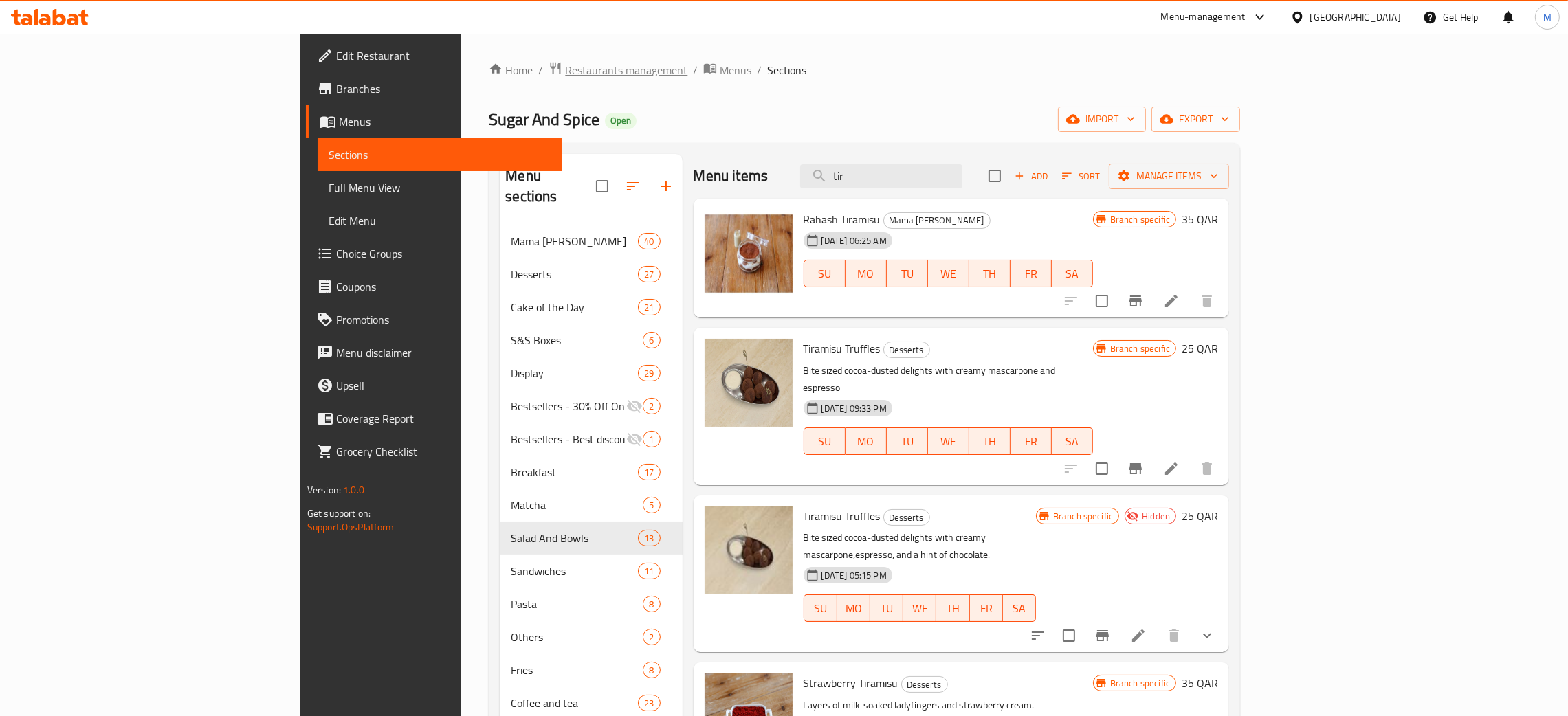
click at [565, 68] on span "Restaurants management" at bounding box center [626, 70] width 122 height 17
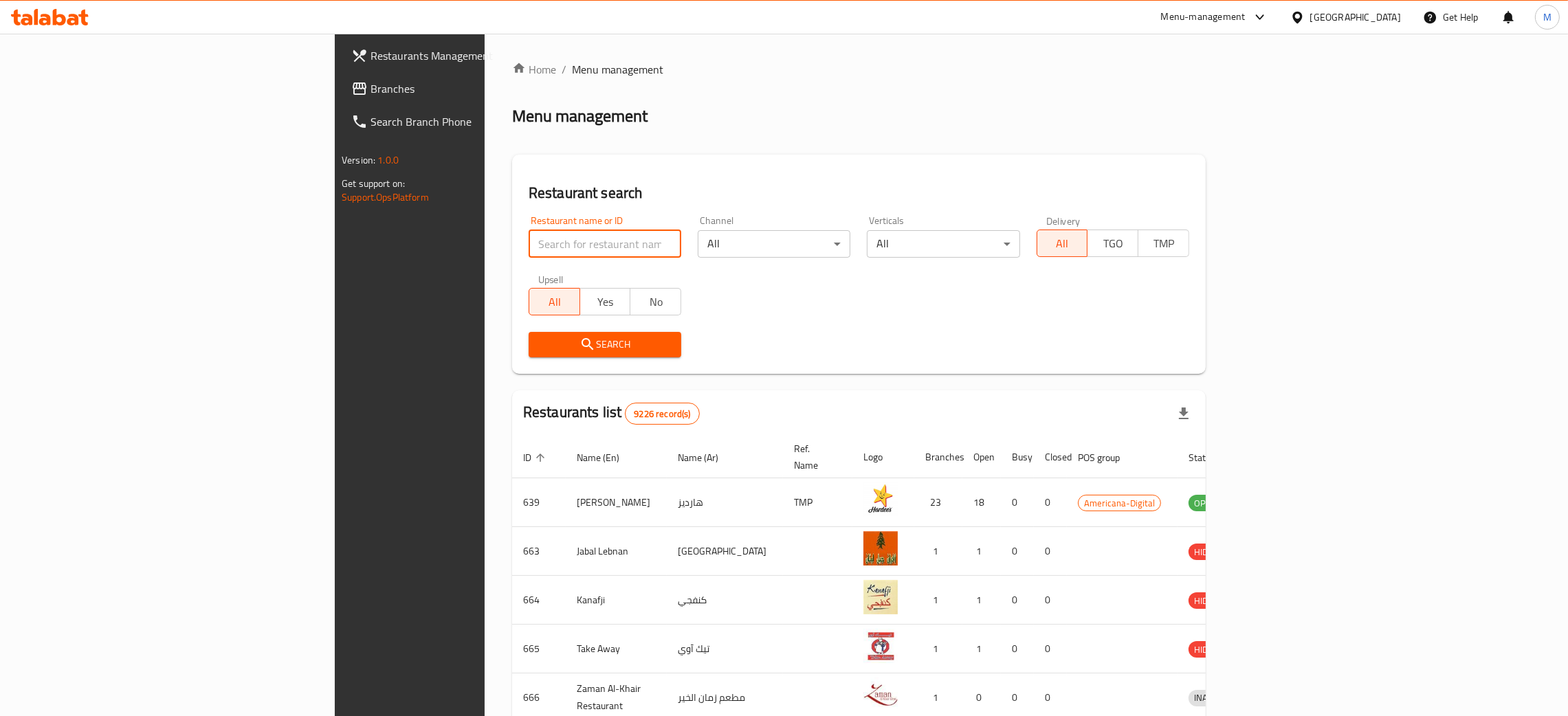
click at [528, 248] on input "search" at bounding box center [604, 244] width 153 height 28
paste input "631735"
type input "631735"
click button "Search" at bounding box center [604, 344] width 153 height 25
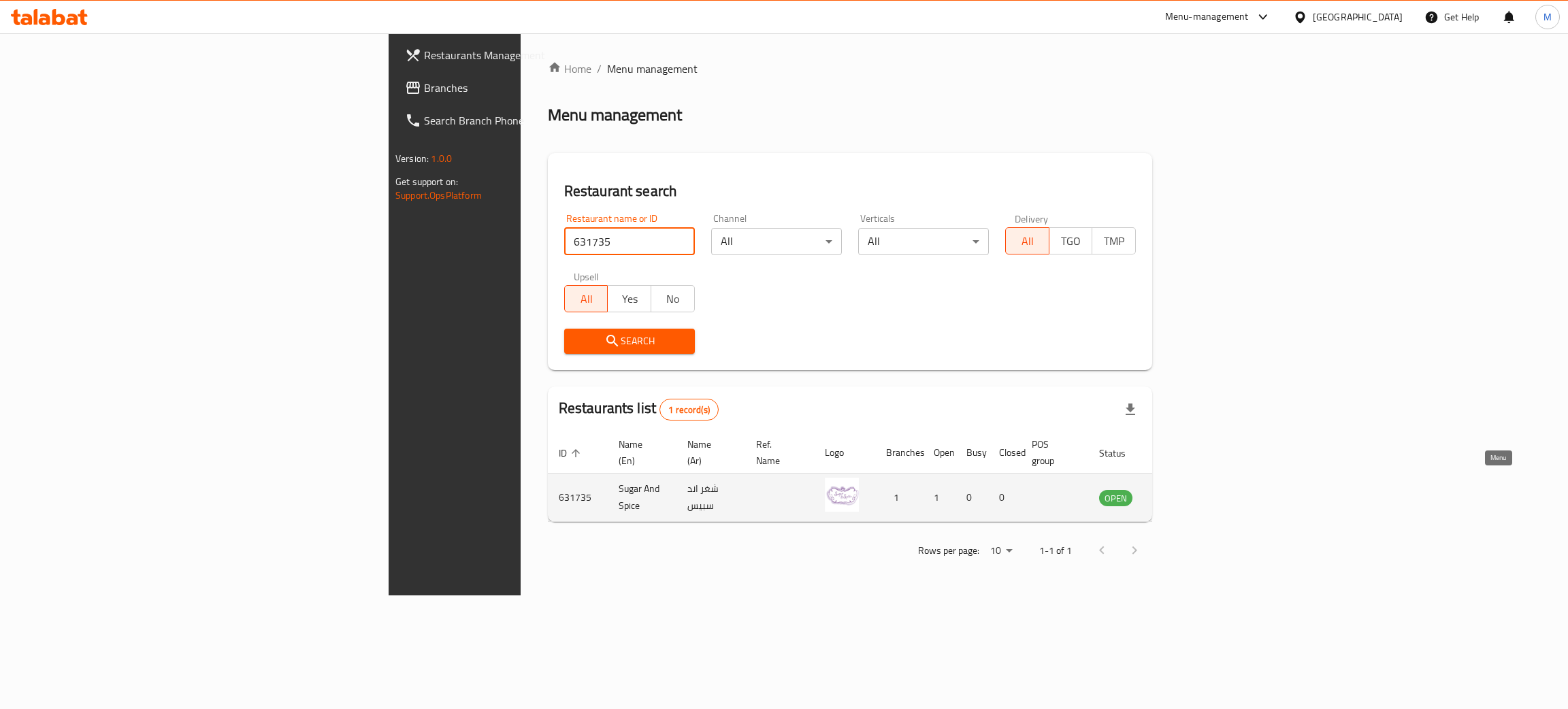
click at [1187, 493] on icon "enhanced table" at bounding box center [1178, 498] width 15 height 11
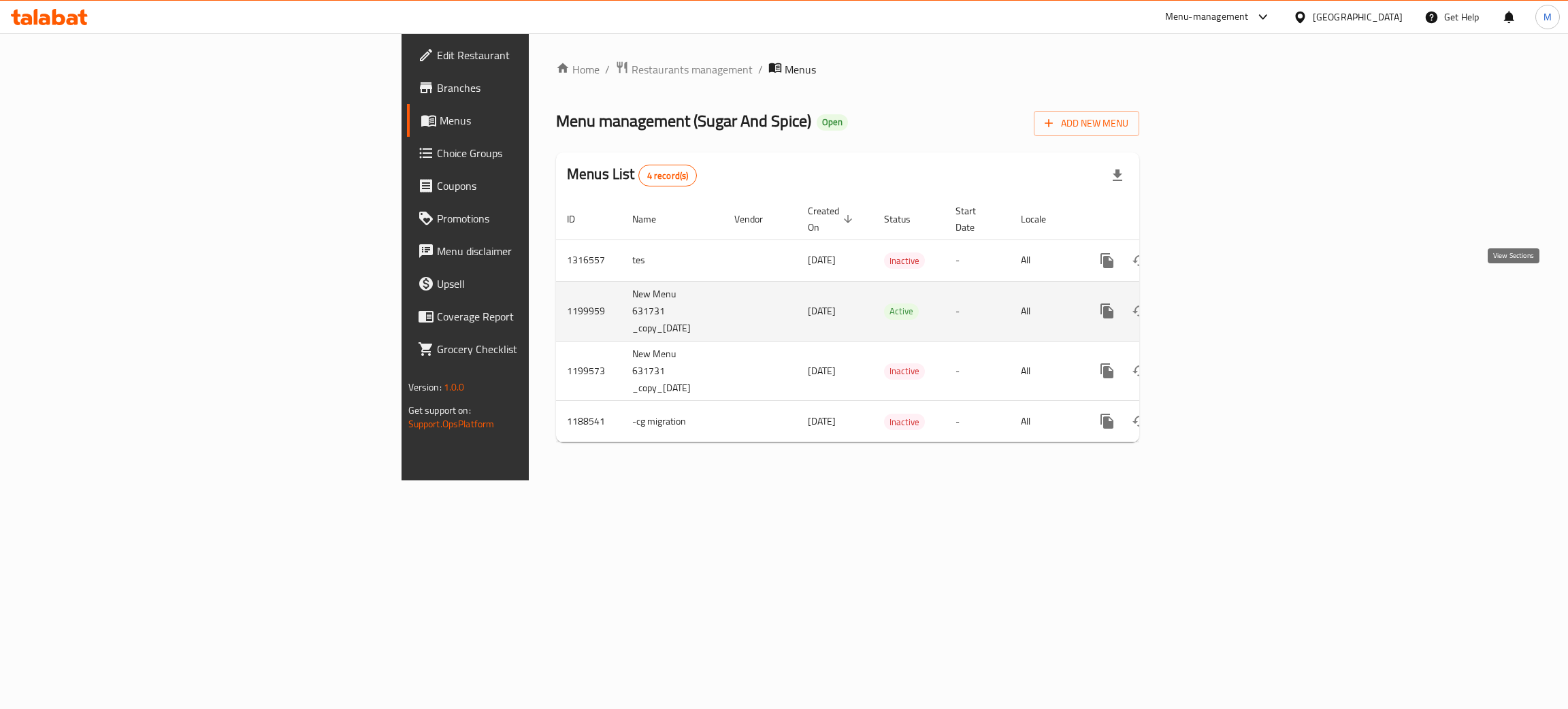
click at [1212, 304] on icon "enhanced table" at bounding box center [1206, 311] width 12 height 12
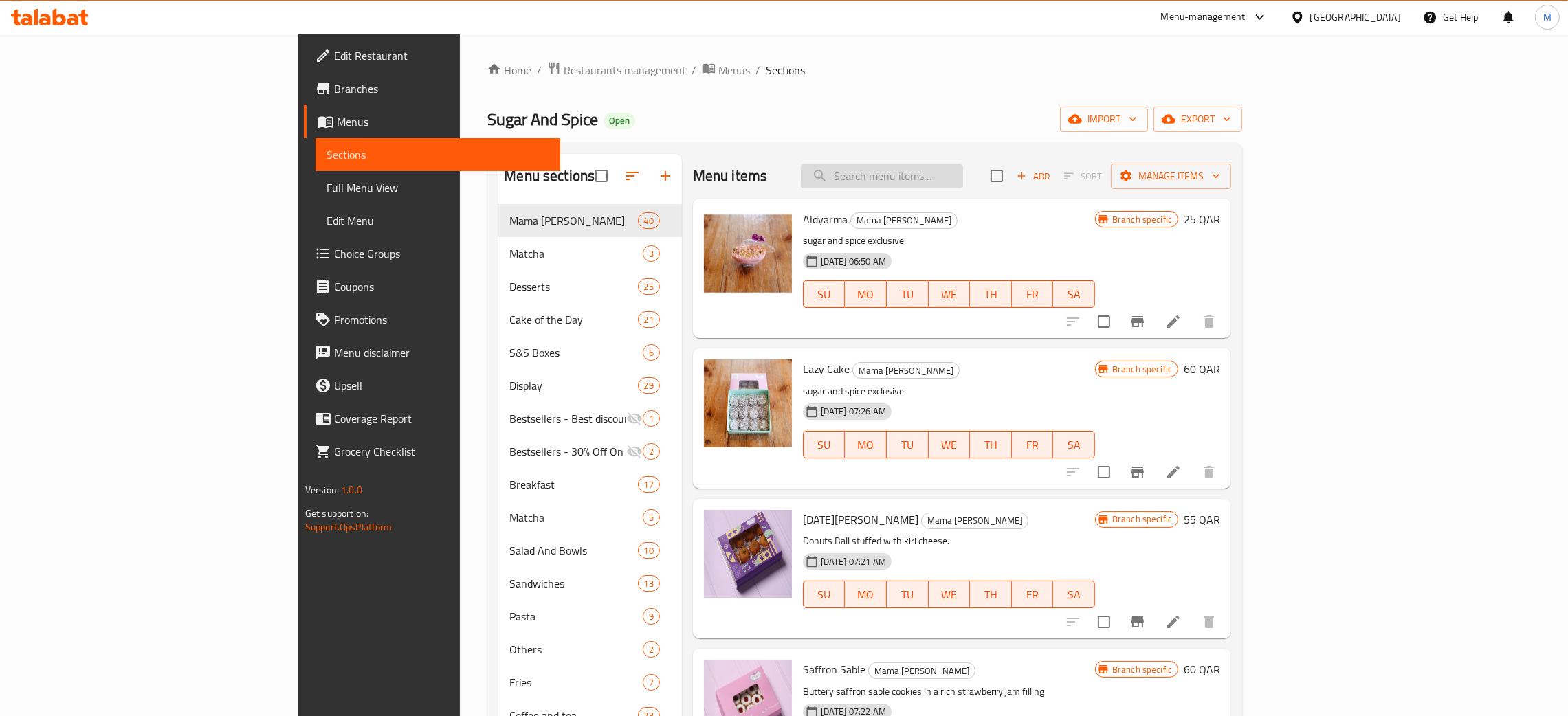
click at [963, 169] on input "search" at bounding box center [882, 176] width 162 height 24
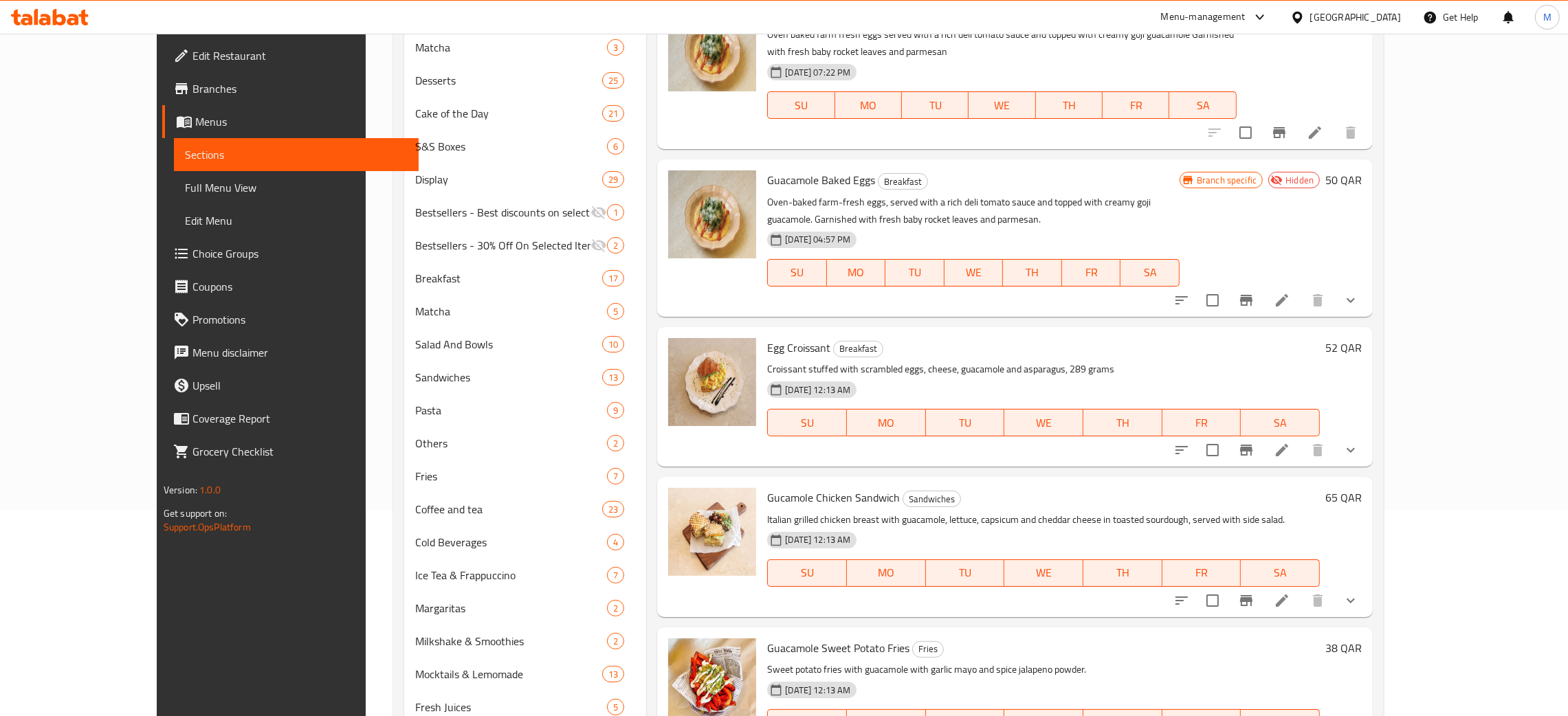
type input "gua"
click at [1388, 17] on div "Qatar" at bounding box center [1355, 17] width 91 height 15
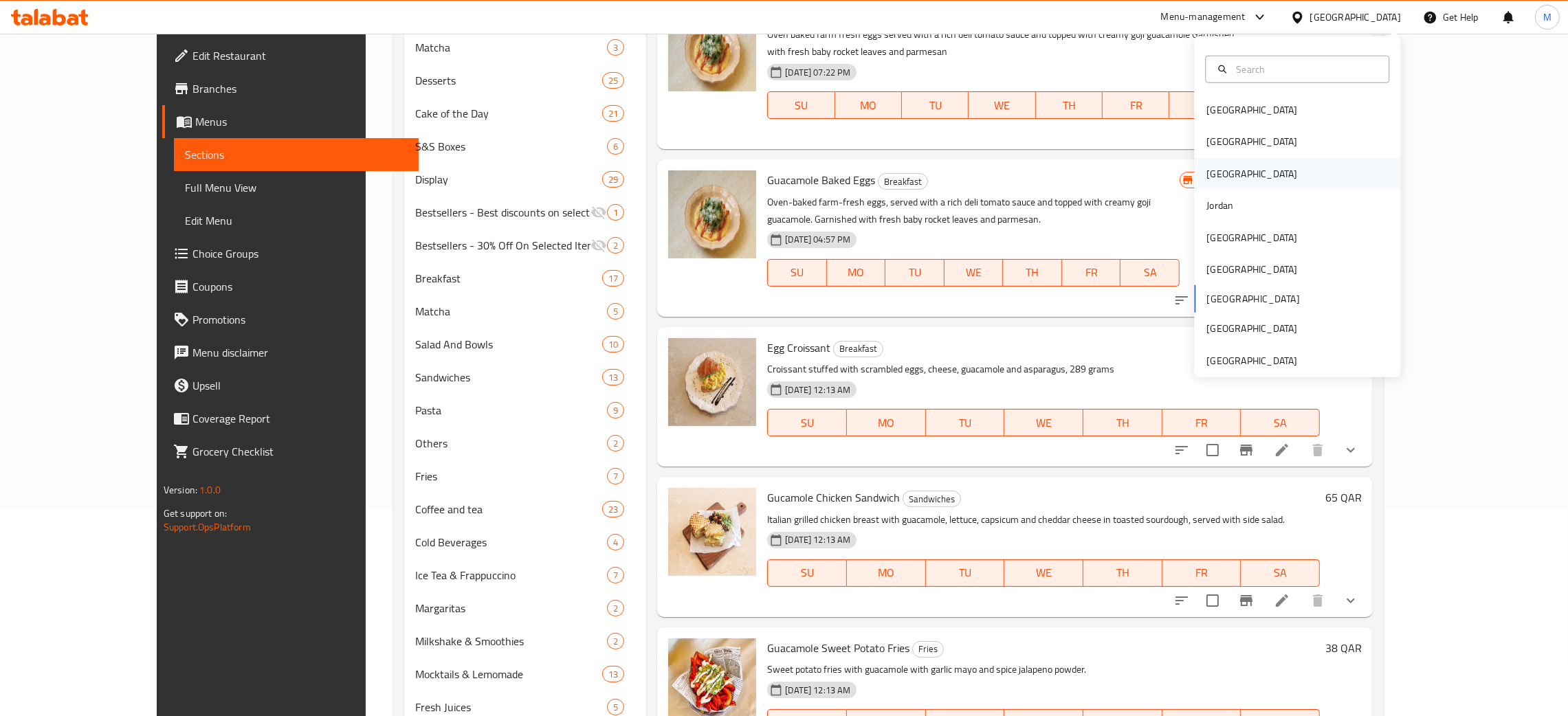
click at [1206, 167] on div "[GEOGRAPHIC_DATA]" at bounding box center [1252, 173] width 91 height 15
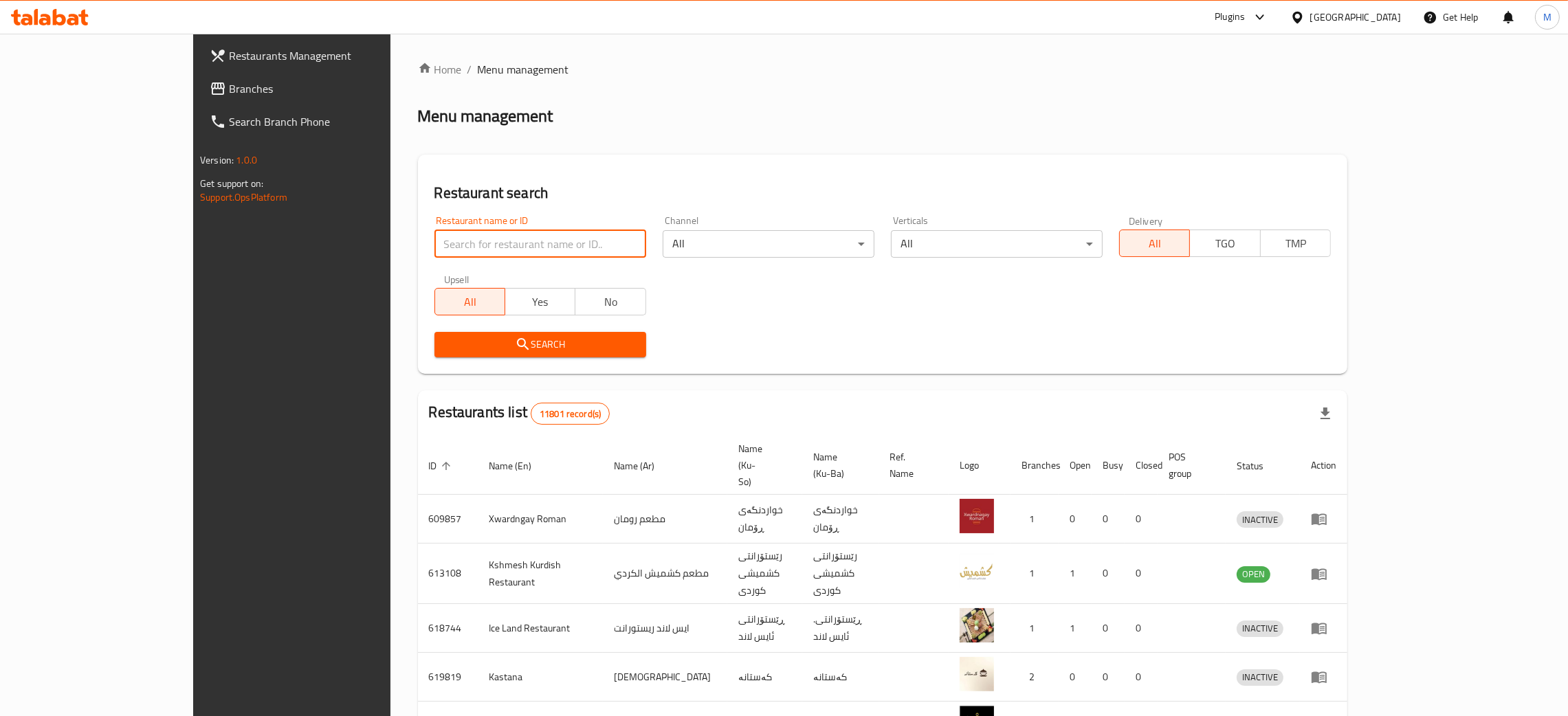
click at [434, 243] on input "search" at bounding box center [540, 244] width 212 height 28
paste input "777623"
type input "777623"
click button "Search" at bounding box center [540, 344] width 212 height 25
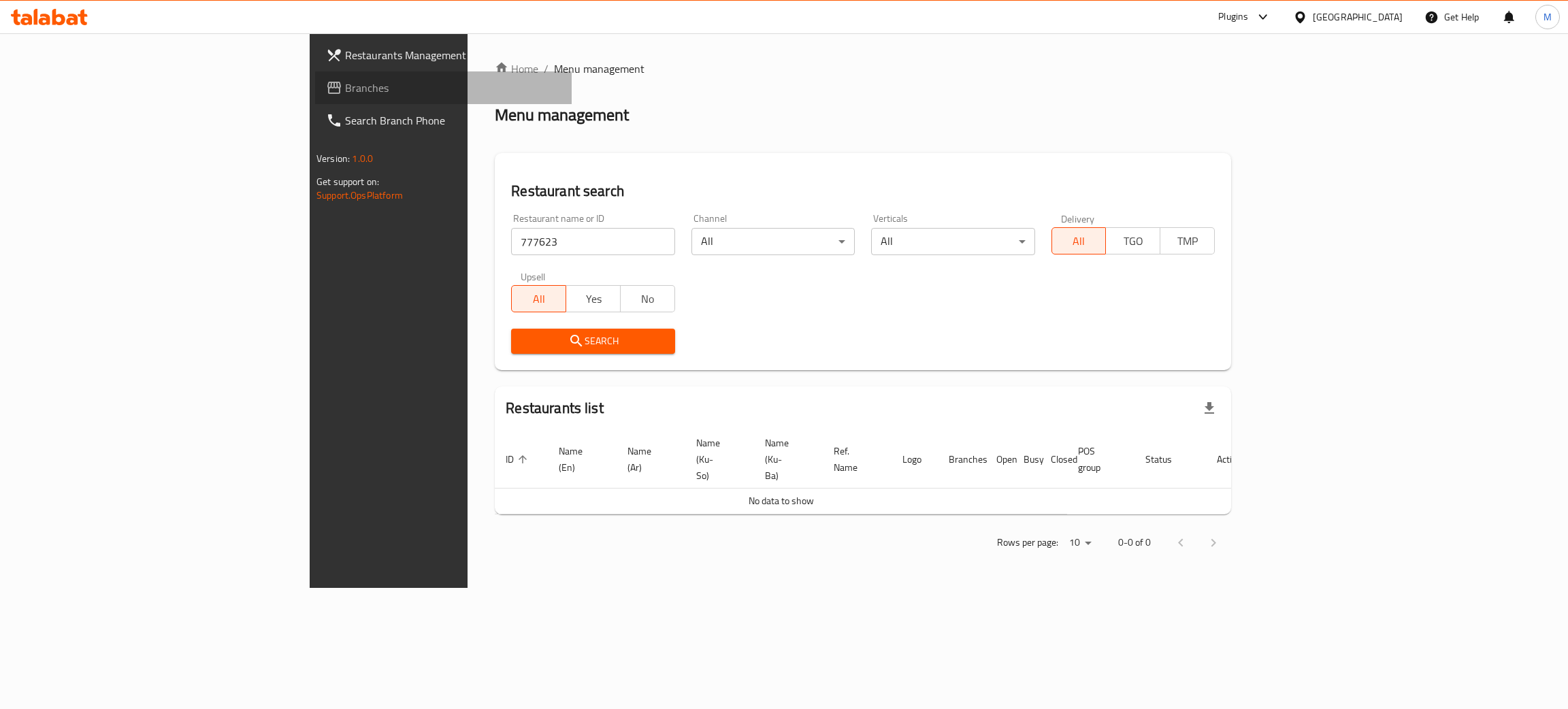
click at [345, 85] on span "Branches" at bounding box center [453, 87] width 216 height 16
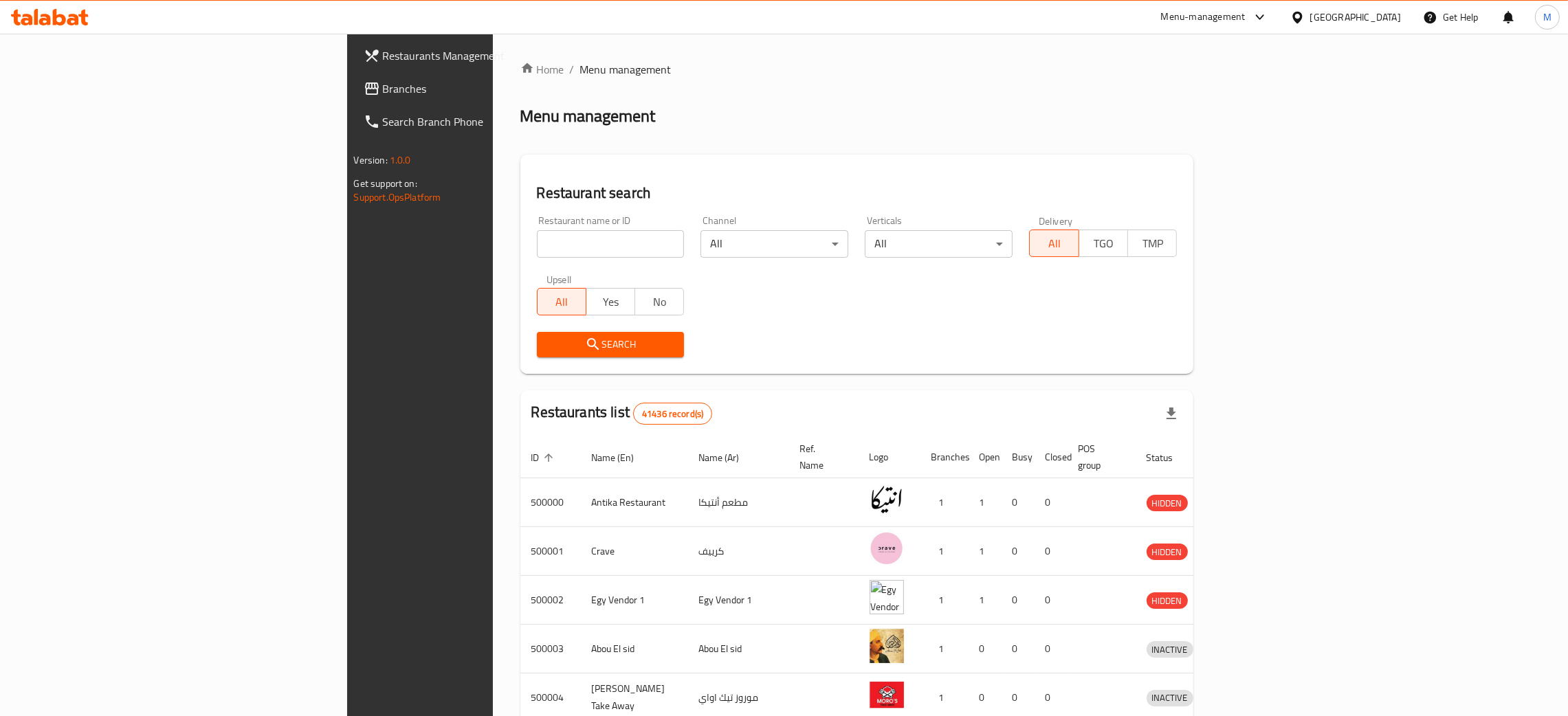
click at [1380, 20] on div "[GEOGRAPHIC_DATA]" at bounding box center [1355, 17] width 91 height 15
click at [1206, 161] on div "[GEOGRAPHIC_DATA]" at bounding box center [1252, 168] width 91 height 15
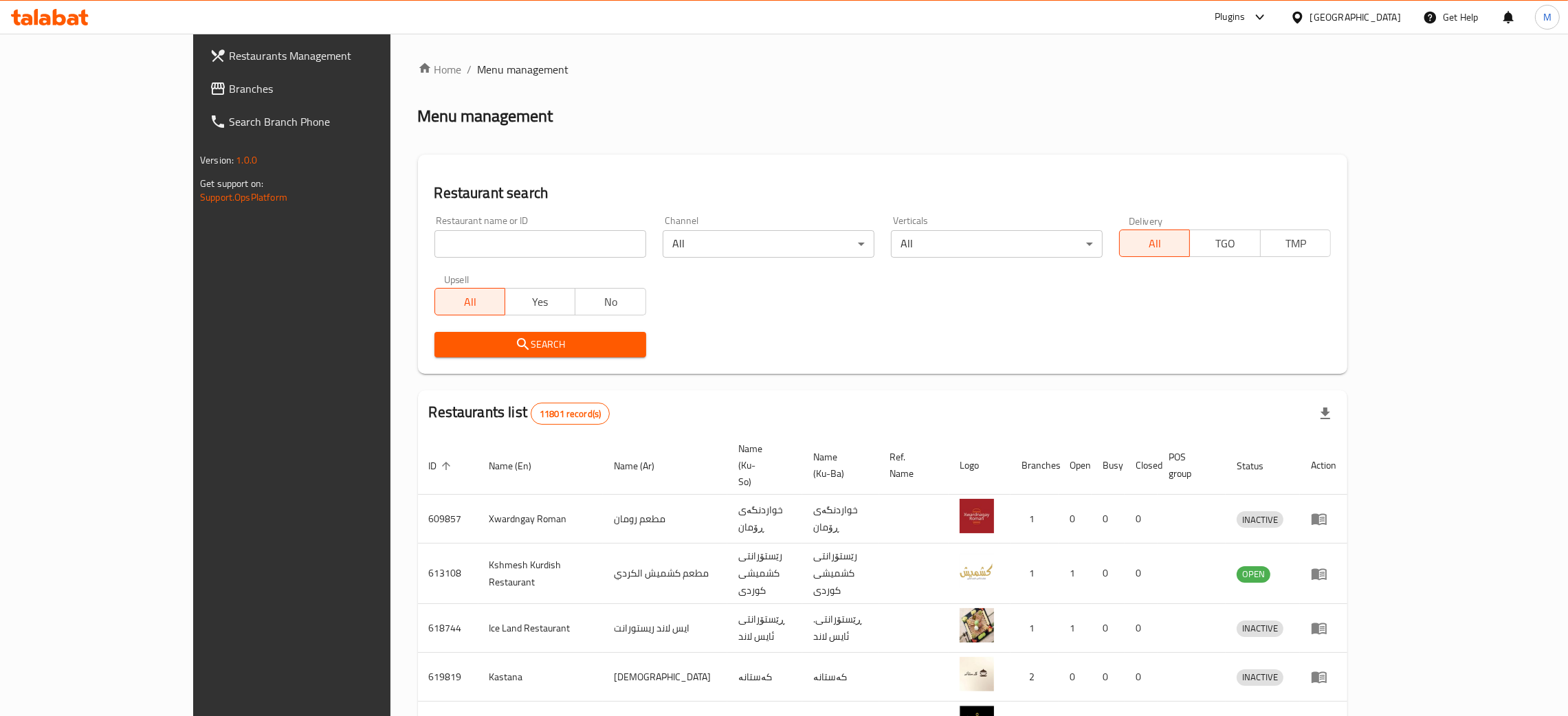
click at [434, 245] on input "search" at bounding box center [540, 244] width 212 height 28
paste input "777623"
type input "777623"
click button "Search" at bounding box center [540, 344] width 212 height 25
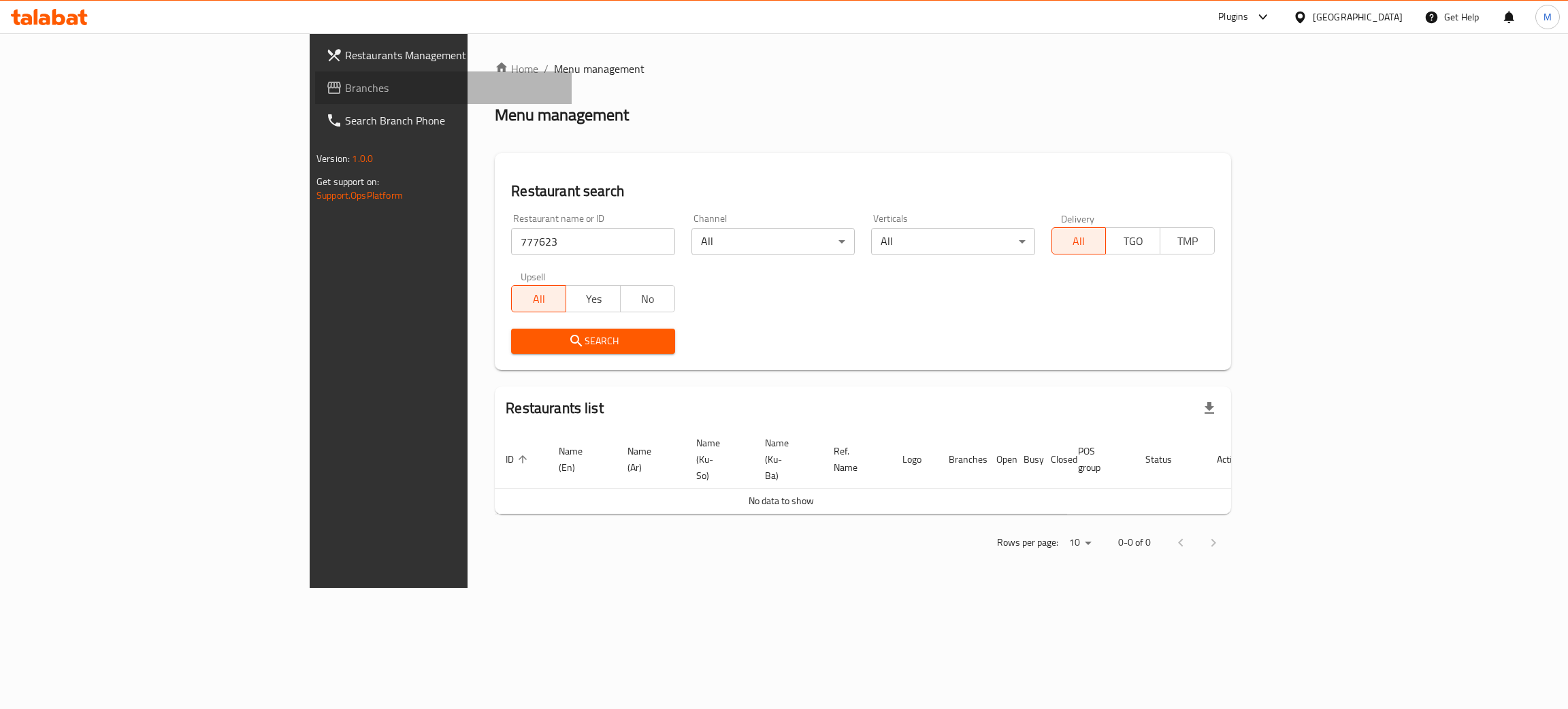
click at [345, 79] on span "Branches" at bounding box center [453, 87] width 216 height 16
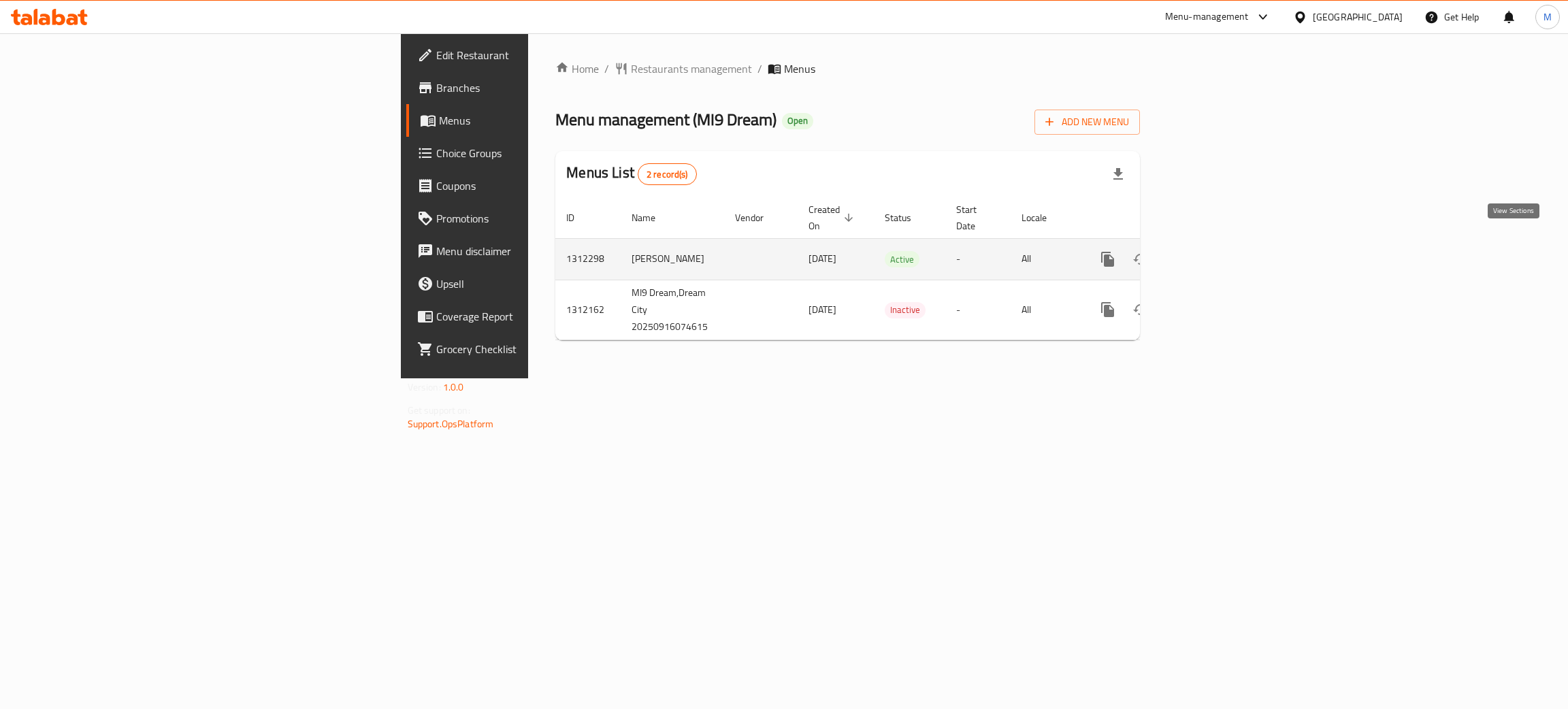
click at [1214, 251] on icon "enhanced table" at bounding box center [1206, 259] width 16 height 16
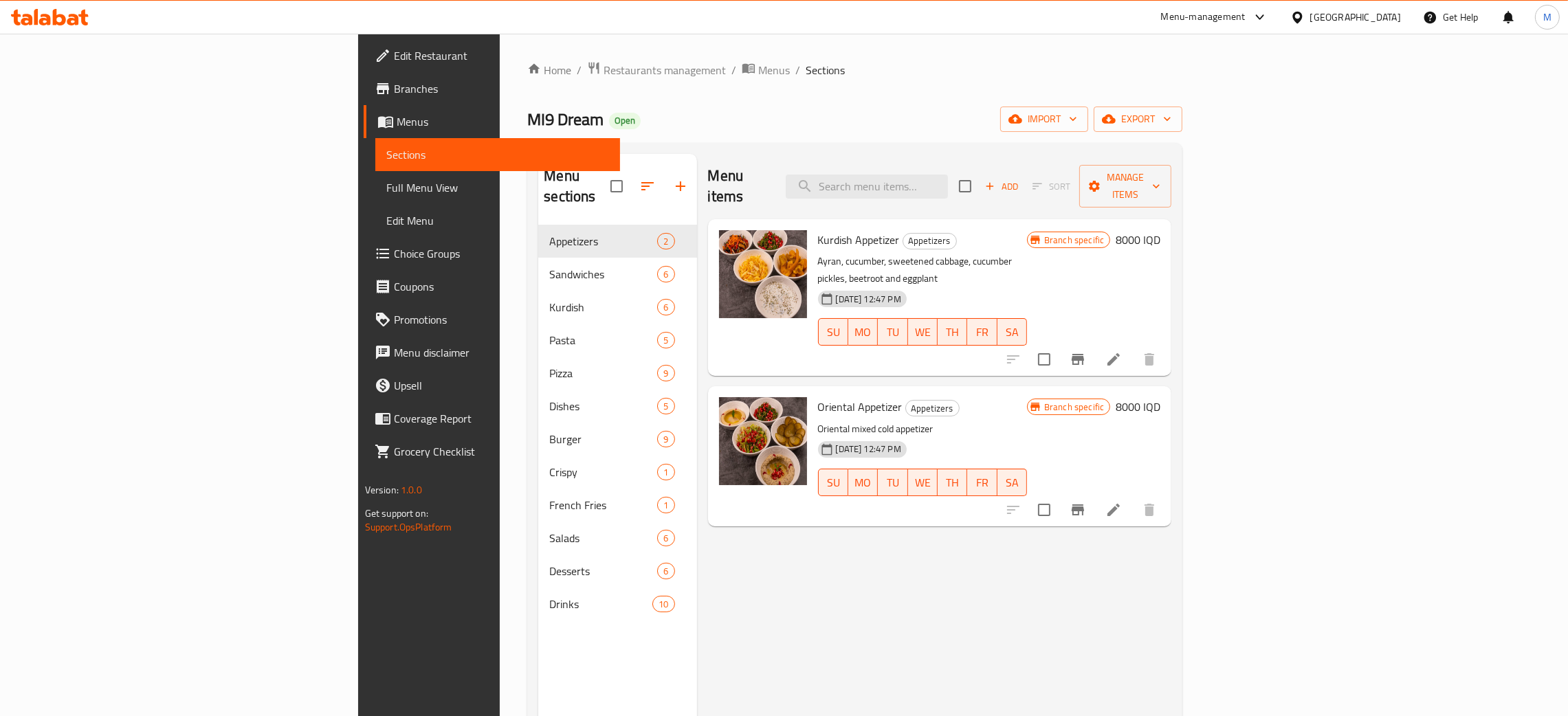
click at [967, 164] on div "Menu items Add Sort Manage items" at bounding box center [940, 186] width 464 height 65
click at [948, 175] on input "search" at bounding box center [866, 186] width 162 height 24
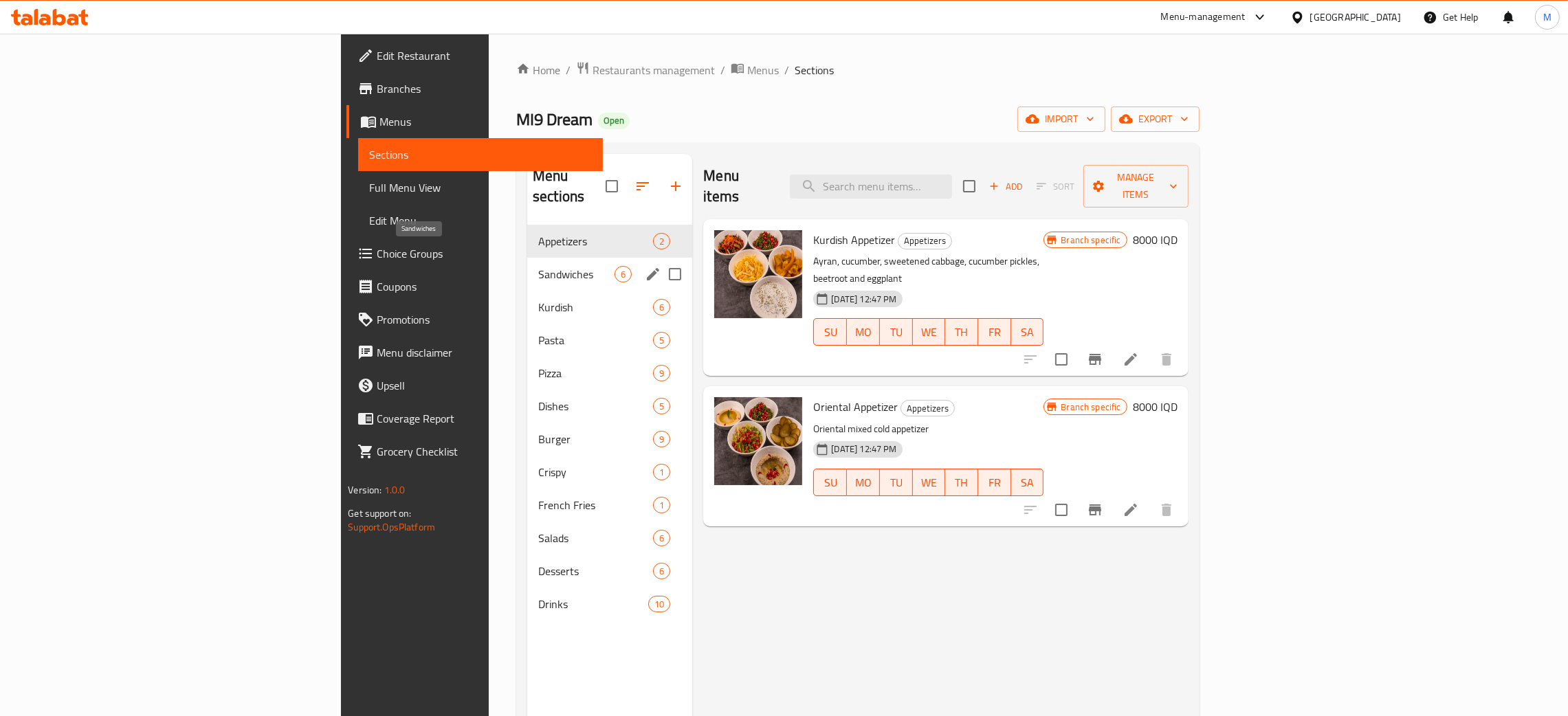
click at [539, 266] on span "Sandwiches" at bounding box center [577, 274] width 77 height 17
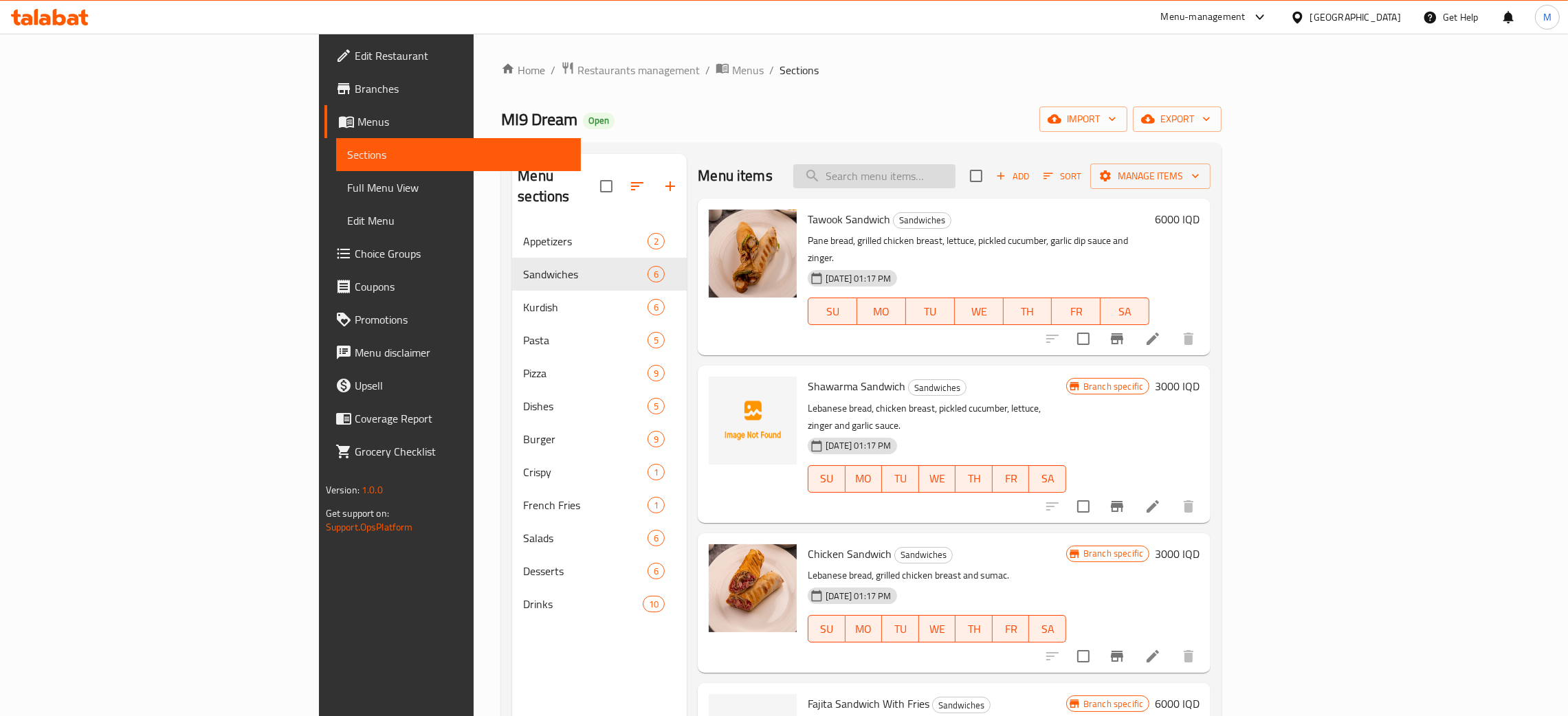
click at [955, 169] on input "search" at bounding box center [874, 176] width 162 height 24
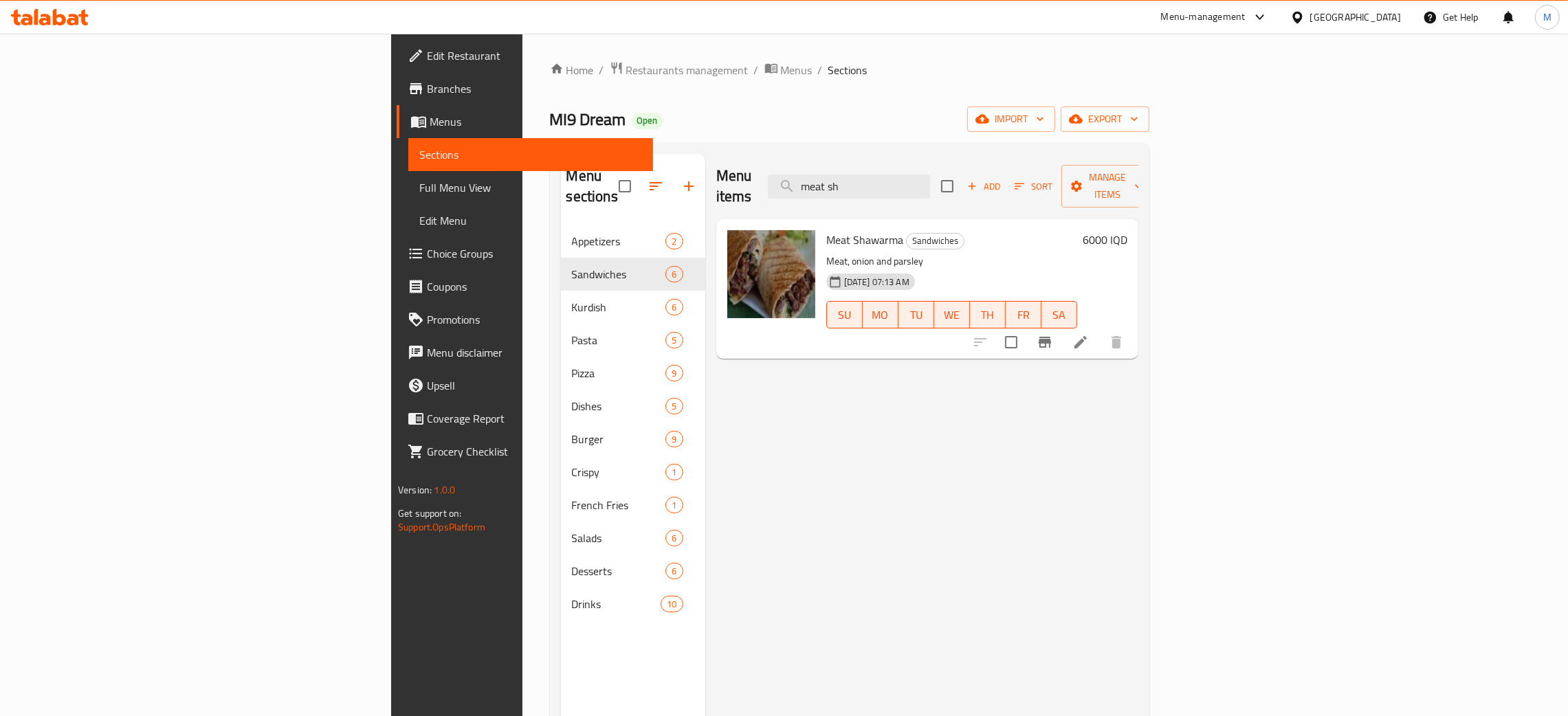
type input "meat sh"
click at [626, 72] on span "Restaurants management" at bounding box center [687, 70] width 122 height 17
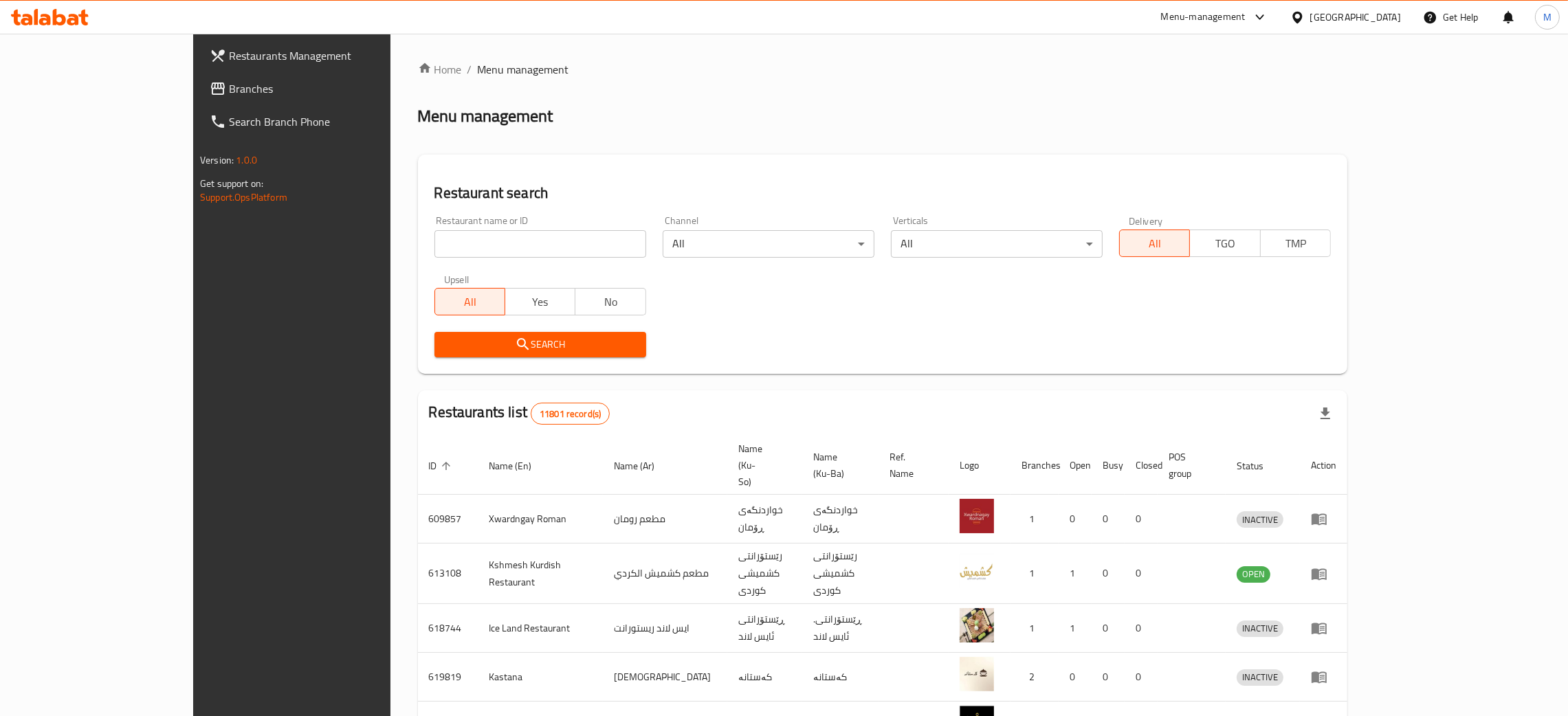
click at [434, 239] on input "search" at bounding box center [540, 244] width 212 height 28
paste input "Bayad Piz"
type input "Bayad Piz"
click button "Search" at bounding box center [540, 344] width 212 height 25
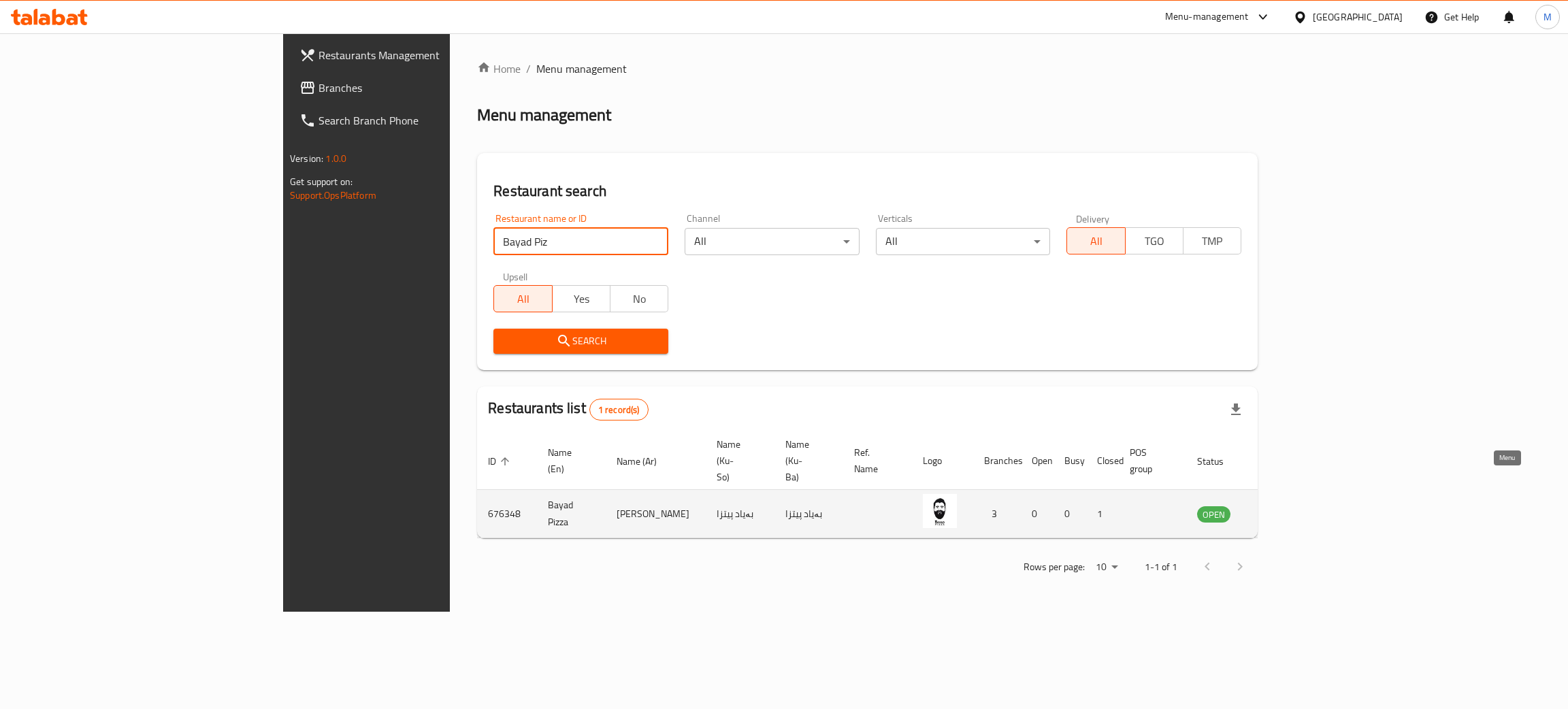
click at [1285, 505] on icon "enhanced table" at bounding box center [1276, 513] width 16 height 16
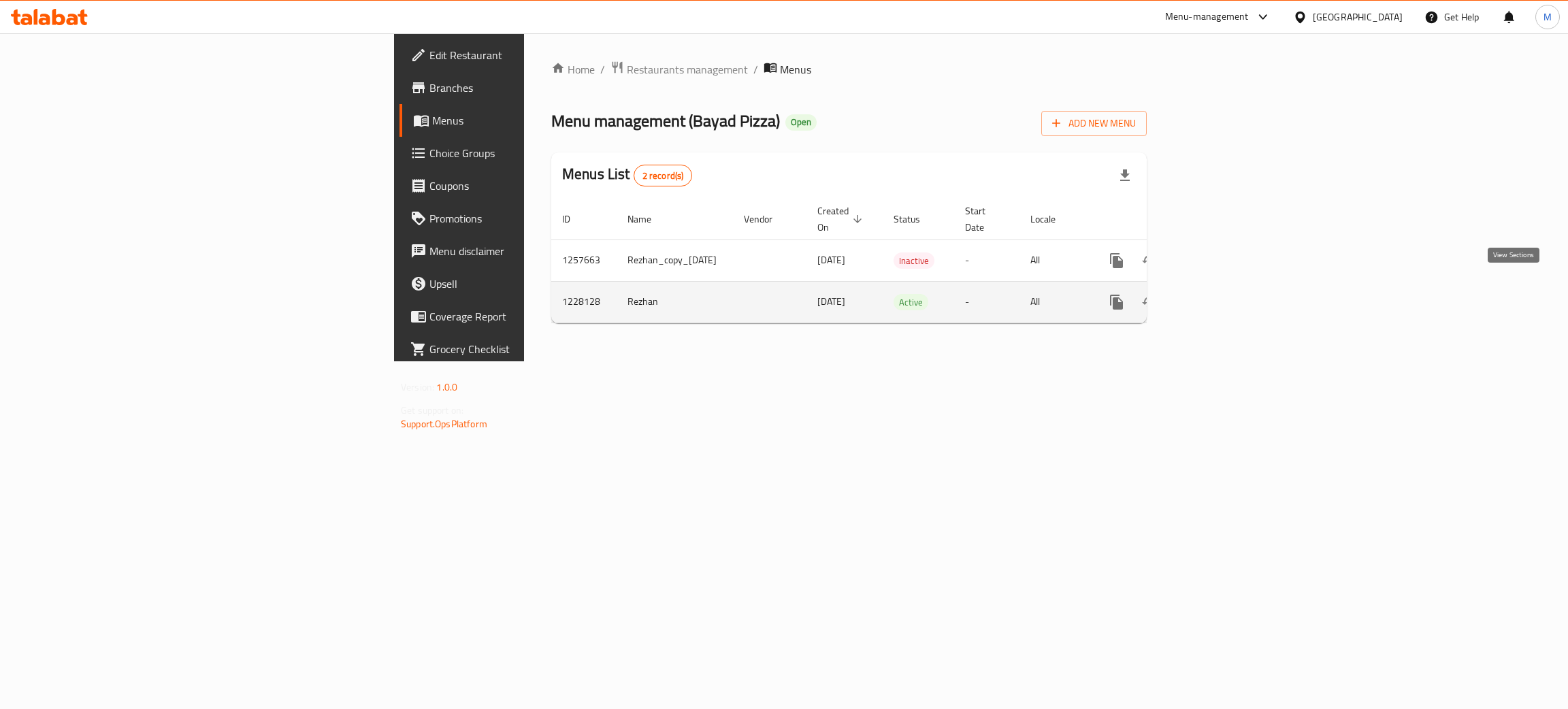
click at [1223, 294] on icon "enhanced table" at bounding box center [1214, 302] width 16 height 16
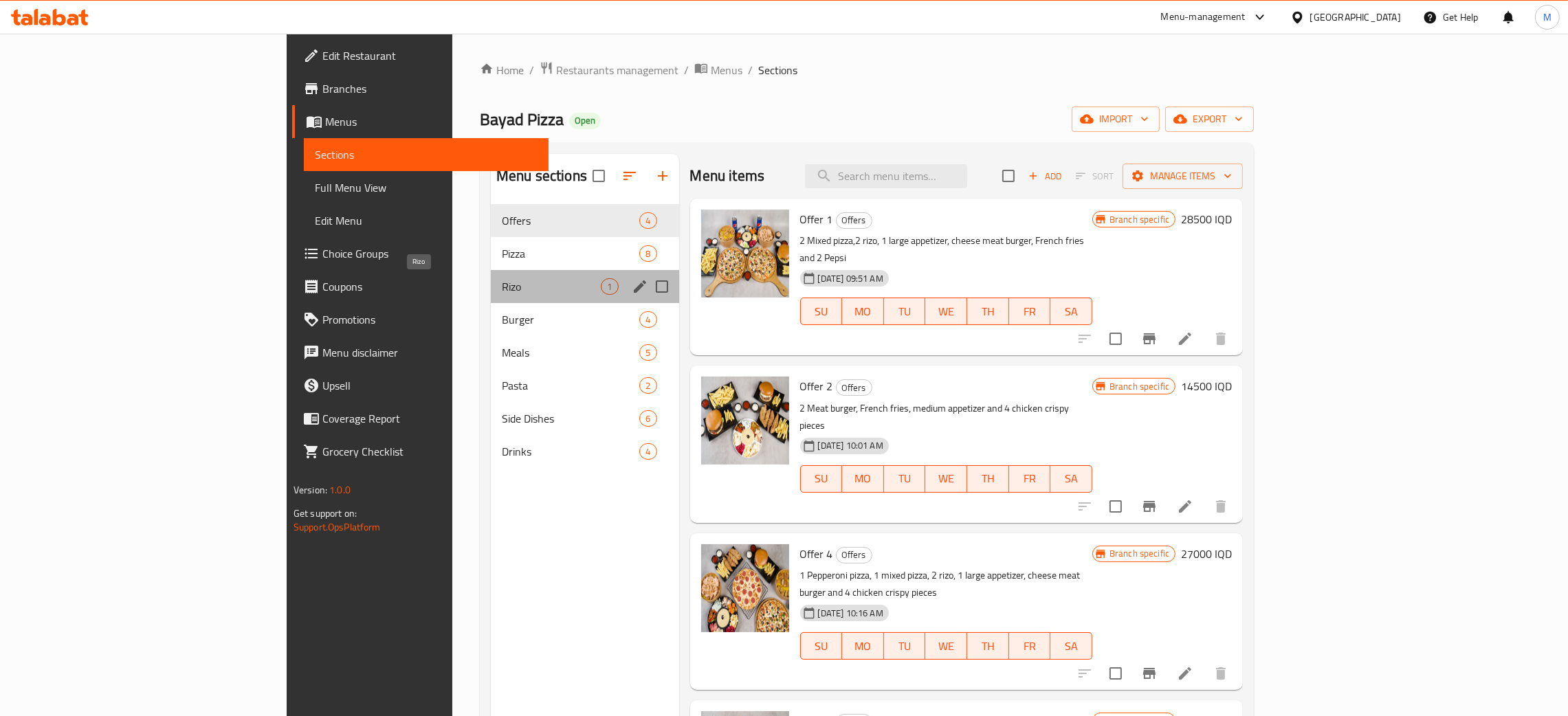
click at [502, 293] on span "Rizo" at bounding box center [552, 286] width 99 height 17
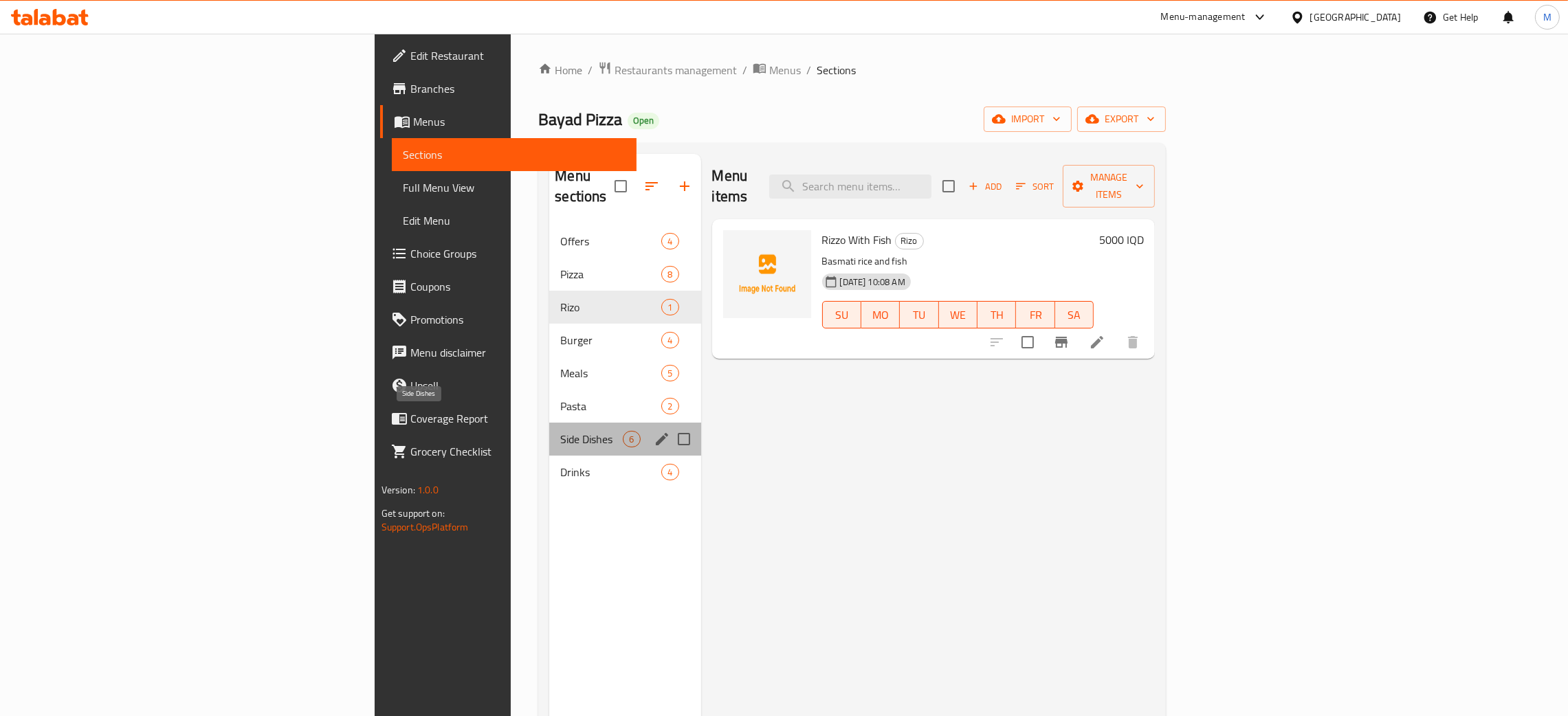
click at [560, 430] on span "Side Dishes" at bounding box center [592, 438] width 63 height 17
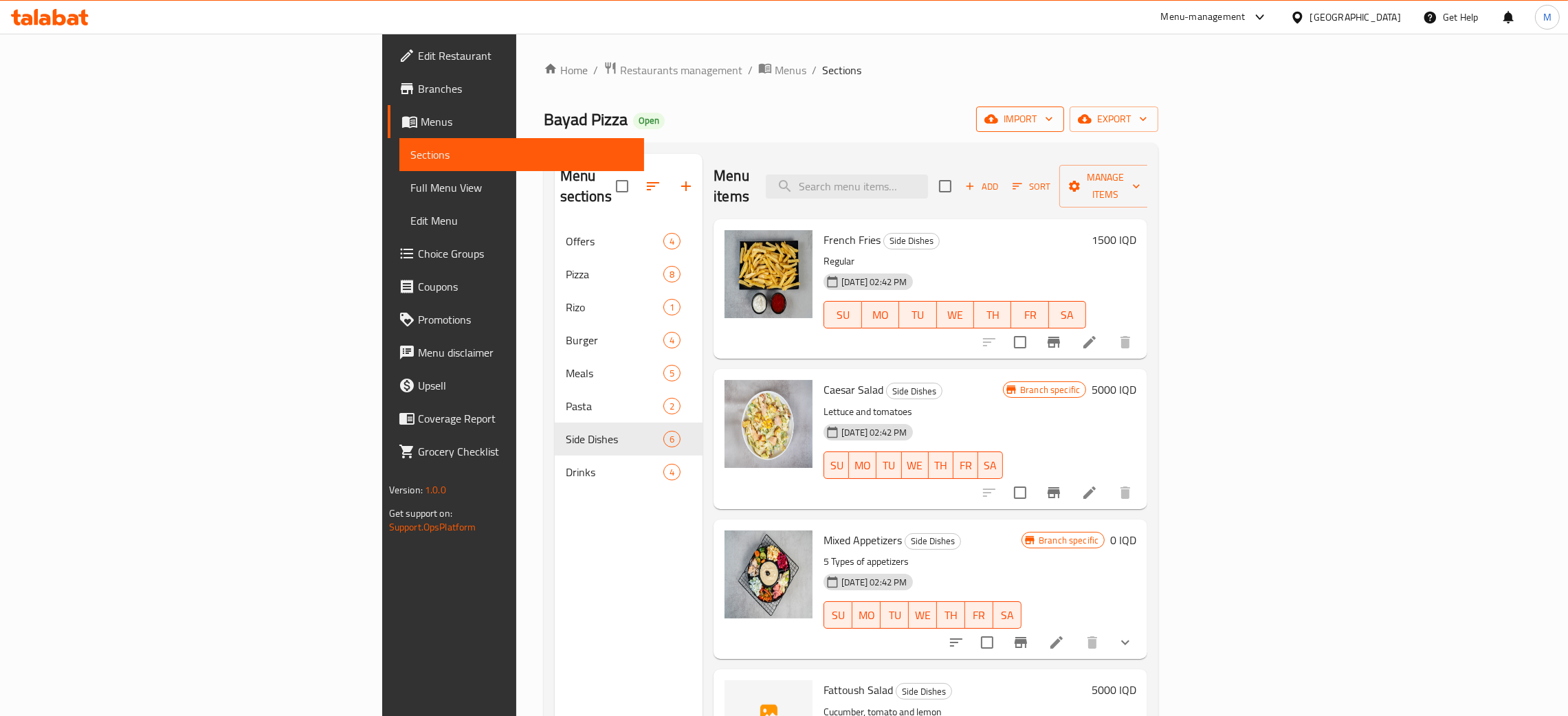
click at [1053, 115] on span "import" at bounding box center [1021, 119] width 66 height 17
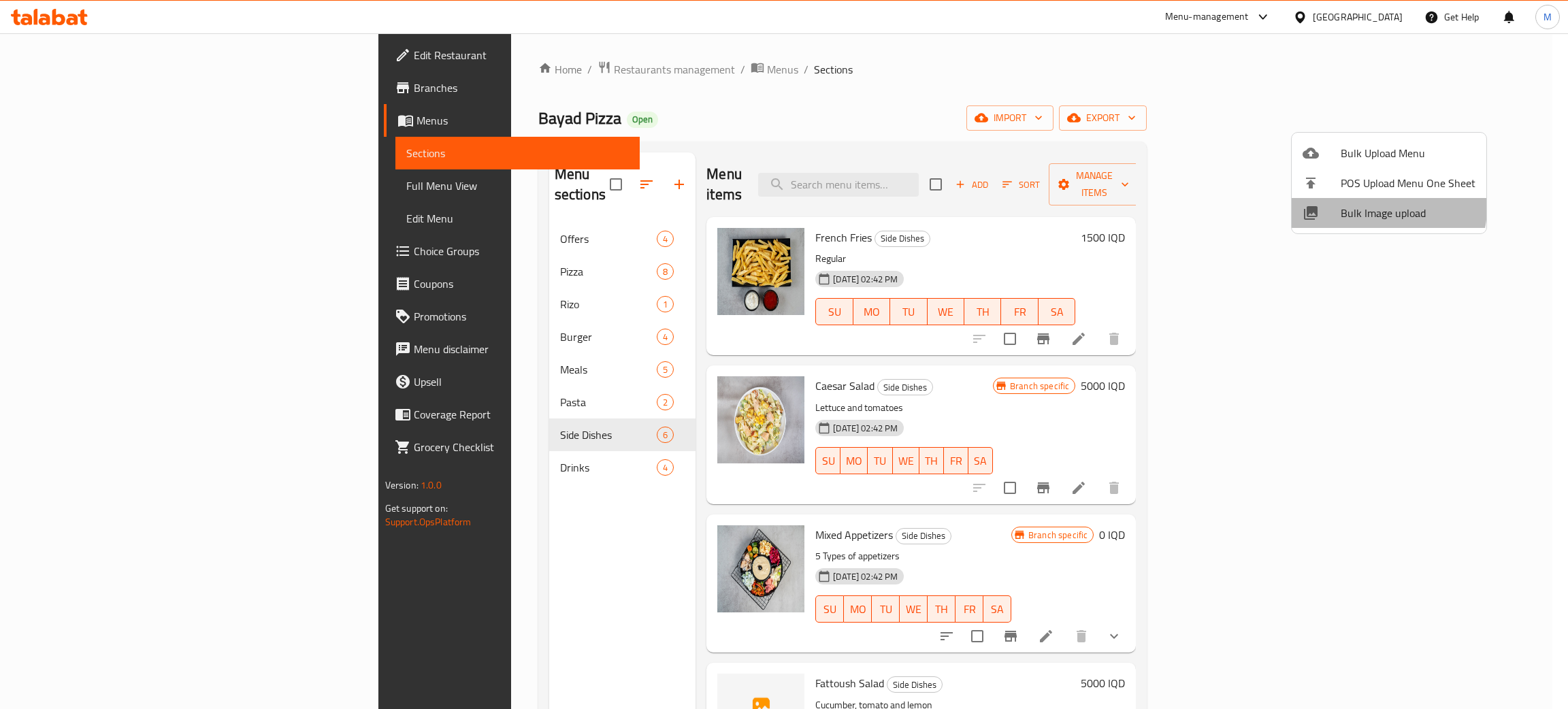
click at [1377, 208] on span "Bulk Image upload" at bounding box center [1408, 212] width 135 height 16
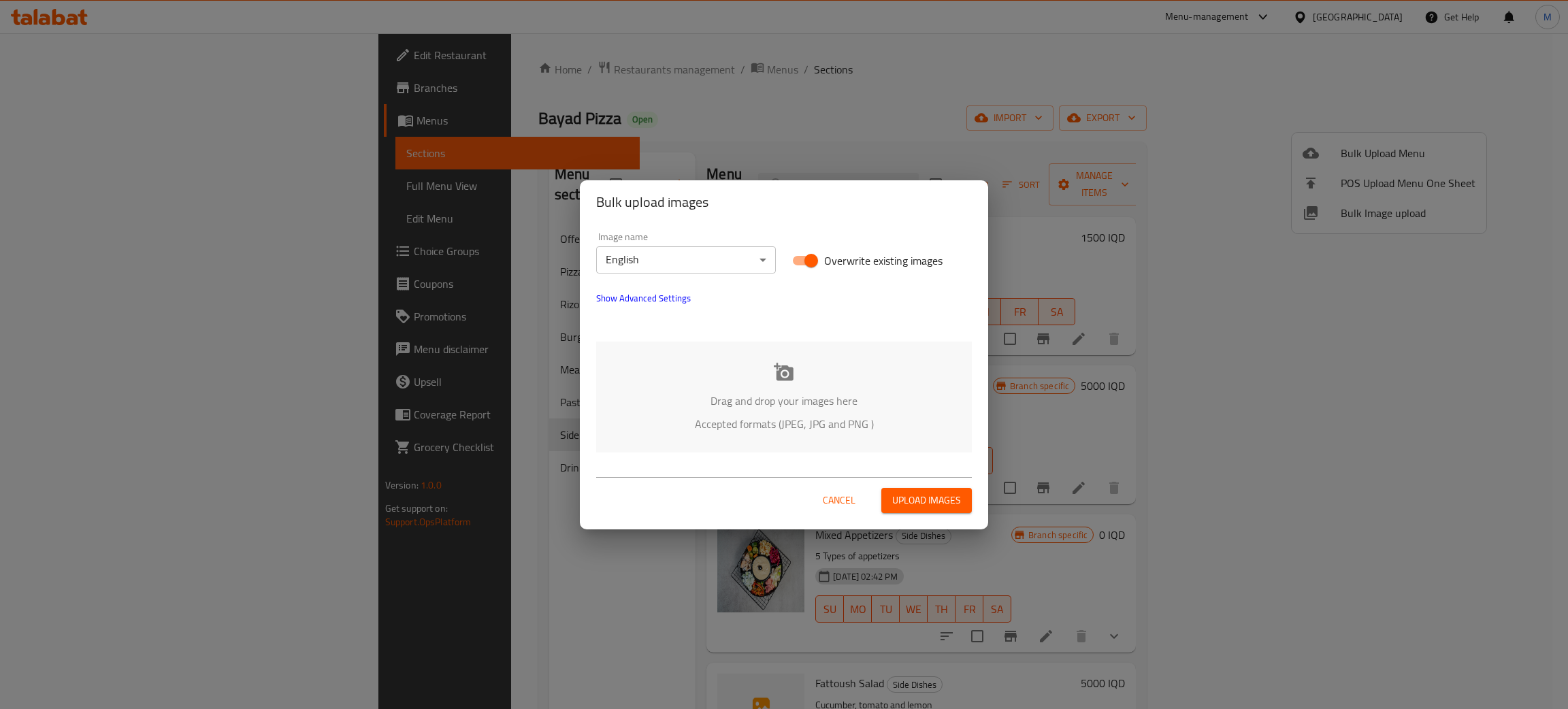
click at [816, 406] on p "Drag and drop your images here" at bounding box center [784, 400] width 335 height 16
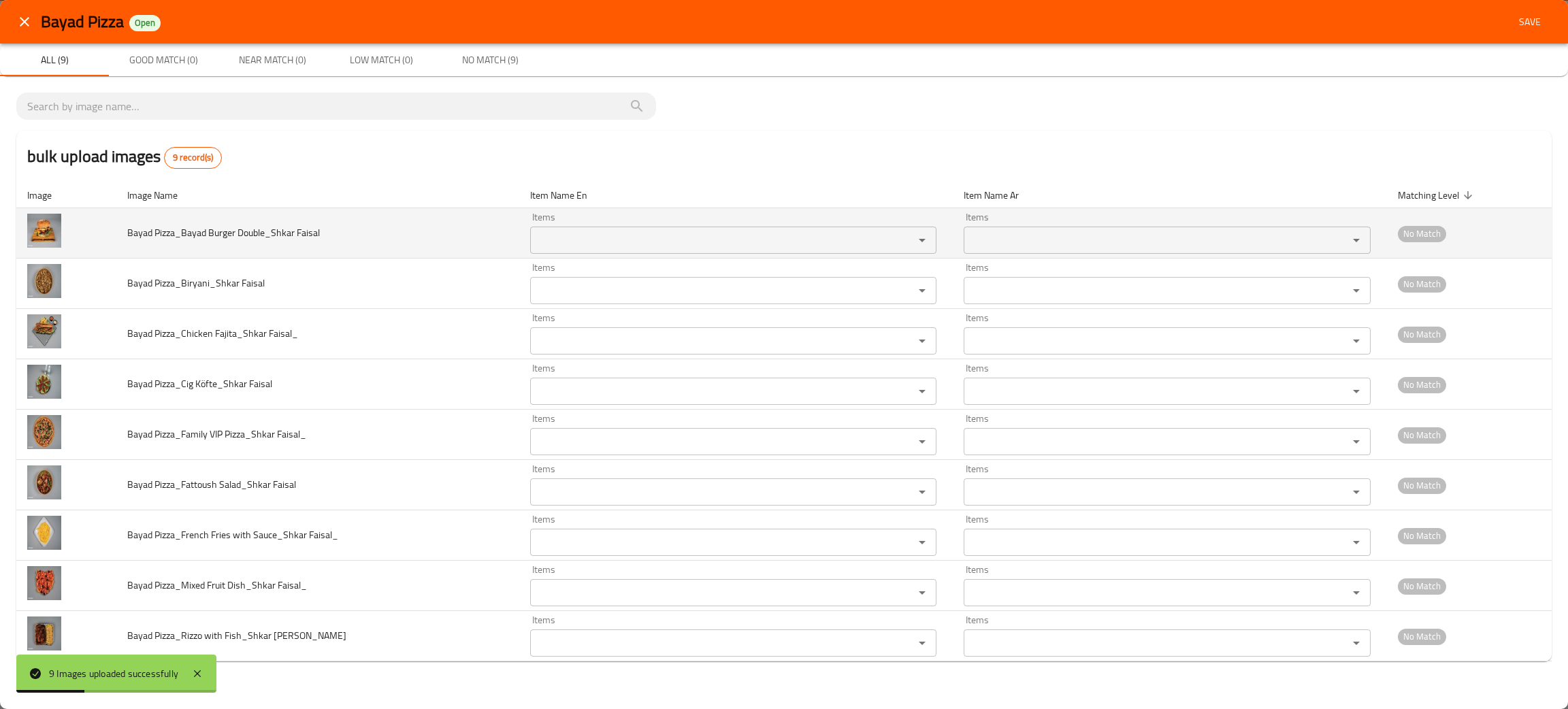
click at [607, 240] on Faisal "Items" at bounding box center [714, 240] width 359 height 19
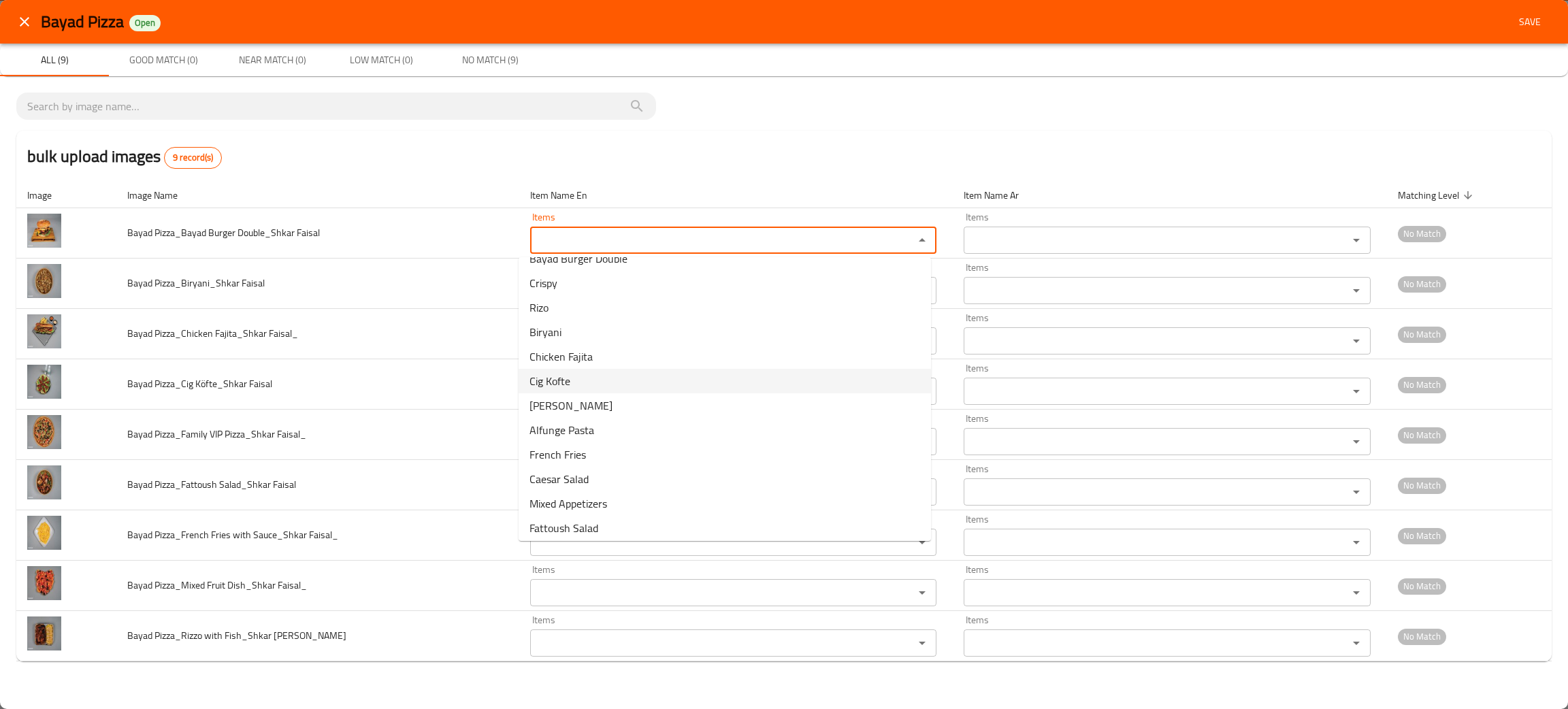
scroll to position [305, 0]
click at [621, 356] on span "Bayad Burger Double" at bounding box center [579, 361] width 98 height 16
type Faisal "Bayad Burger Double"
type Faisal-ar "برجر بياد دوبل"
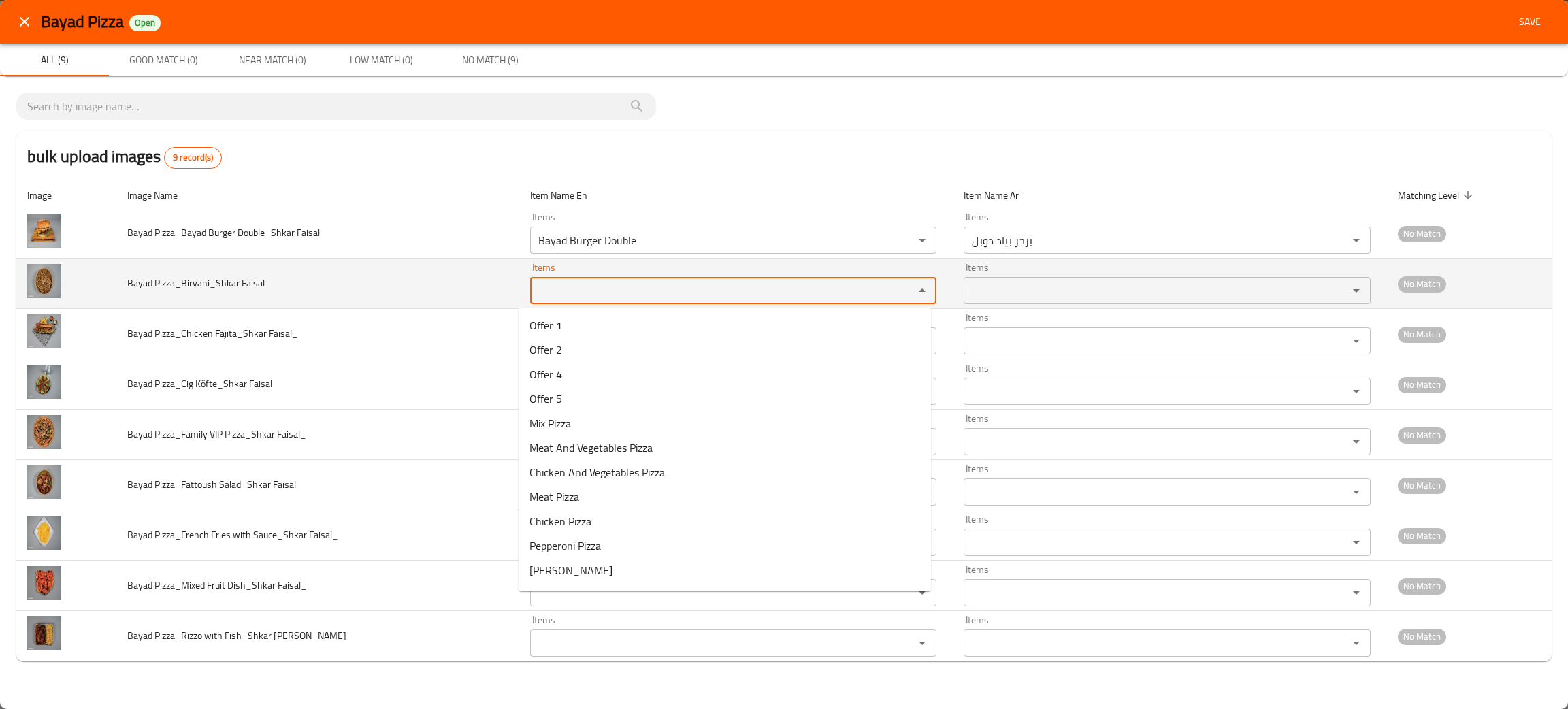
click at [589, 289] on Faisal "Items" at bounding box center [714, 291] width 359 height 19
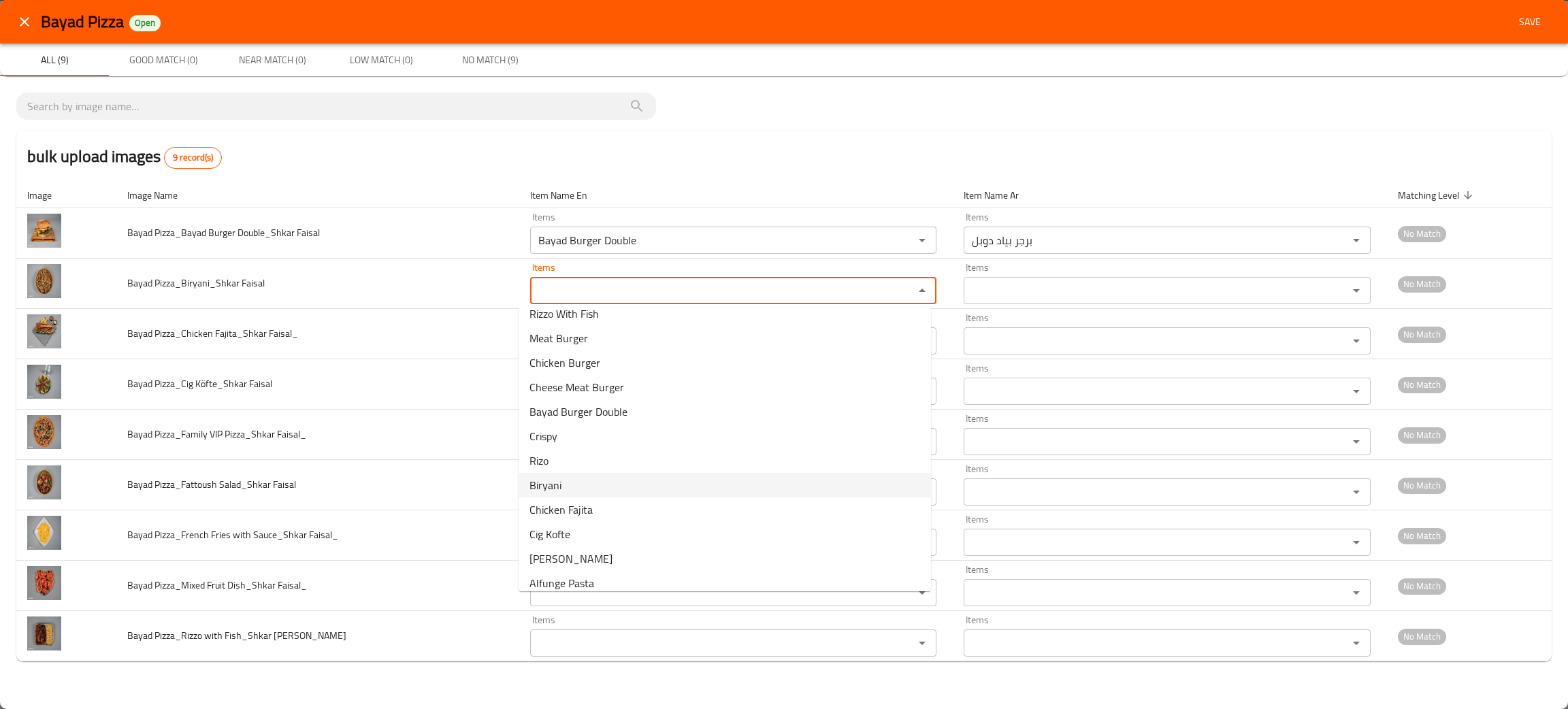
click at [562, 487] on Faisal-option-19 "Biryani" at bounding box center [725, 485] width 412 height 24
type Faisal "Biryani"
type Faisal-ar "برياني"
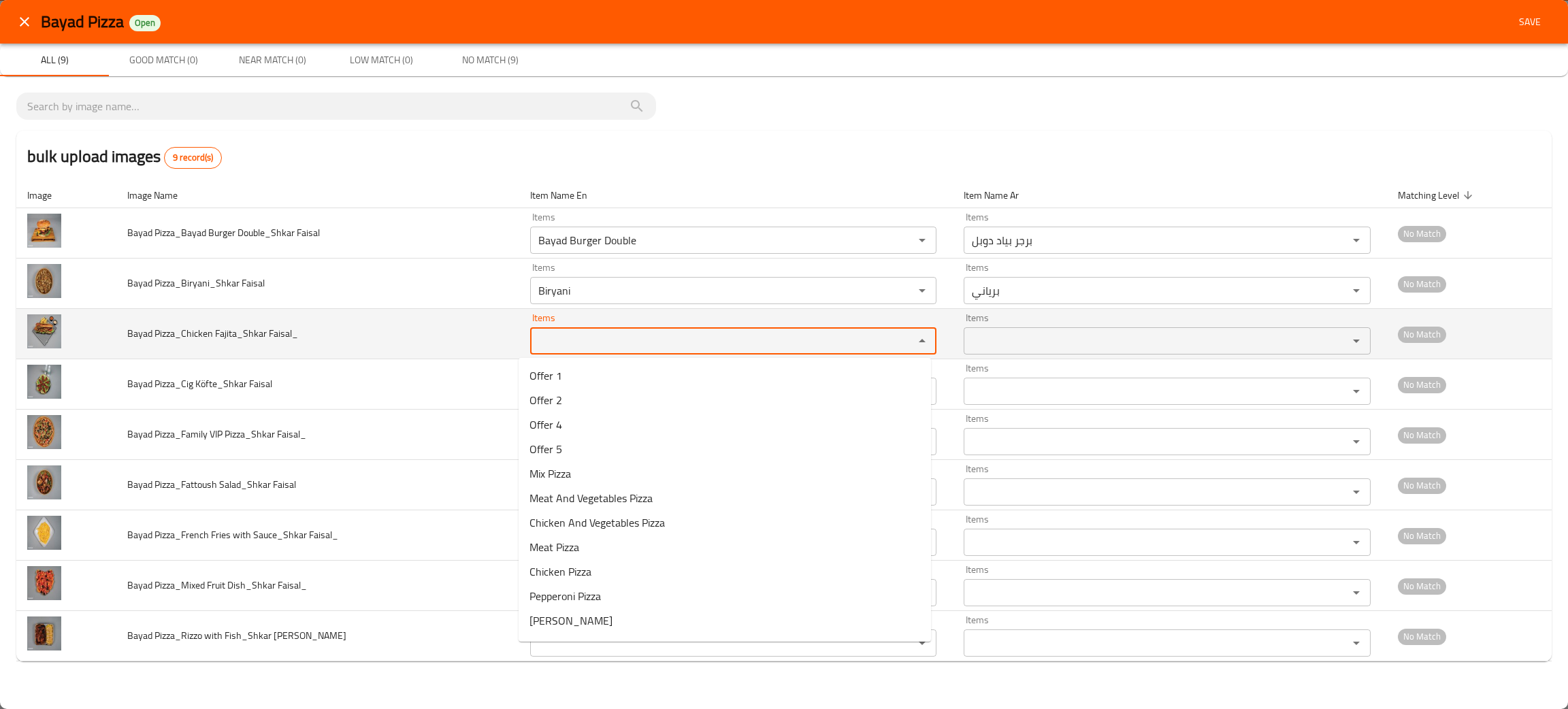
click at [543, 339] on Faisal_ "Items" at bounding box center [714, 341] width 359 height 19
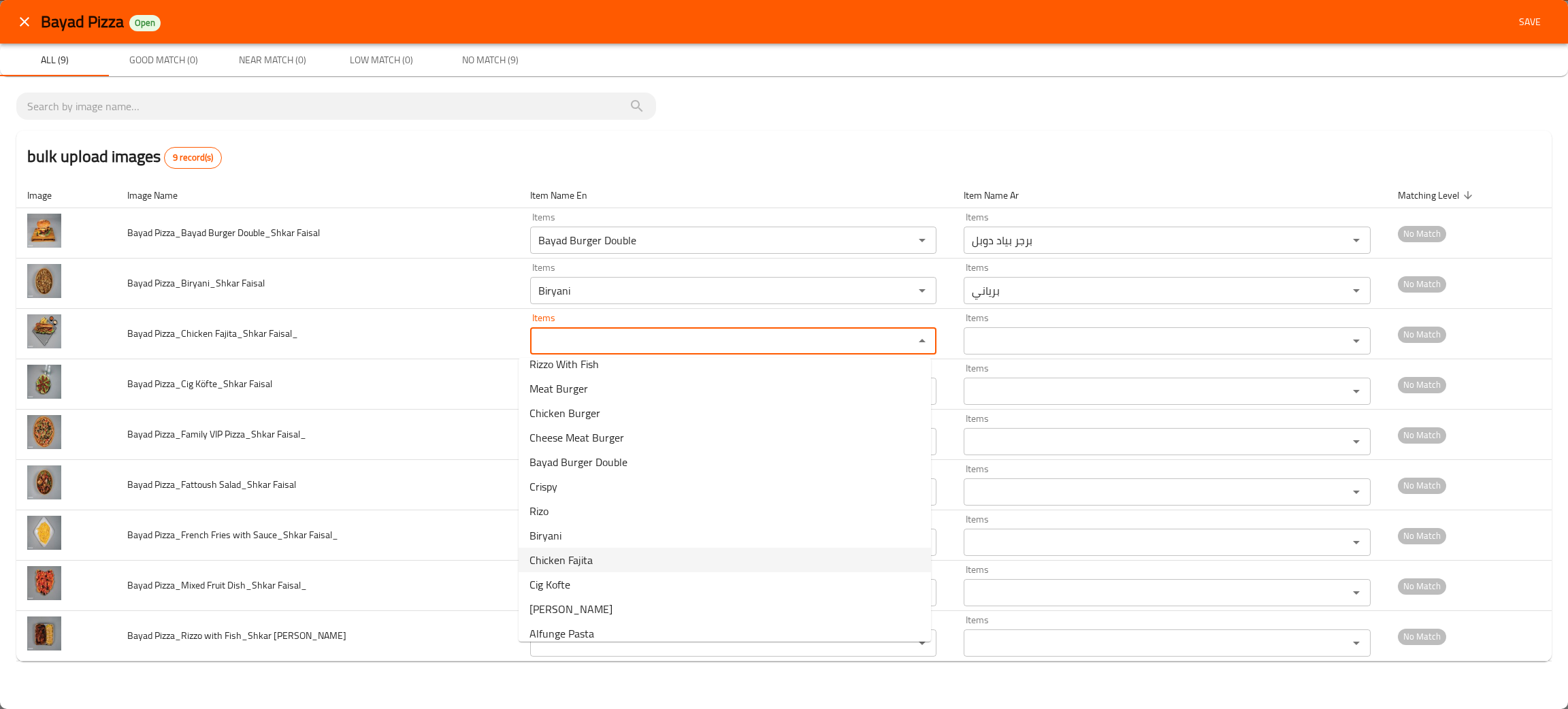
click at [581, 552] on span "Chicken Fajita" at bounding box center [561, 560] width 63 height 16
type Faisal_ "Chicken Fajita"
type Faisal_-ar "فاهيتا دجاج"
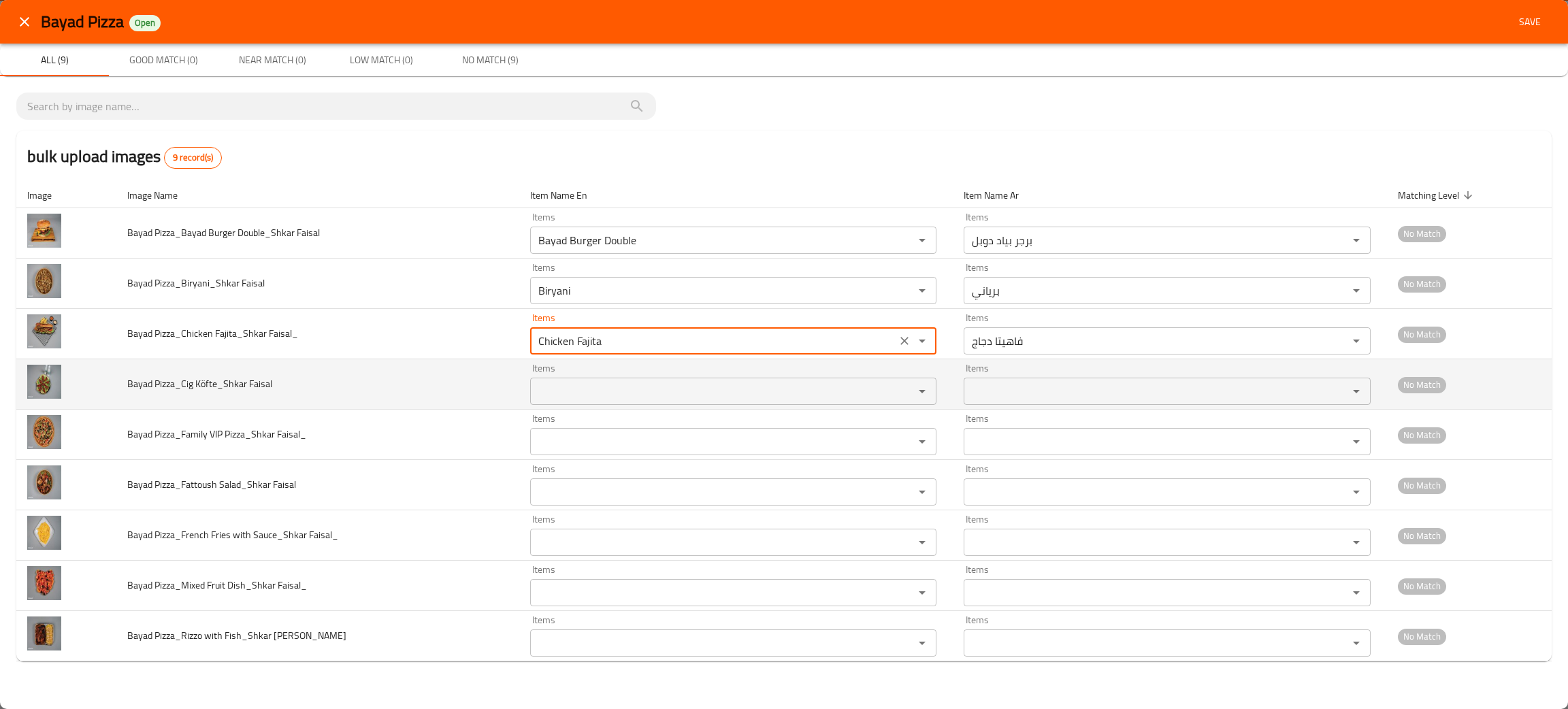
click at [584, 386] on Faisal "Items" at bounding box center [714, 391] width 359 height 19
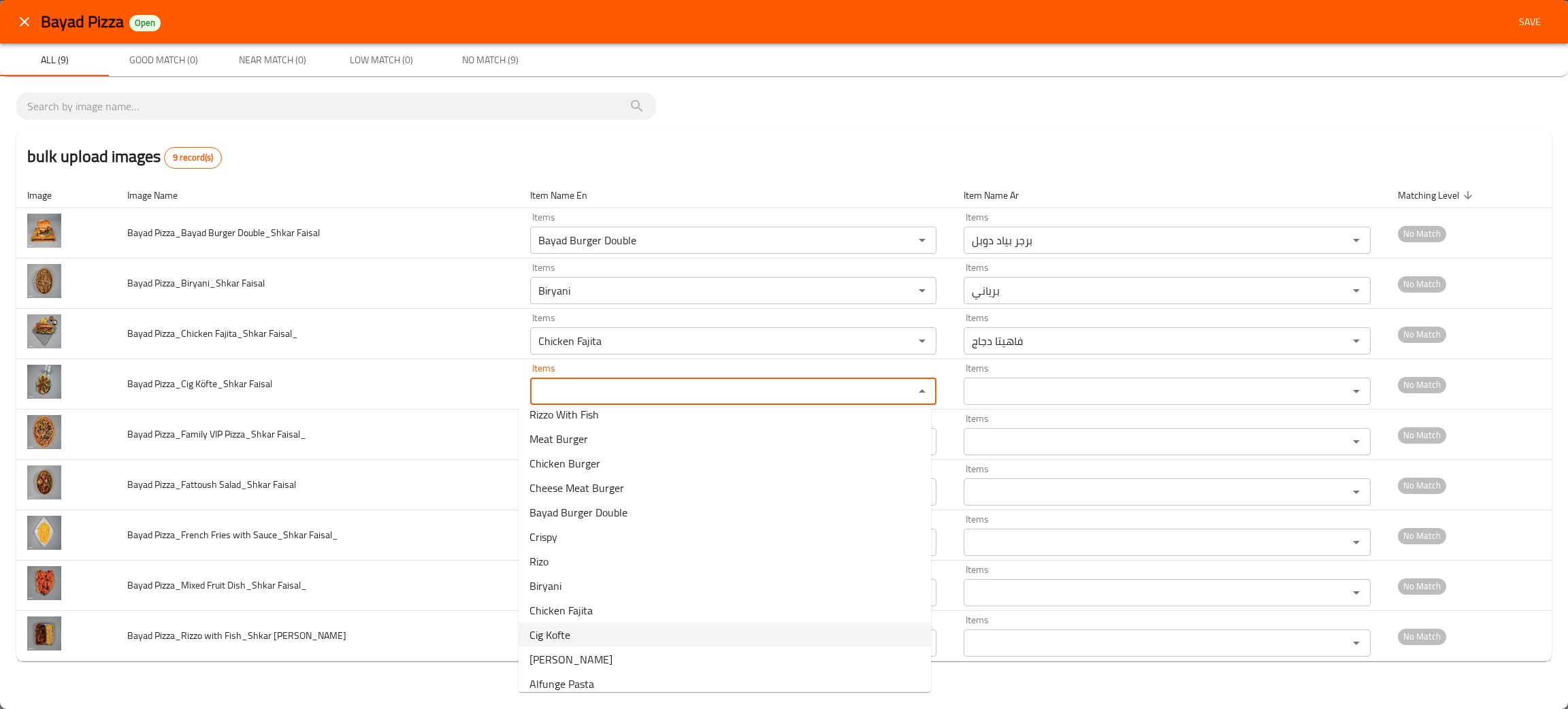
click at [581, 641] on Faisal-option-21 "Cig Kofte" at bounding box center [725, 635] width 412 height 24
type Faisal "Cig Kofte"
type Faisal-ar "جيج كفتة"
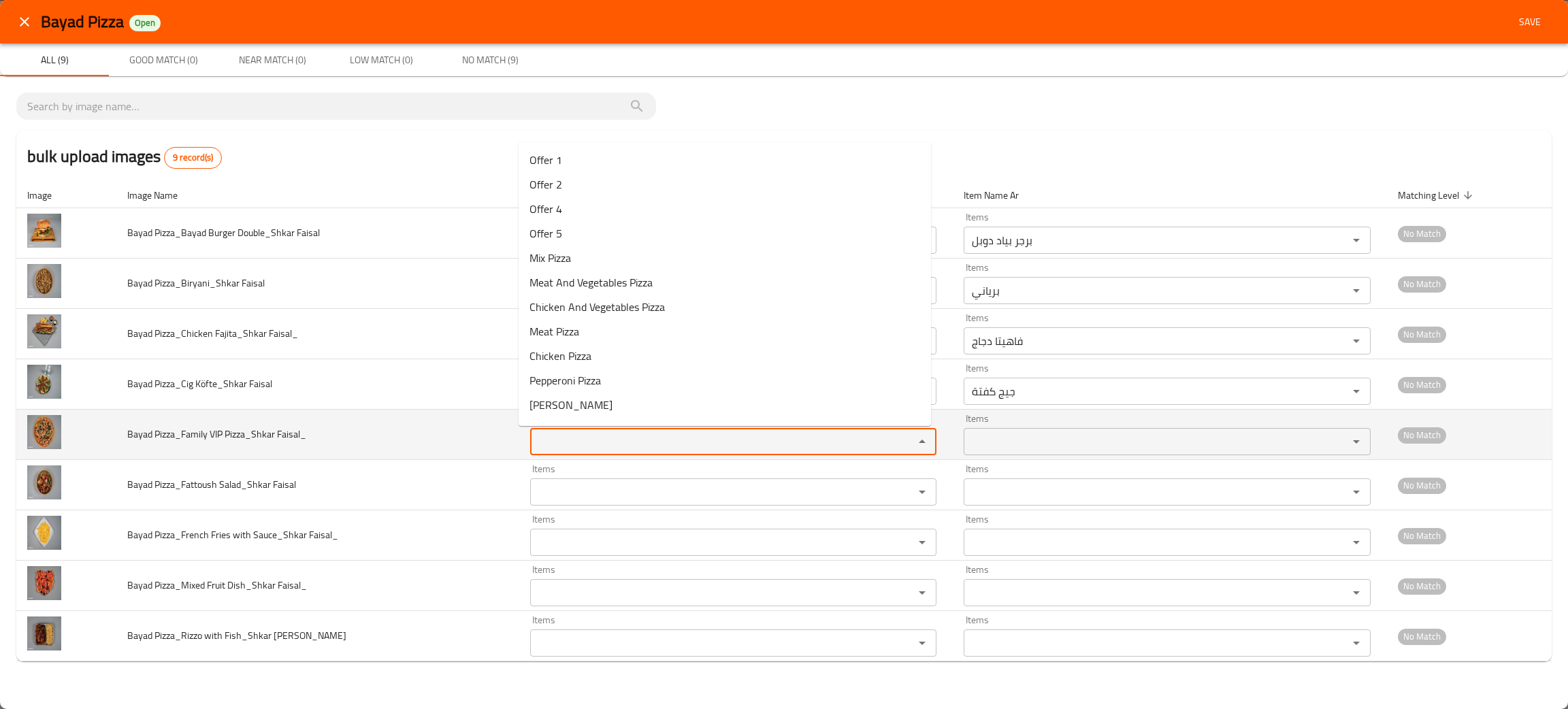
click at [557, 433] on Faisal_ "Items" at bounding box center [714, 442] width 359 height 19
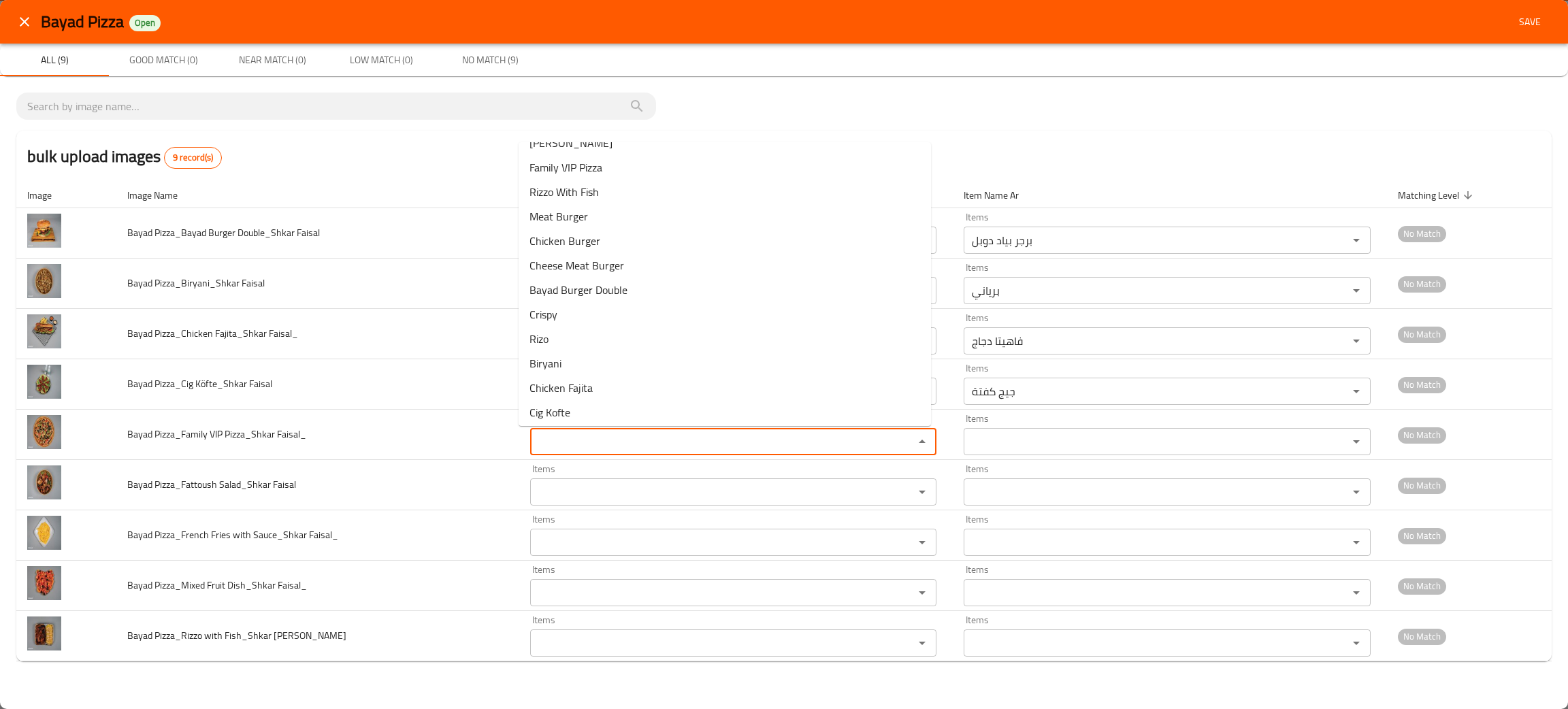
scroll to position [253, 0]
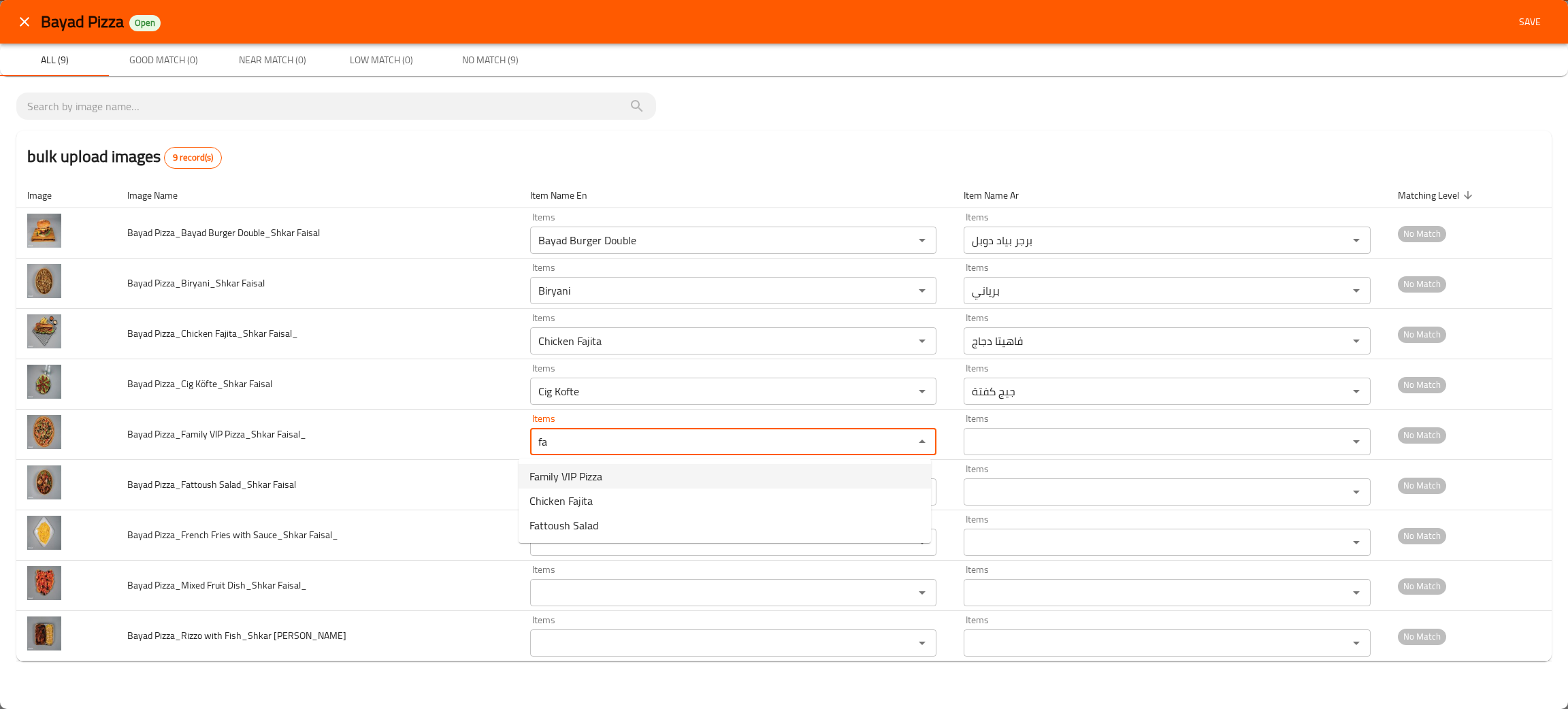
click at [555, 472] on span "Family VIP Pizza" at bounding box center [566, 476] width 72 height 16
type Faisal_ "Family VIP Pizza"
type Faisal_-ar "بيتزا عائلي في أي بي"
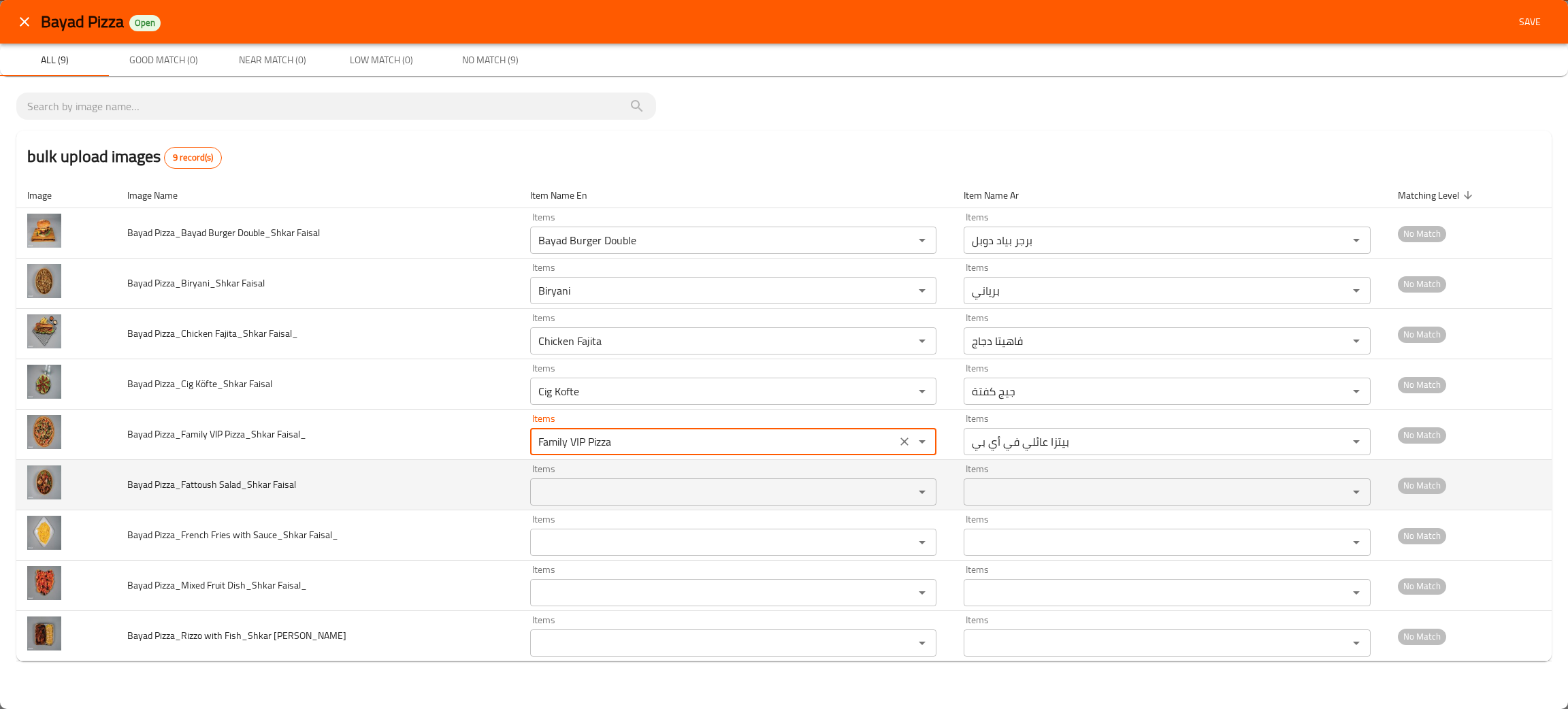
type Faisal_ "Family VIP Pizza"
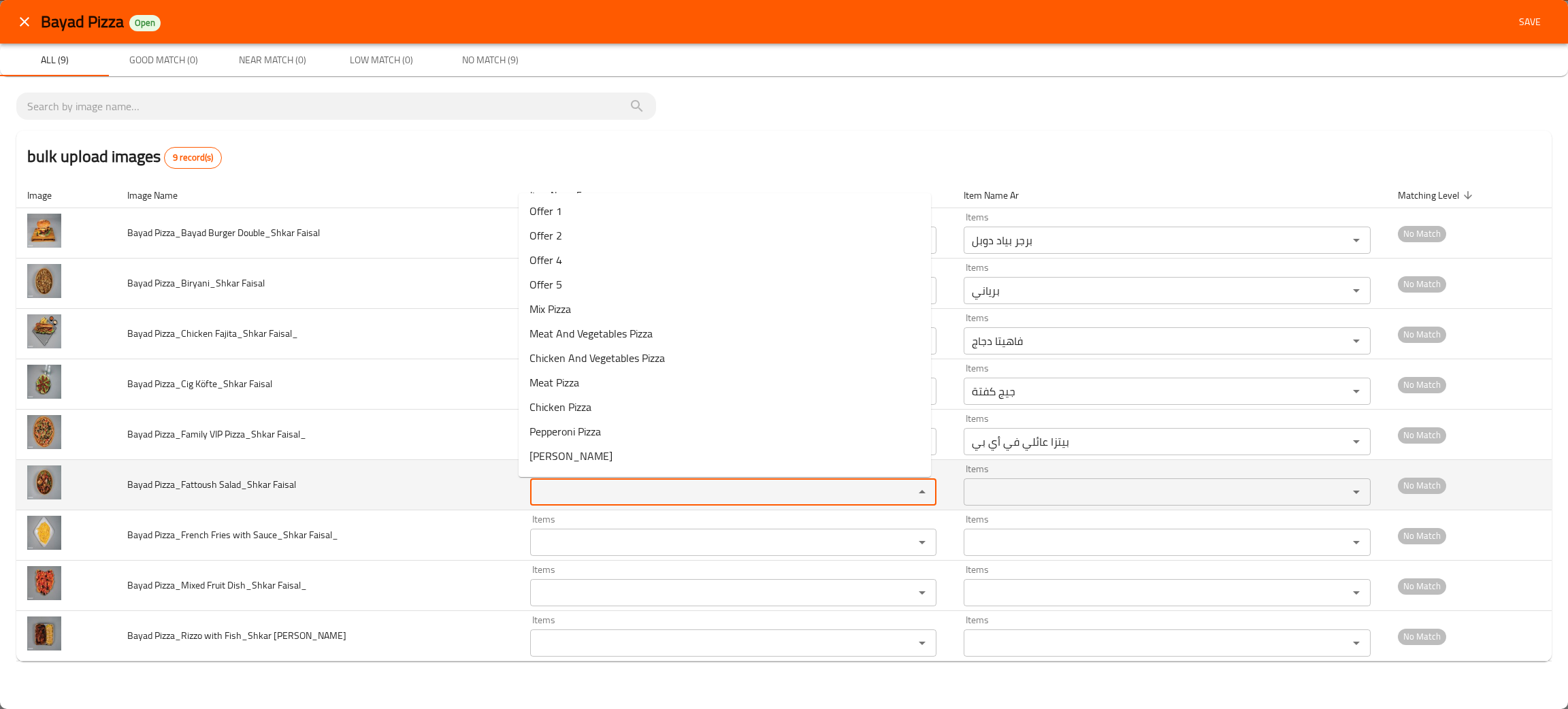
click at [569, 500] on Faisal "Items" at bounding box center [714, 492] width 359 height 19
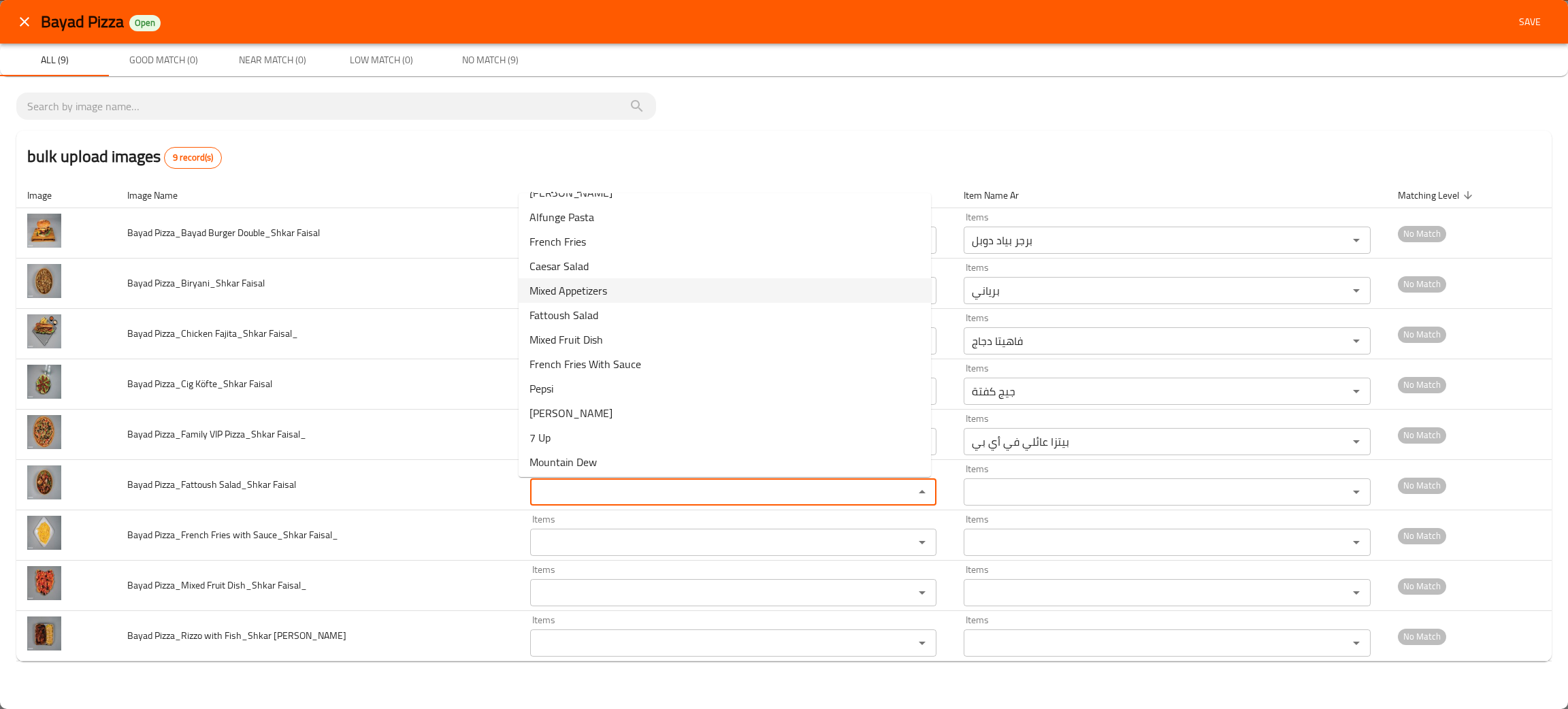
scroll to position [558, 0]
click at [542, 305] on span "Fattoush Salad" at bounding box center [564, 313] width 69 height 16
type Faisal "Fattoush Salad"
type Faisal-ar "سلطة فتوش"
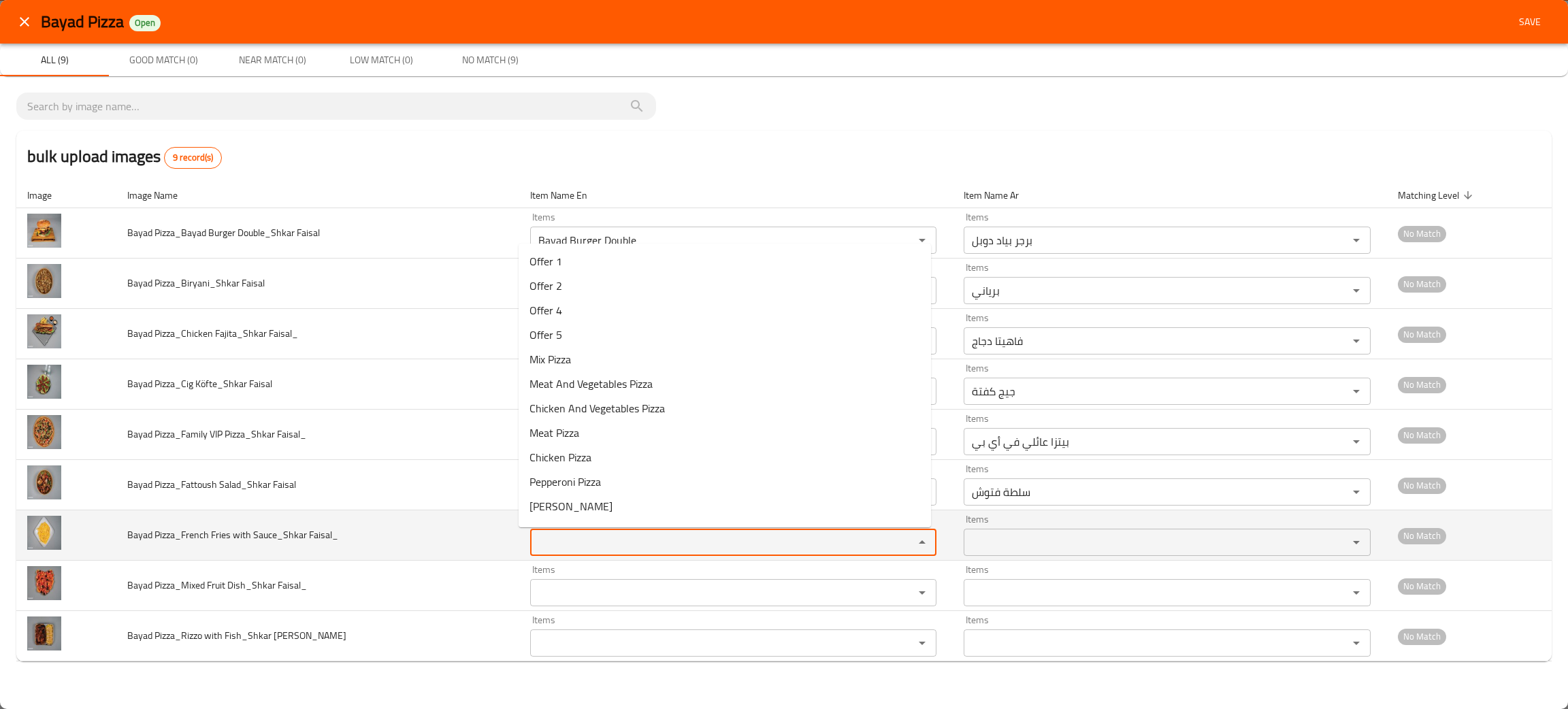
click at [571, 549] on Faisal_ "Items" at bounding box center [714, 543] width 359 height 19
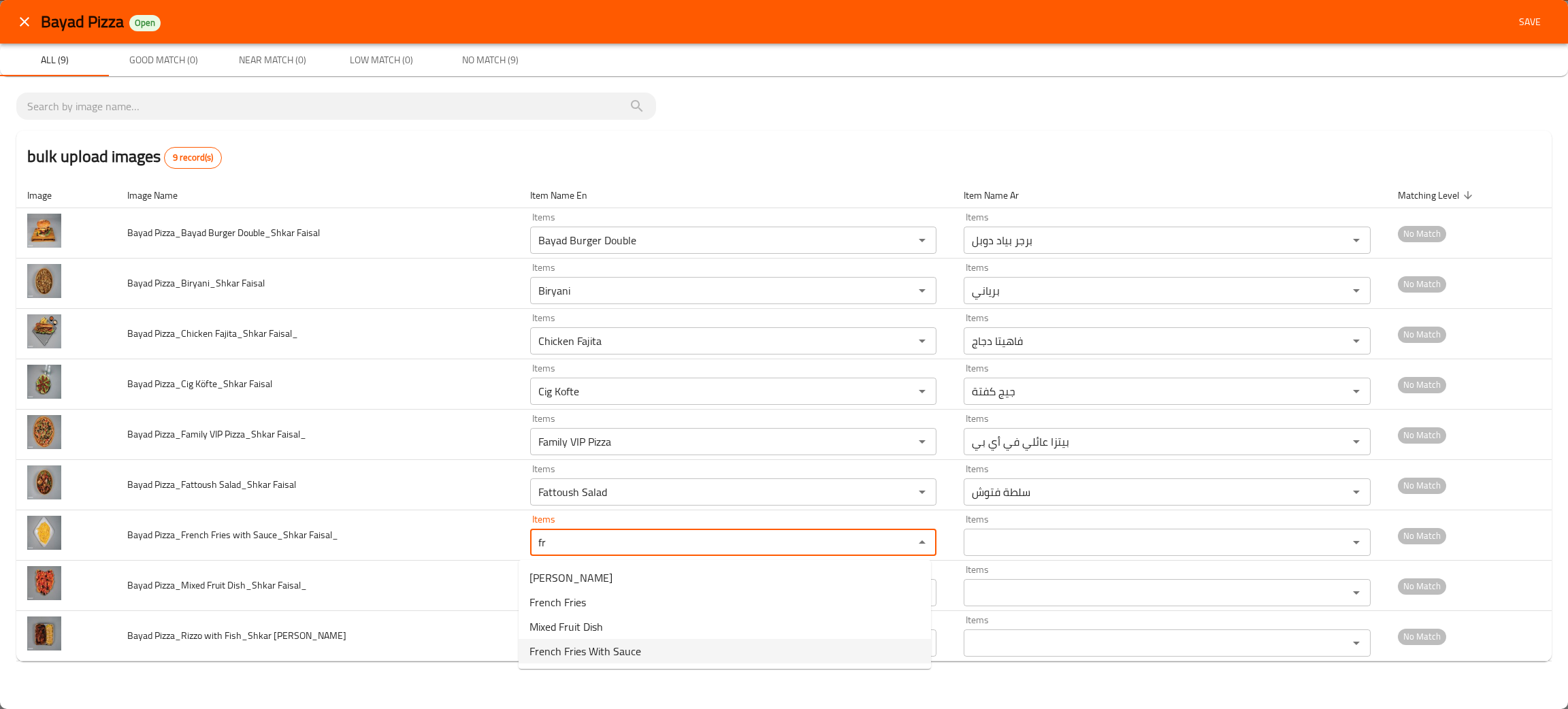
click at [595, 649] on span "French Fries With Sauce" at bounding box center [585, 650] width 111 height 16
type Faisal_ "French Fries With Sauce"
type Faisal_-ar "بطاطا مقلية مع صوص"
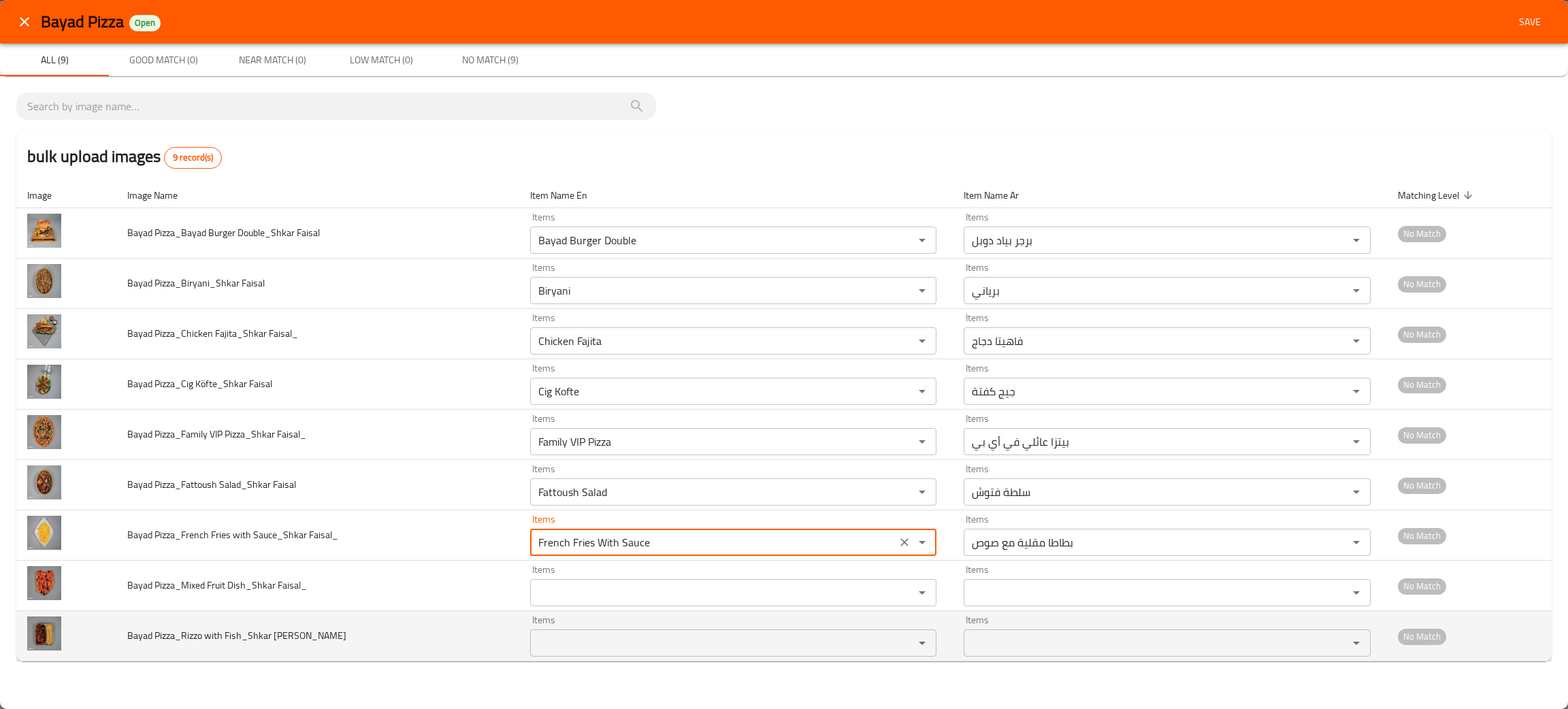
click at [565, 618] on div "Items Items" at bounding box center [734, 636] width 407 height 41
type Faisal_ "French Fries With Sauce"
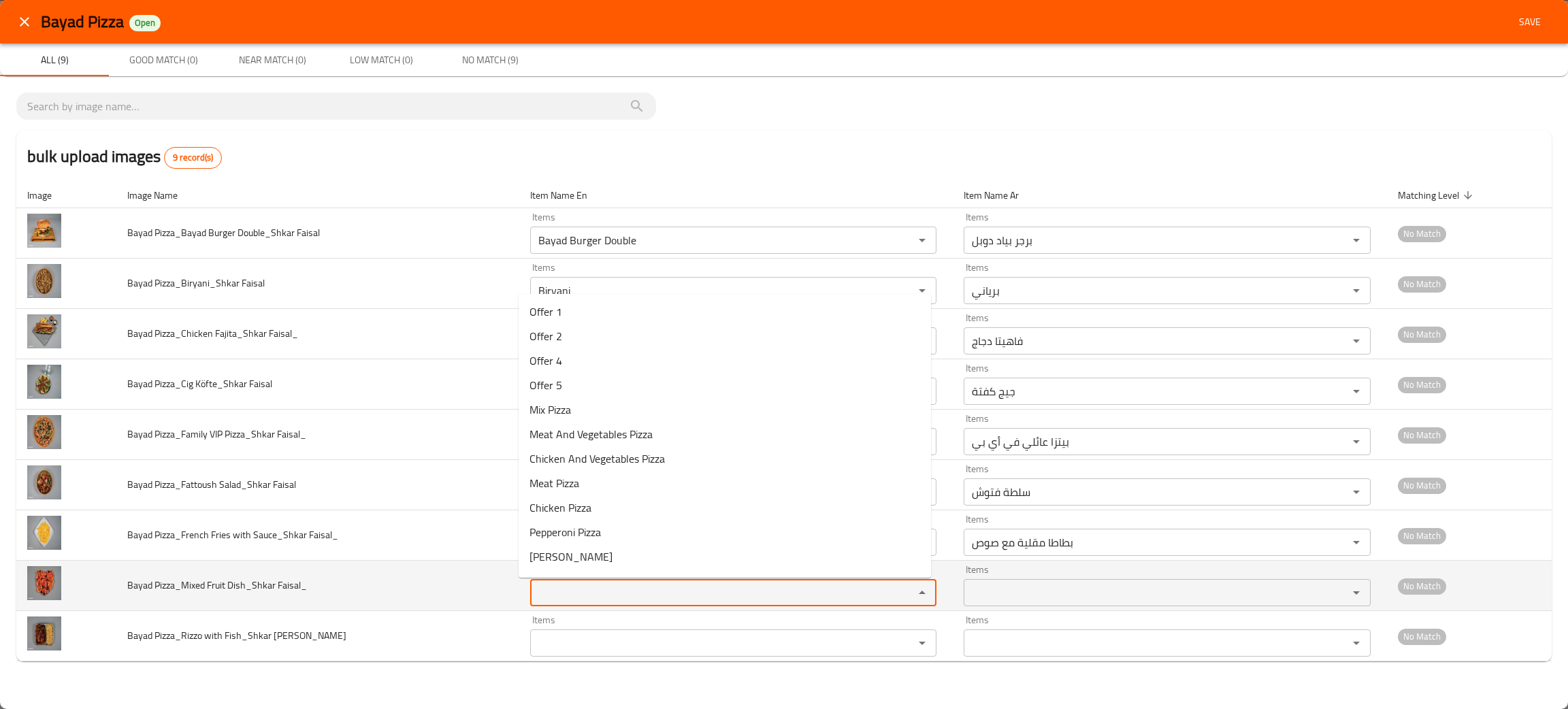
click at [569, 598] on Faisal_ "Items" at bounding box center [714, 593] width 359 height 19
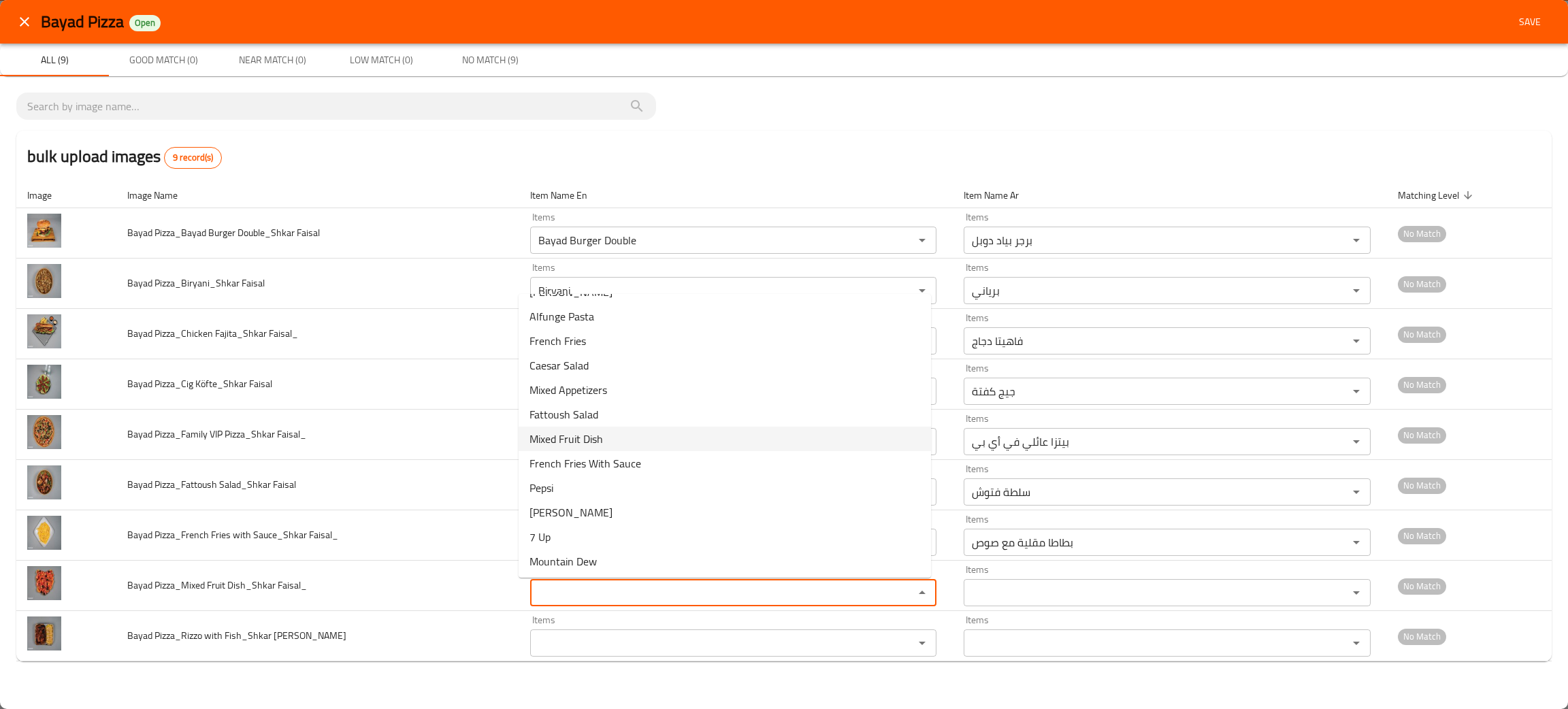
click at [597, 438] on span "Mixed Fruit Dish" at bounding box center [566, 438] width 73 height 16
type Faisal_ "Mixed Fruit Dish"
type Faisal_-ar "طبق فوكه مشكل"
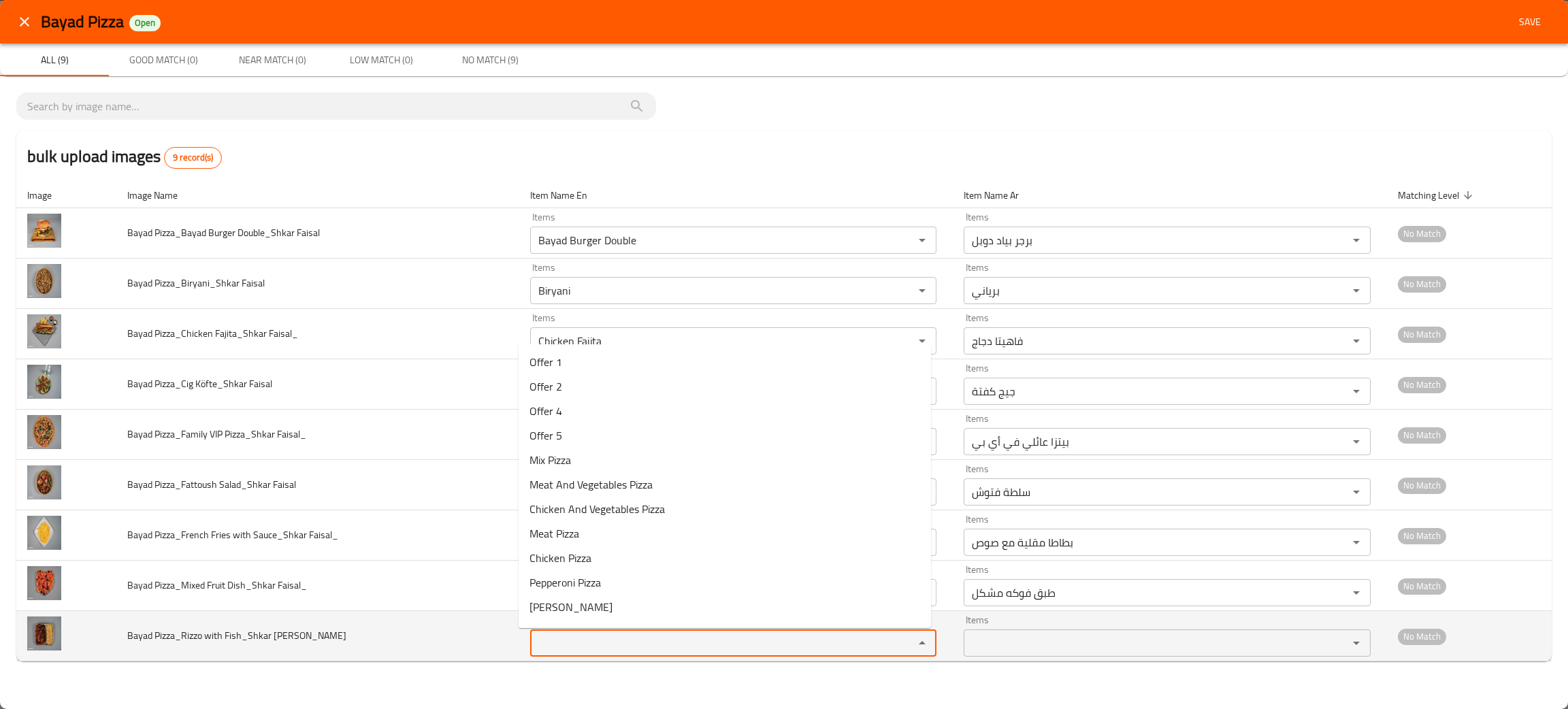
click at [582, 649] on Faisal "Items" at bounding box center [714, 643] width 359 height 19
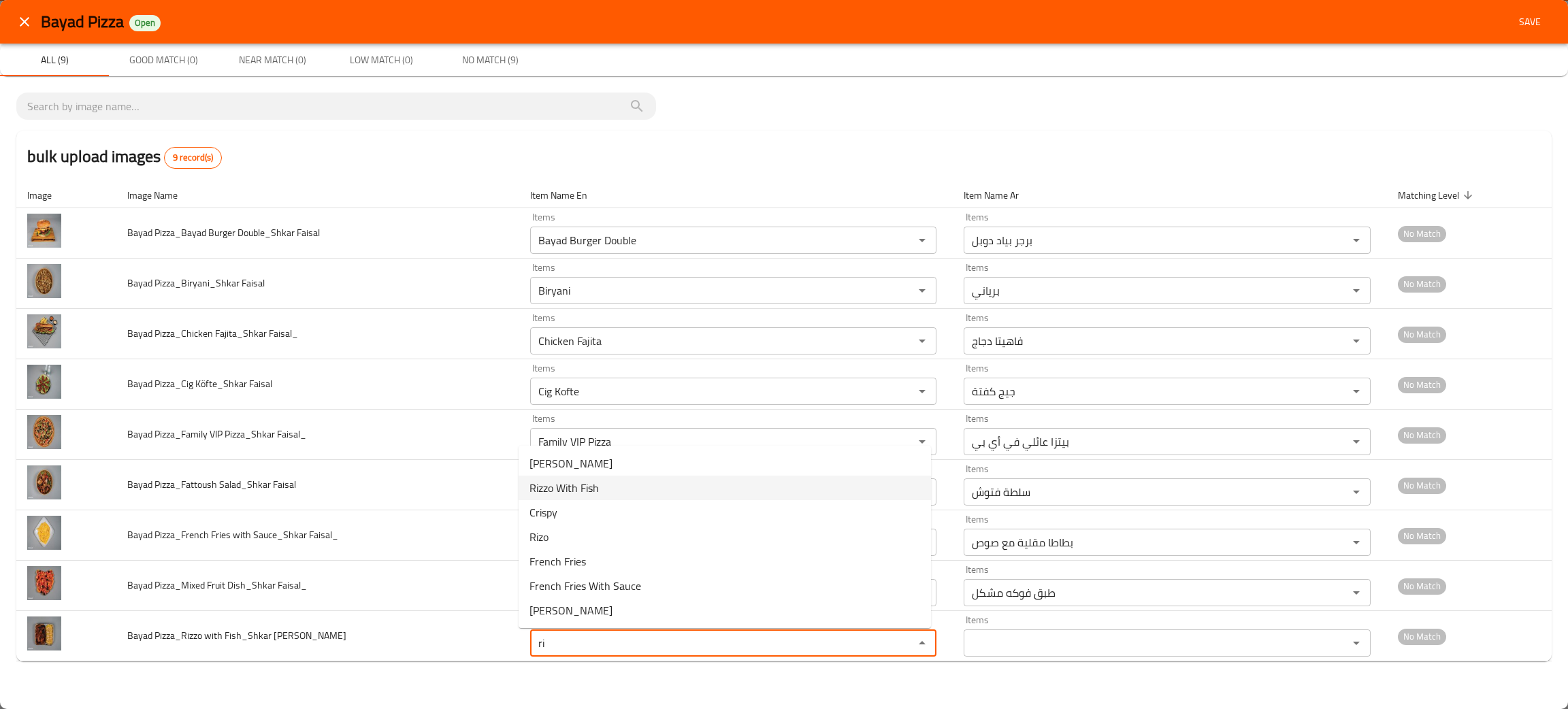
click at [558, 480] on span "Rizzo With Fish" at bounding box center [564, 487] width 69 height 16
type Faisal "Rizzo With Fish"
type Faisal-ar "ريزو مع سمك"
type Faisal "Rizzo With Fish"
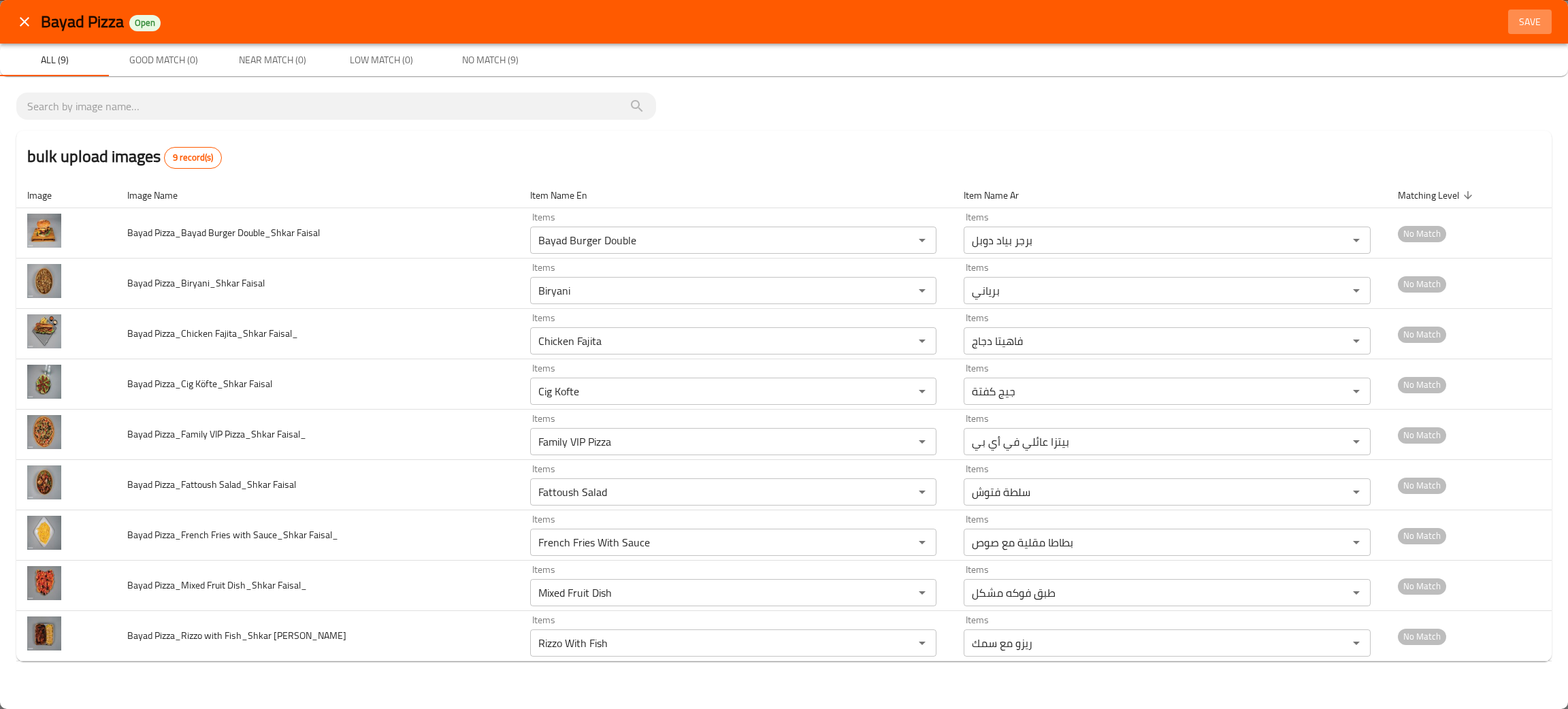
click at [1525, 16] on span "Save" at bounding box center [1530, 22] width 33 height 17
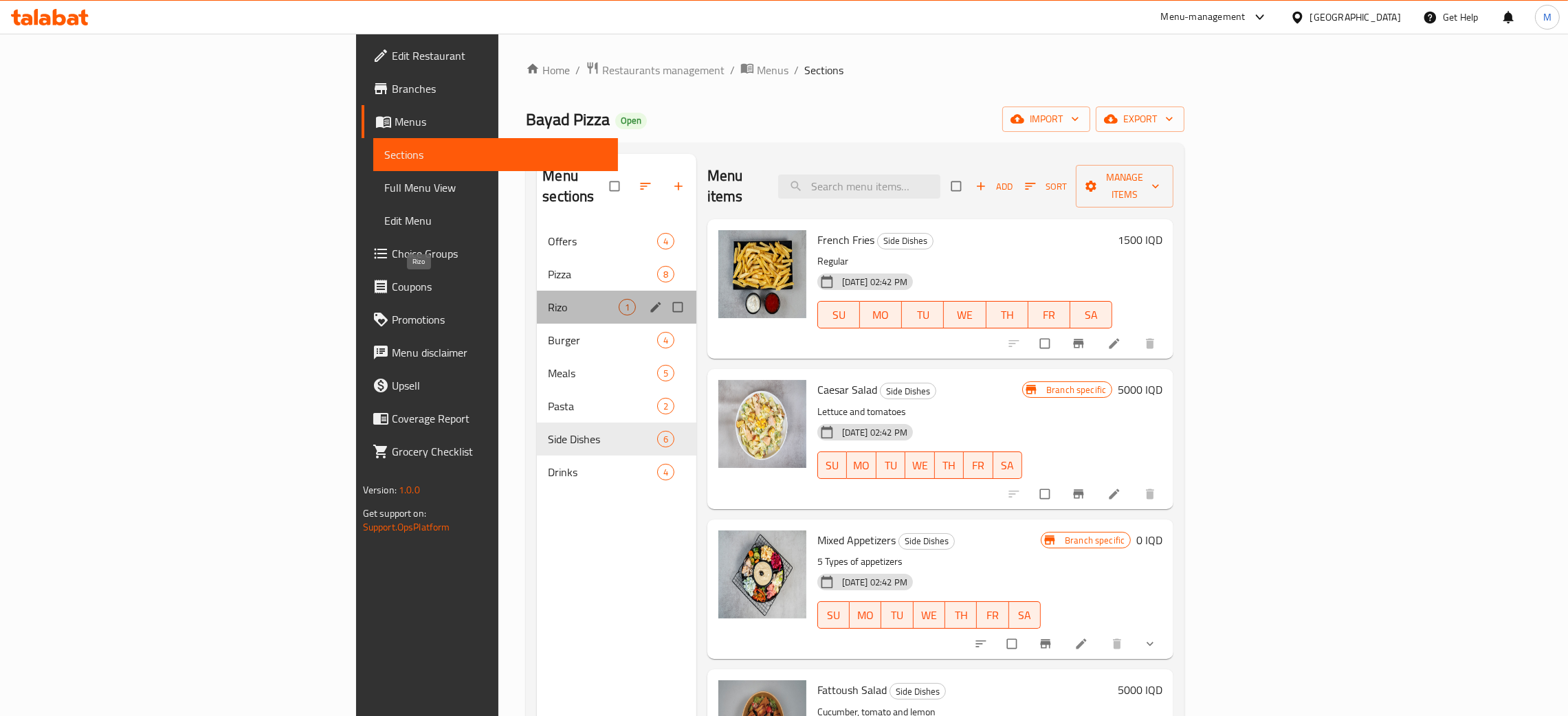
click at [548, 299] on span "Rizo" at bounding box center [583, 307] width 70 height 17
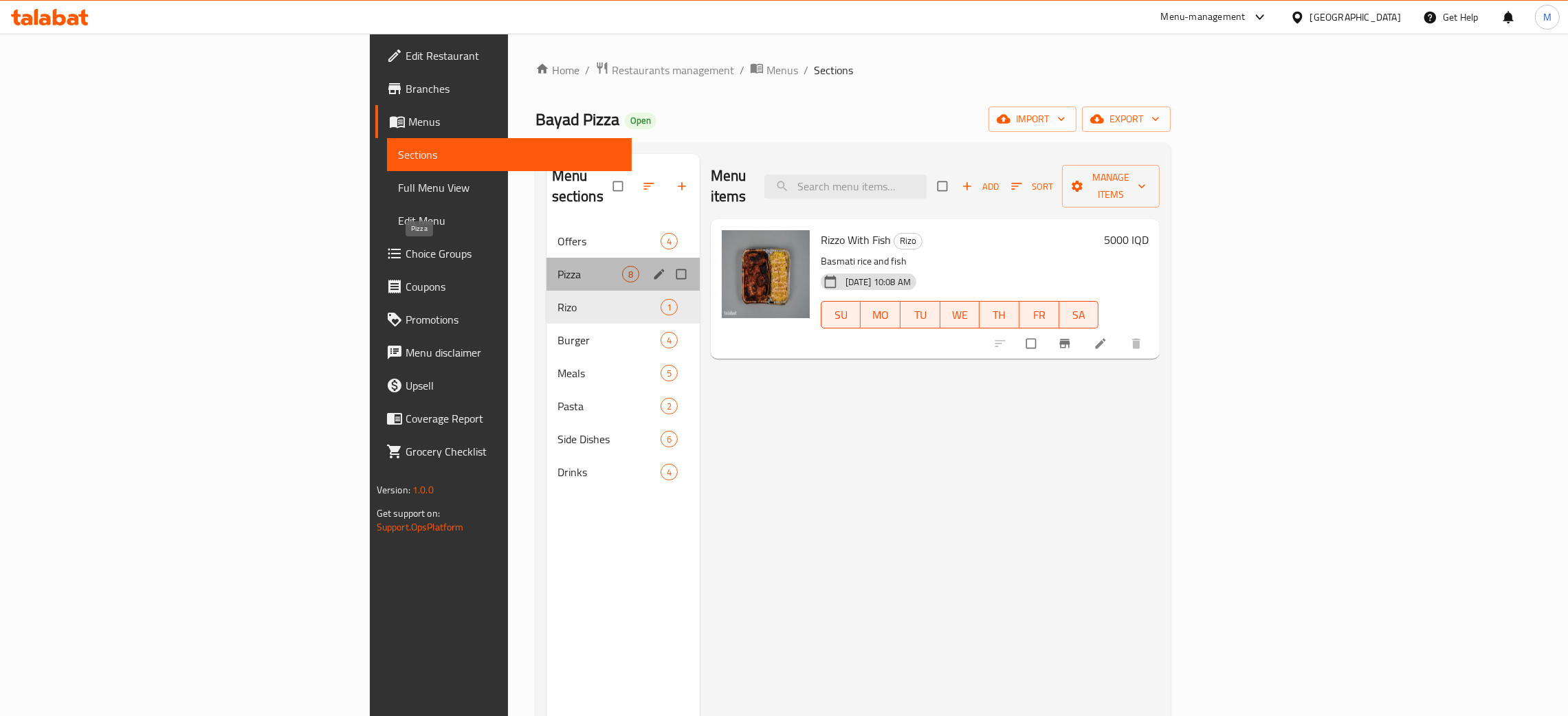
click at [558, 266] on span "Pizza" at bounding box center [590, 274] width 64 height 17
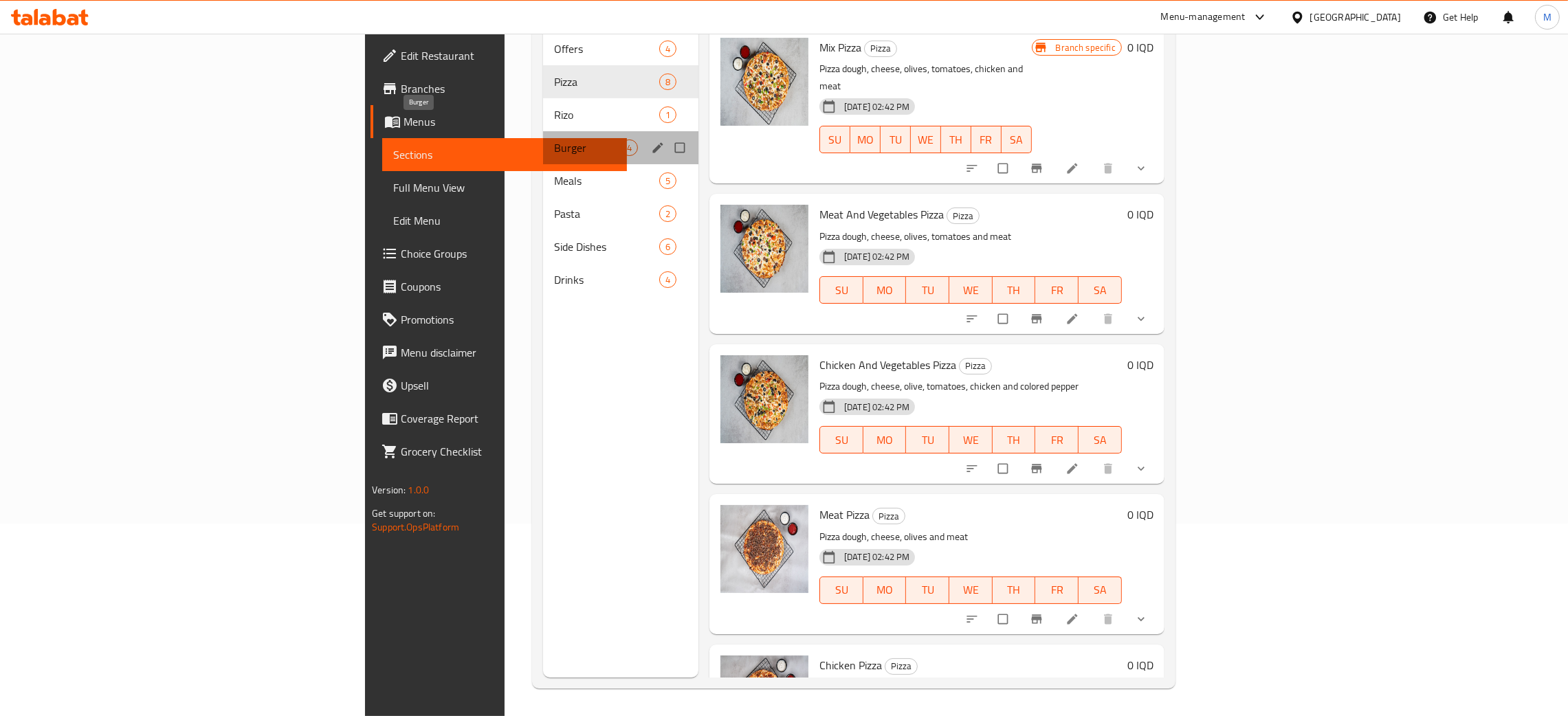
click at [554, 139] on span "Burger" at bounding box center [587, 147] width 67 height 17
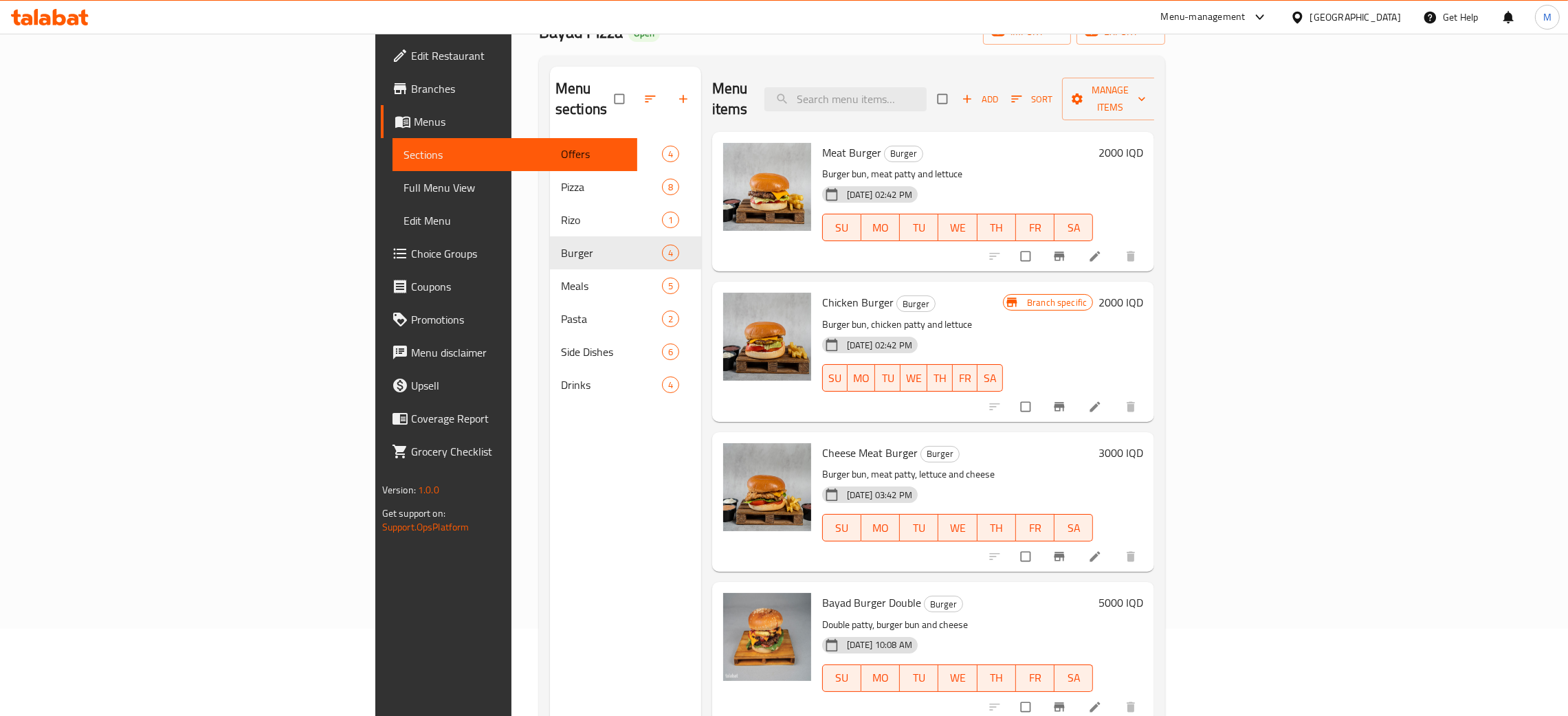
scroll to position [193, 0]
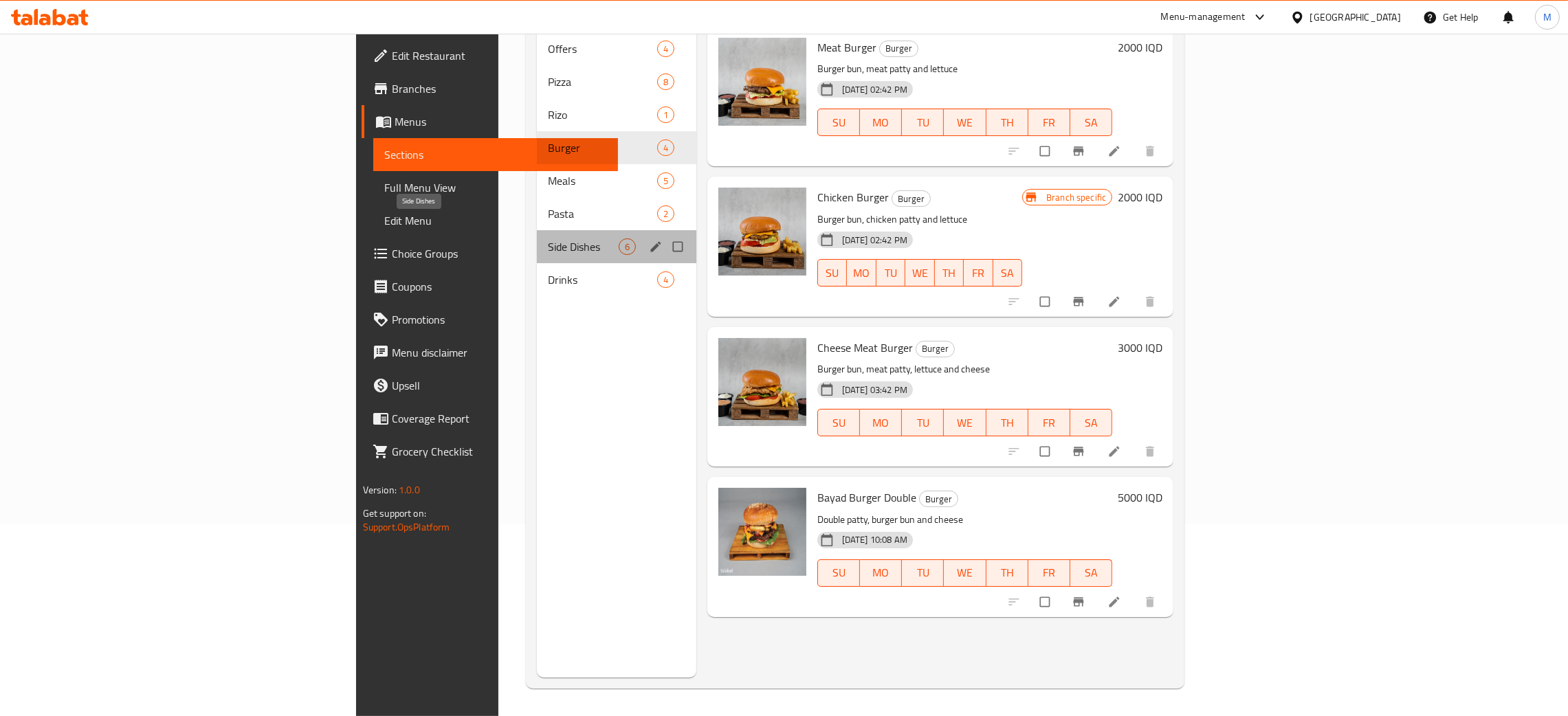
click at [548, 239] on span "Side Dishes" at bounding box center [583, 247] width 70 height 17
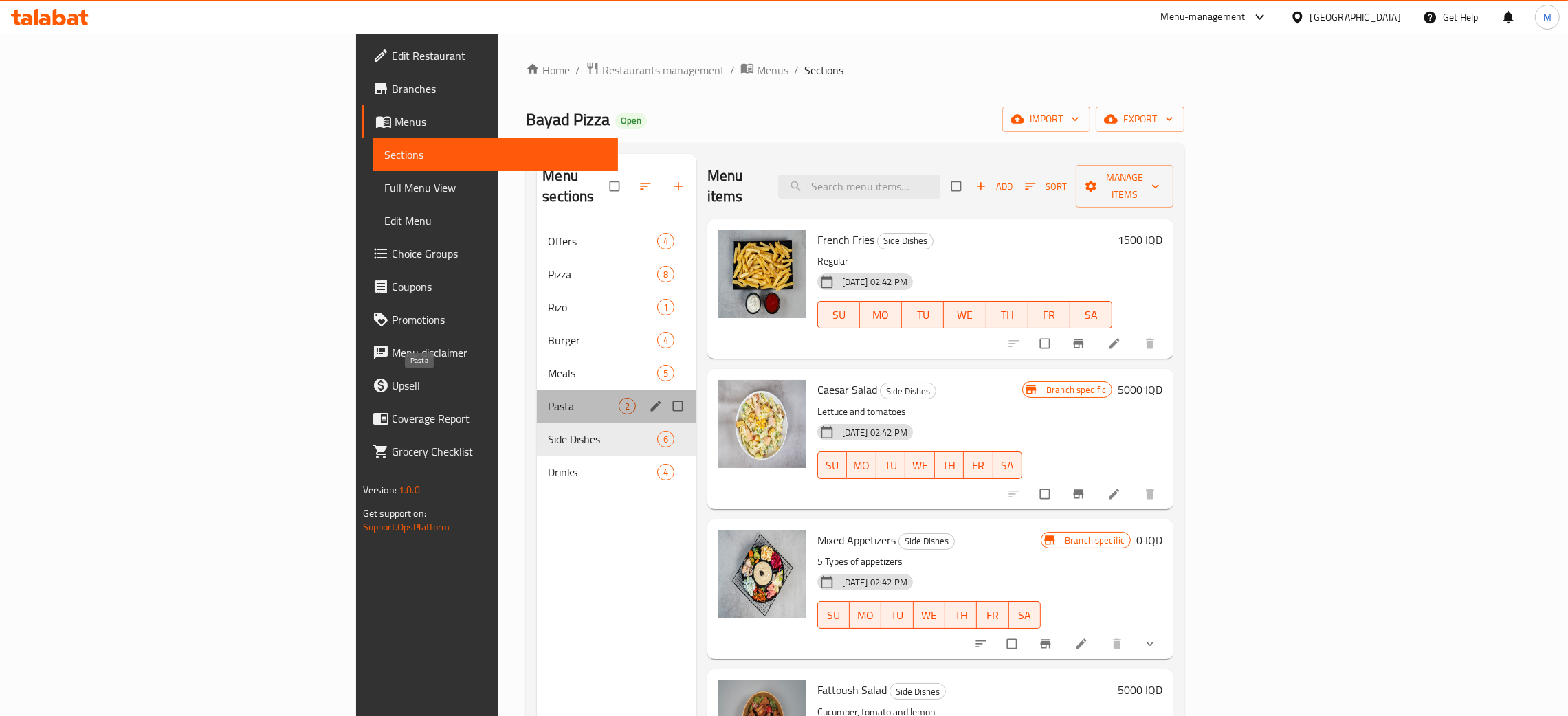
click at [548, 398] on span "Pasta" at bounding box center [583, 406] width 70 height 17
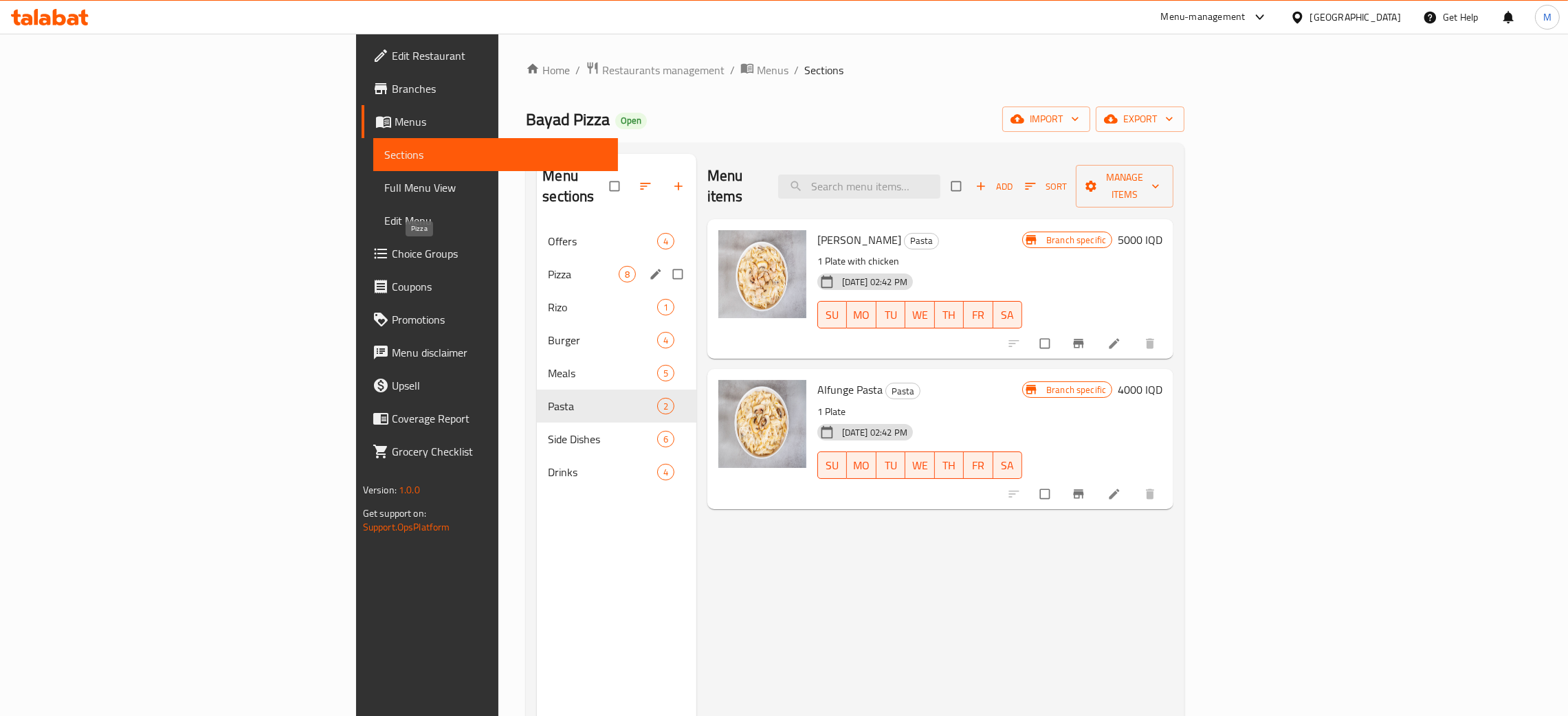
click at [548, 266] on span "Pizza" at bounding box center [583, 274] width 70 height 17
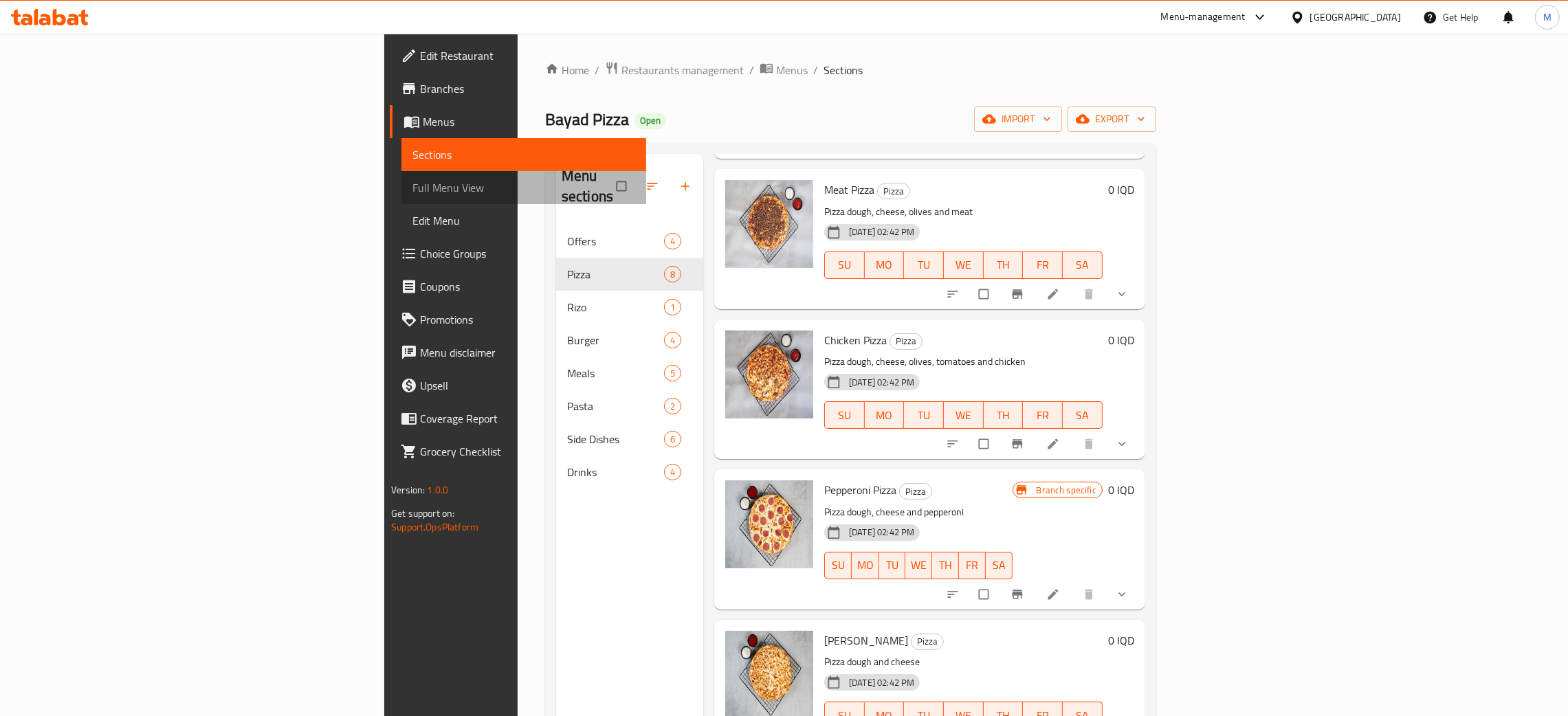
click at [412, 180] on span "Full Menu View" at bounding box center [524, 187] width 223 height 17
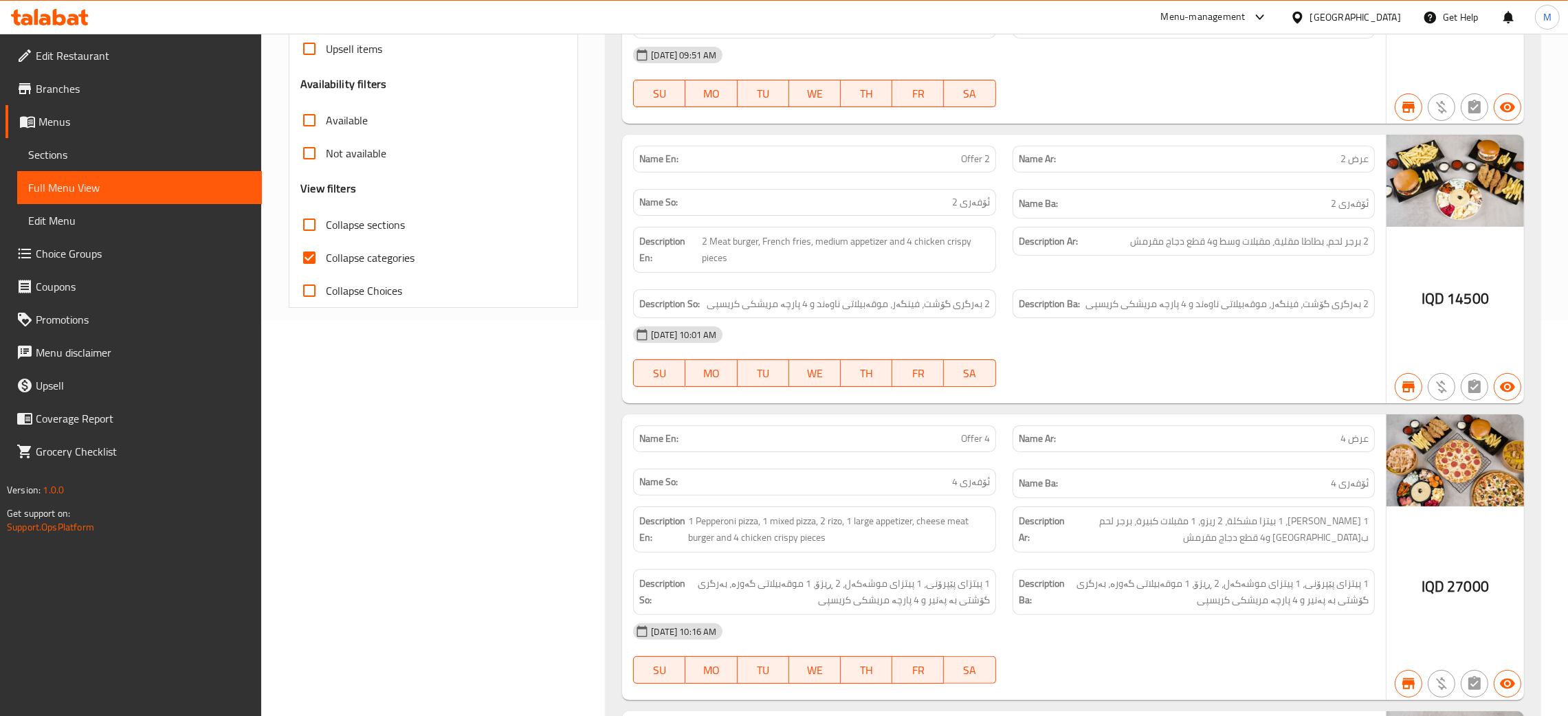
scroll to position [178, 0]
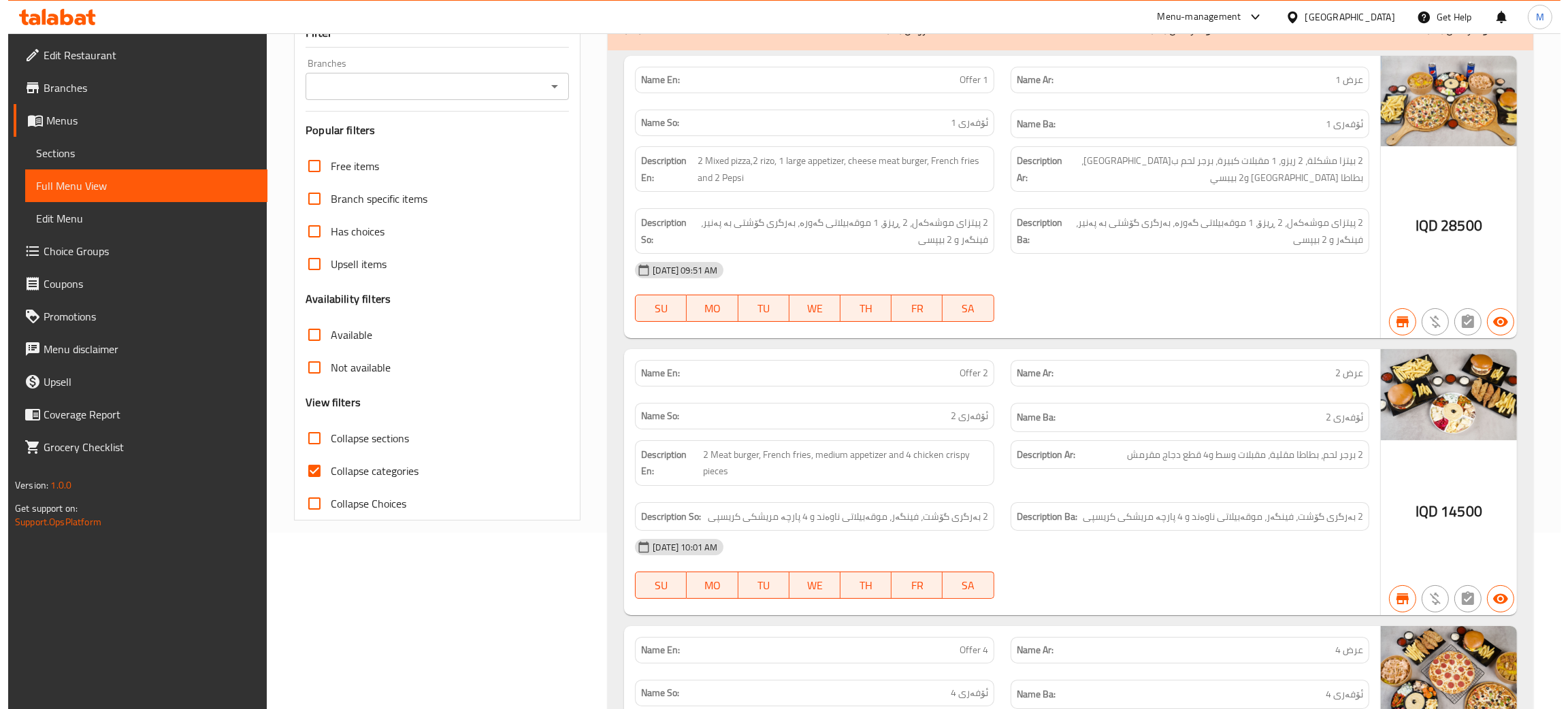
scroll to position [0, 0]
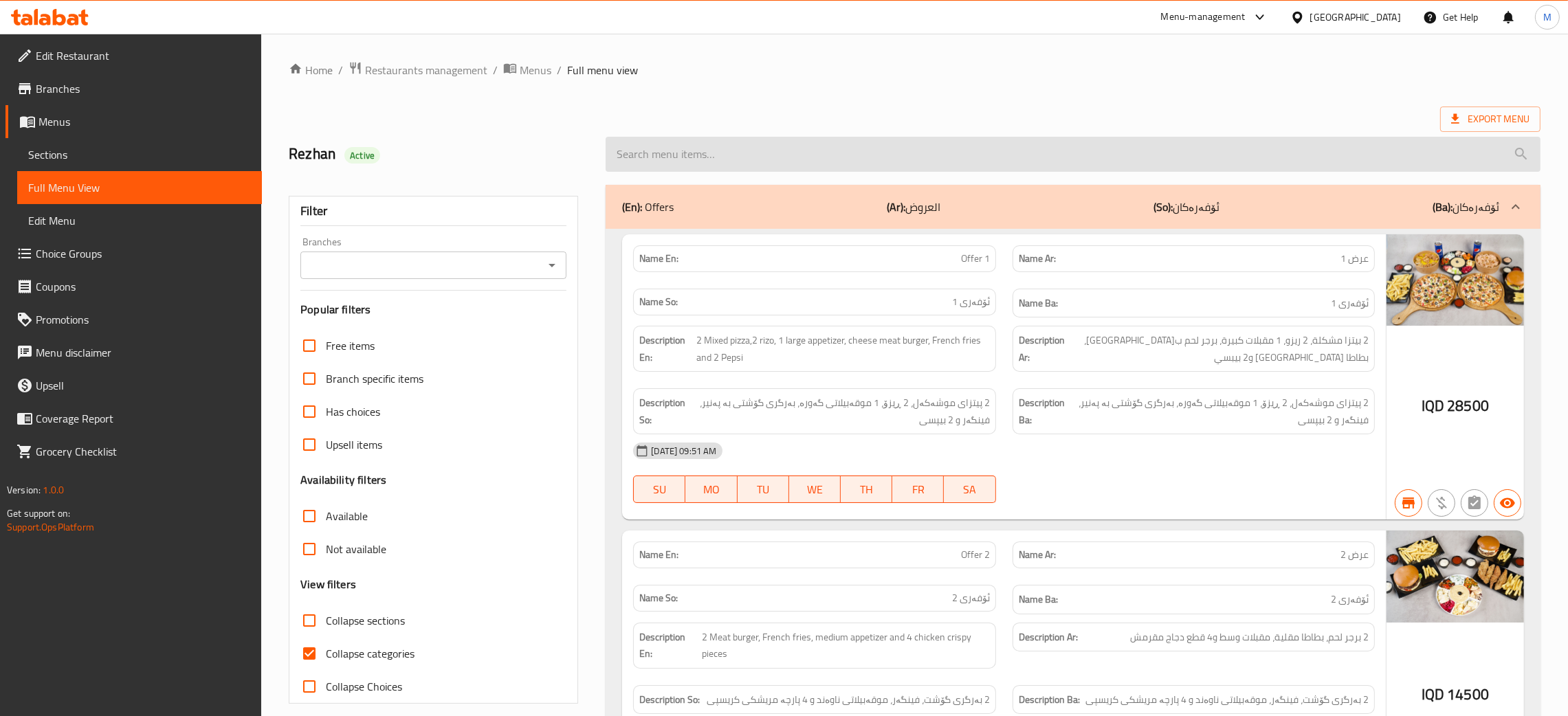
click at [646, 152] on input "search" at bounding box center [1073, 154] width 935 height 35
click at [649, 152] on input "search" at bounding box center [1073, 154] width 935 height 35
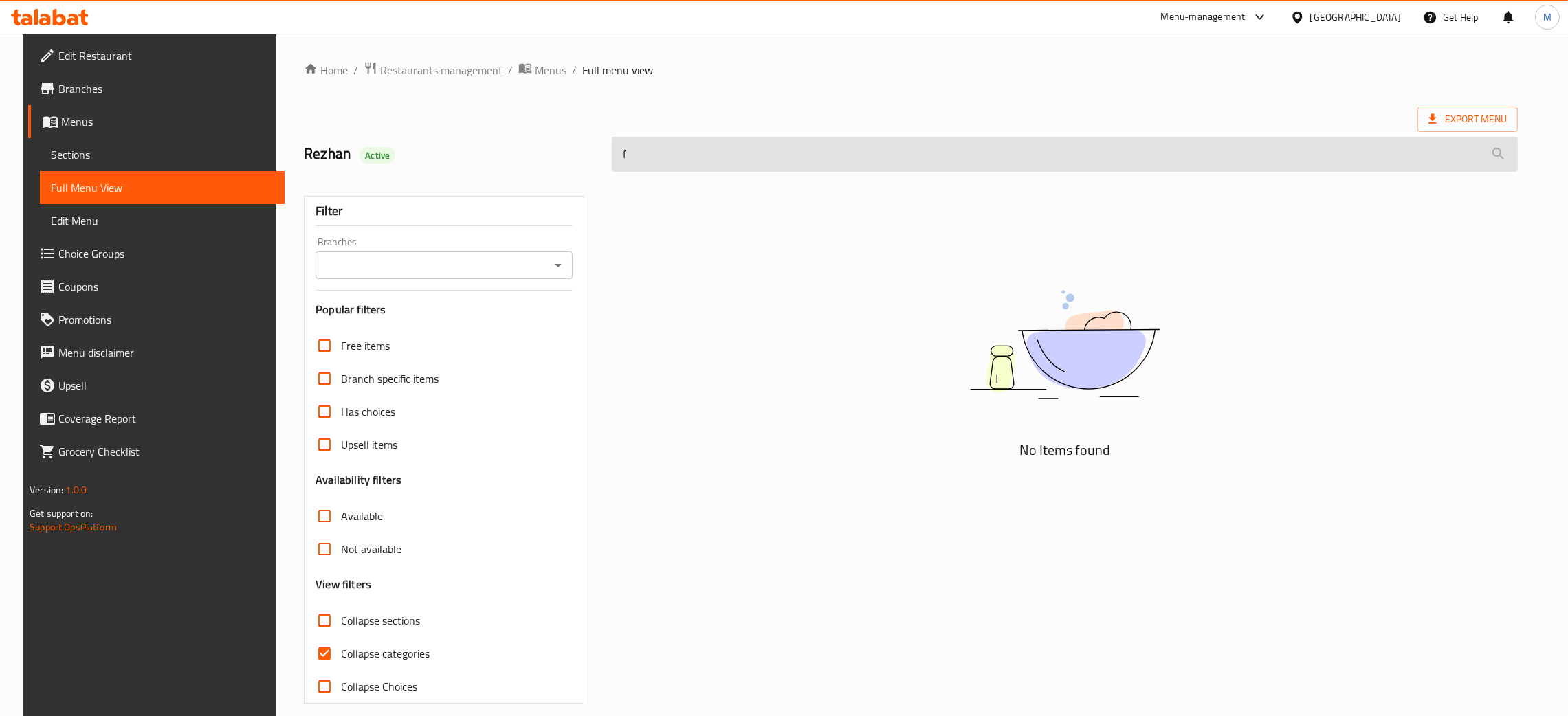
click at [647, 158] on input "f" at bounding box center [1064, 154] width 906 height 35
click at [639, 157] on input "f" at bounding box center [1064, 154] width 906 height 35
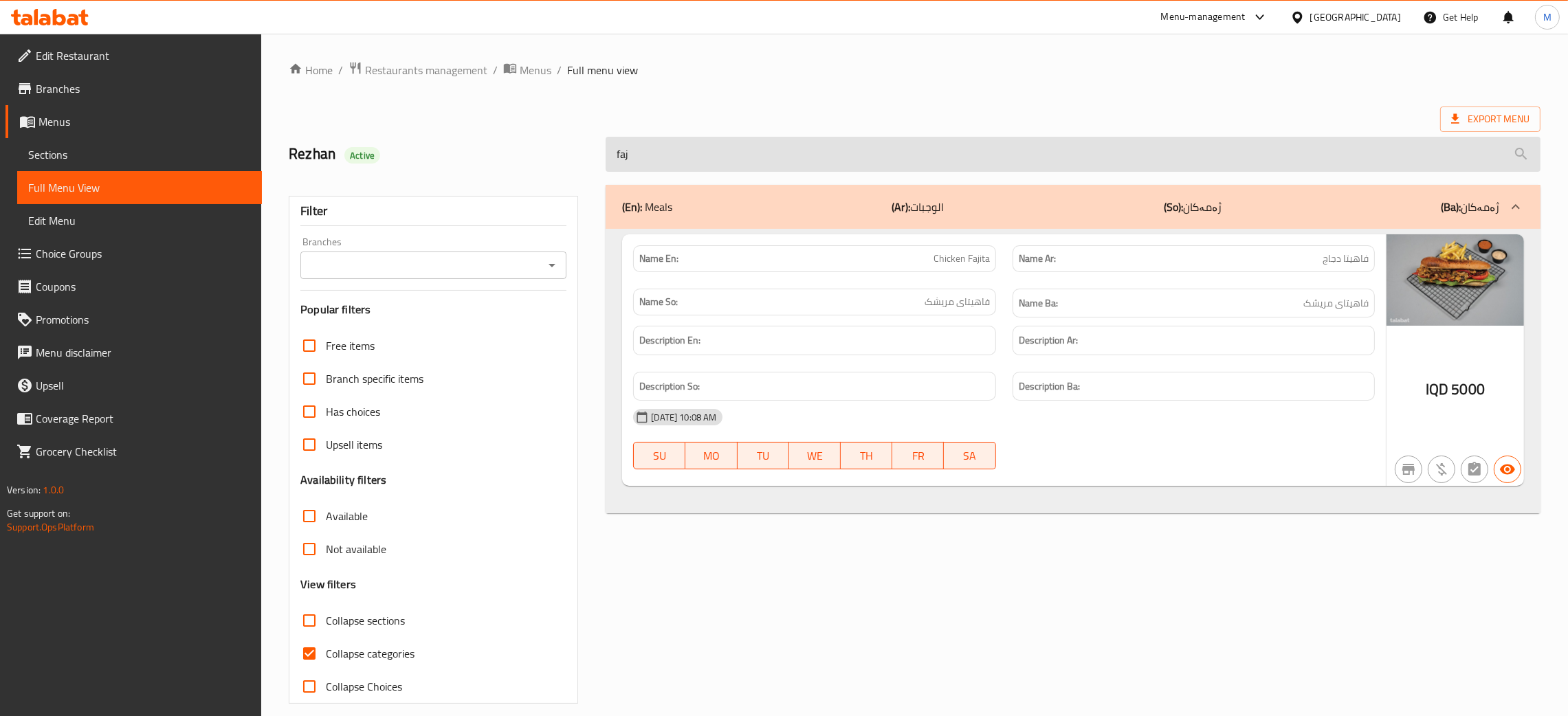
type input "faji"
drag, startPoint x: 647, startPoint y: 154, endPoint x: 622, endPoint y: 165, distance: 27.3
click at [566, 152] on div "Rezhan Active faji" at bounding box center [914, 154] width 1268 height 61
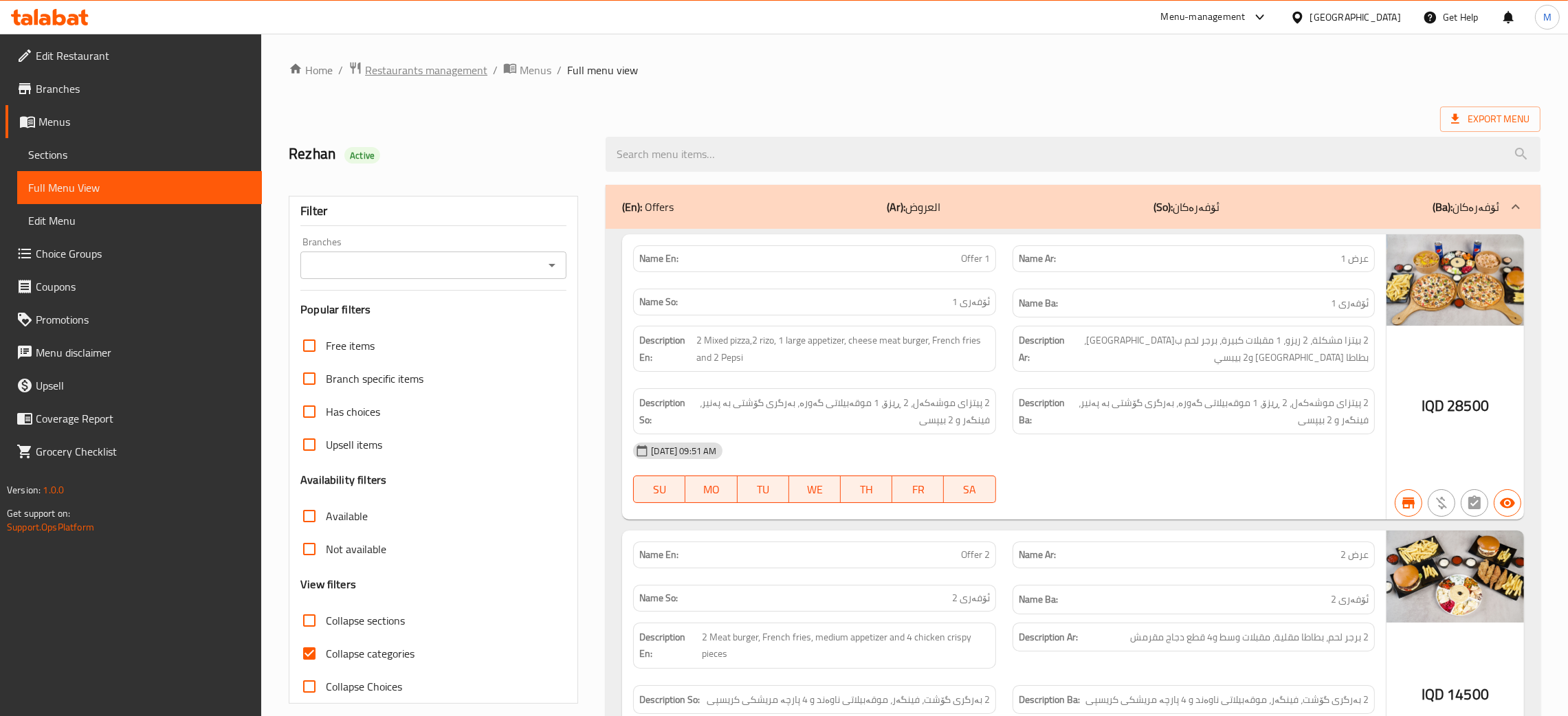
click at [420, 66] on span "Restaurants management" at bounding box center [426, 70] width 122 height 17
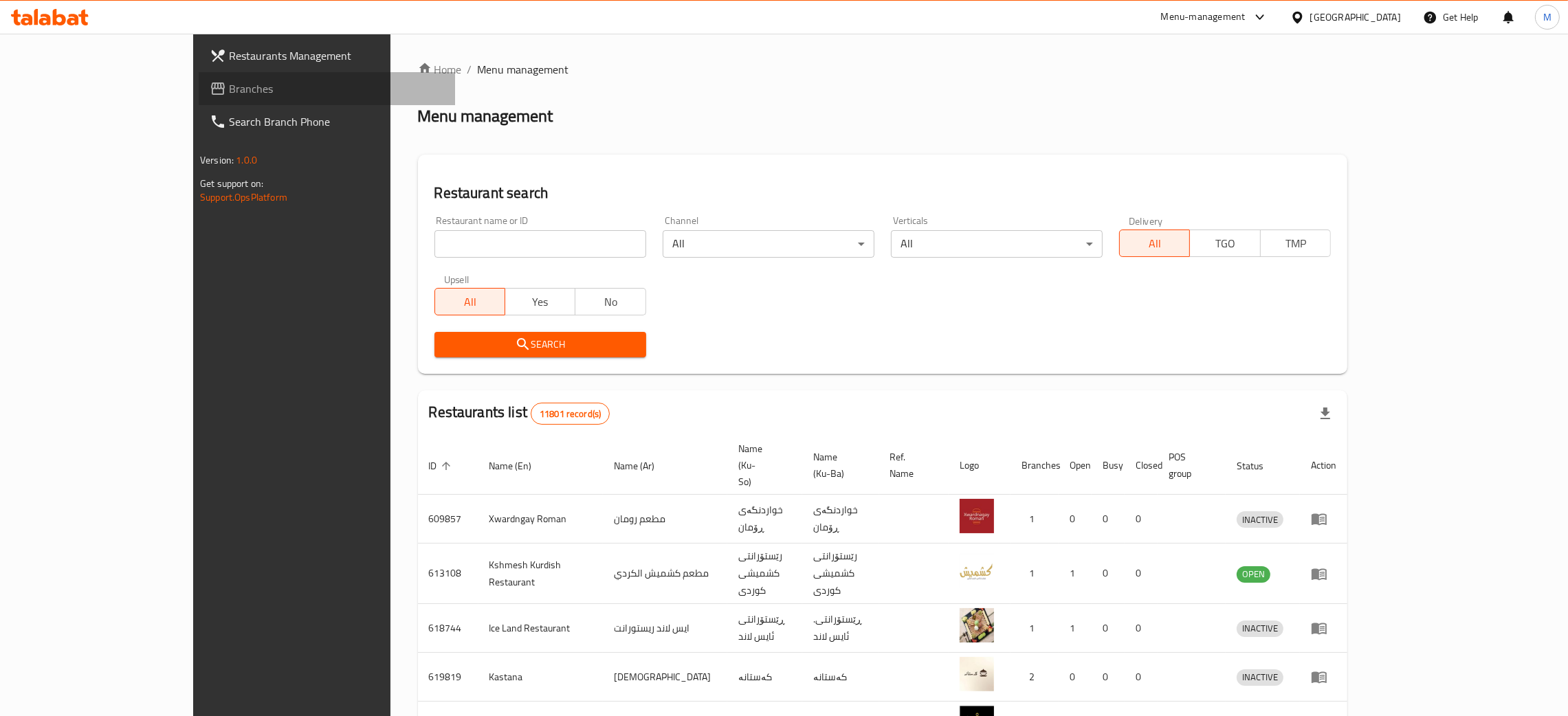
click at [229, 85] on span "Branches" at bounding box center [336, 88] width 215 height 17
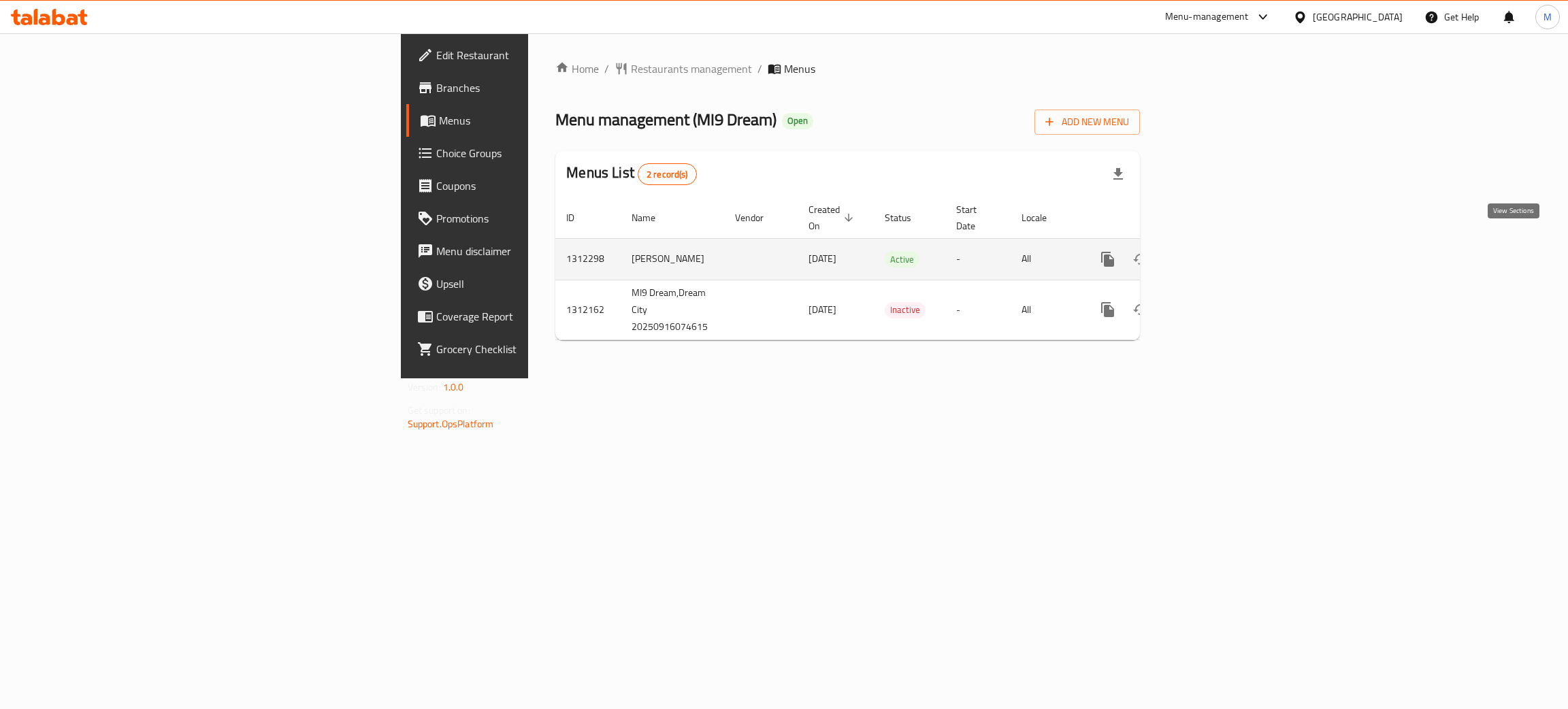
click at [1212, 253] on icon "enhanced table" at bounding box center [1206, 259] width 12 height 12
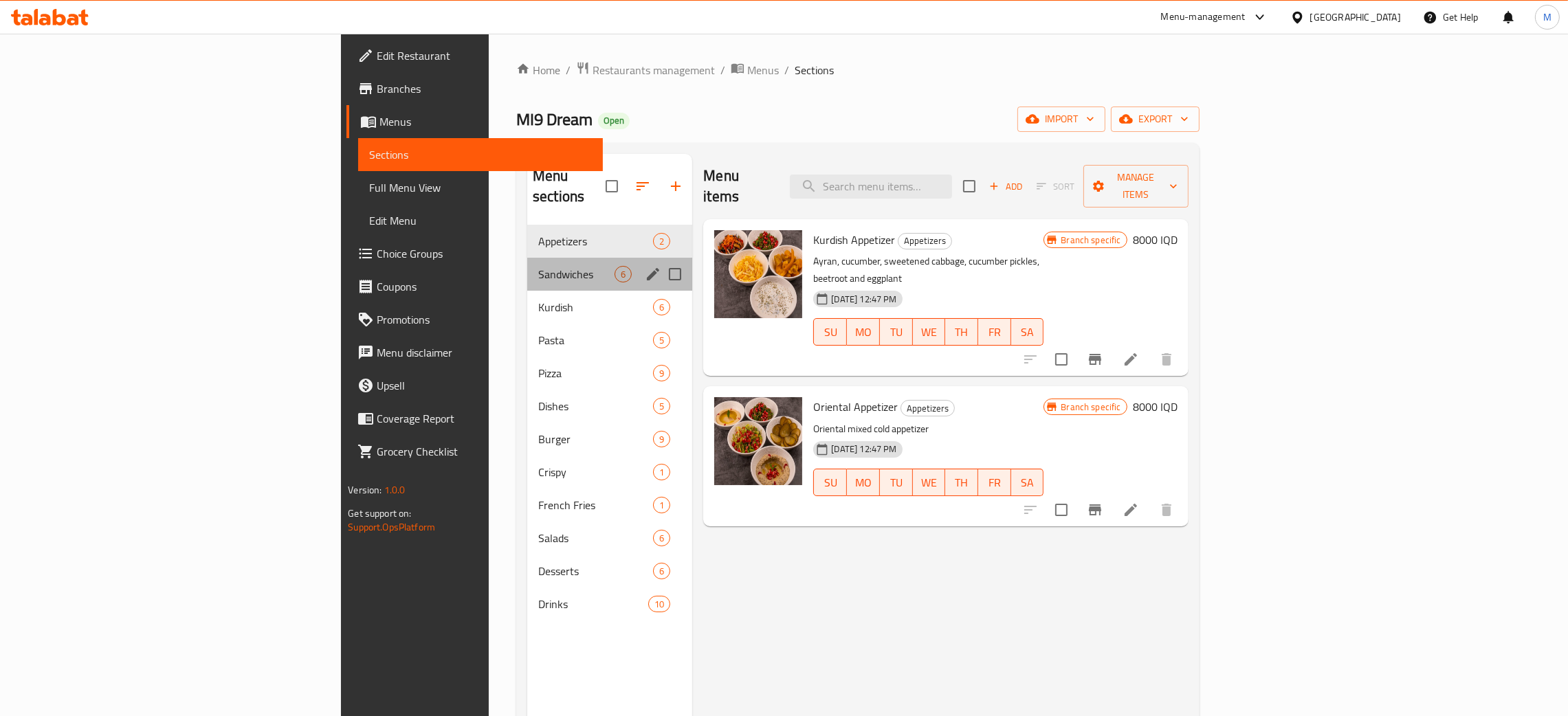
click at [527, 258] on div "Sandwiches 6" at bounding box center [609, 274] width 165 height 33
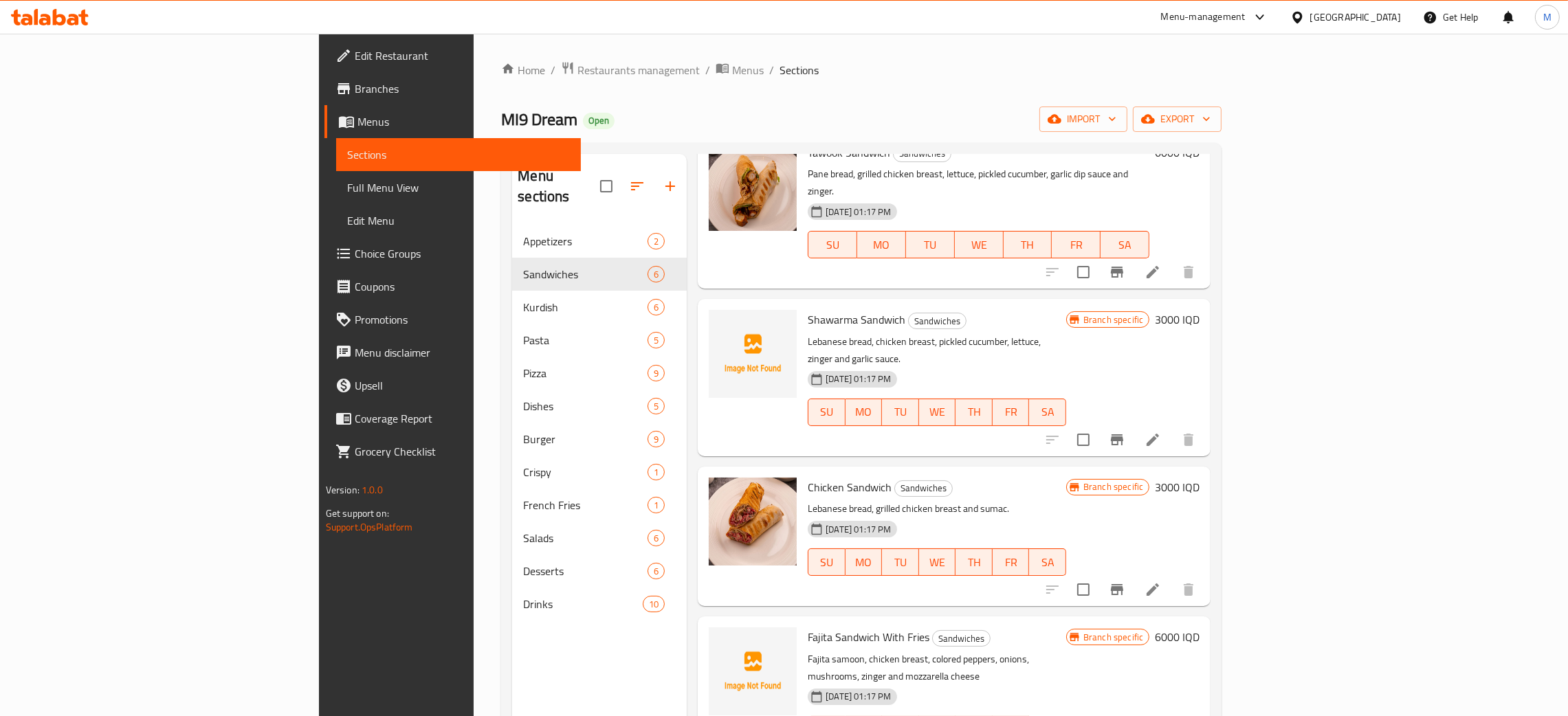
scroll to position [103, 0]
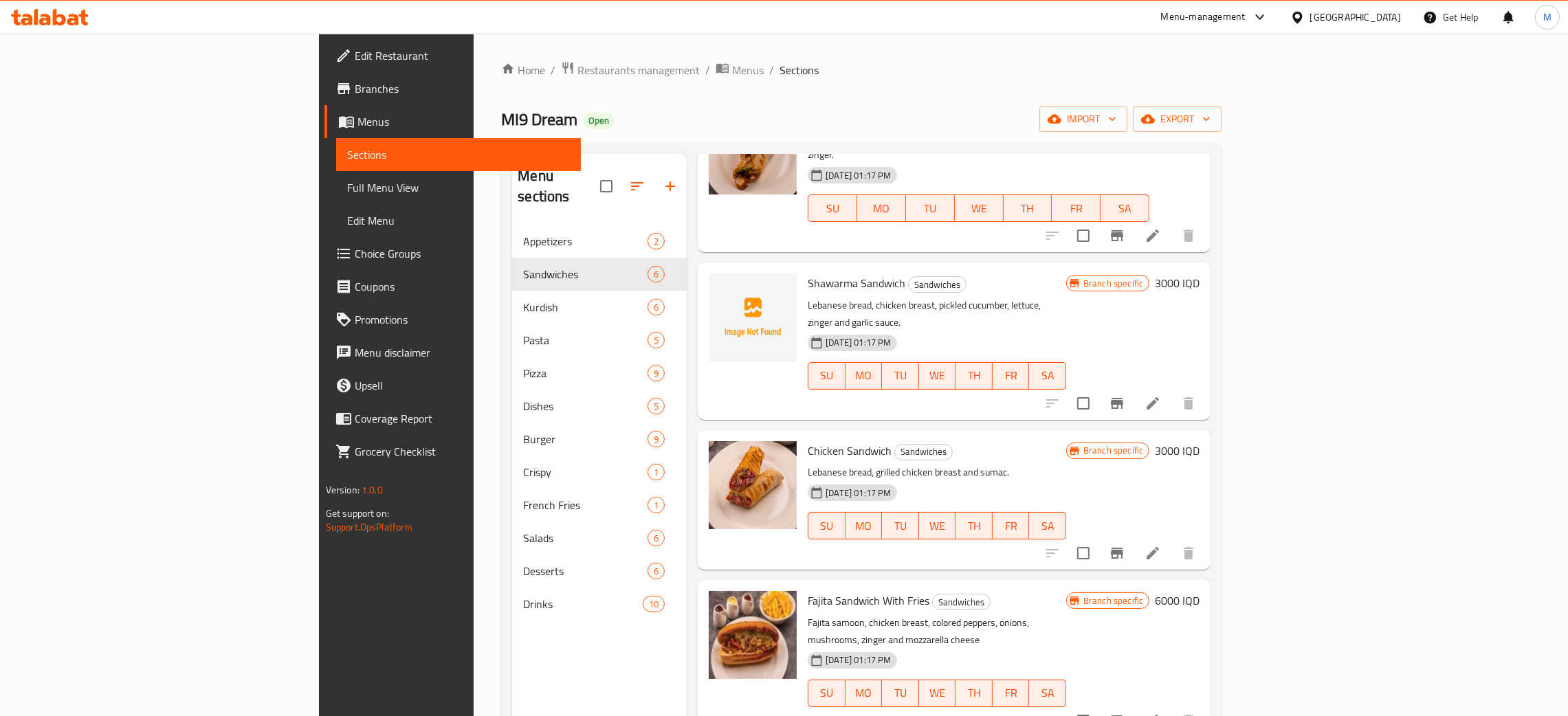
click at [919, 89] on div "Home / Restaurants management / Menus / Sections MI9 Dream Open import export M…" at bounding box center [861, 470] width 721 height 820
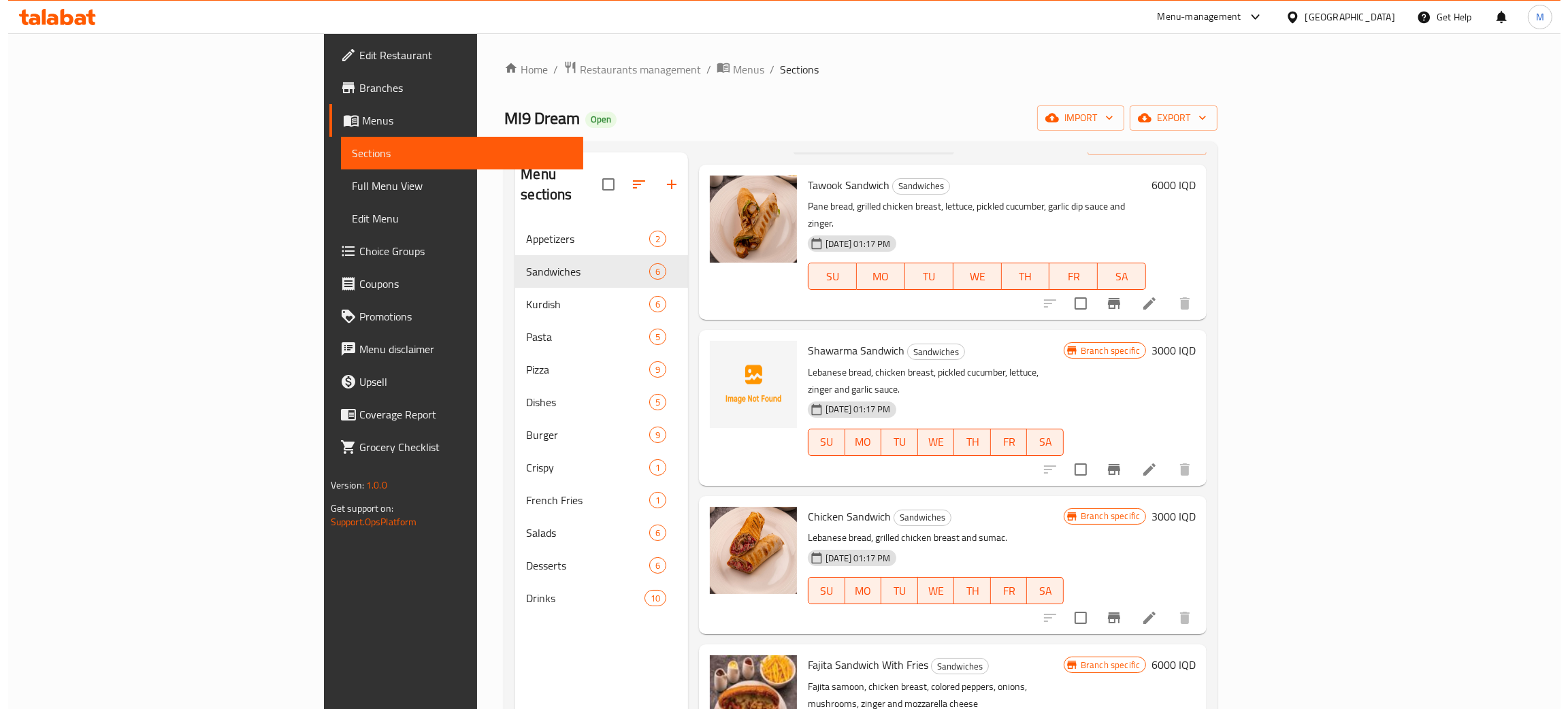
scroll to position [0, 0]
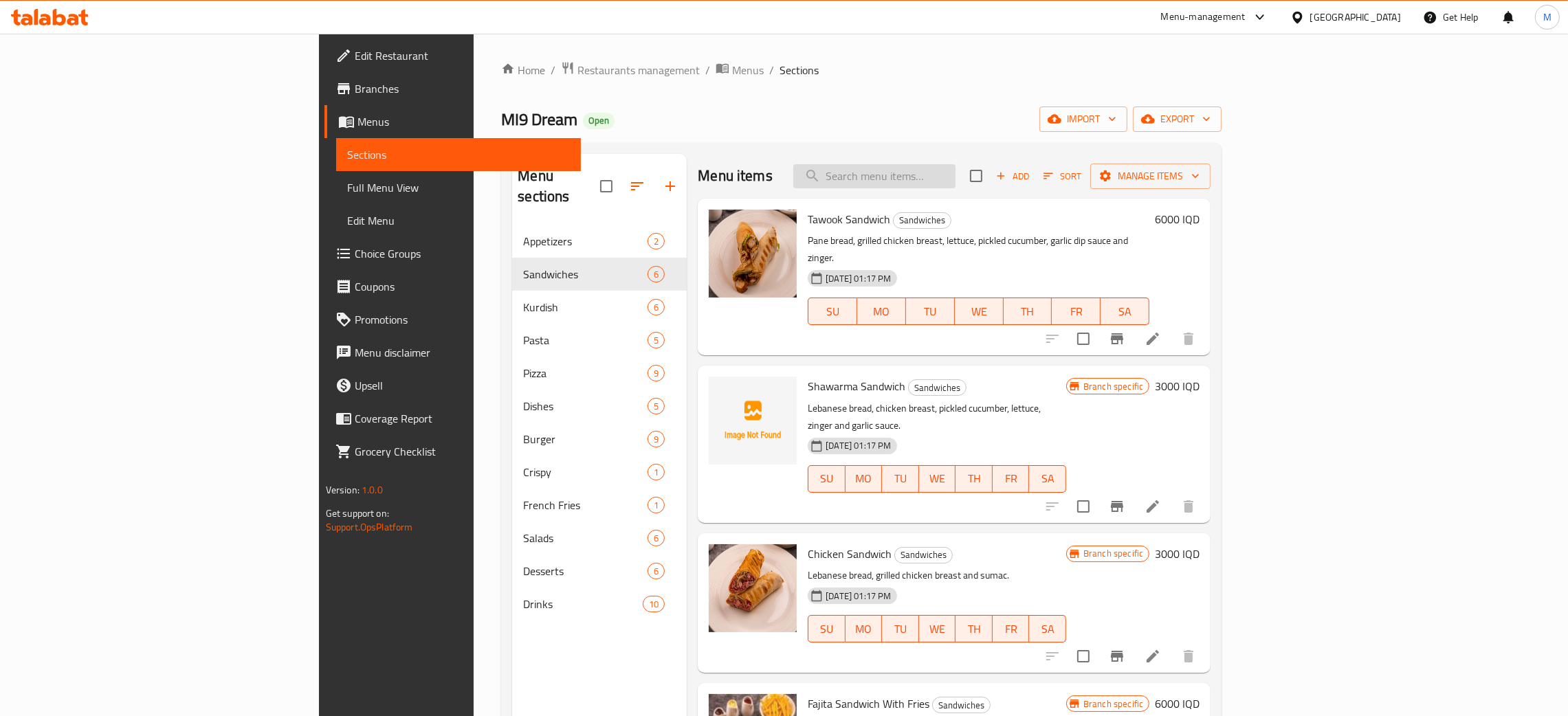
click at [955, 175] on input "search" at bounding box center [874, 176] width 162 height 24
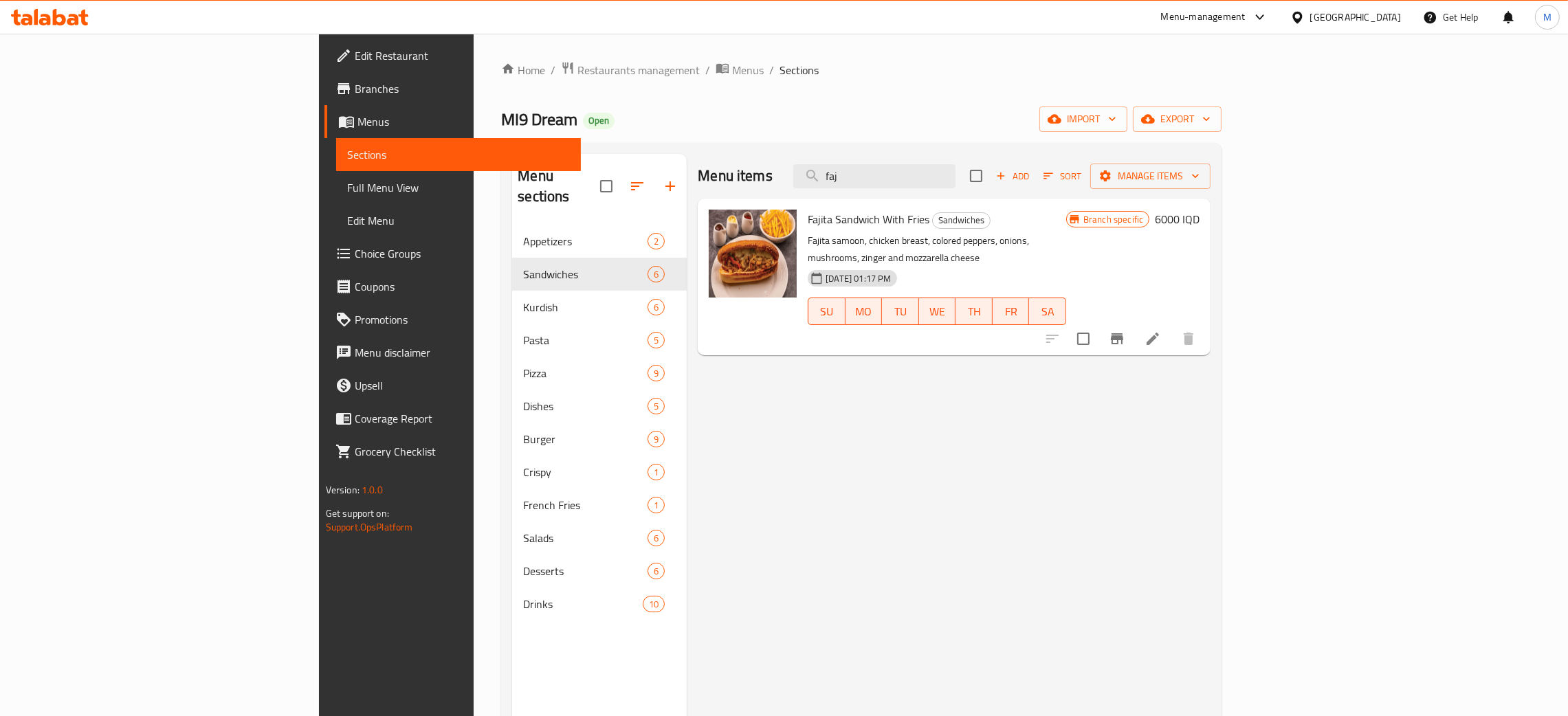
type input "faj"
